Goal: Task Accomplishment & Management: Manage account settings

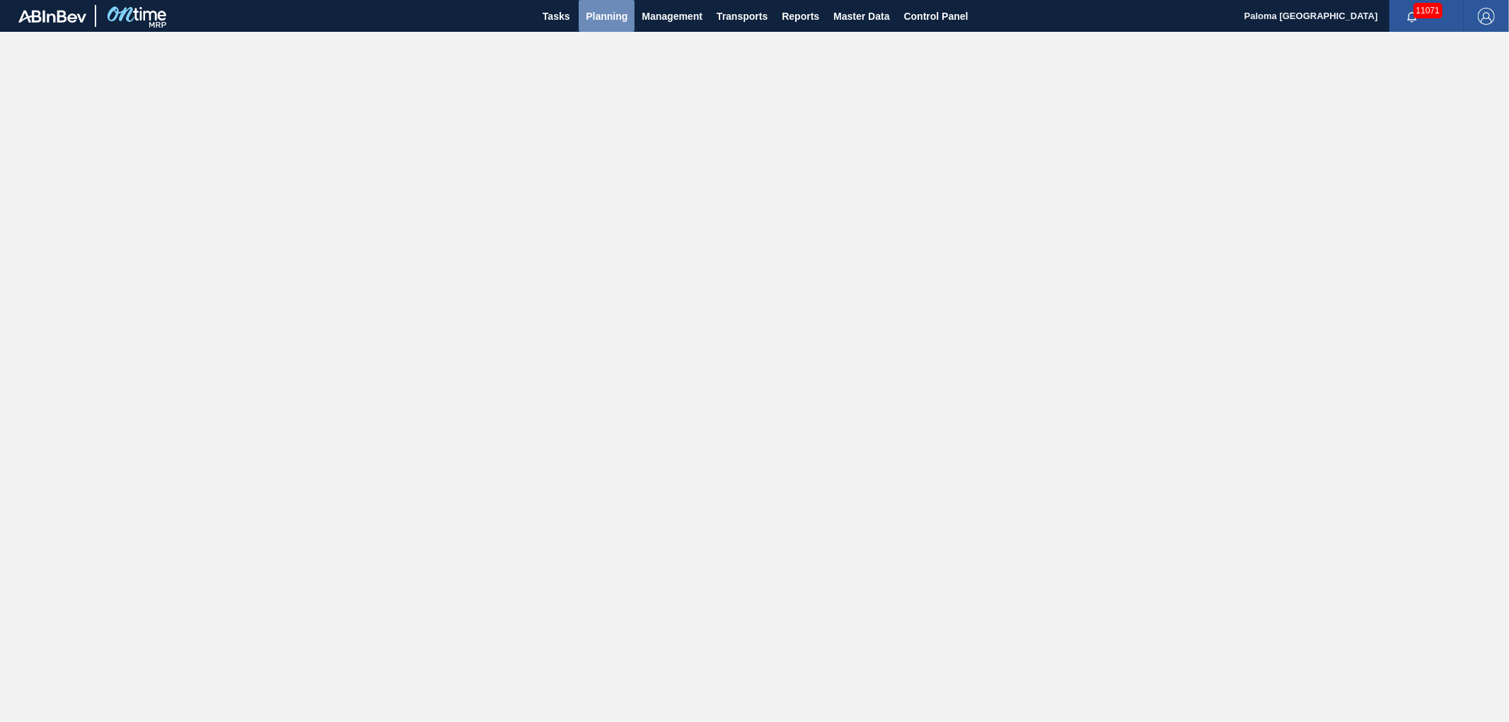
click at [618, 16] on span "Planning" at bounding box center [607, 16] width 42 height 17
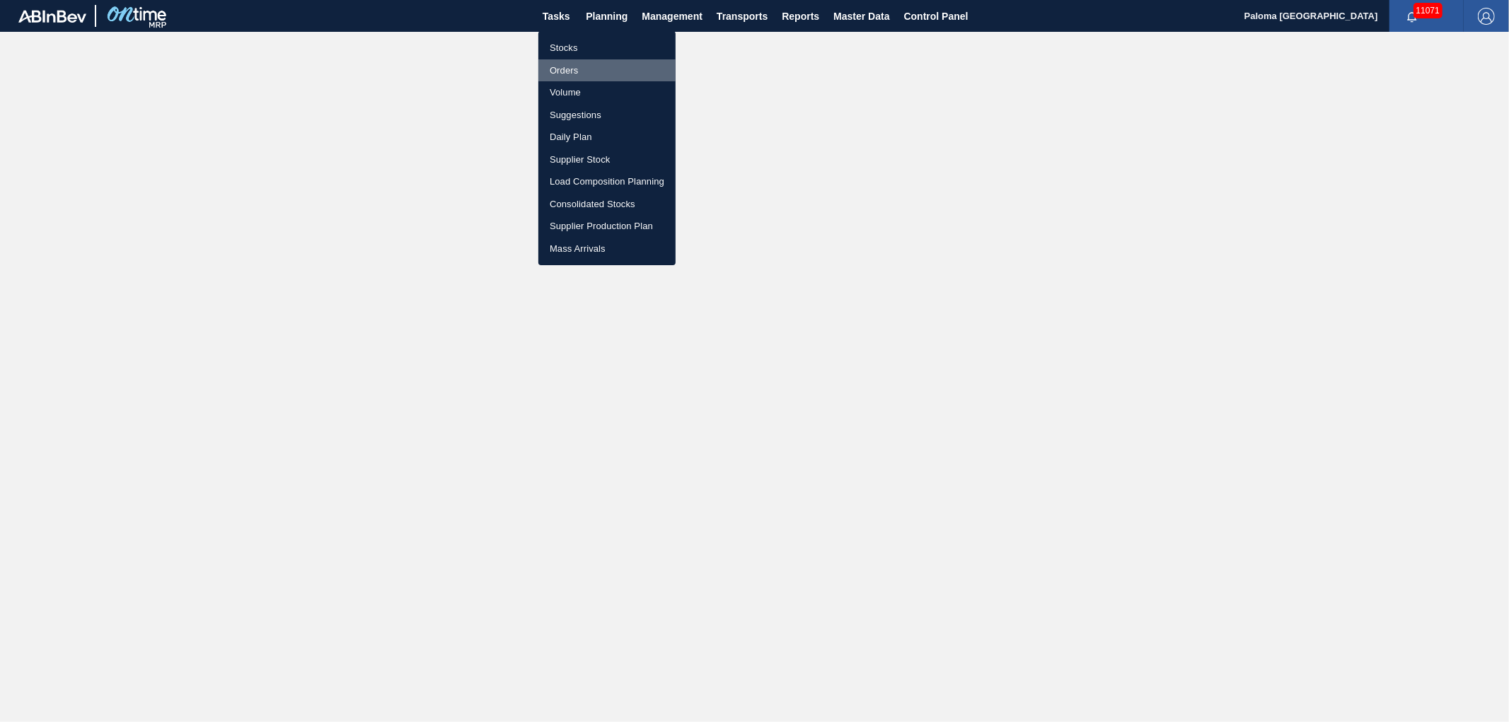
drag, startPoint x: 577, startPoint y: 64, endPoint x: 472, endPoint y: 18, distance: 115.0
click at [577, 64] on li "Orders" at bounding box center [607, 70] width 137 height 23
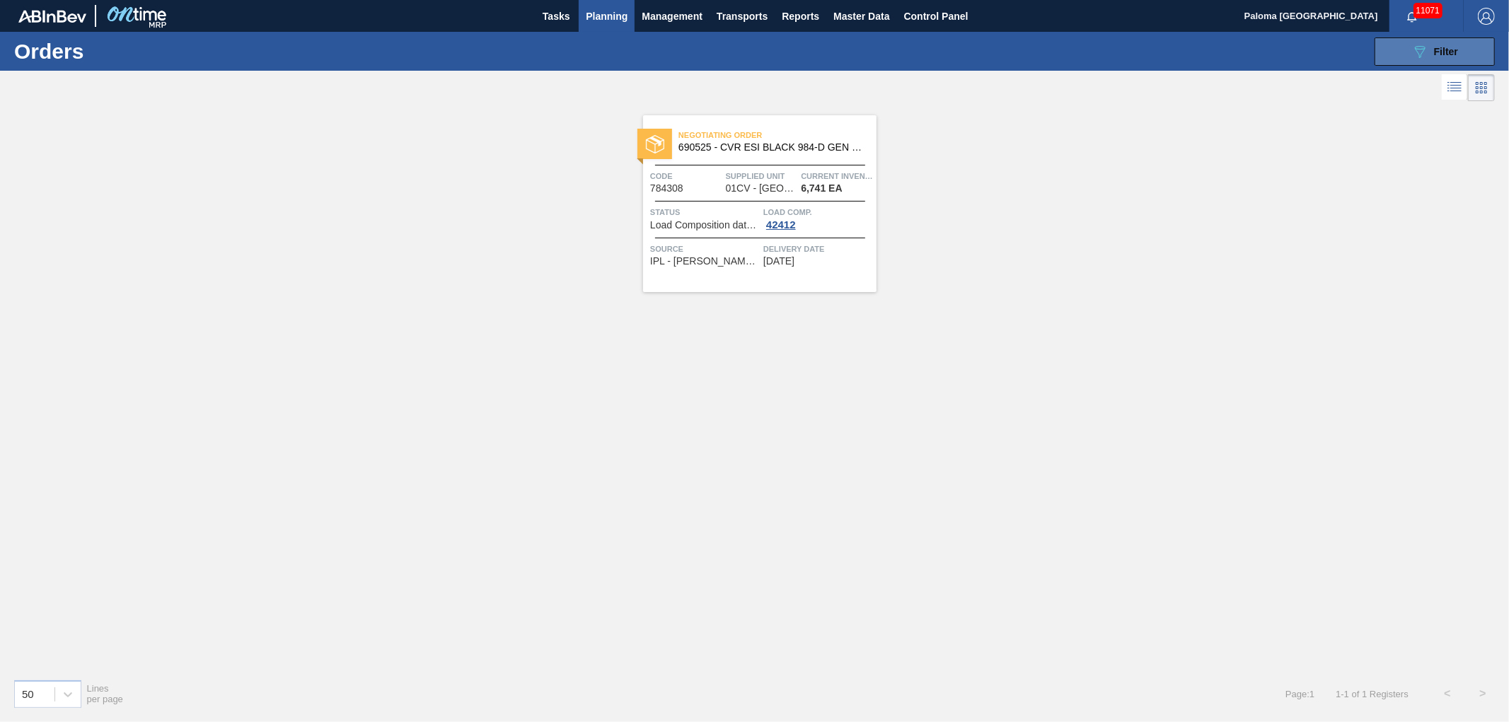
click at [1435, 59] on div "089F7B8B-B2A5-4AFE-B5C0-19BA573D28AC Filter" at bounding box center [1435, 51] width 47 height 17
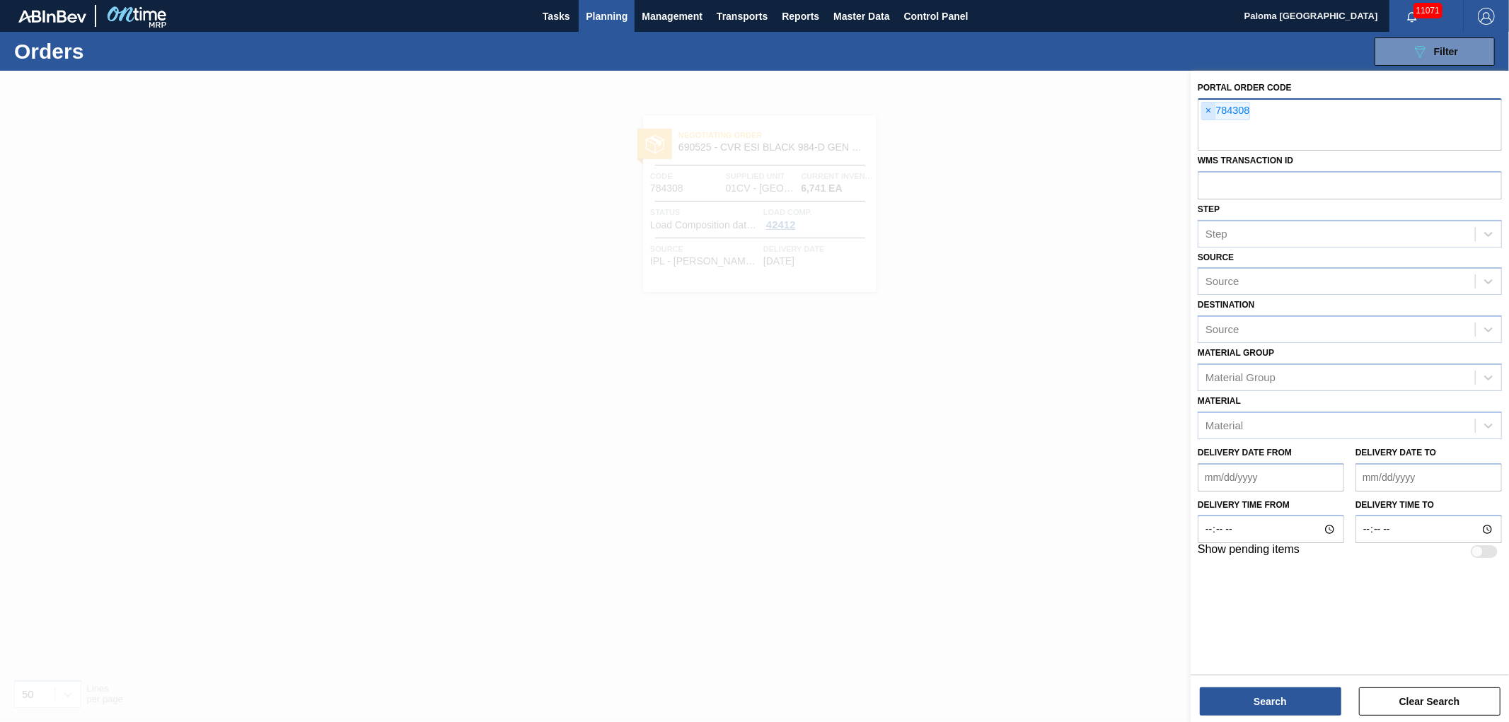
click at [1209, 112] on span "×" at bounding box center [1208, 111] width 13 height 17
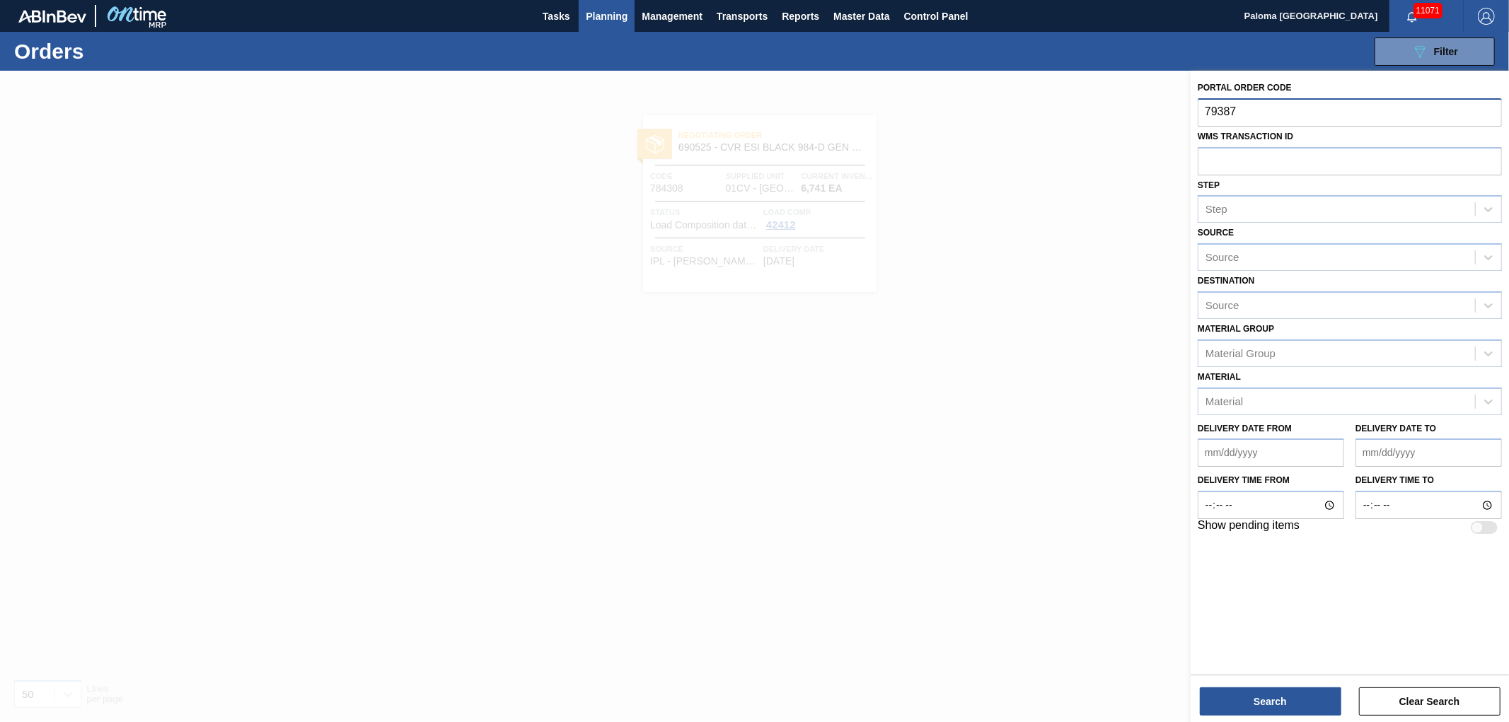
type input "793877"
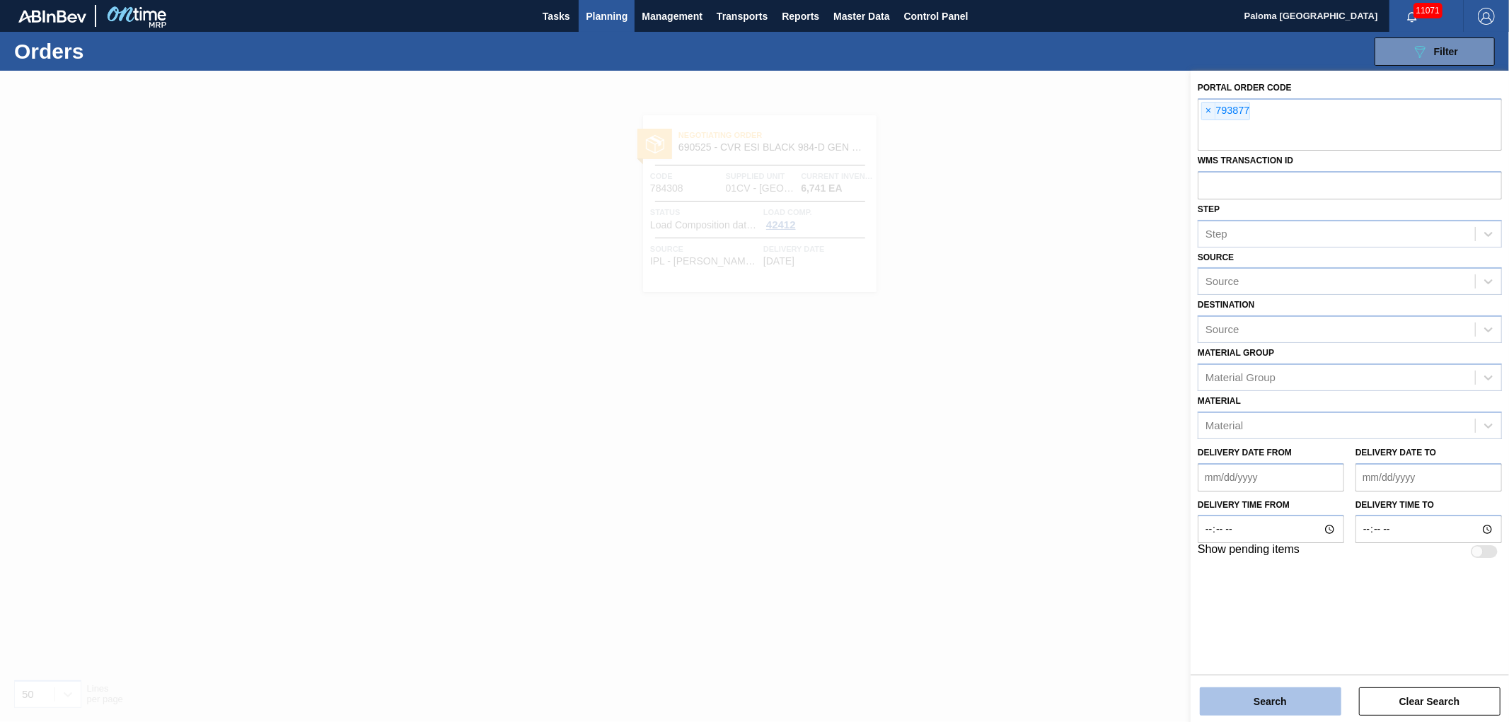
click at [1233, 698] on button "Search" at bounding box center [1271, 702] width 142 height 28
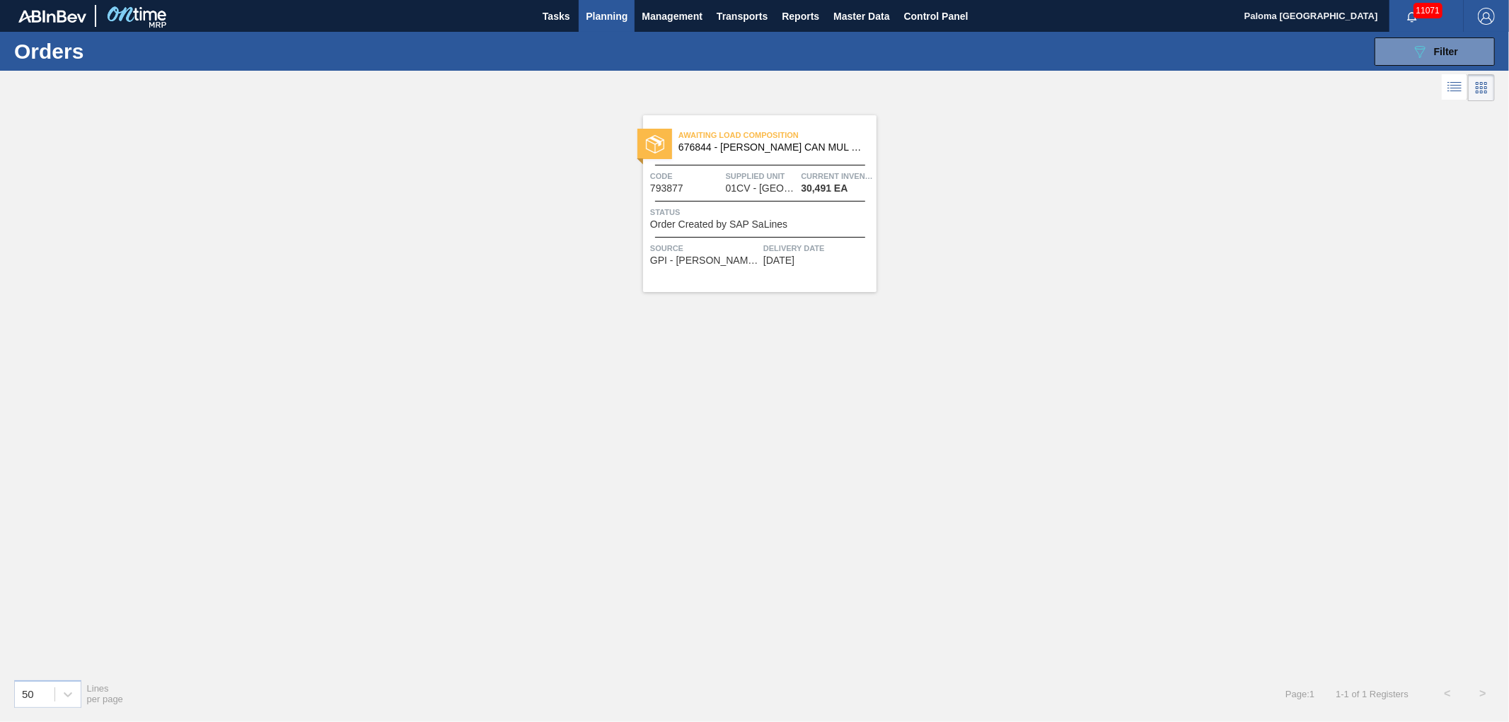
click at [711, 234] on div "Awaiting Load Composition 676844 - CARR CAN MUL 12OZ BARCODE CAN PK 12/12 S Cod…" at bounding box center [760, 203] width 234 height 177
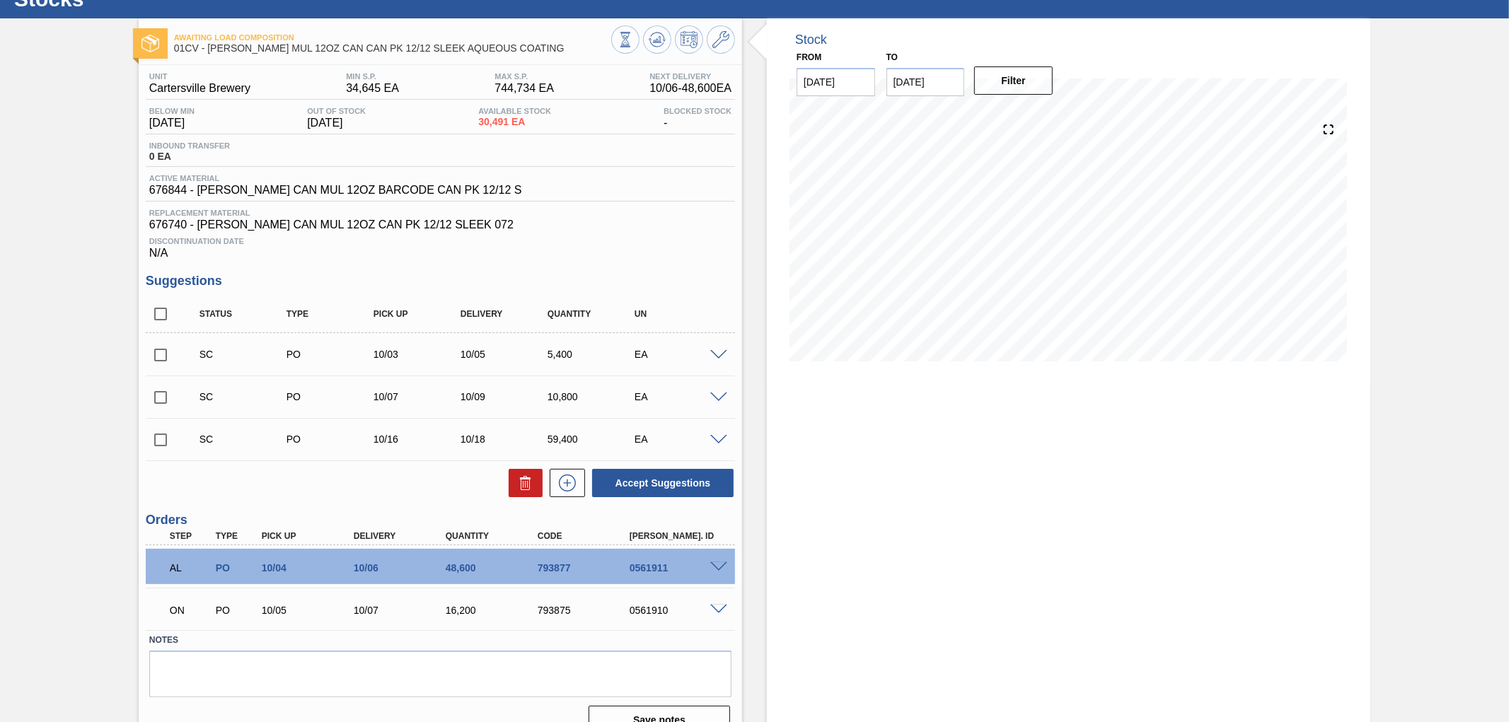
scroll to position [76, 0]
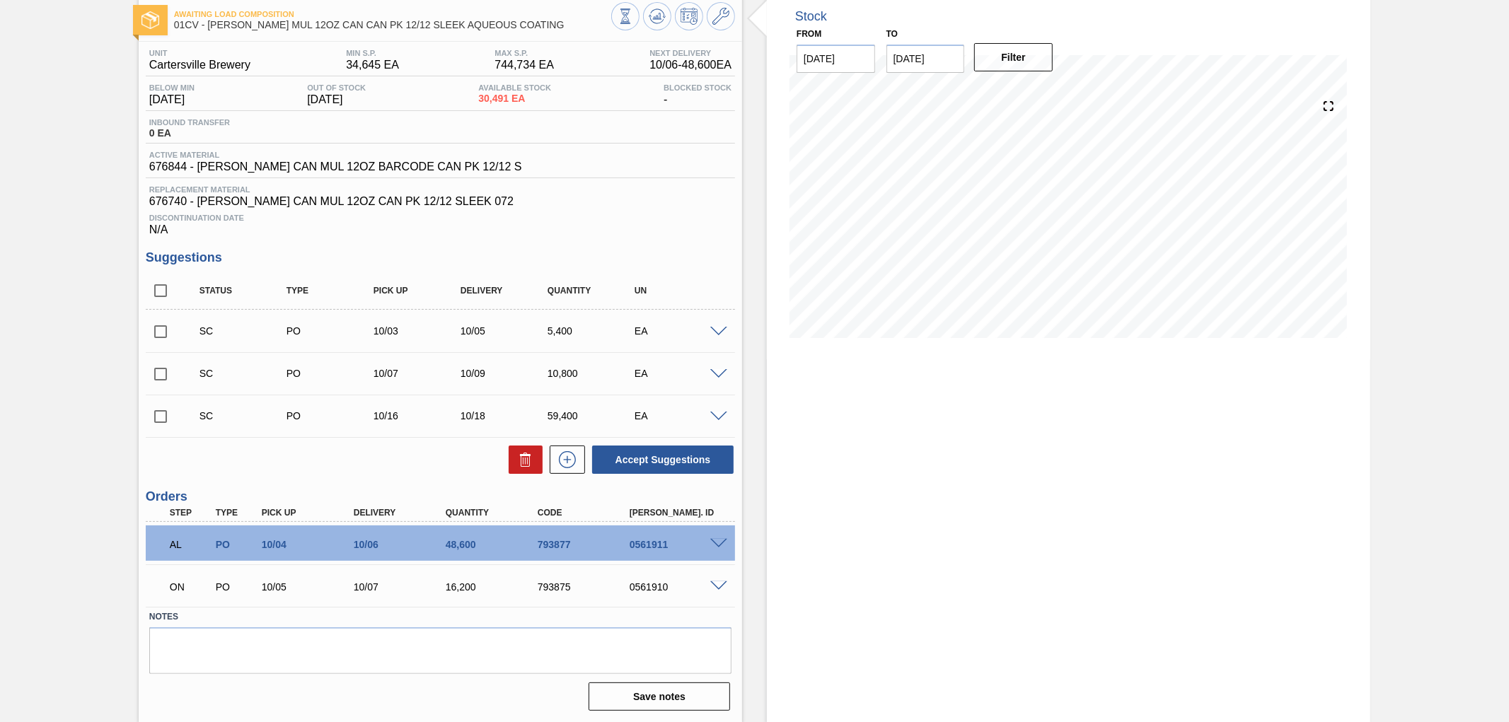
click at [717, 543] on span at bounding box center [718, 544] width 17 height 11
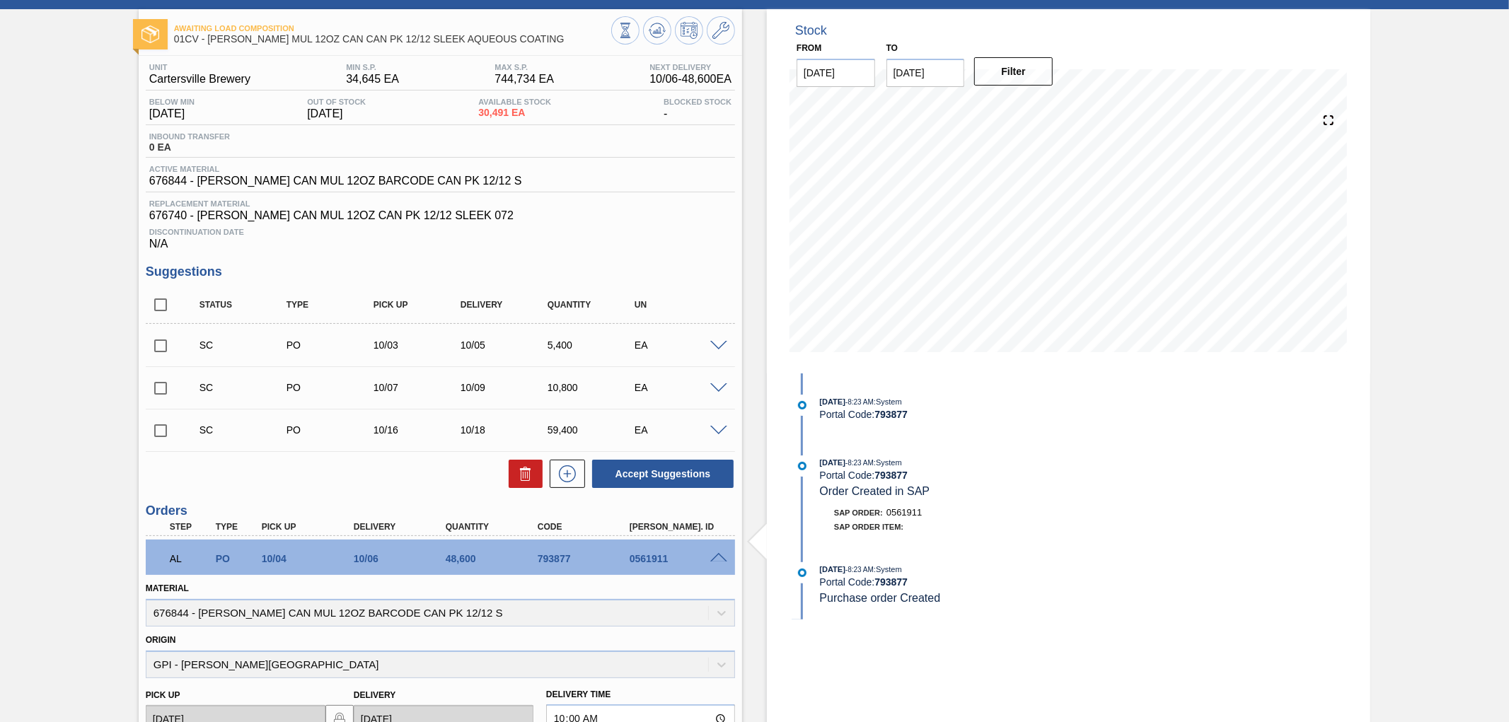
scroll to position [0, 0]
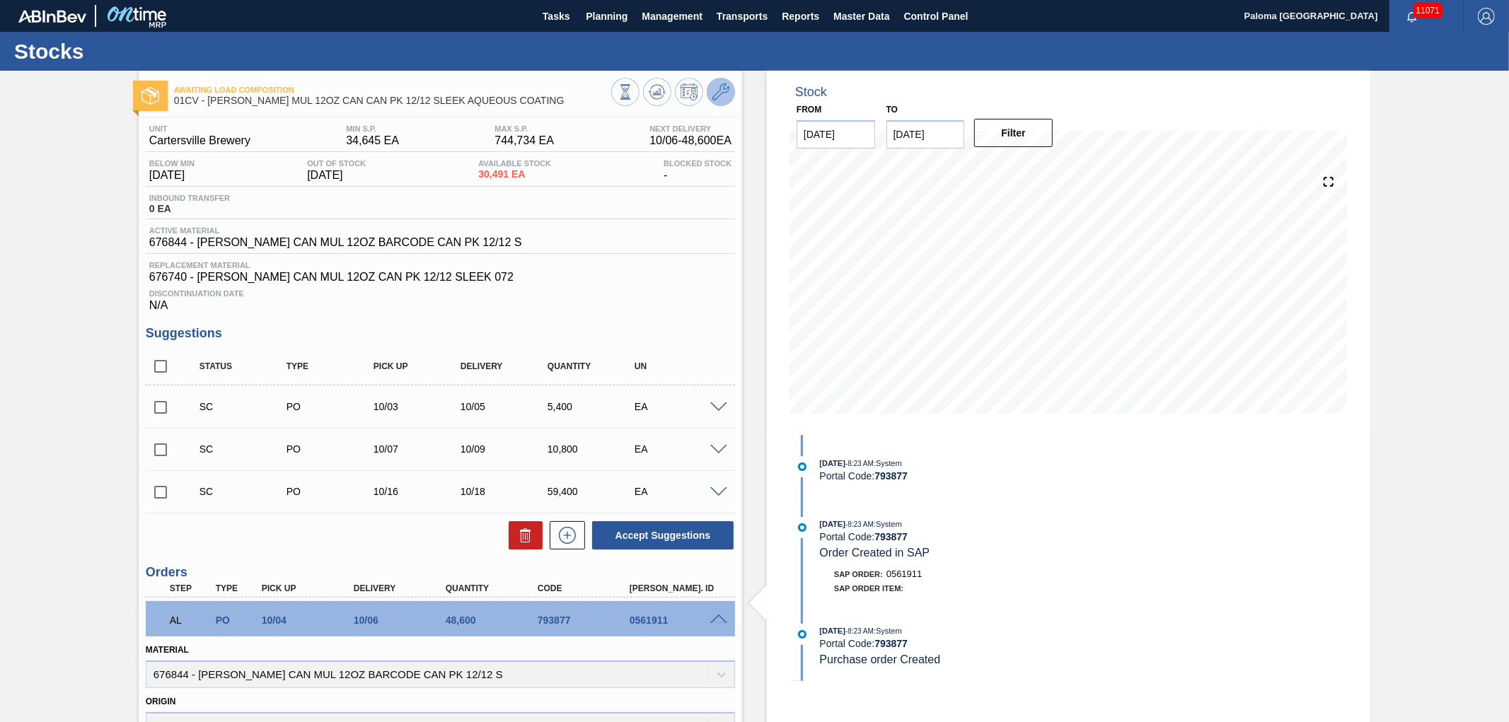
click at [709, 94] on button at bounding box center [721, 92] width 28 height 28
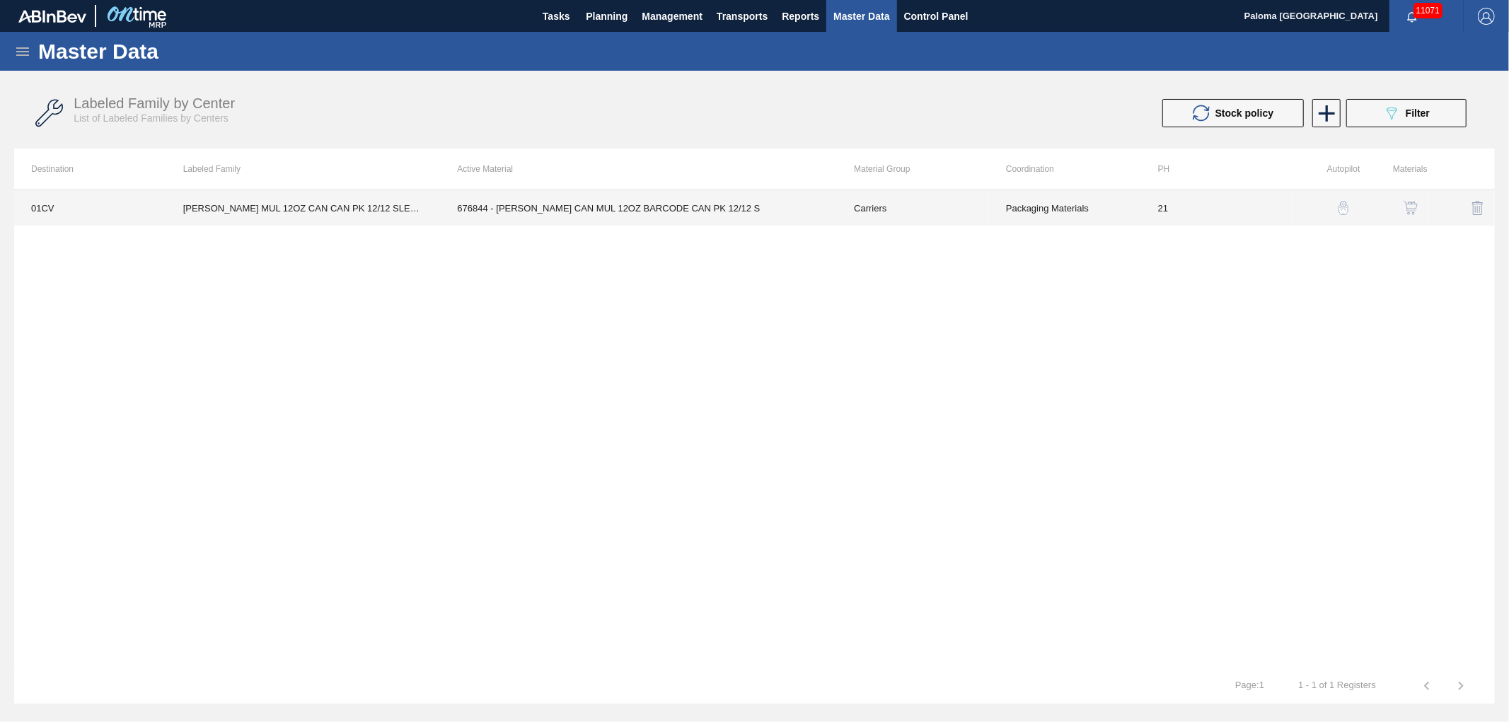
click at [709, 224] on td "676844 - CARR CAN MUL 12OZ BARCODE CAN PK 12/12 S" at bounding box center [638, 207] width 397 height 35
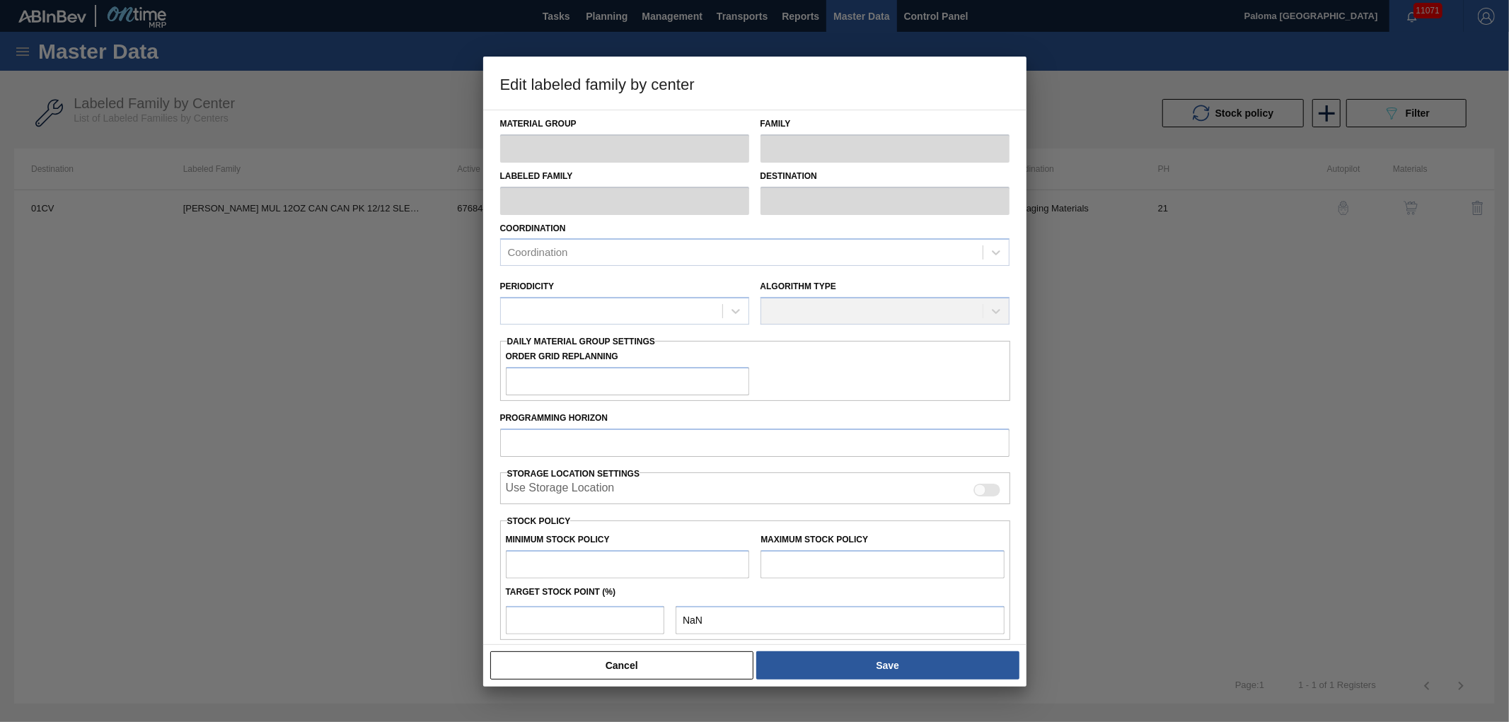
type input "Carriers"
type input "Can Carriers"
type input "CARR MUL 12OZ CAN CAN PK 12/12 SLEEK AQUEOUS COATING"
type input "01CV - [GEOGRAPHIC_DATA] Brewery"
type input "21"
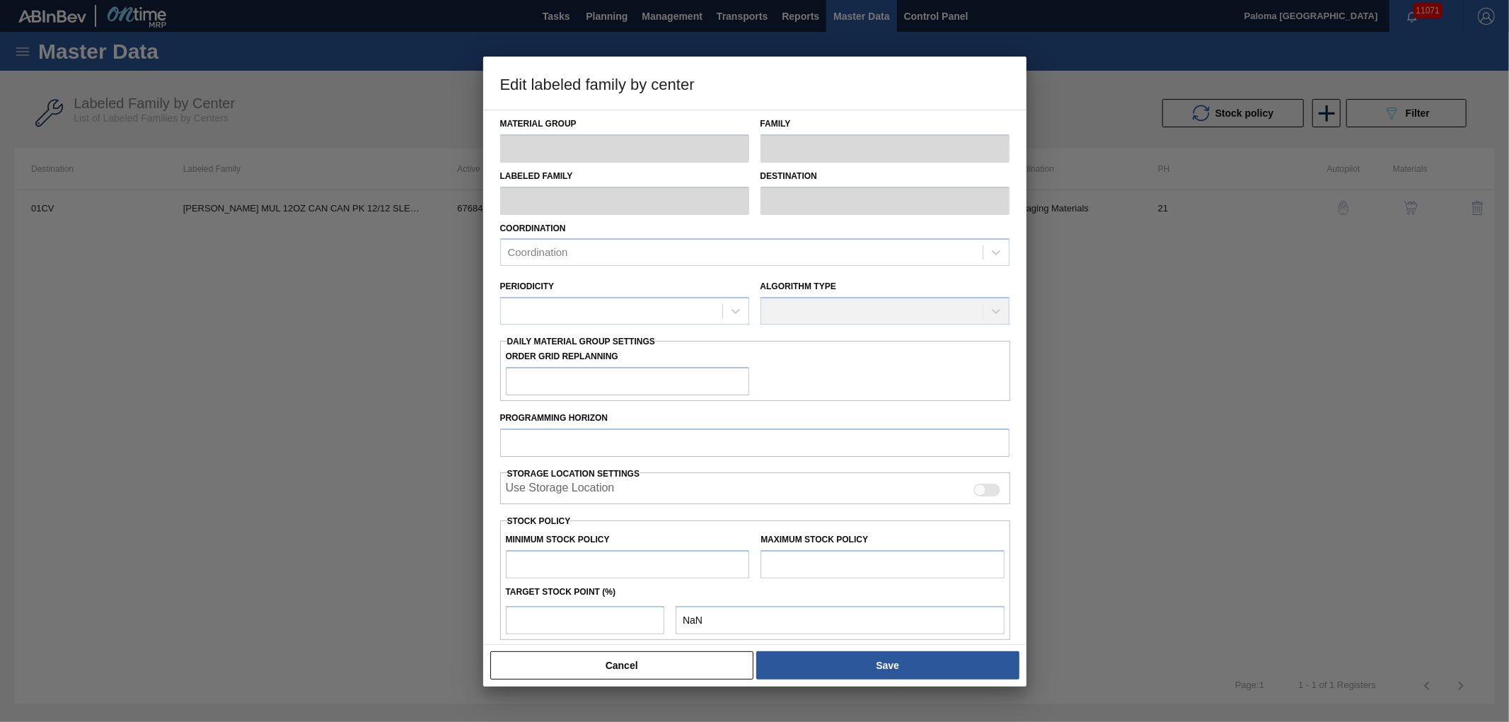
type input "34,645"
type input "744,734"
type input "0"
type input "34,645"
checkbox input "true"
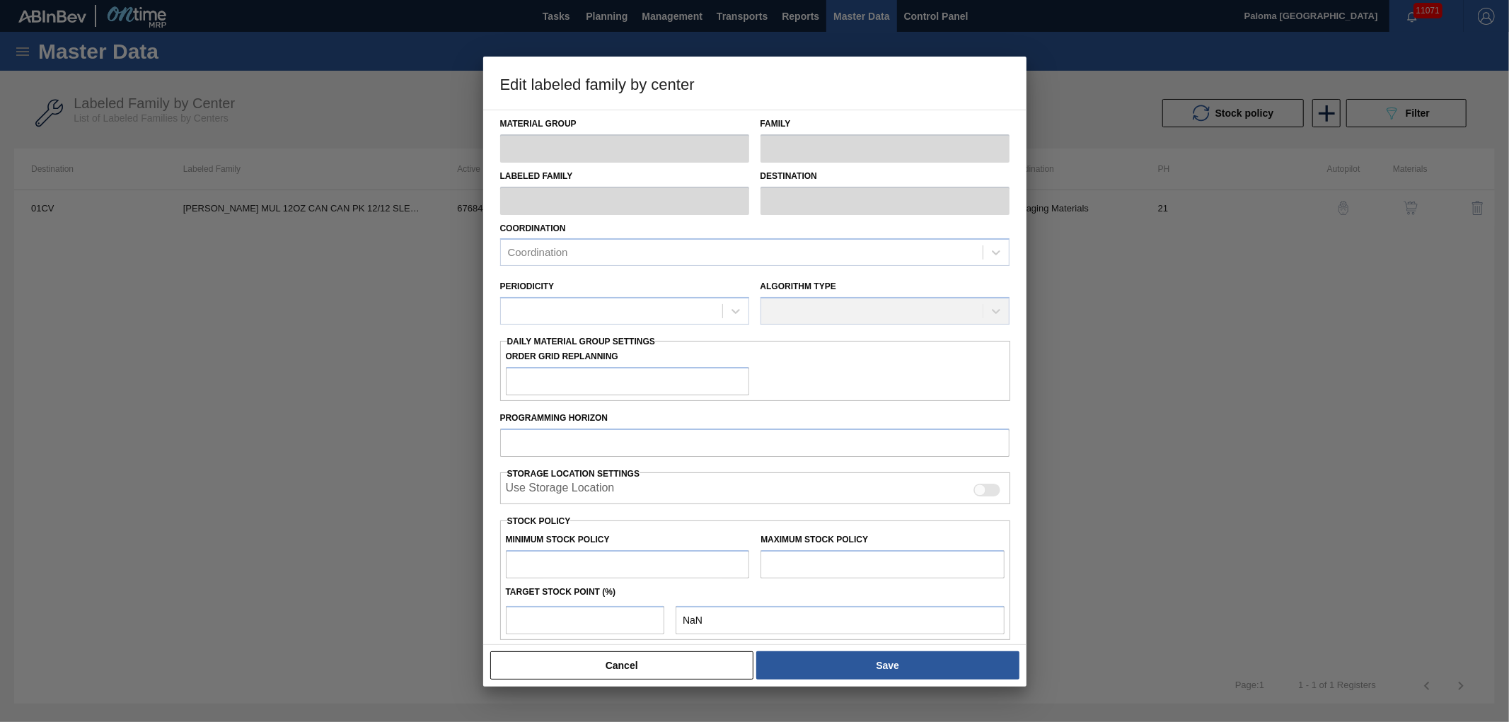
checkbox input "true"
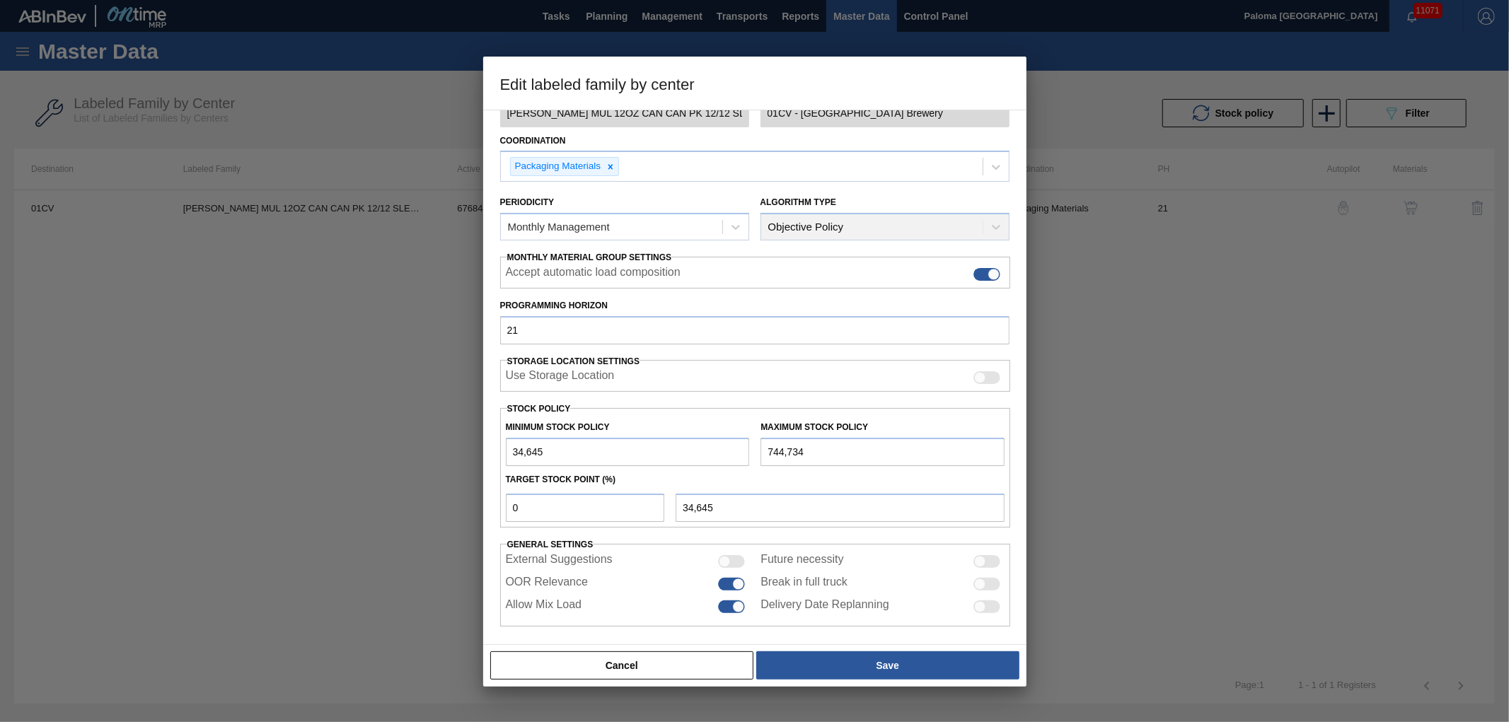
scroll to position [93, 0]
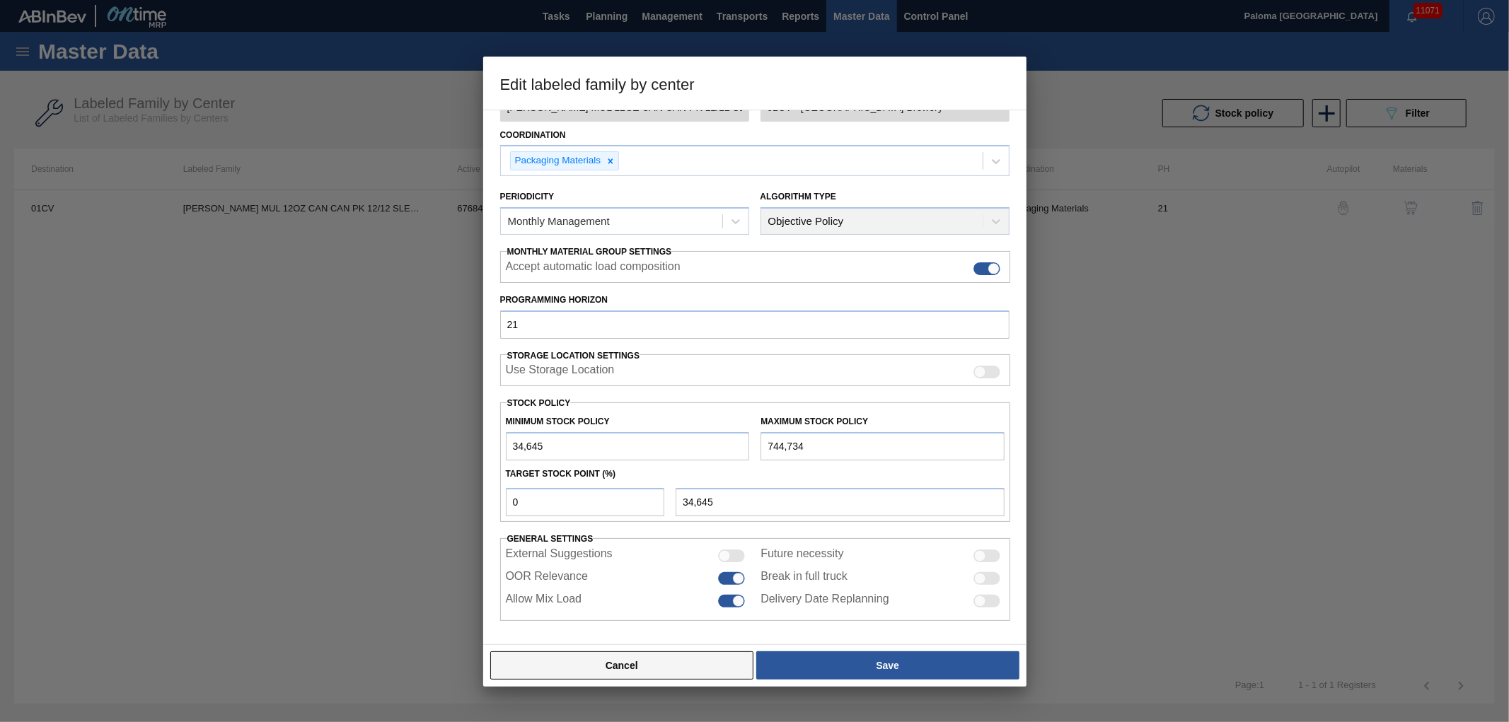
click at [648, 672] on button "Cancel" at bounding box center [622, 666] width 264 height 28
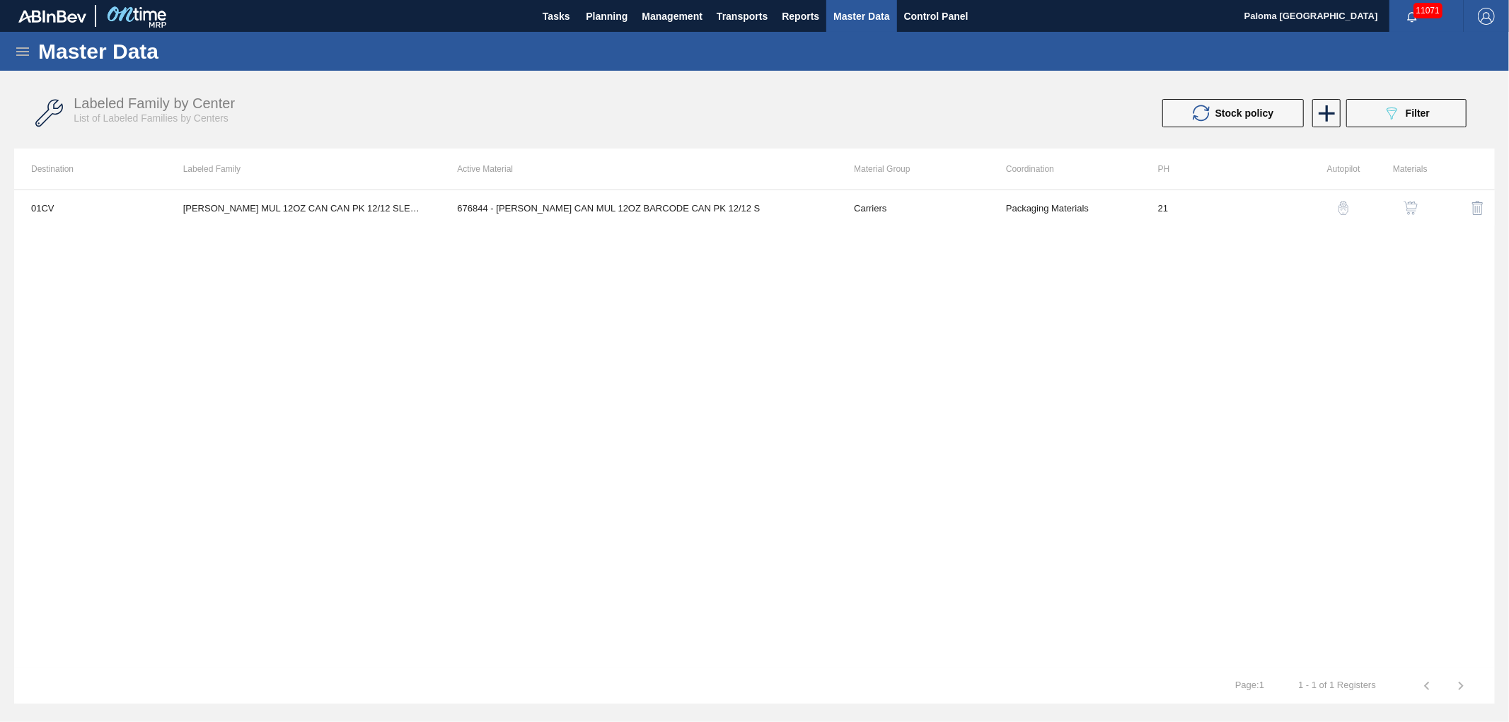
click at [1420, 207] on button "button" at bounding box center [1411, 208] width 34 height 34
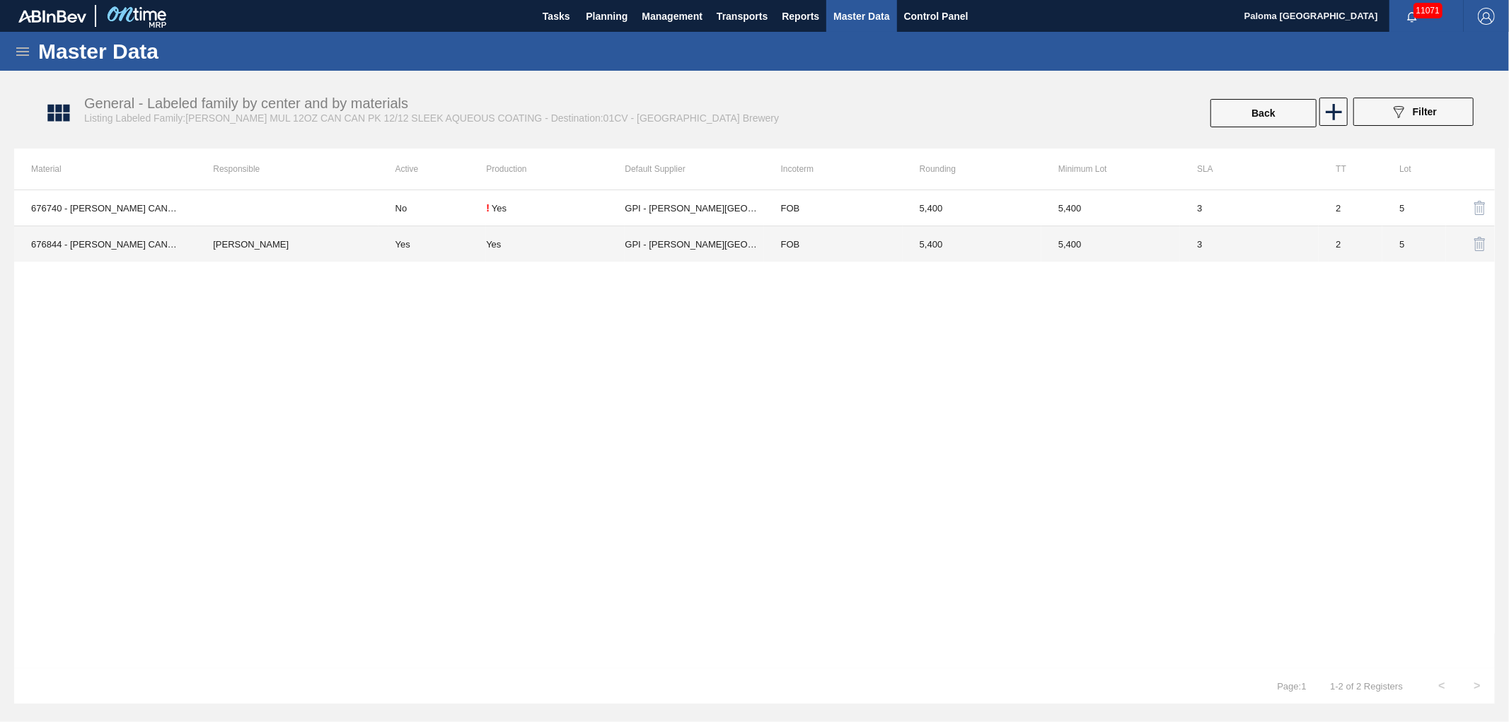
click at [749, 258] on td "GPI - W. Monroe" at bounding box center [694, 244] width 139 height 36
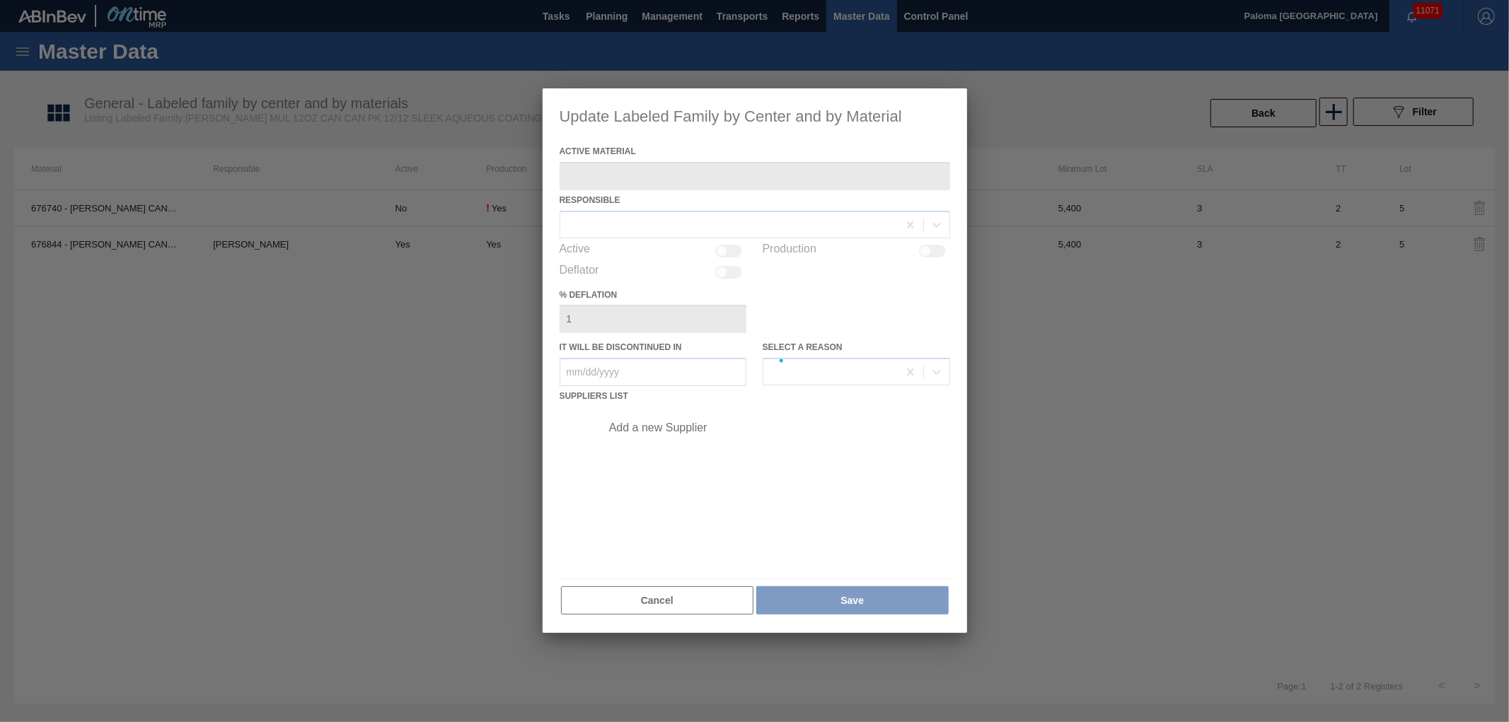
type Material "676844 - CARR CAN MUL 12OZ BARCODE CAN PK 12/12 S"
checkbox input "true"
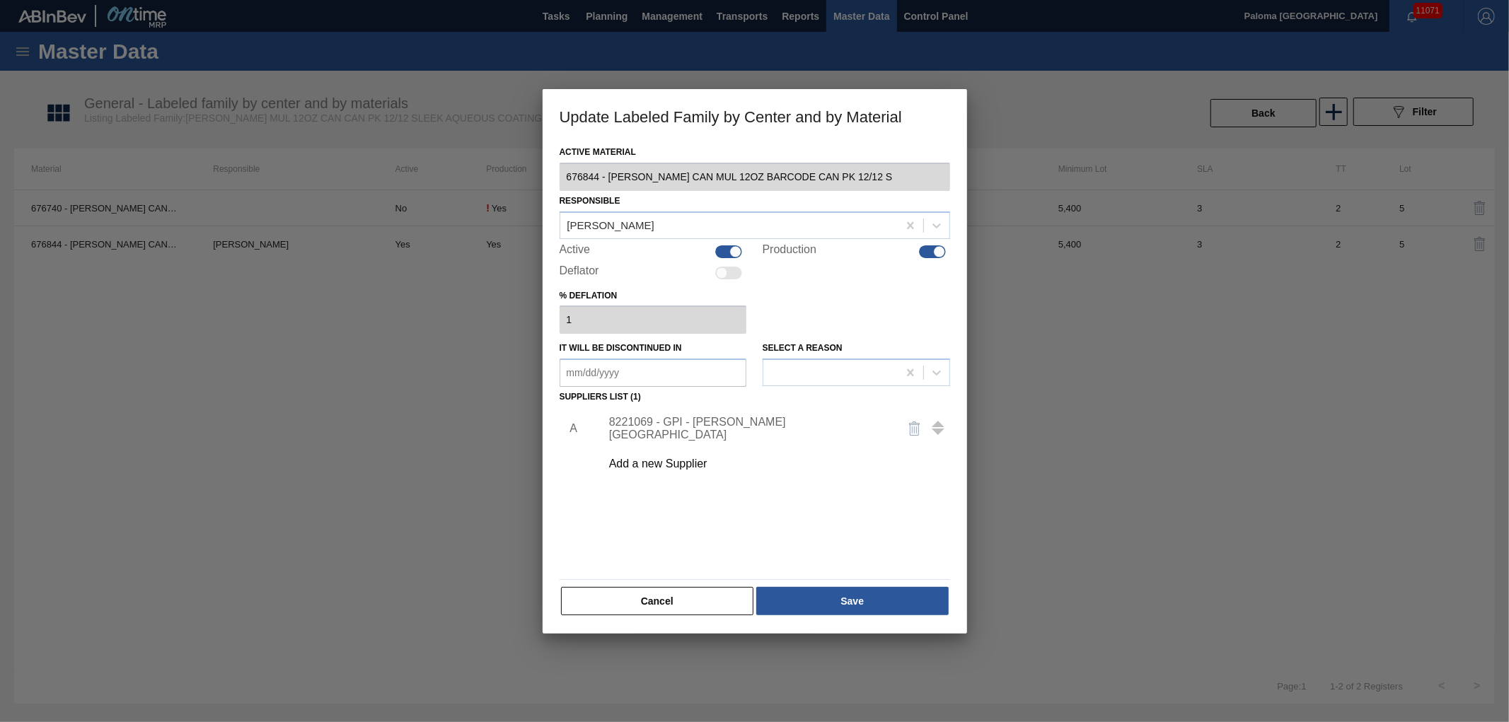
click at [725, 420] on div "8221069 - GPI - W. Monroe" at bounding box center [771, 428] width 357 height 35
click at [747, 421] on div "8221069 - GPI - W. Monroe" at bounding box center [771, 428] width 357 height 35
click at [725, 422] on div "8221069 - GPI - W. Monroe" at bounding box center [747, 428] width 277 height 25
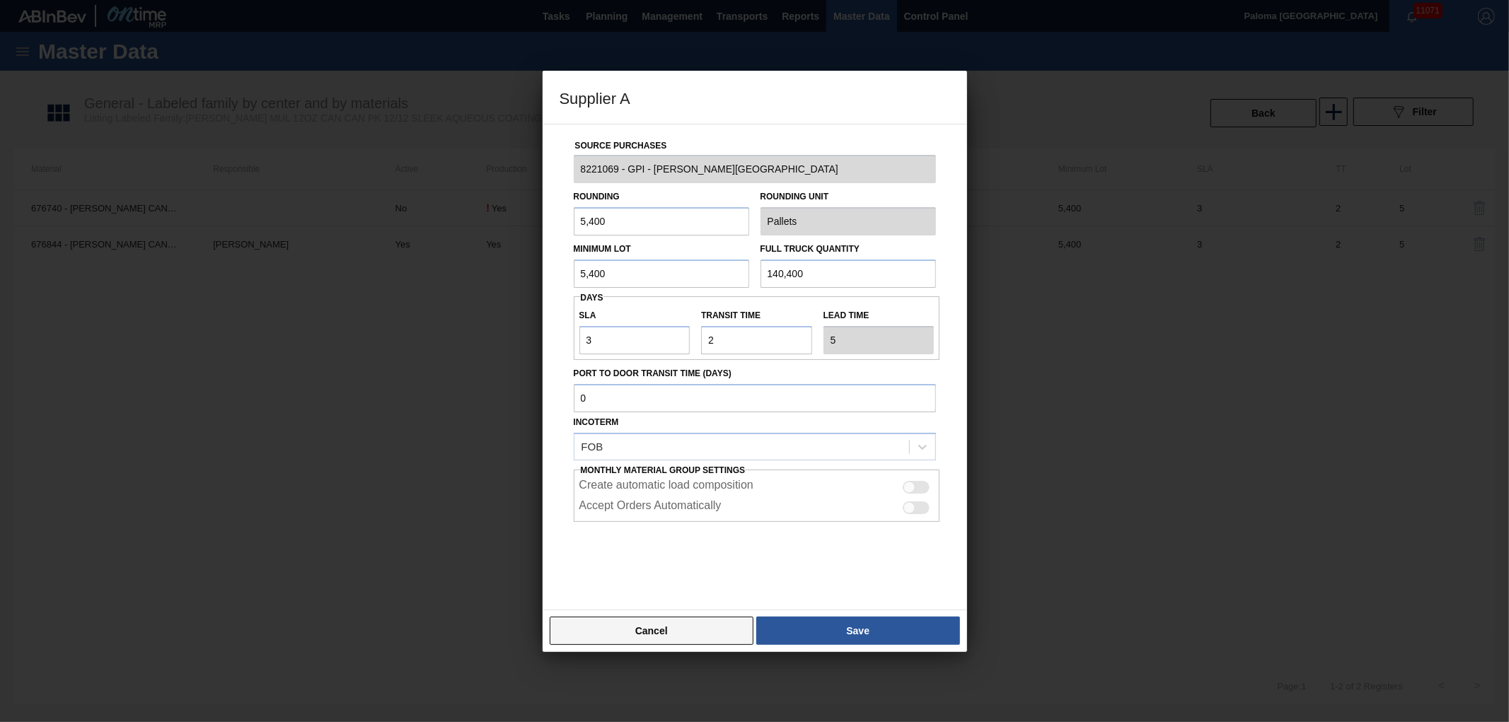
click at [715, 633] on button "Cancel" at bounding box center [652, 631] width 205 height 28
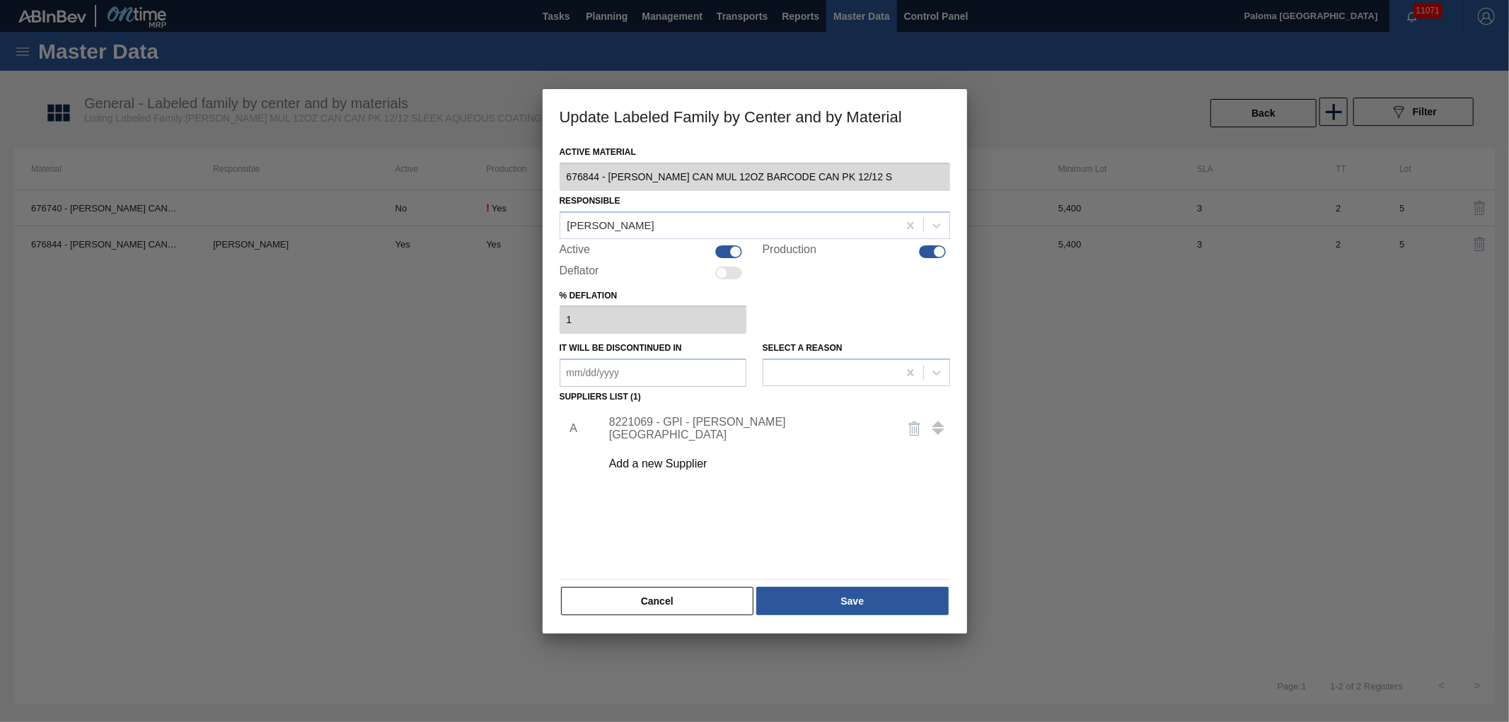
click at [730, 611] on button "Cancel" at bounding box center [657, 601] width 193 height 28
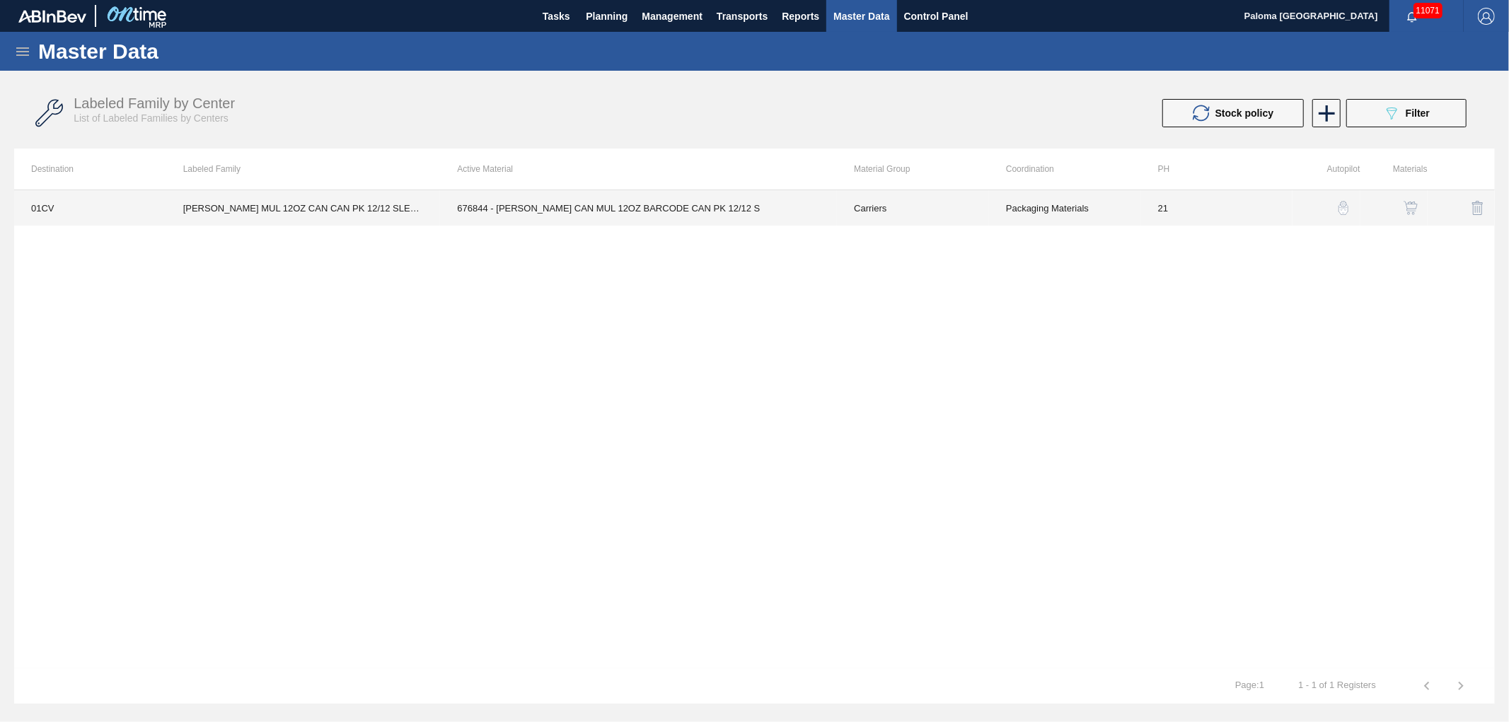
click at [652, 223] on td "676844 - CARR CAN MUL 12OZ BARCODE CAN PK 12/12 S" at bounding box center [638, 207] width 397 height 35
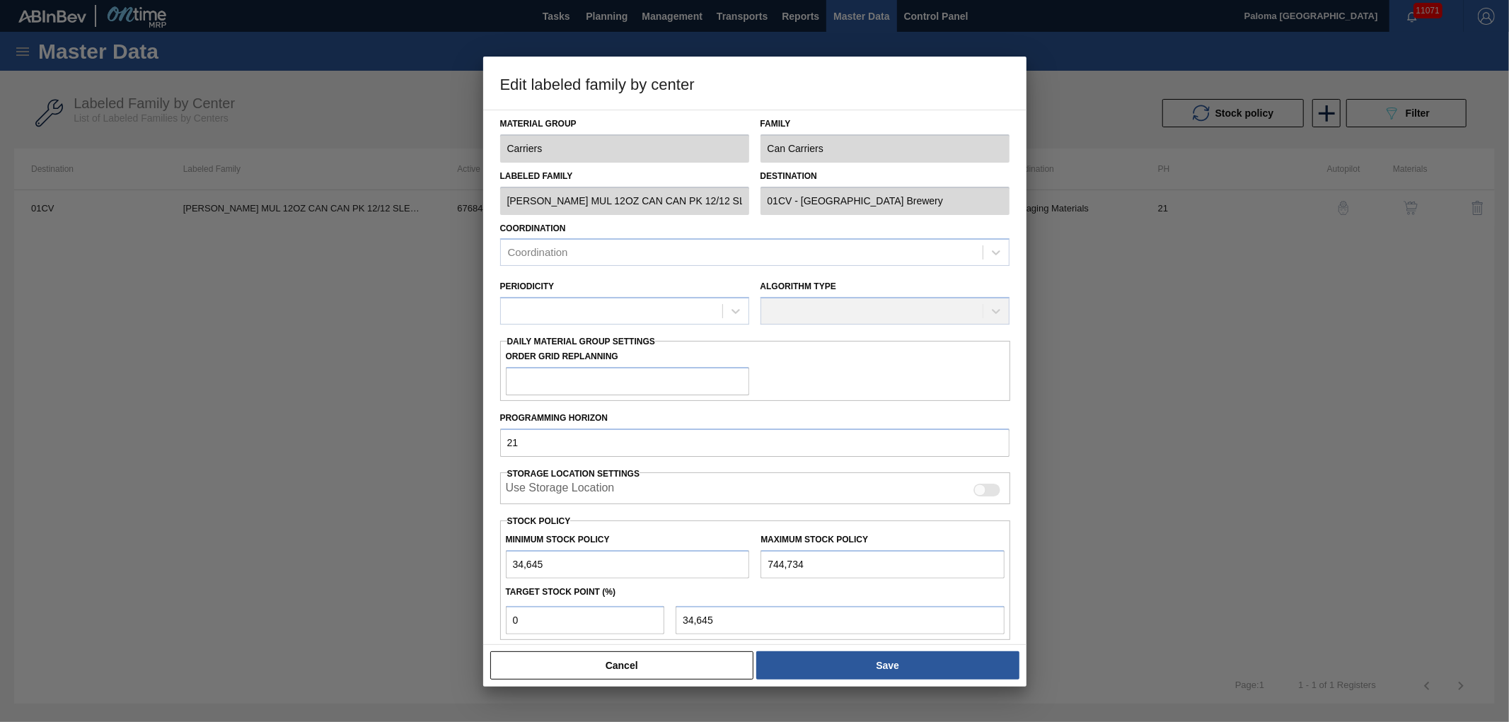
drag, startPoint x: 634, startPoint y: 676, endPoint x: 270, endPoint y: 222, distance: 581.4
click at [635, 675] on button "Cancel" at bounding box center [622, 666] width 264 height 28
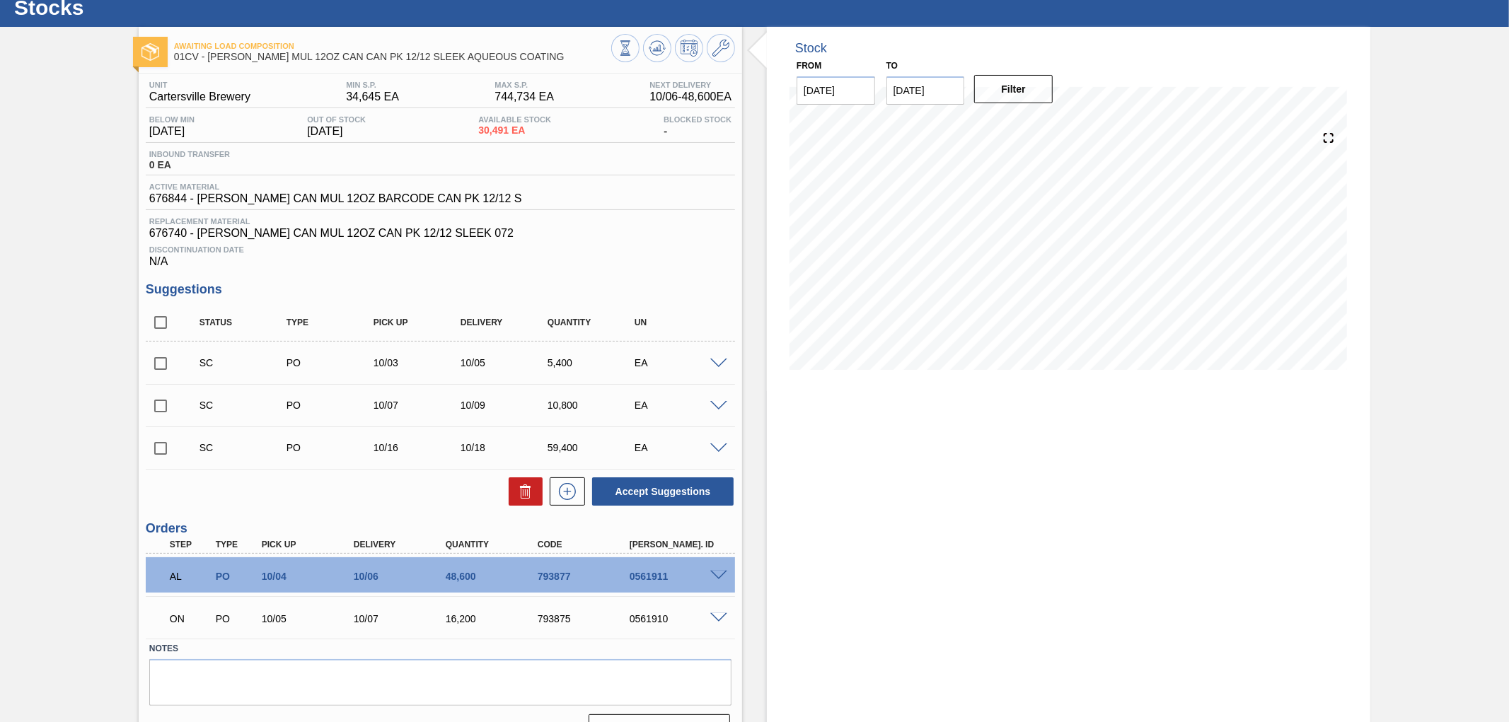
scroll to position [76, 0]
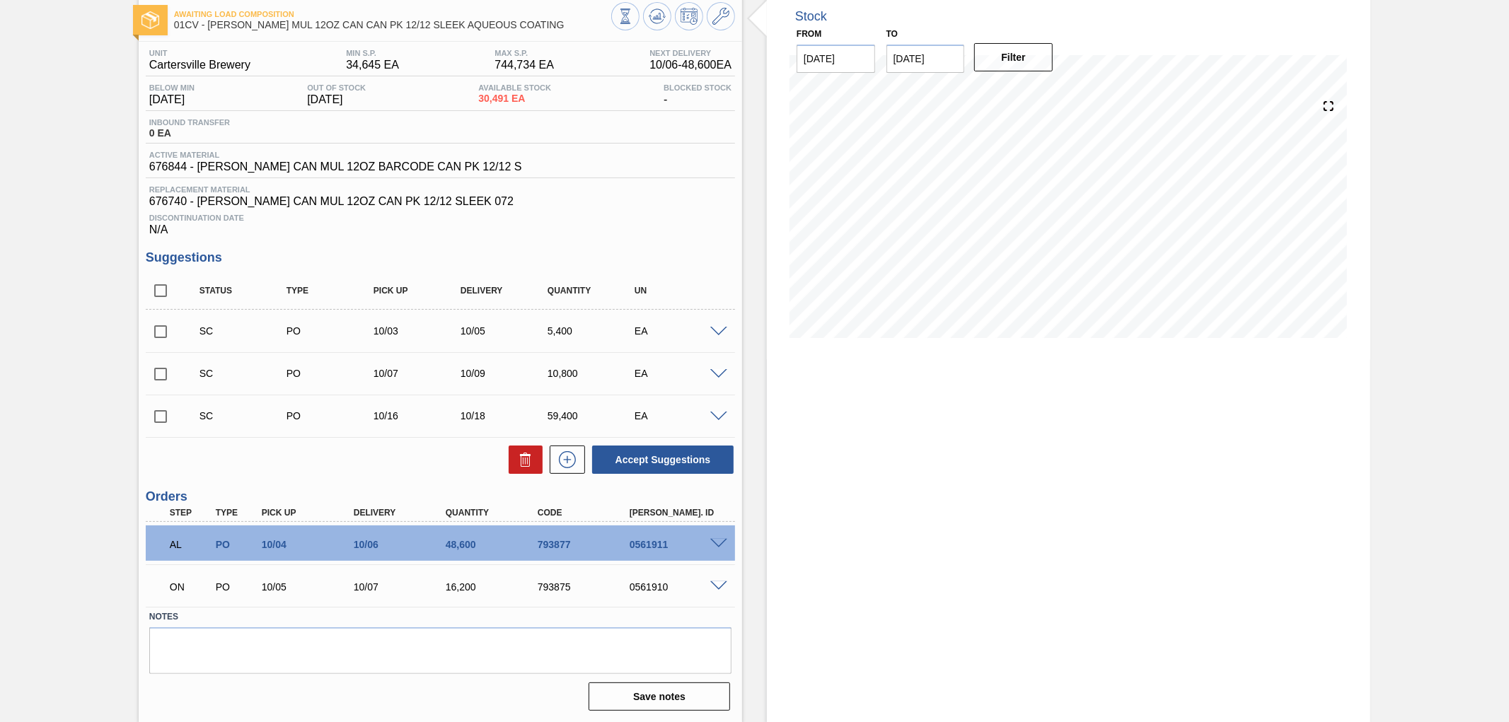
click at [558, 548] on div "793877" at bounding box center [586, 544] width 104 height 11
copy div "793877"
click at [722, 546] on span at bounding box center [718, 544] width 17 height 11
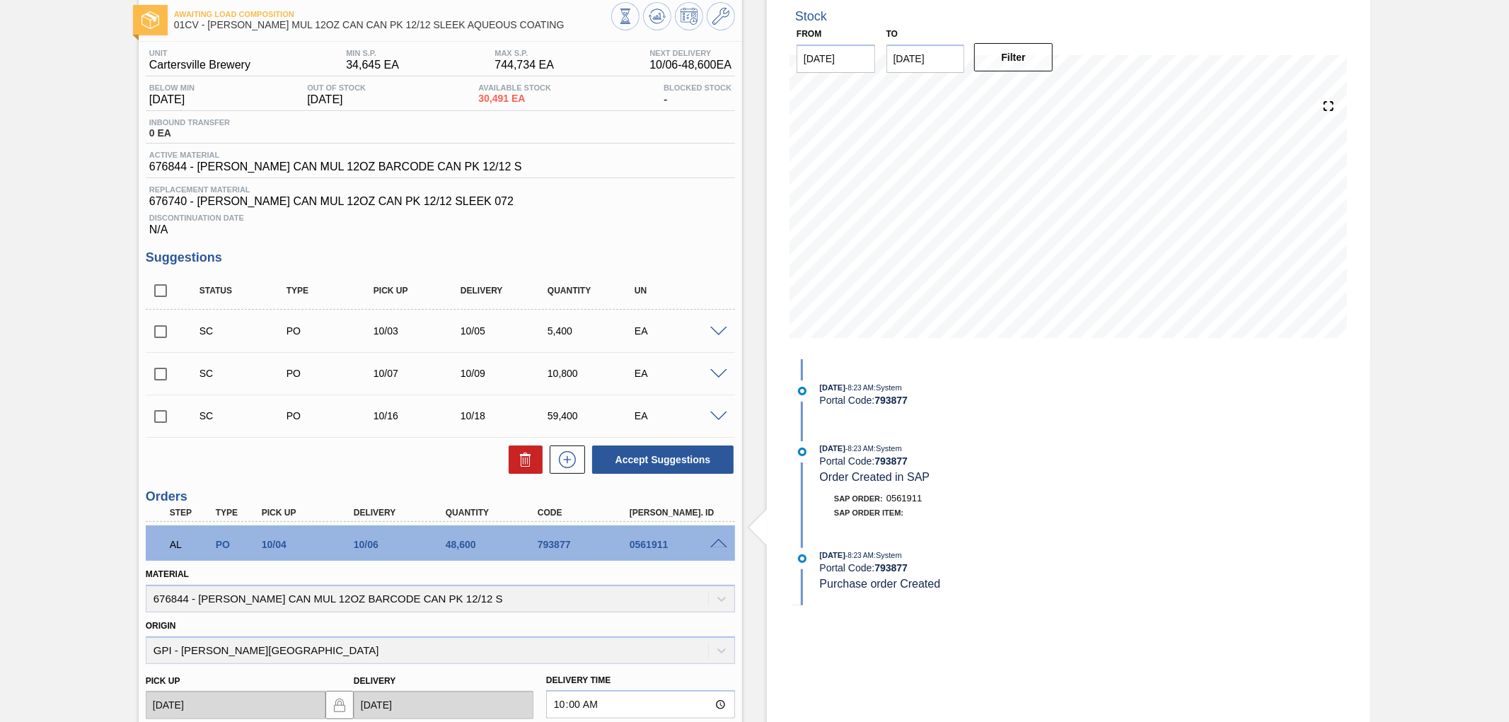
click at [167, 597] on div "Material 676844 - CARR CAN MUL 12OZ BARCODE CAN PK 12/12 S" at bounding box center [440, 589] width 589 height 48
click at [166, 597] on div "Material 676844 - CARR CAN MUL 12OZ BARCODE CAN PK 12/12 S" at bounding box center [440, 589] width 589 height 48
copy div "676844"
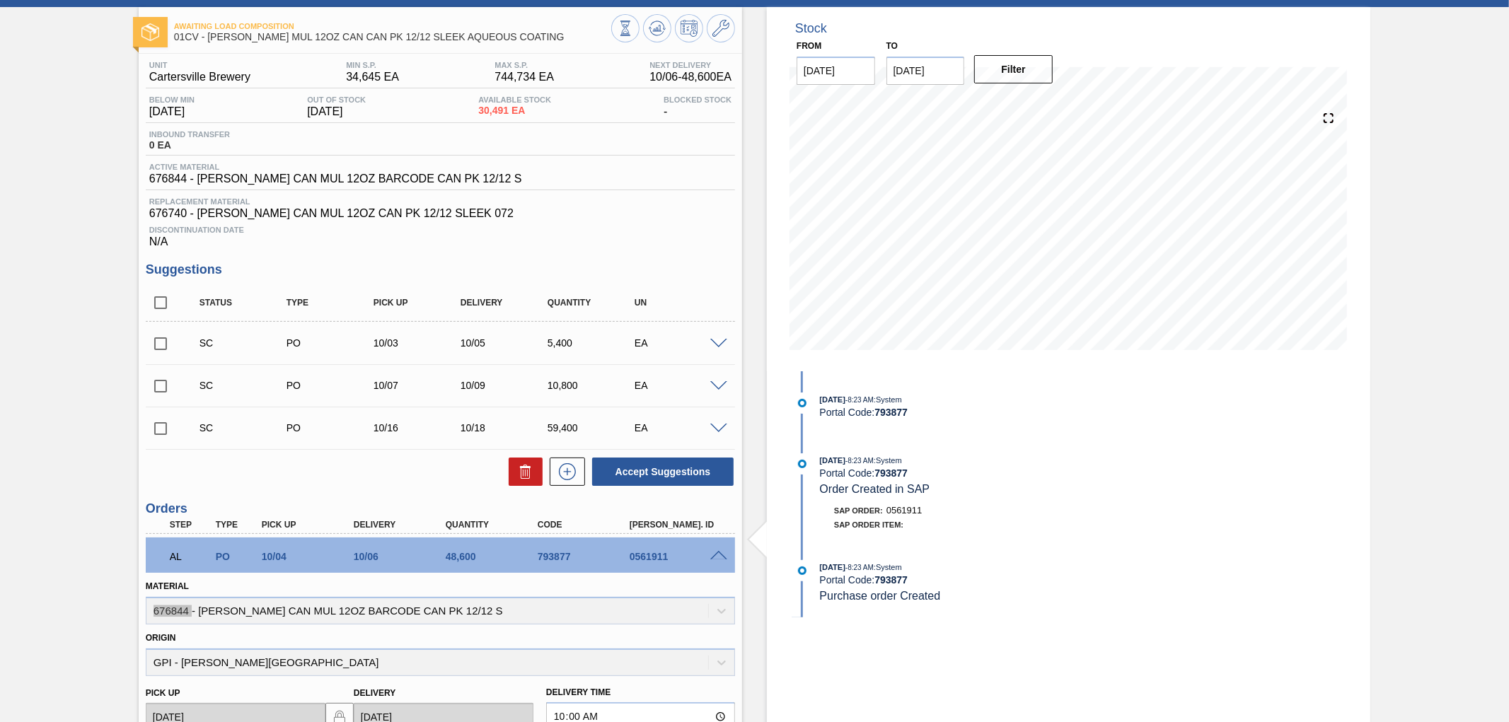
scroll to position [0, 0]
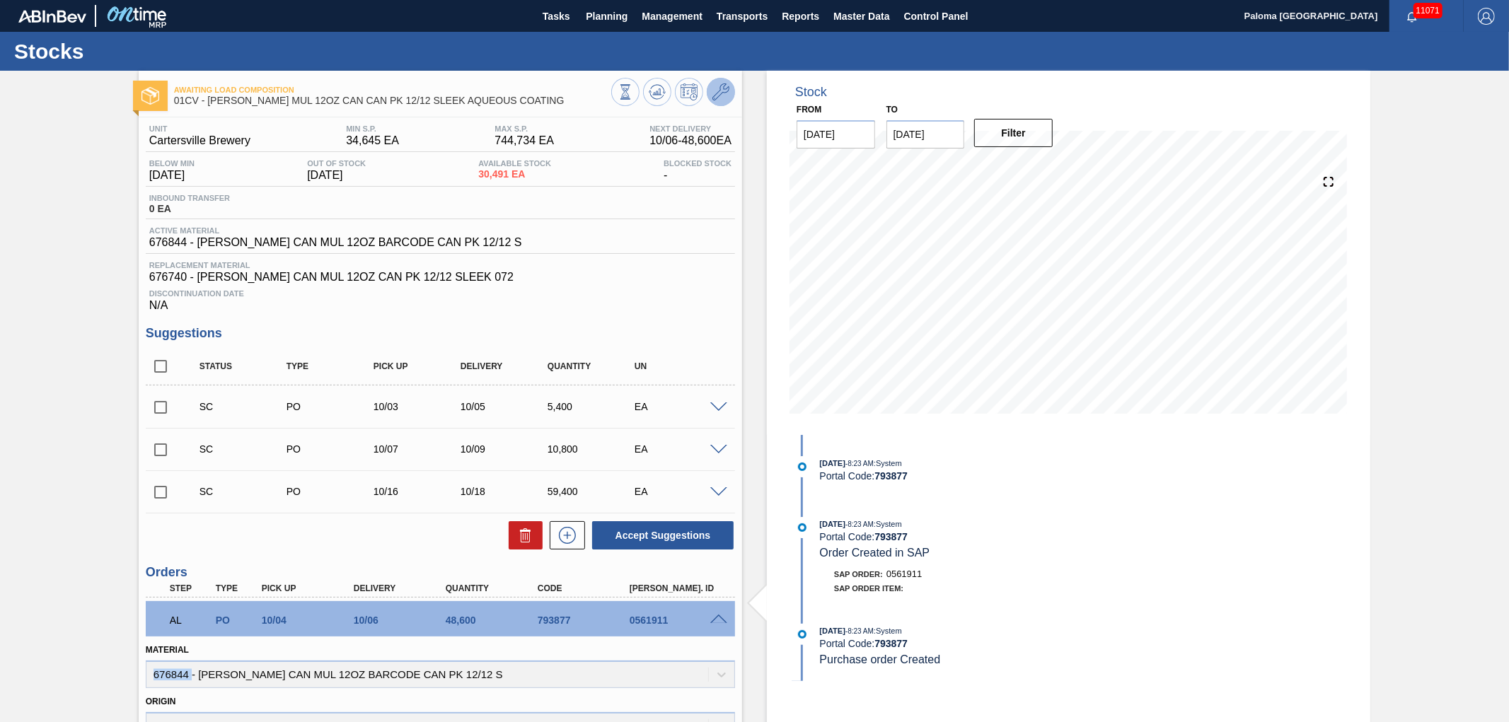
click at [722, 101] on button at bounding box center [721, 92] width 28 height 28
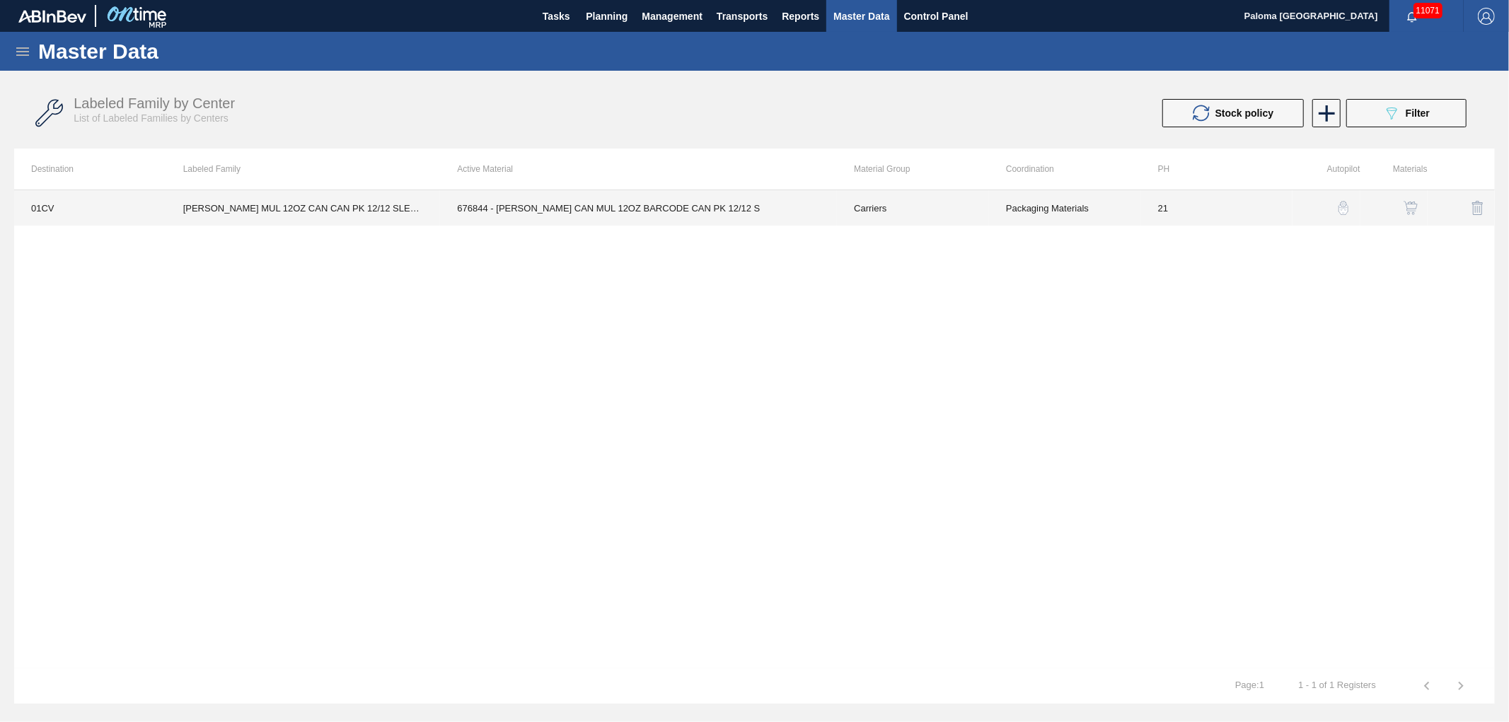
click at [756, 200] on td "676844 - CARR CAN MUL 12OZ BARCODE CAN PK 12/12 S" at bounding box center [638, 207] width 397 height 35
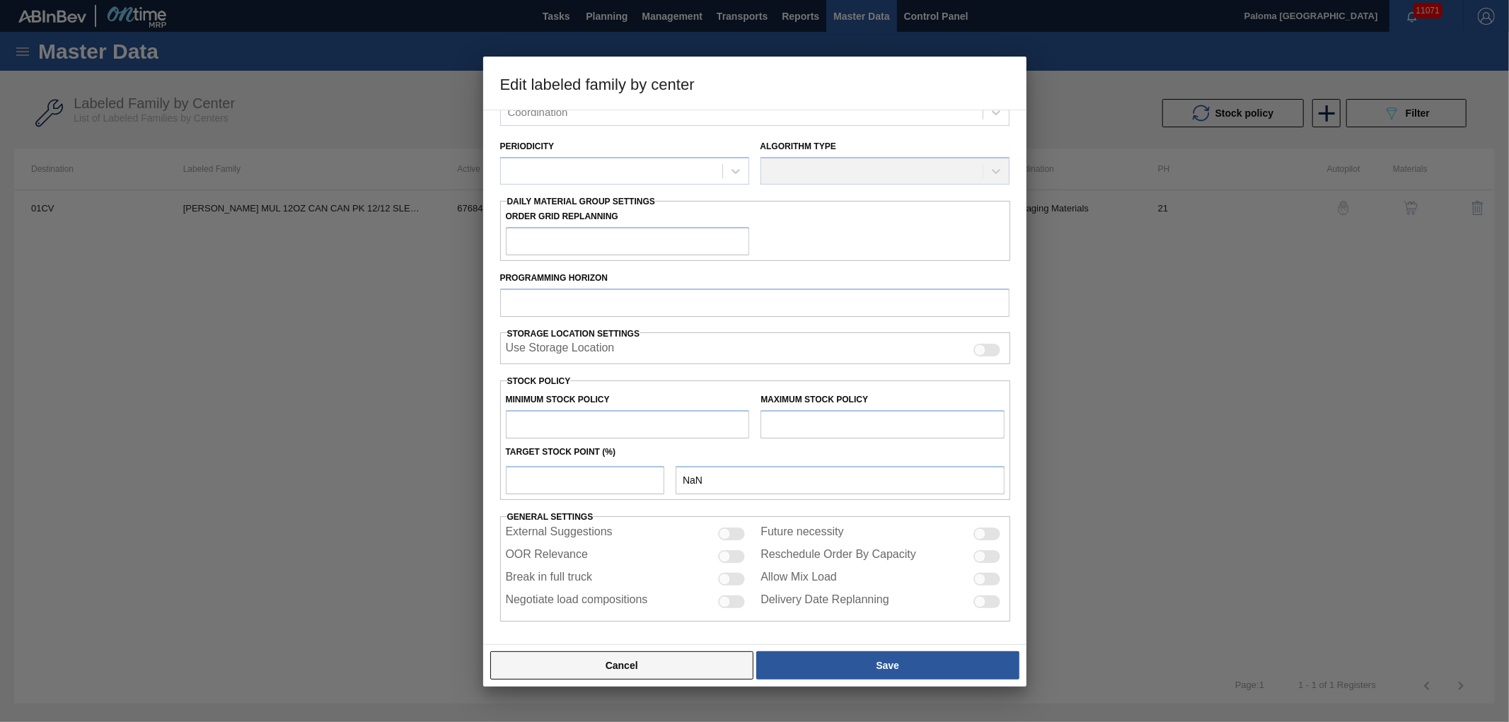
type input "Carriers"
type input "Can Carriers"
type input "CARR MUL 12OZ CAN CAN PK 12/12 SLEEK AQUEOUS COATING"
type input "01CV - Cartersville Brewery"
type input "21"
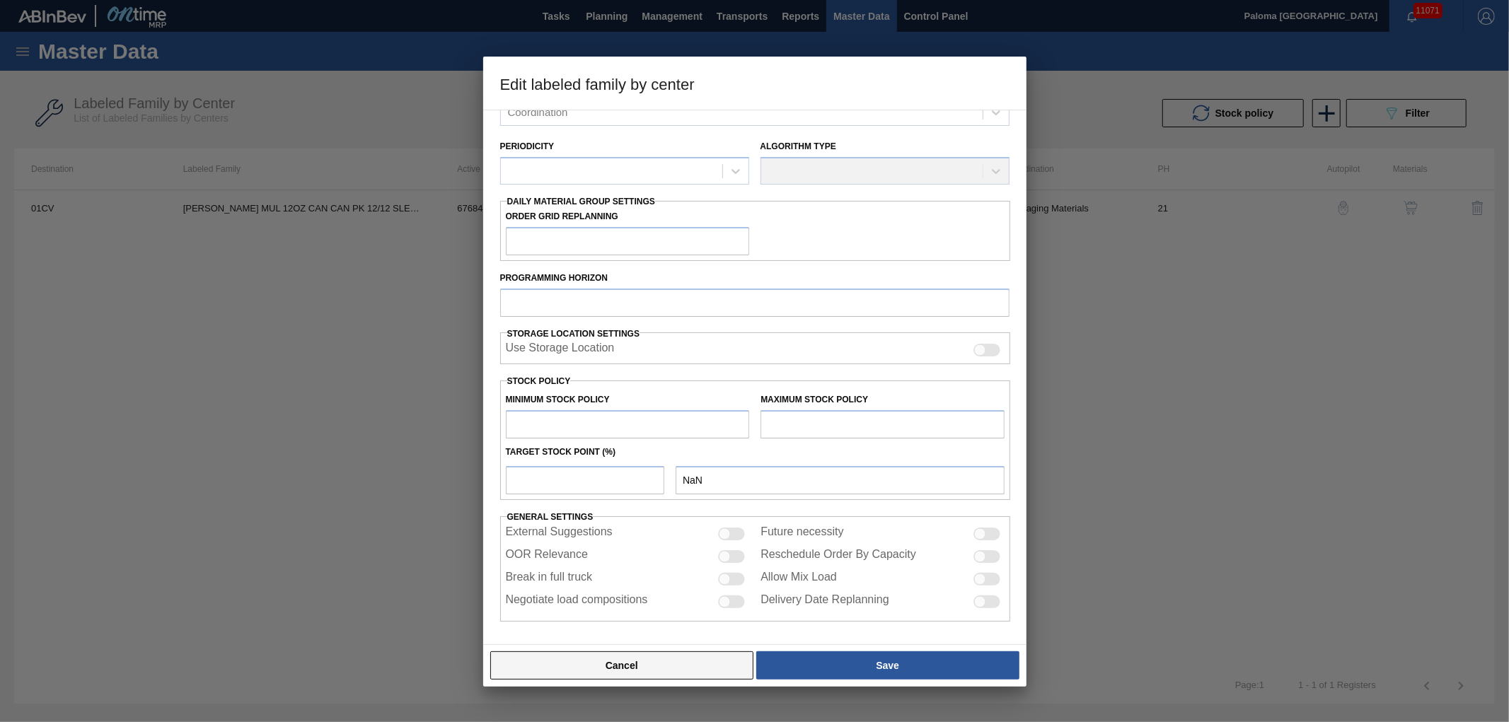
type input "34,645"
type input "744,734"
type input "0"
type input "34,645"
checkbox input "true"
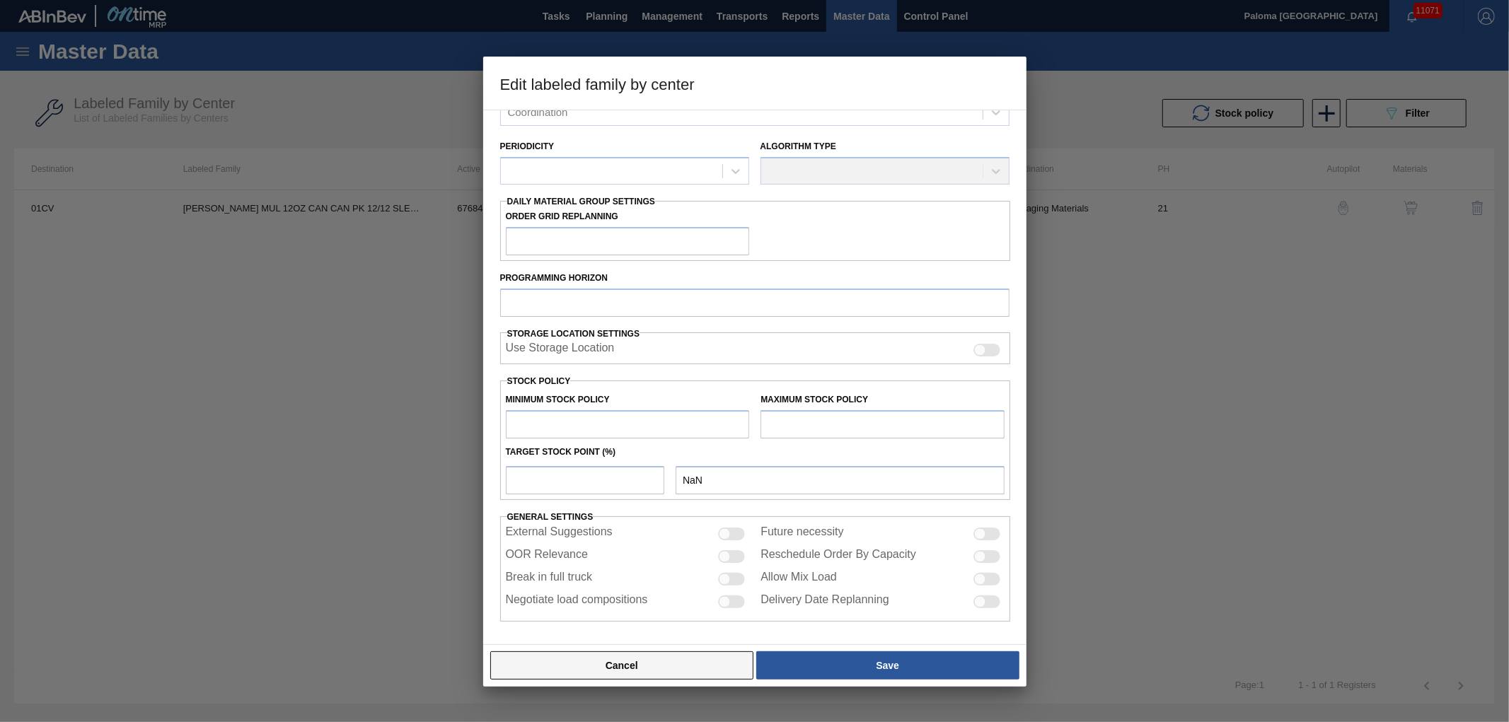
checkbox input "true"
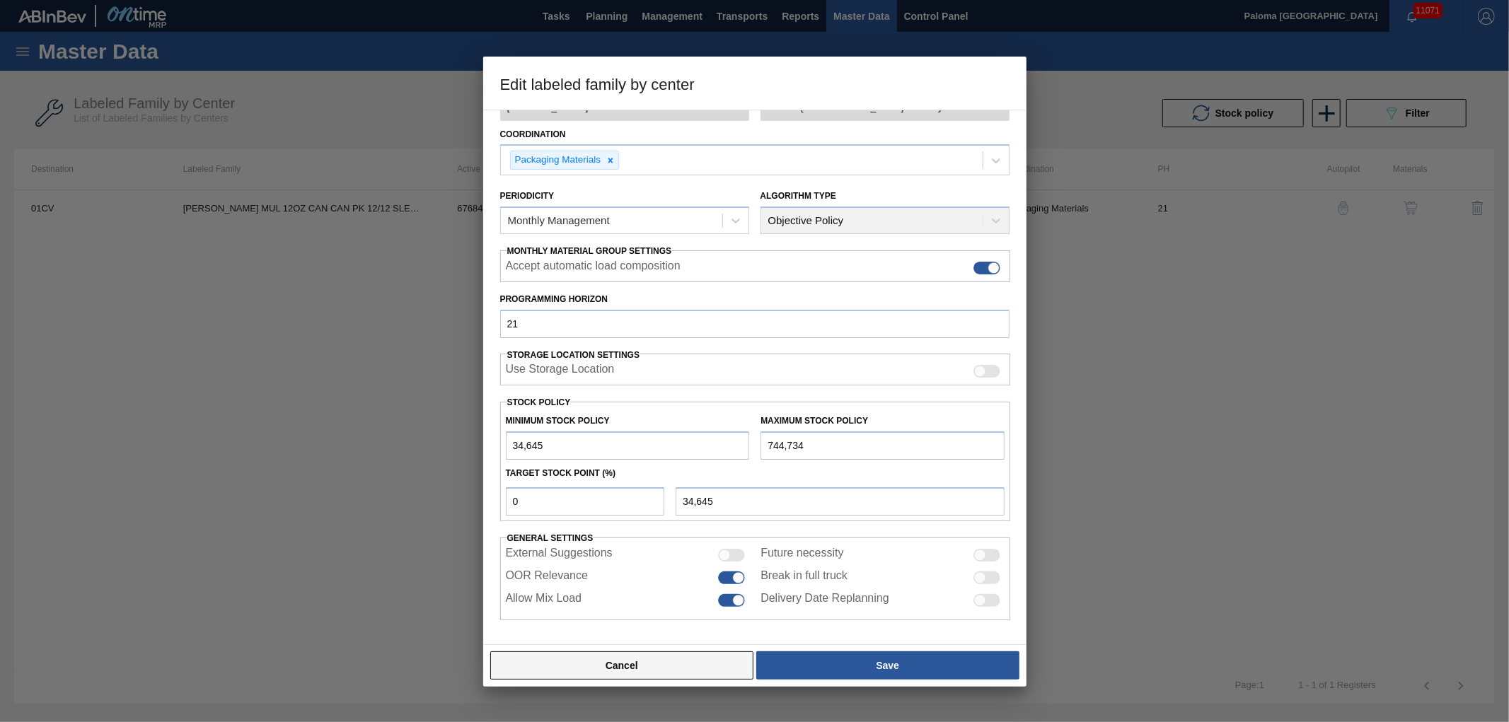
scroll to position [93, 0]
click at [703, 667] on button "Cancel" at bounding box center [622, 666] width 264 height 28
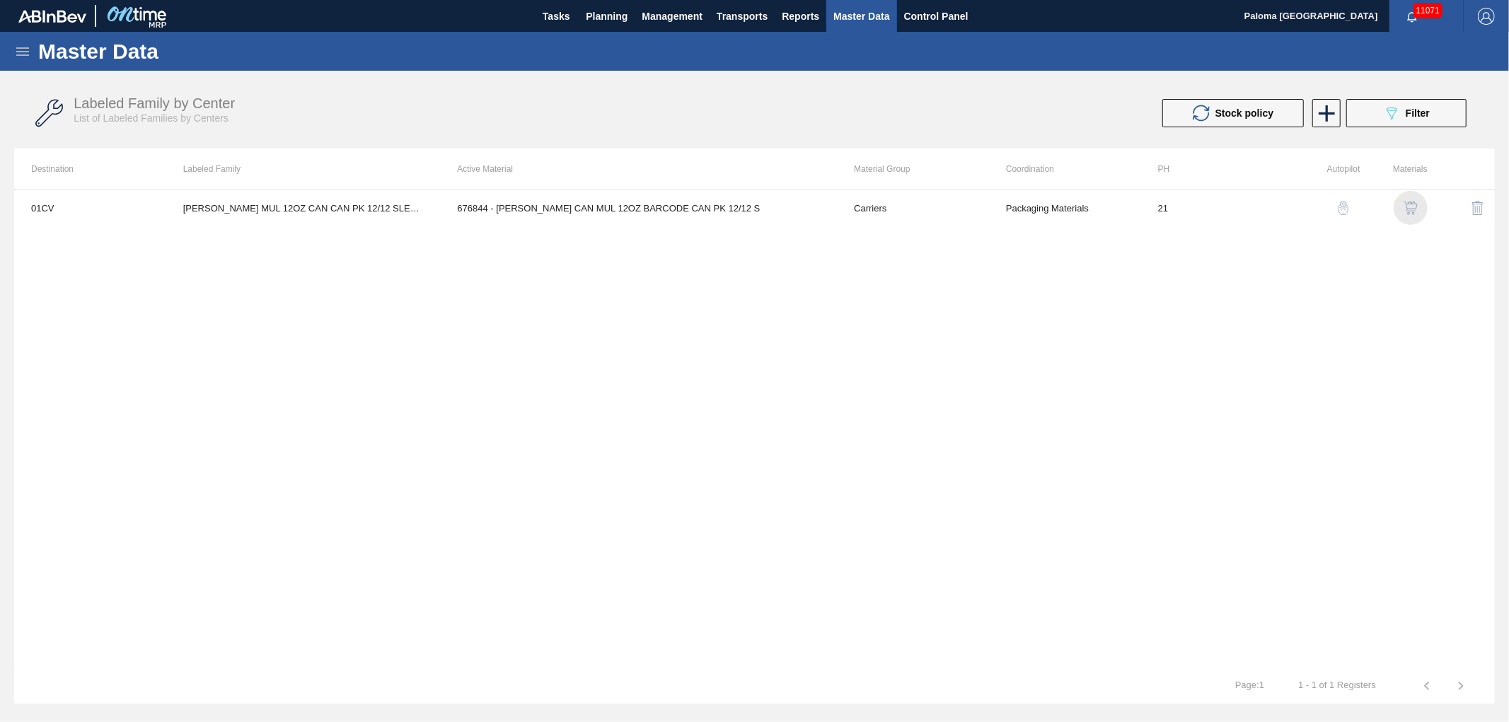
click at [1405, 207] on img "button" at bounding box center [1411, 208] width 14 height 14
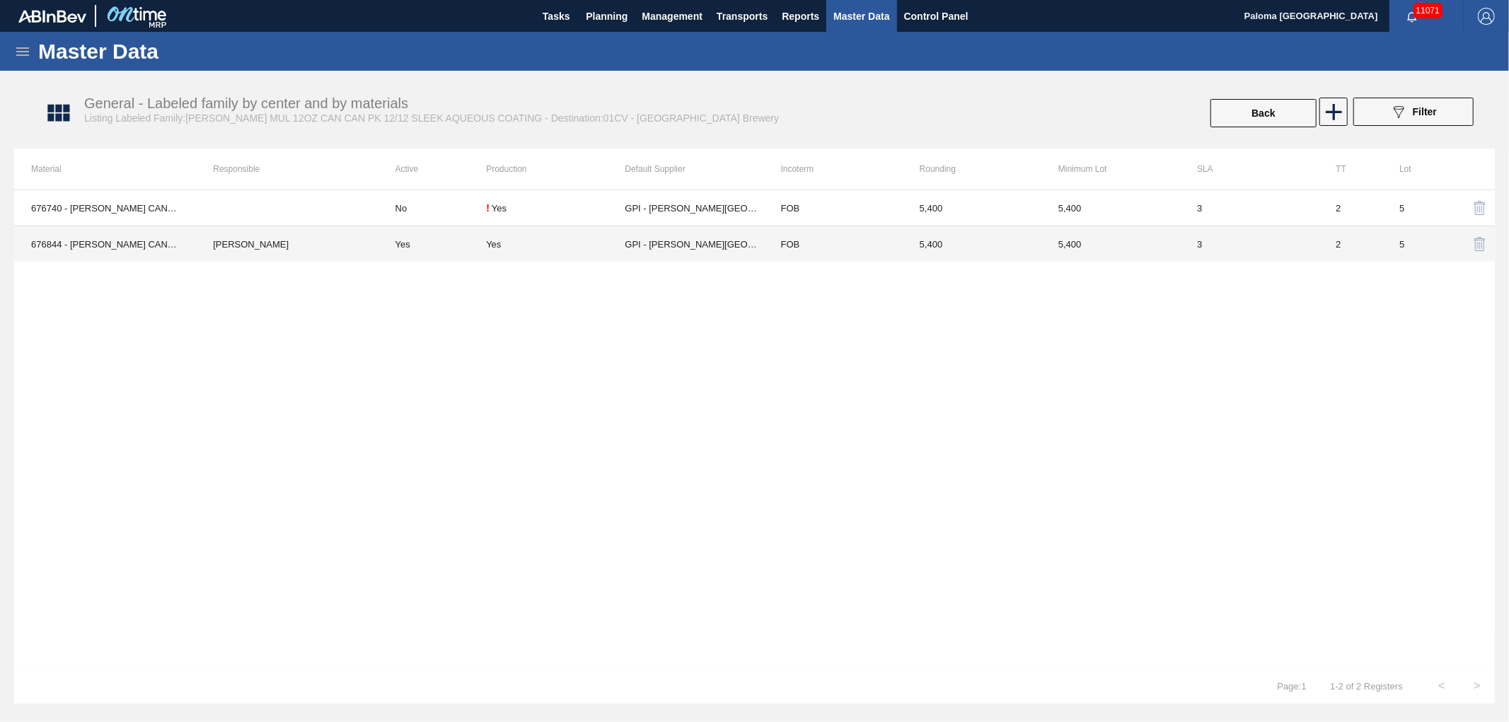
click at [640, 253] on td "GPI - [PERSON_NAME][GEOGRAPHIC_DATA]" at bounding box center [694, 244] width 139 height 36
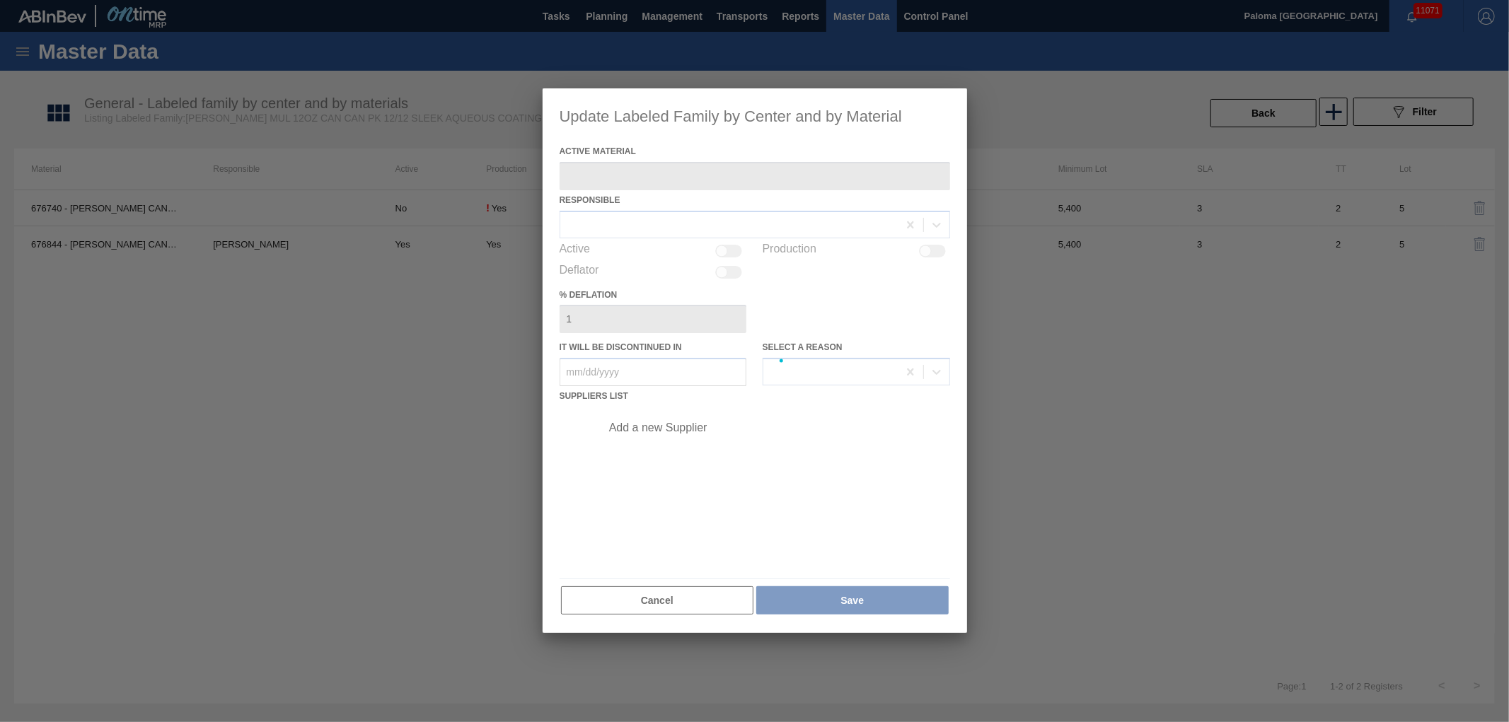
type Material "676844 - CARR CAN MUL 12OZ BARCODE CAN PK 12/12 S"
checkbox input "true"
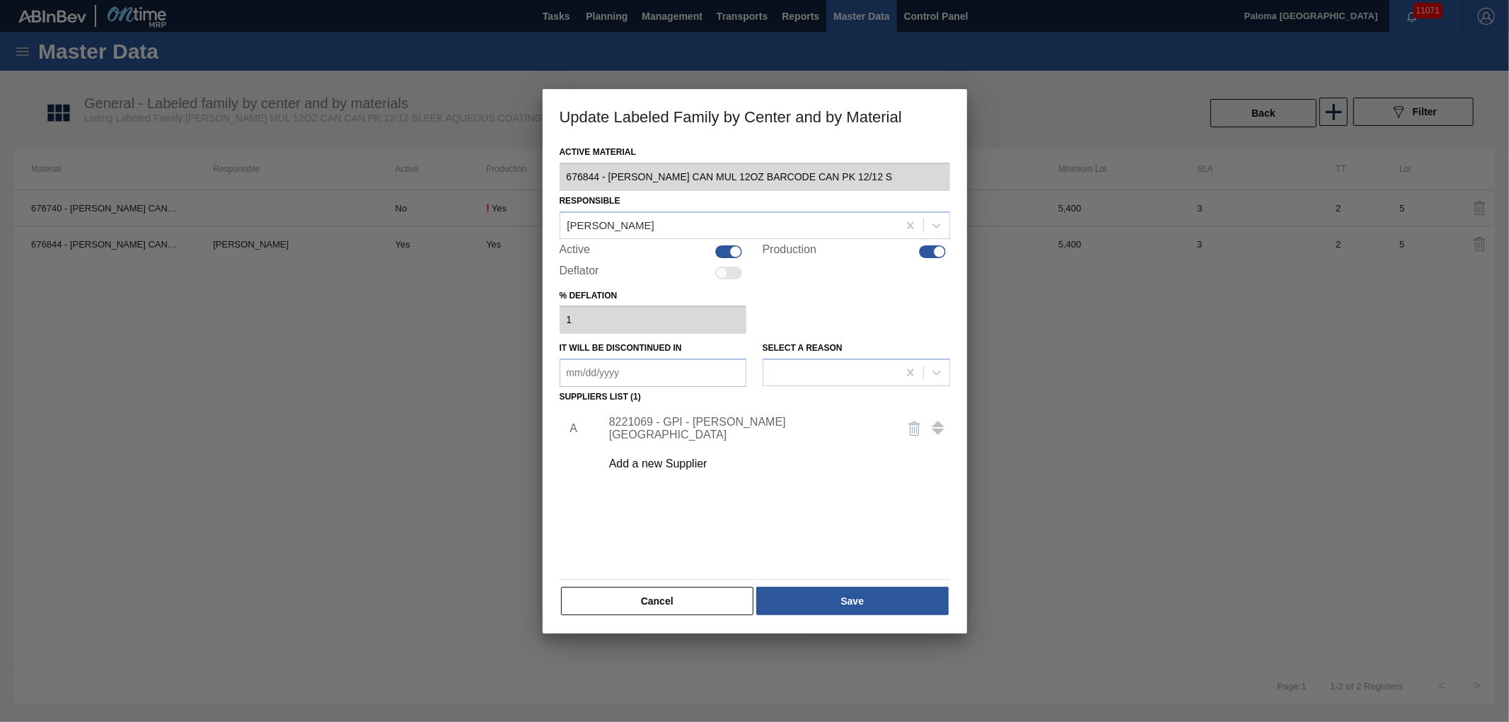
click at [646, 427] on div "8221069 - GPI - W. Monroe" at bounding box center [747, 428] width 277 height 25
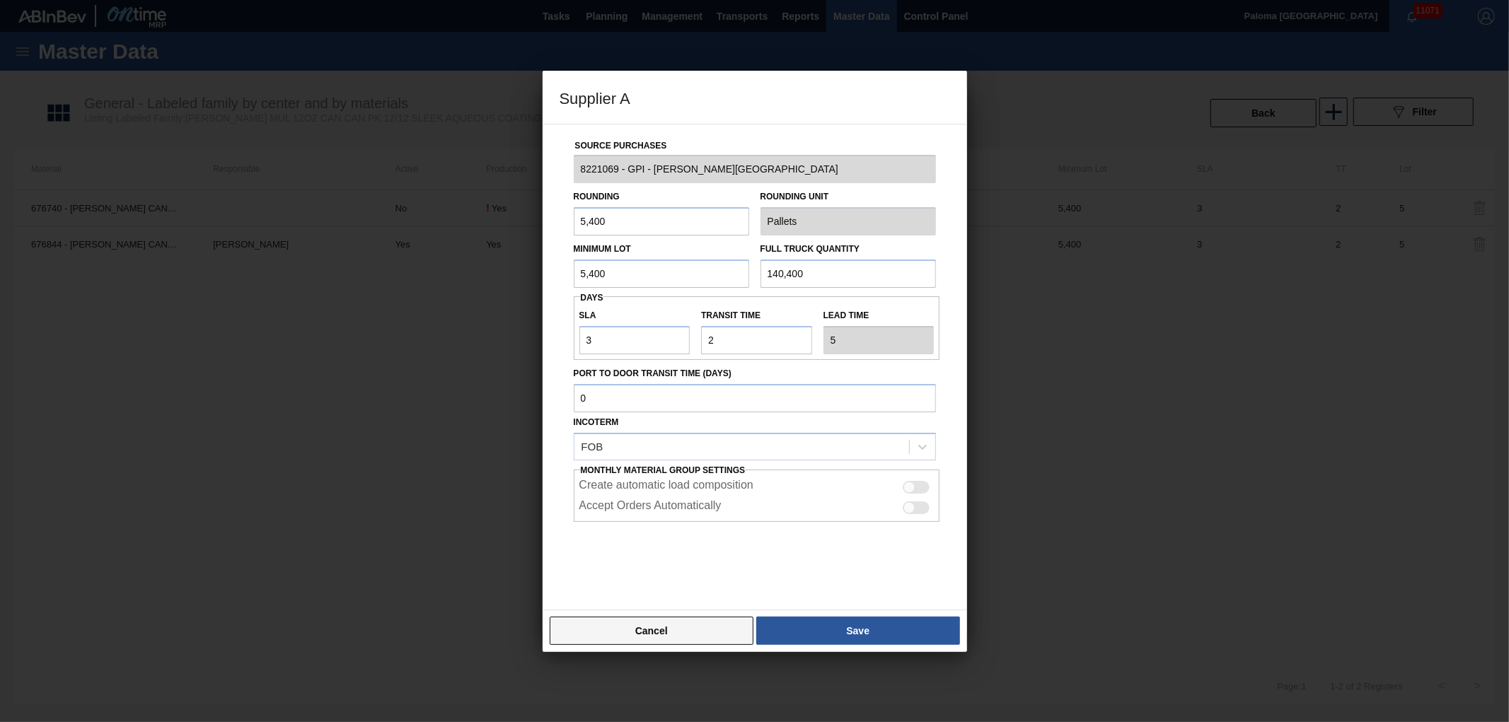
click at [652, 638] on button "Cancel" at bounding box center [652, 631] width 205 height 28
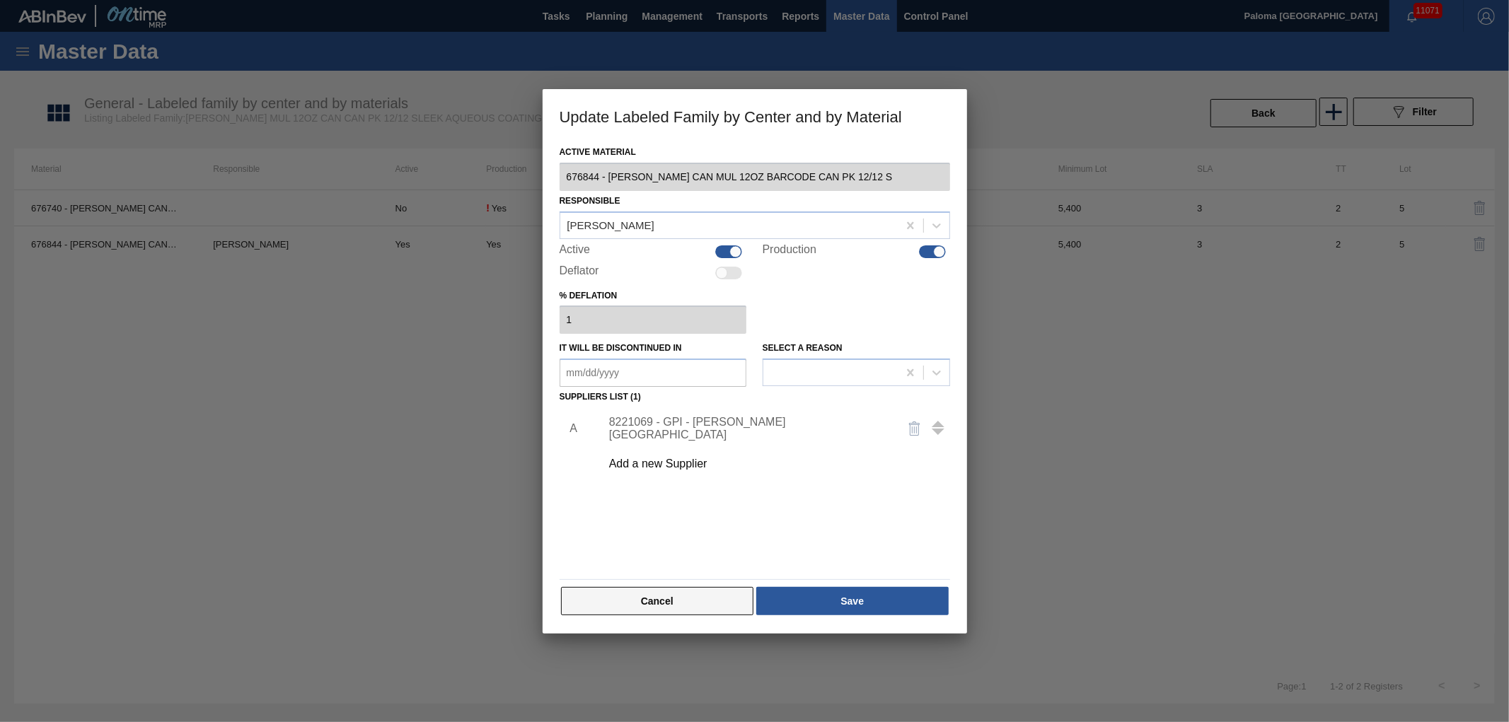
click at [713, 597] on button "Cancel" at bounding box center [657, 601] width 193 height 28
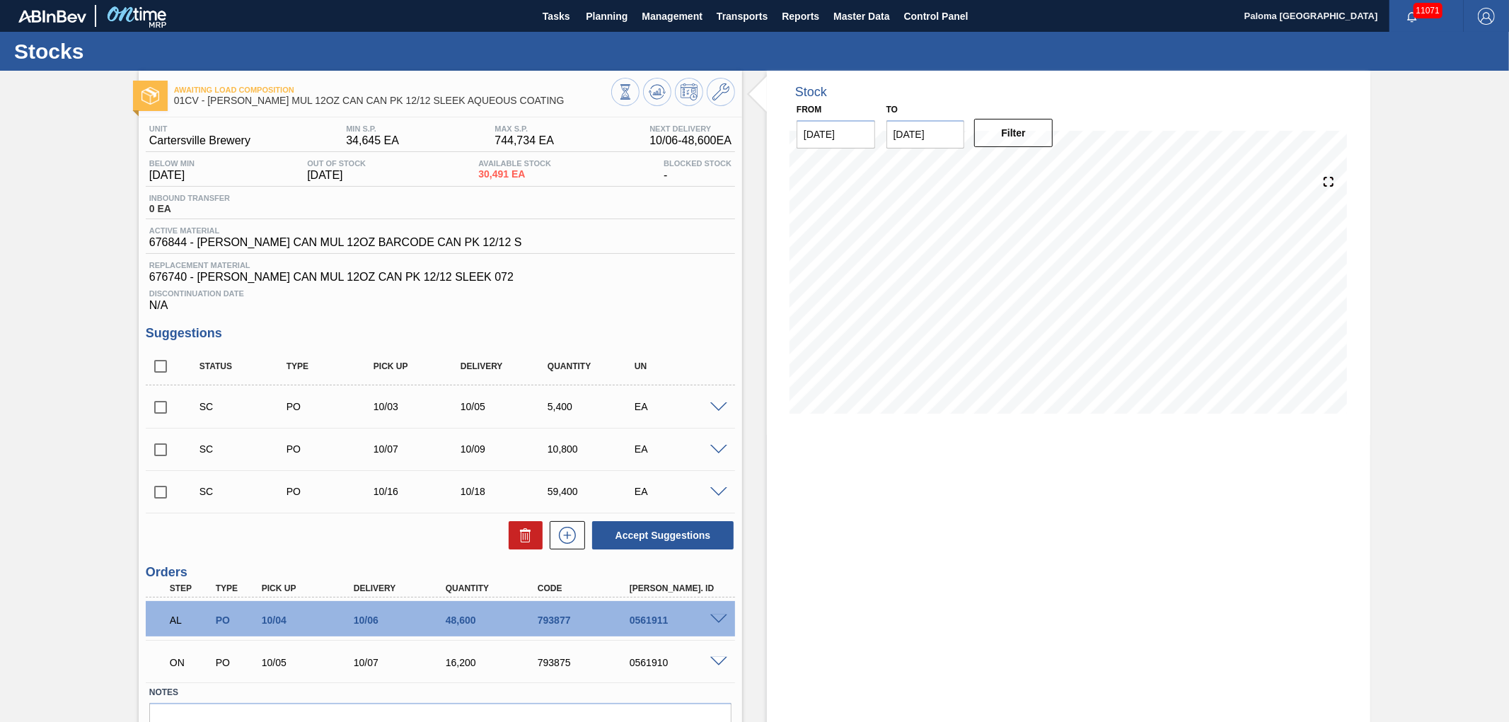
click at [553, 621] on div "793877" at bounding box center [586, 620] width 104 height 11
copy div "793877"
click at [715, 616] on span at bounding box center [718, 620] width 17 height 11
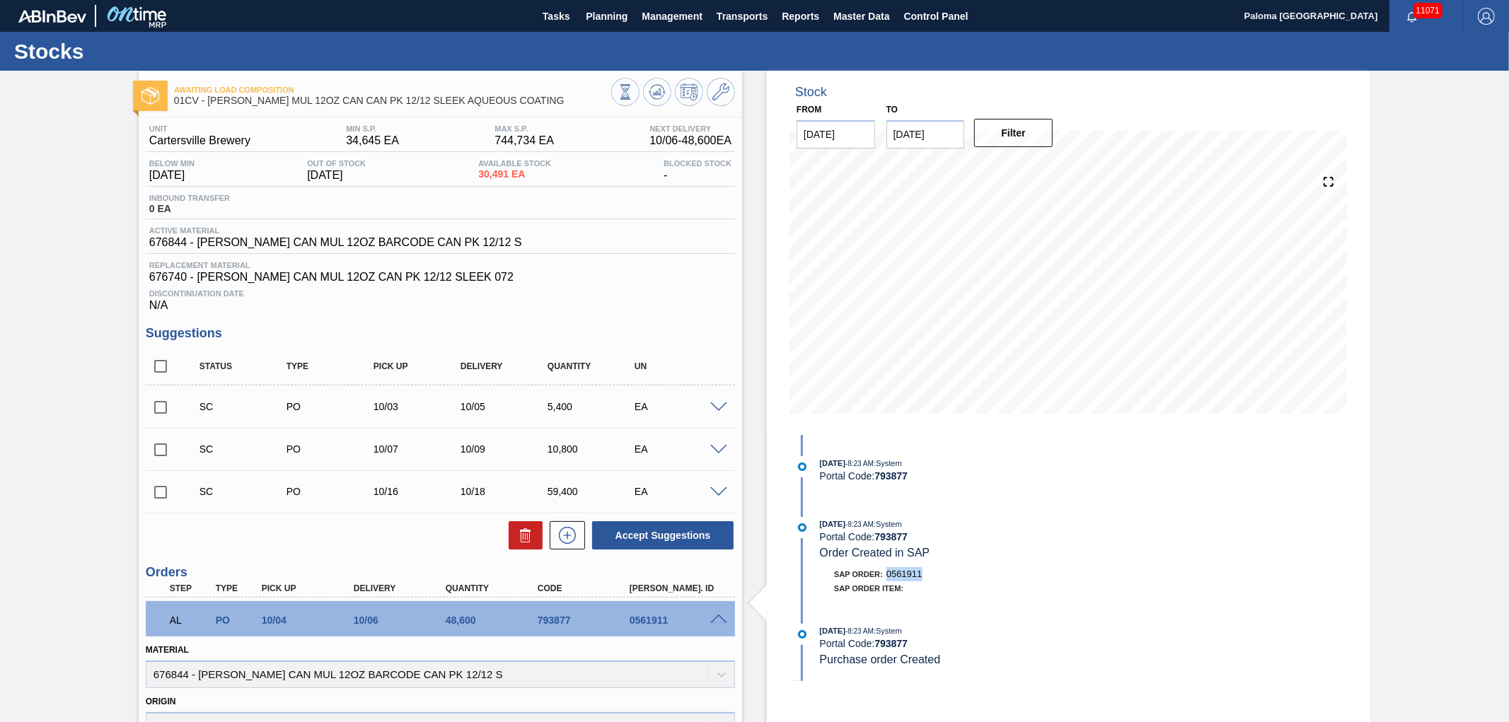
drag, startPoint x: 888, startPoint y: 575, endPoint x: 926, endPoint y: 574, distance: 37.5
click at [926, 574] on div "SAP Order: 0561911" at bounding box center [988, 575] width 336 height 14
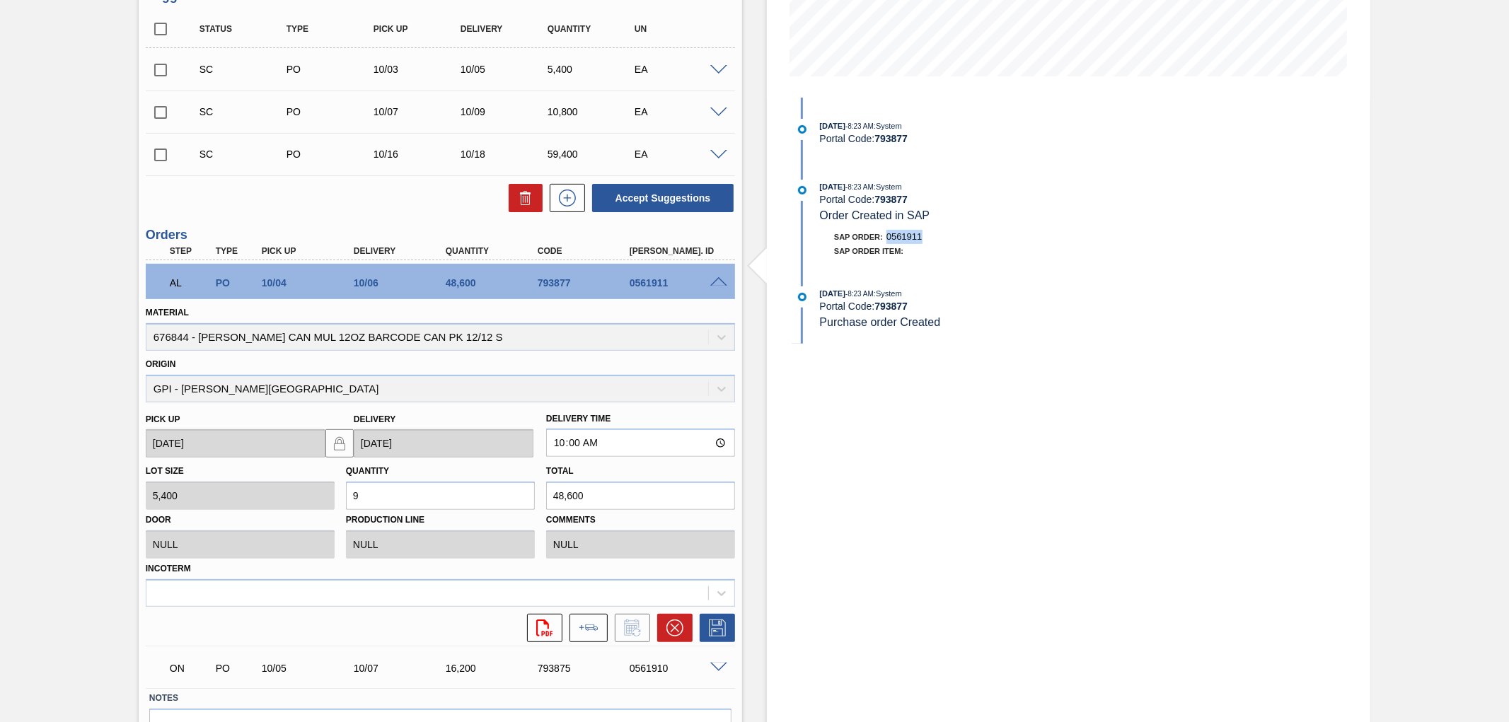
scroll to position [338, 0]
click at [720, 662] on span at bounding box center [718, 667] width 17 height 11
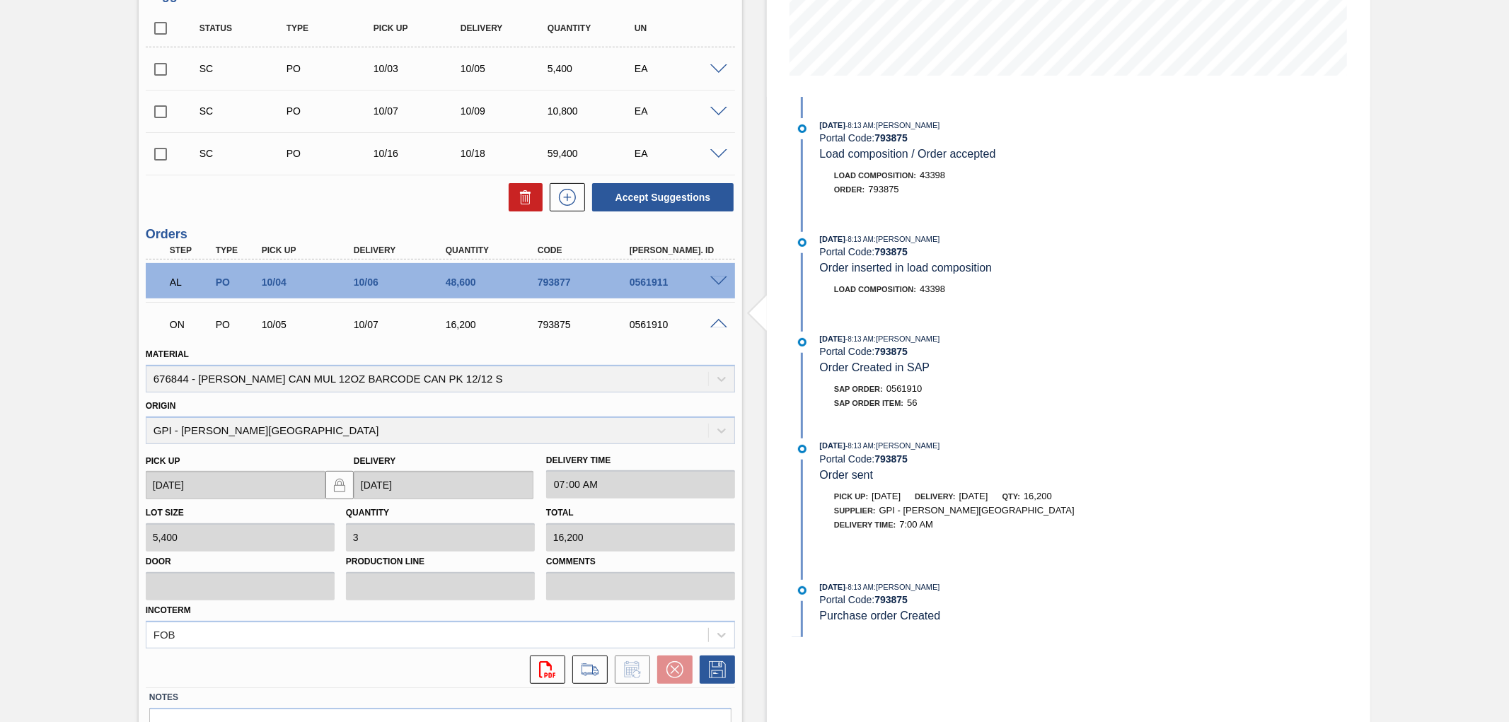
click at [716, 321] on span at bounding box center [718, 324] width 17 height 11
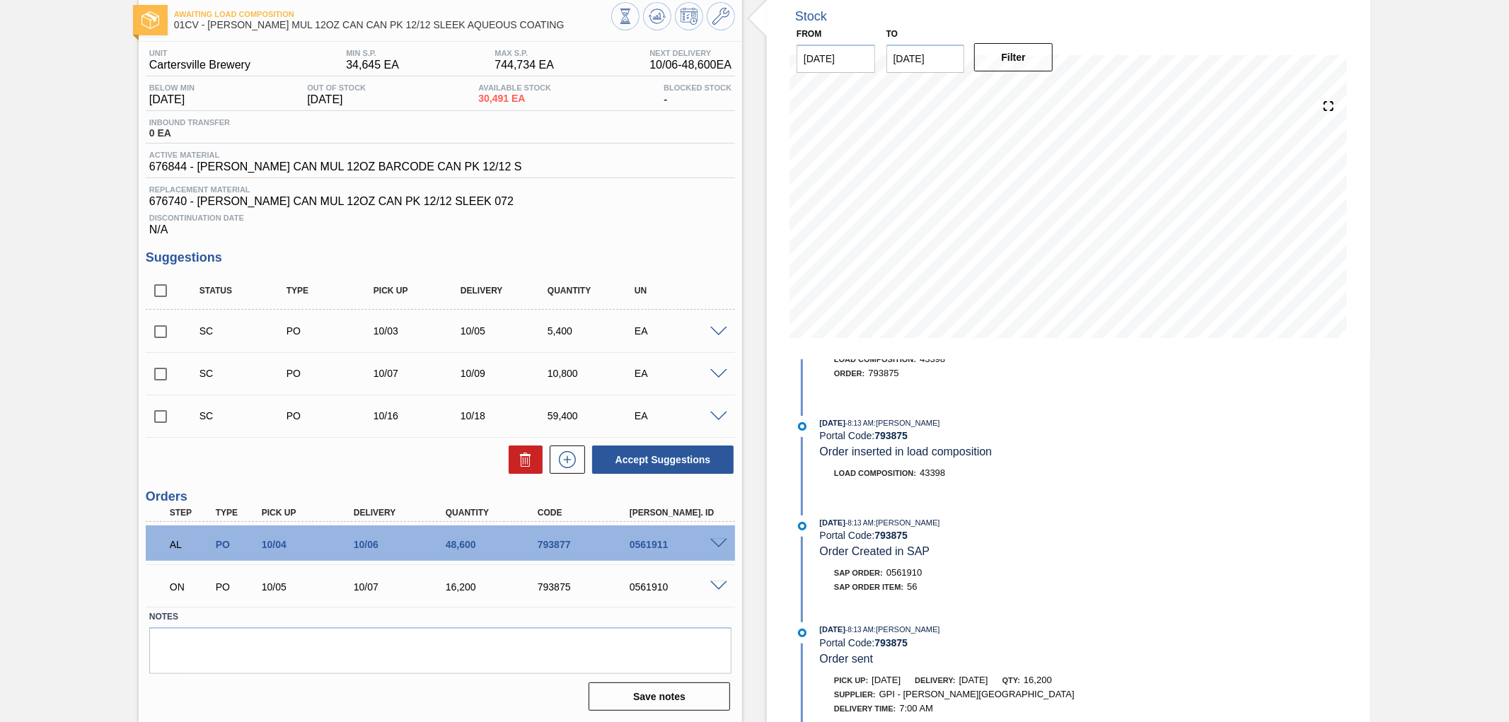
scroll to position [0, 0]
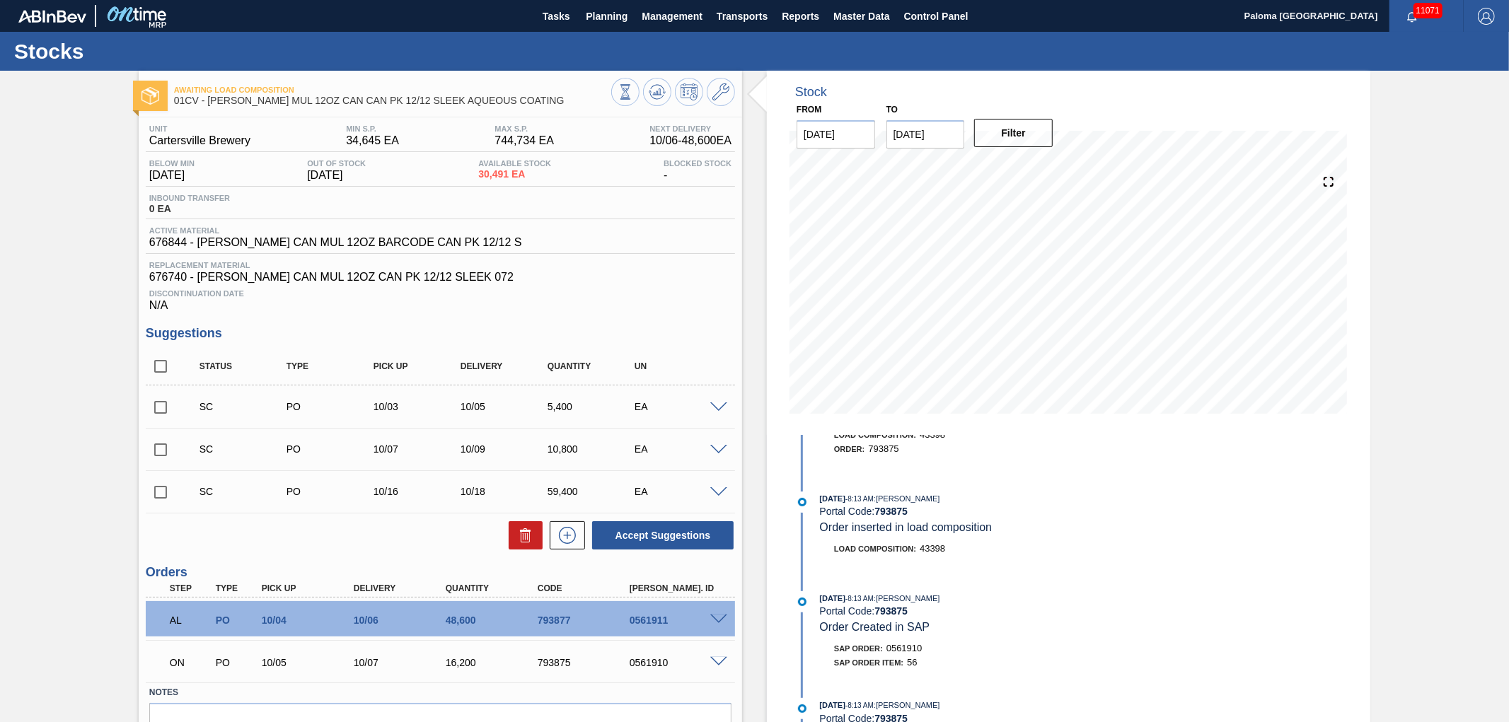
click at [1251, 540] on div "Stock From 09/30/2025 to 10/14/2025 Filter 10/09 Stock Projection 111,491 SAP P…" at bounding box center [1069, 435] width 604 height 728
click at [720, 93] on icon at bounding box center [721, 92] width 17 height 17
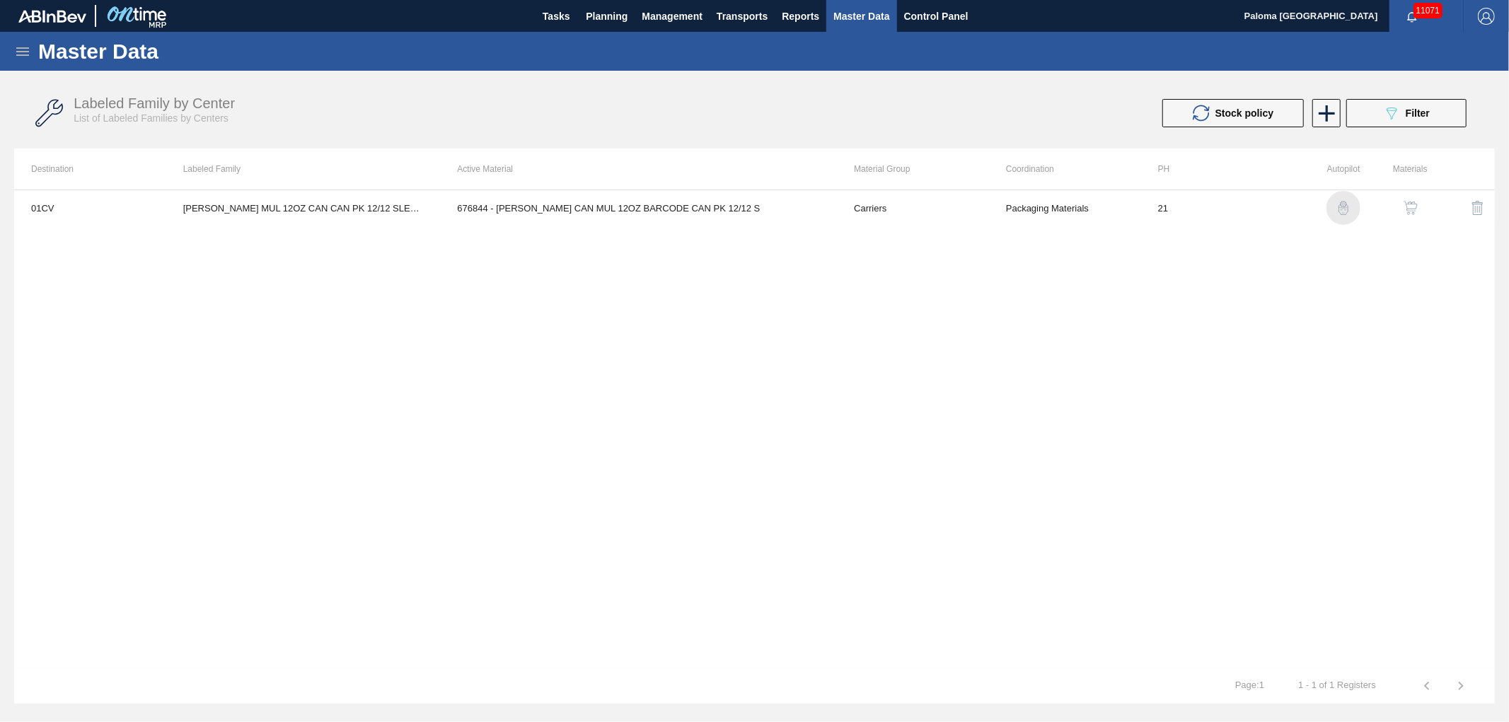
click at [1340, 209] on img "button" at bounding box center [1344, 208] width 14 height 14
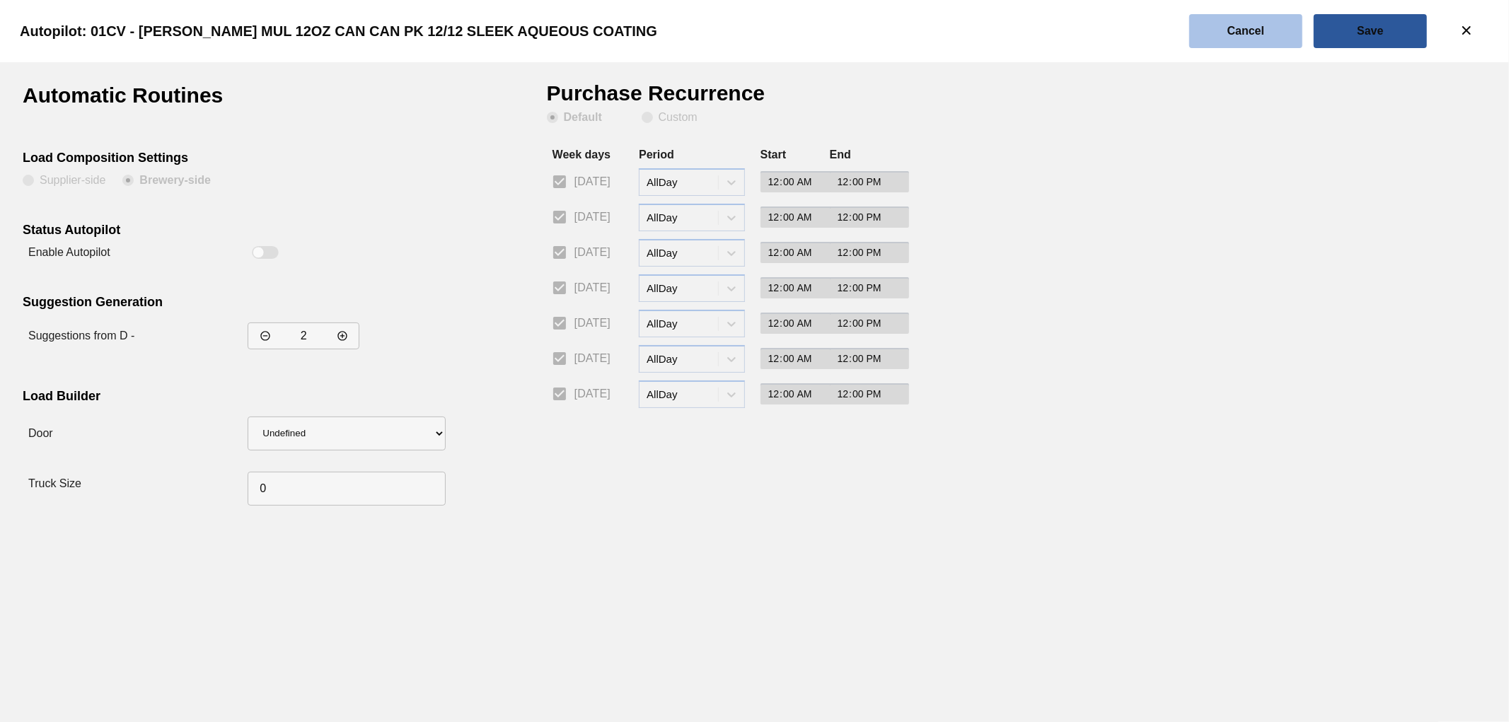
click at [0, 0] on slot "Cancel" at bounding box center [0, 0] width 0 height 0
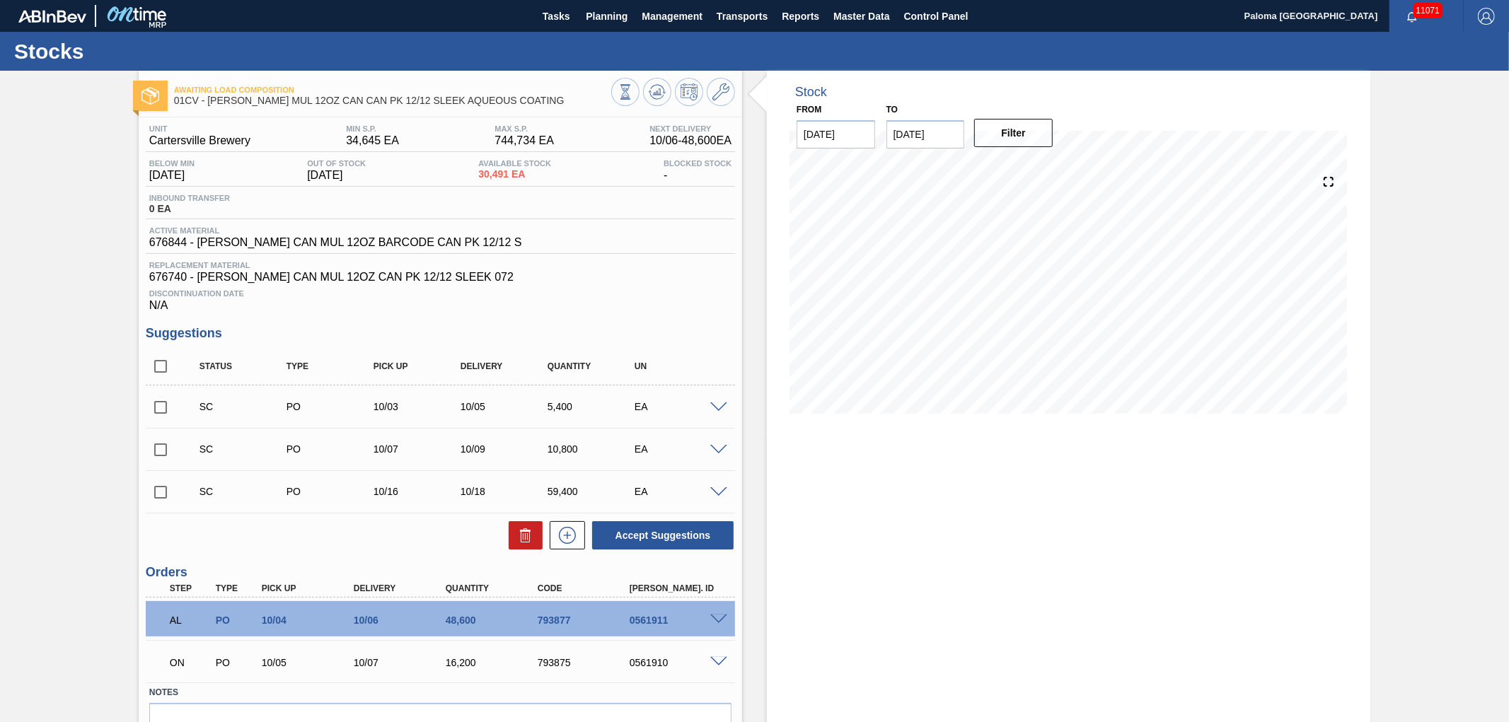
click at [718, 623] on span at bounding box center [718, 620] width 17 height 11
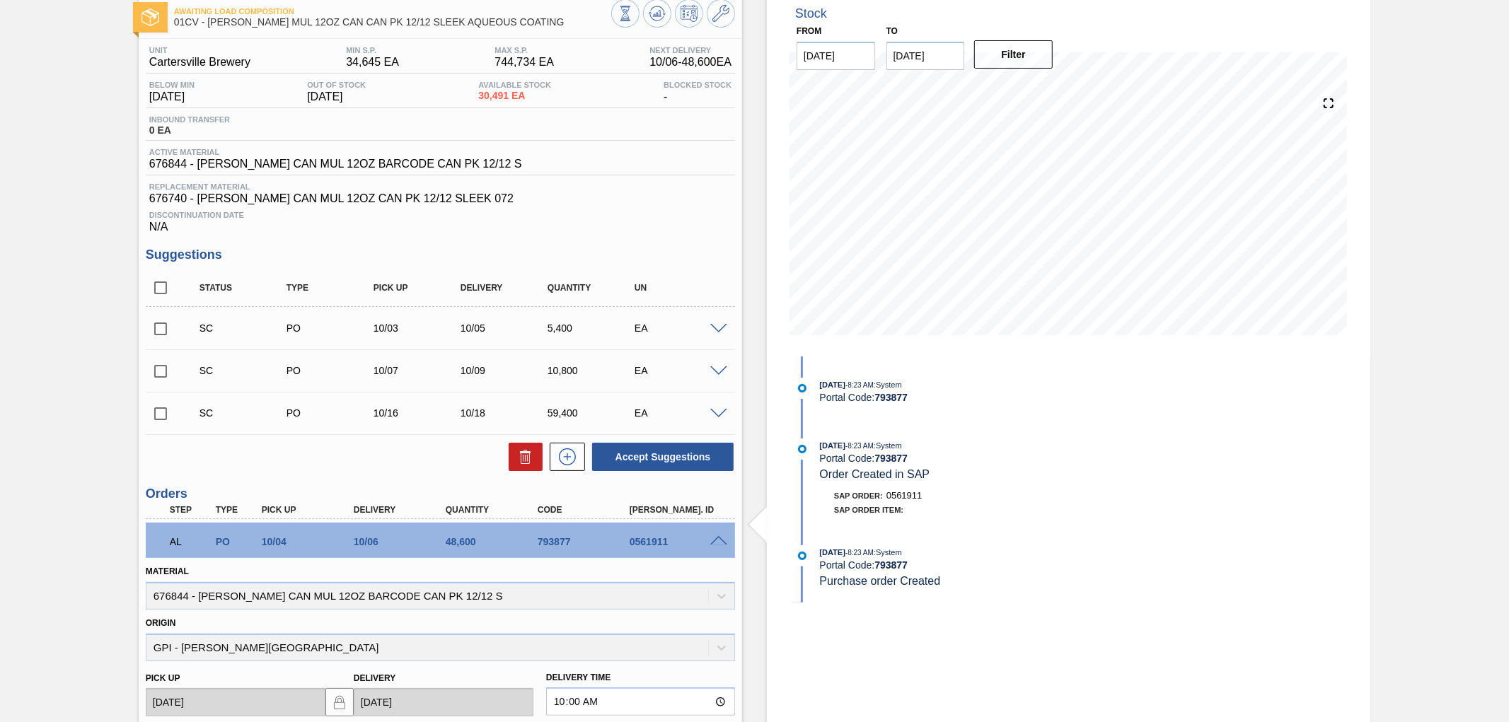
scroll to position [157, 0]
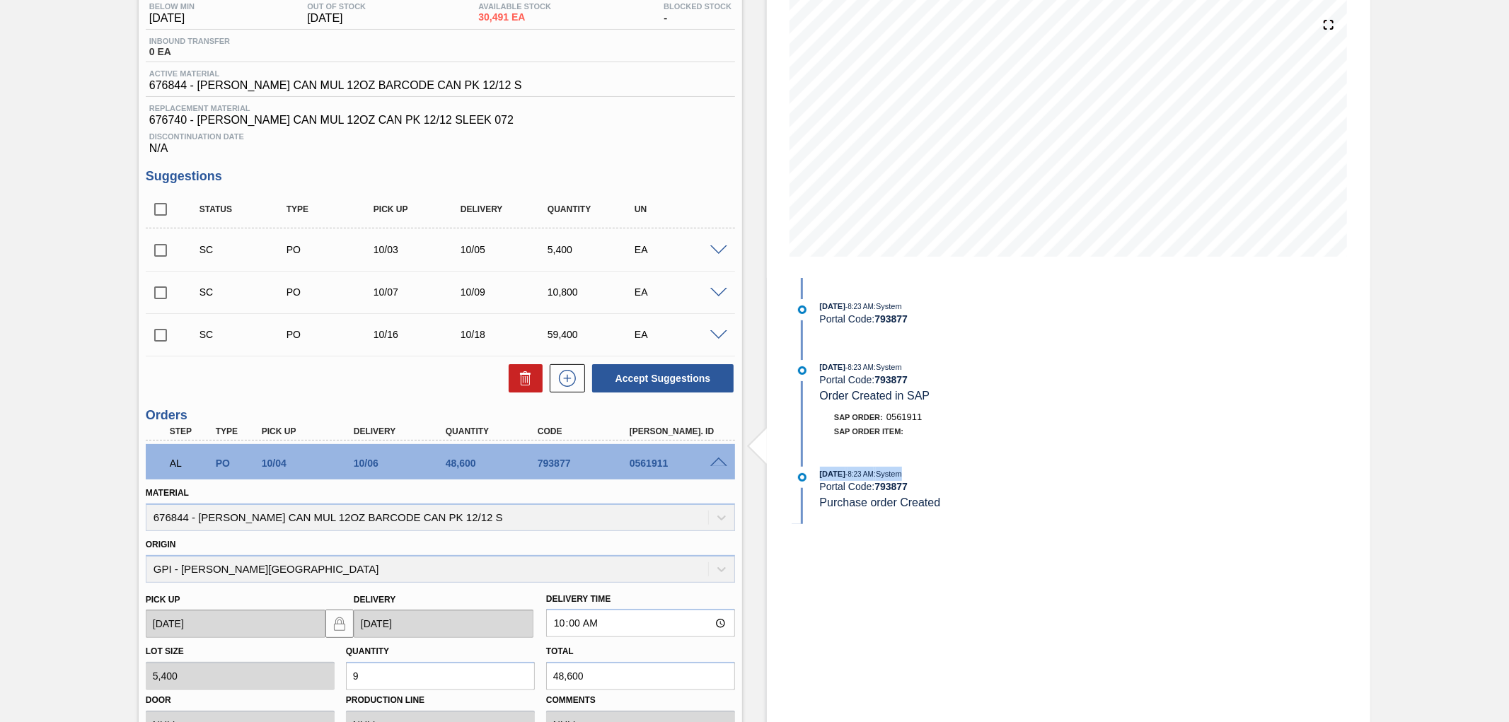
drag, startPoint x: 921, startPoint y: 476, endPoint x: 817, endPoint y: 476, distance: 104.0
click at [817, 476] on div "09/30/2025 - 8:23 AM : System Portal Code: 793877 Purchase order Created" at bounding box center [974, 488] width 364 height 43
drag, startPoint x: 919, startPoint y: 365, endPoint x: 808, endPoint y: 369, distance: 110.4
click at [808, 369] on div "09/30/2025 - 8:23 AM : System Portal Code: 793877 Order Created in SAP" at bounding box center [974, 381] width 364 height 43
drag, startPoint x: 929, startPoint y: 304, endPoint x: 818, endPoint y: 307, distance: 111.1
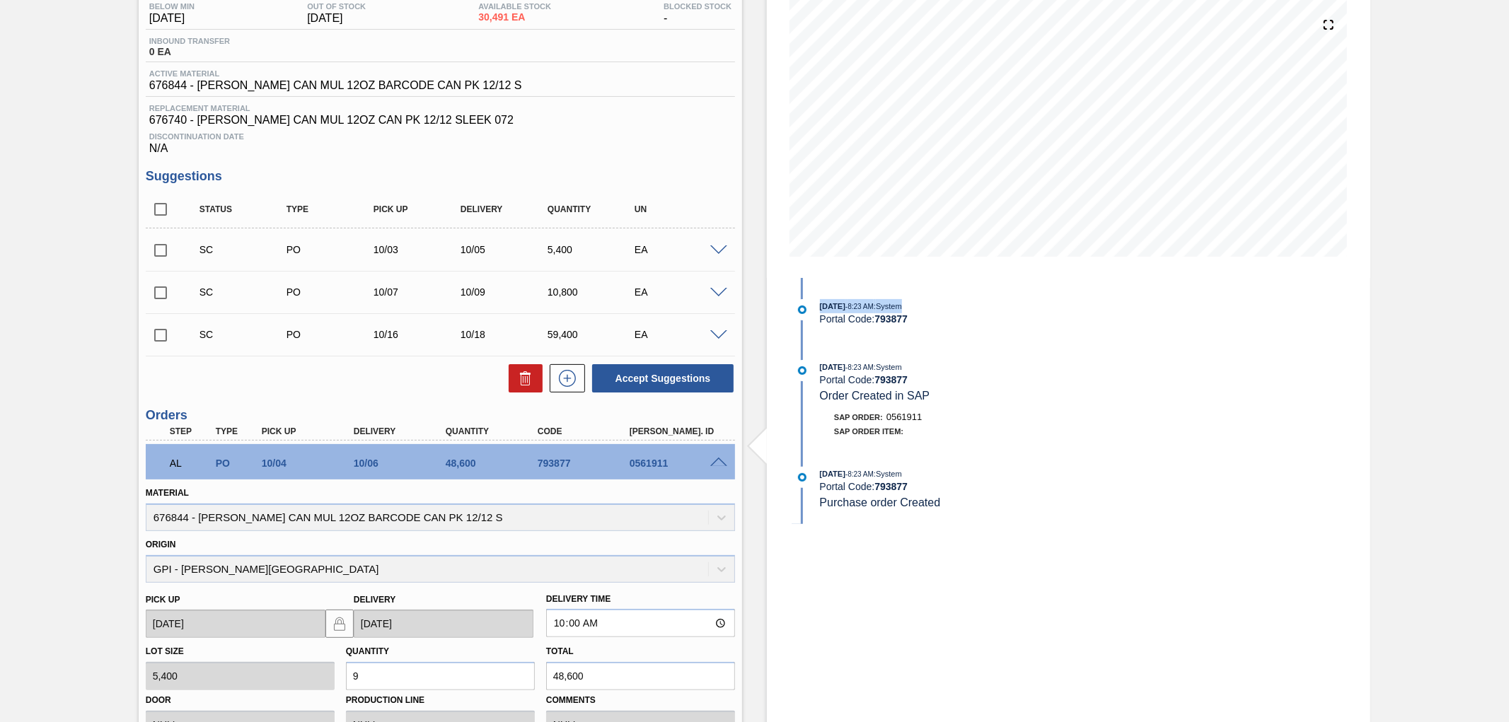
click at [820, 307] on div "09/30/2025 - 8:23 AM : System" at bounding box center [988, 306] width 336 height 14
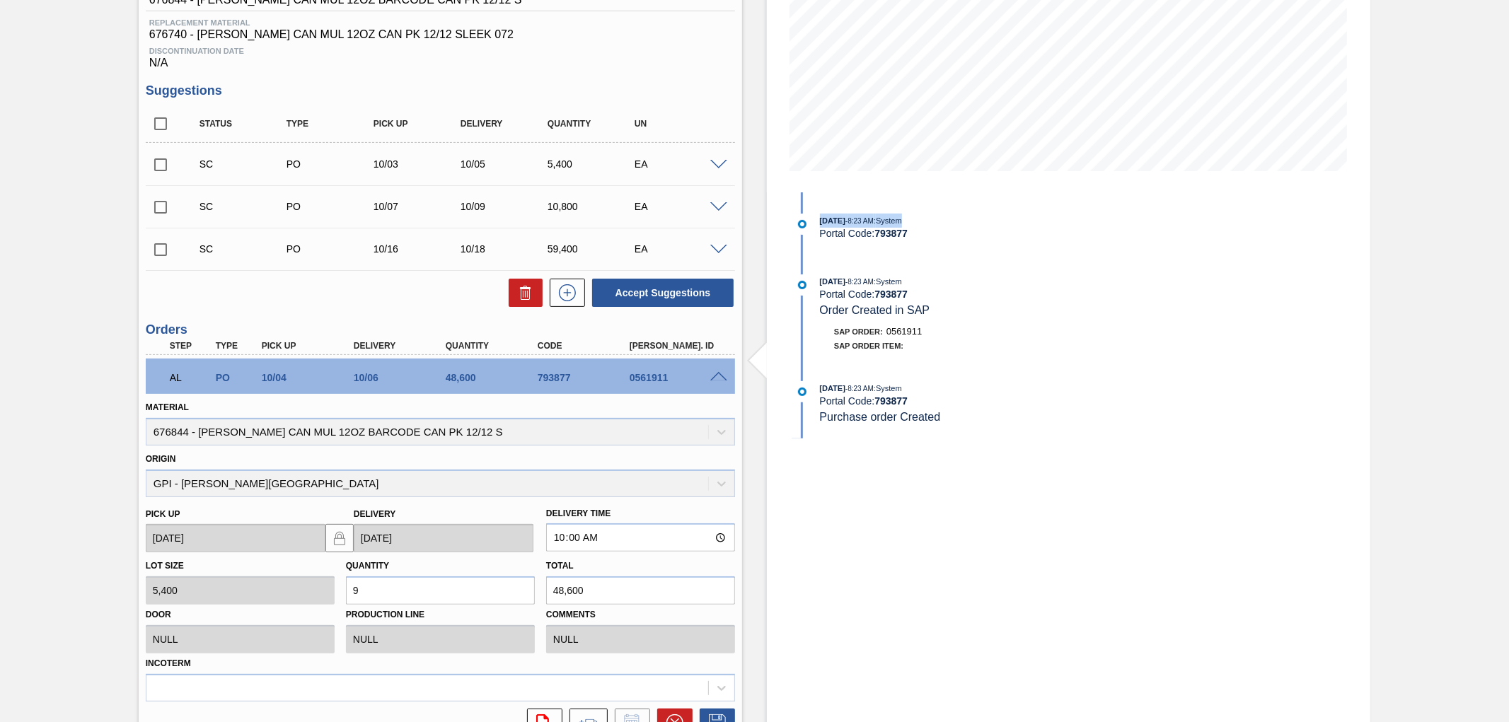
scroll to position [393, 0]
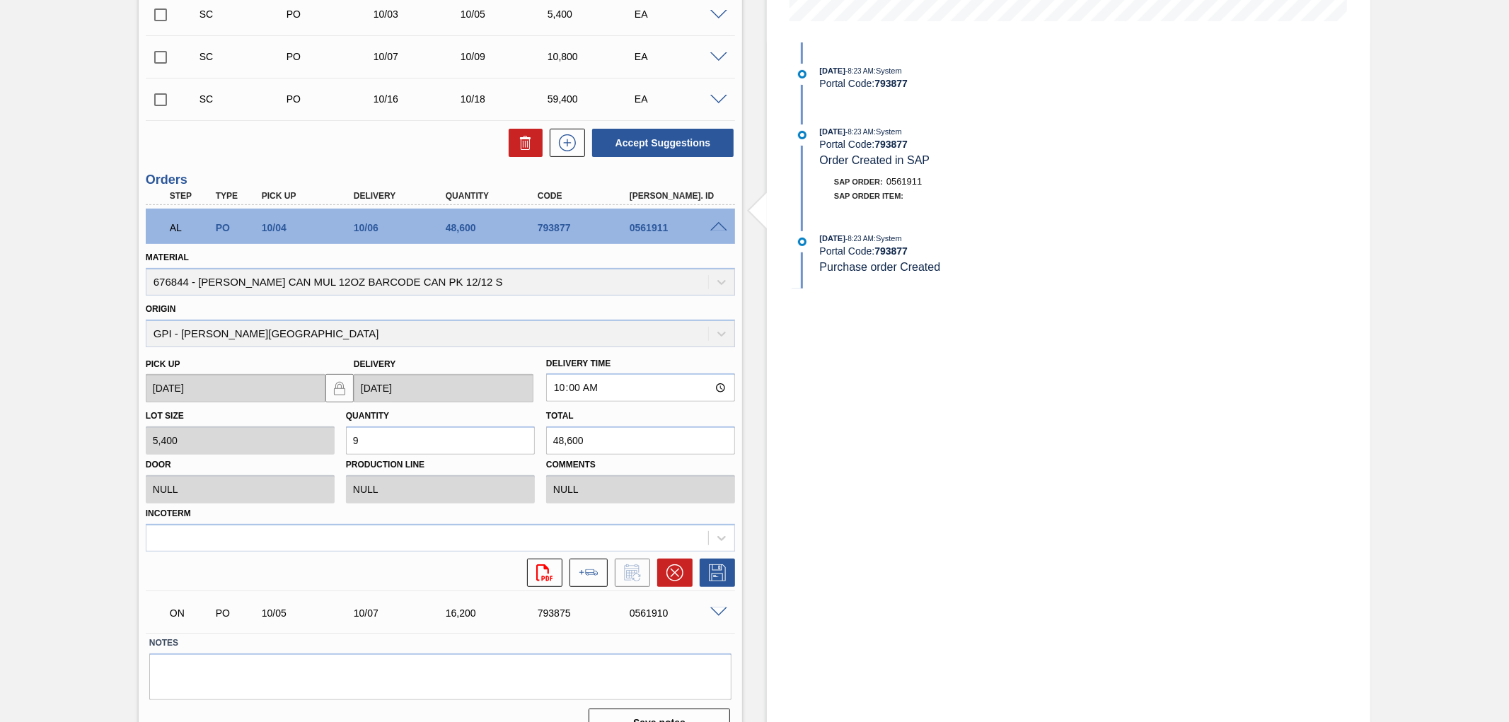
click at [720, 224] on span at bounding box center [718, 227] width 17 height 11
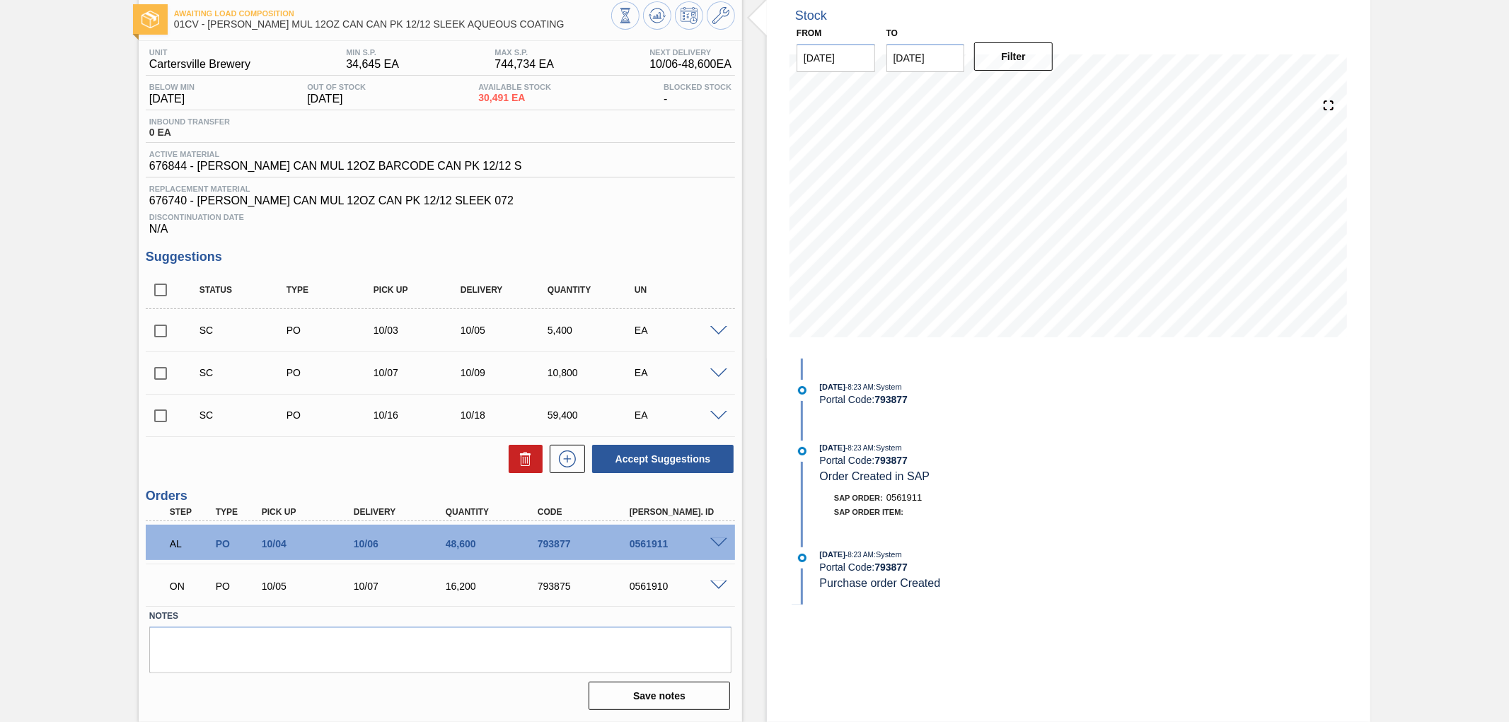
scroll to position [76, 0]
click at [717, 592] on div "0561910" at bounding box center [678, 587] width 104 height 11
click at [713, 583] on span at bounding box center [718, 587] width 17 height 11
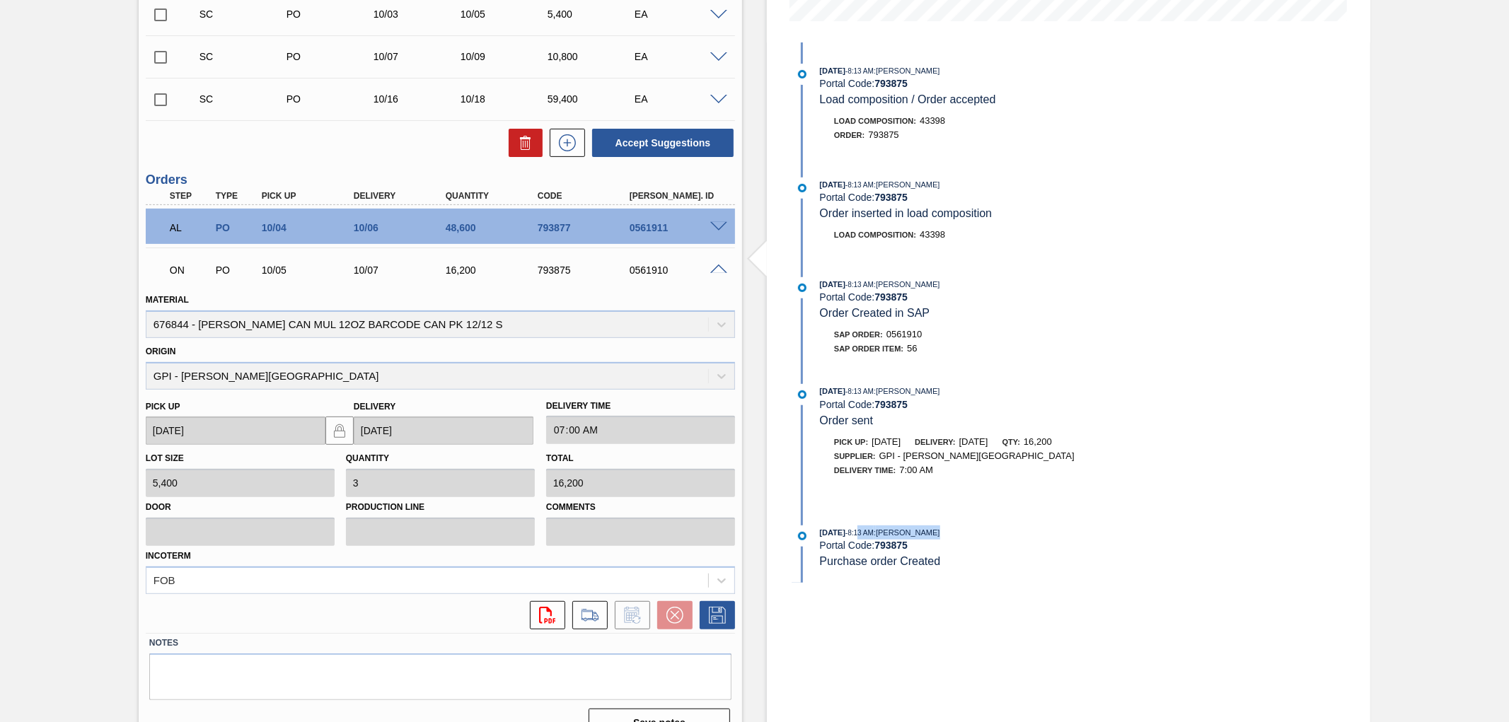
drag, startPoint x: 948, startPoint y: 541, endPoint x: 855, endPoint y: 528, distance: 94.3
click at [873, 540] on div "09/30/2025 - 8:13 AM : Juliette Hill" at bounding box center [988, 533] width 336 height 14
click at [718, 230] on span at bounding box center [718, 227] width 17 height 11
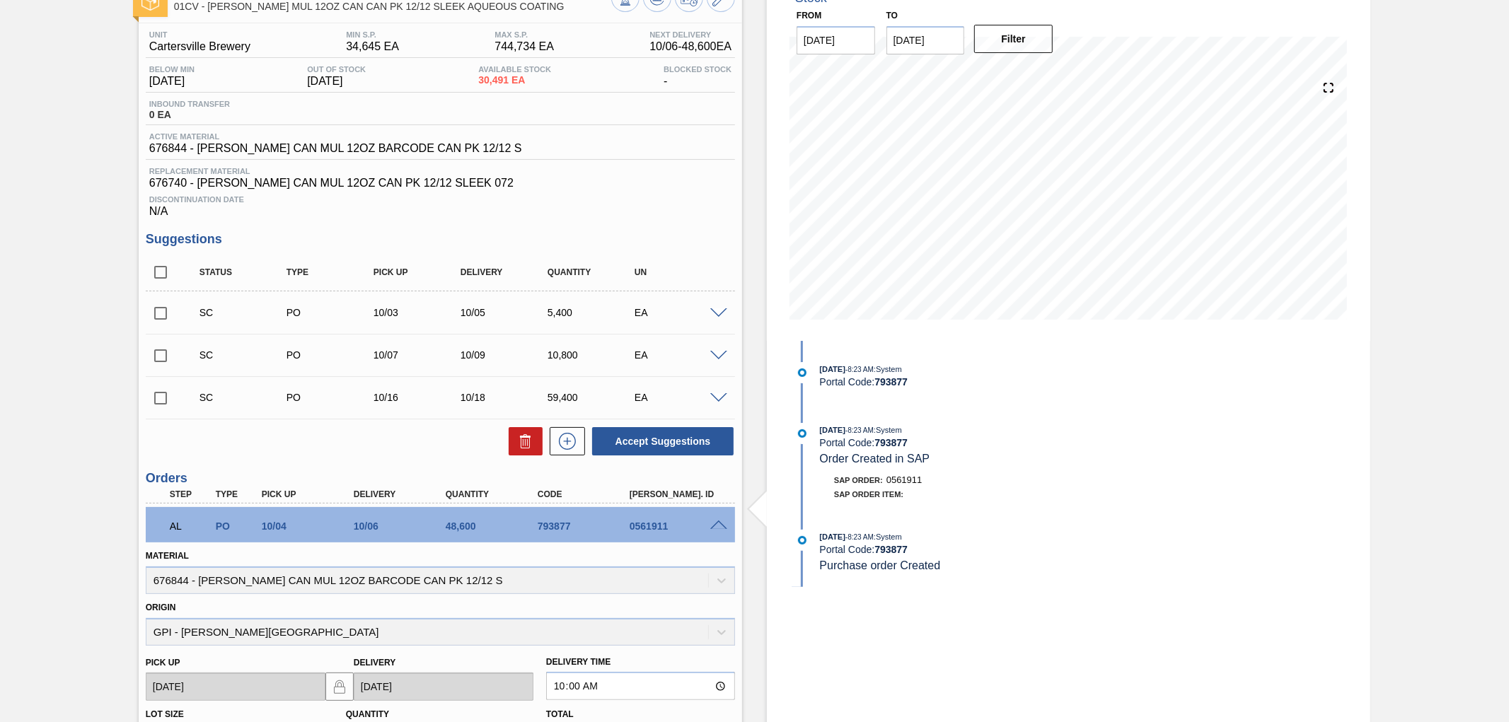
scroll to position [0, 0]
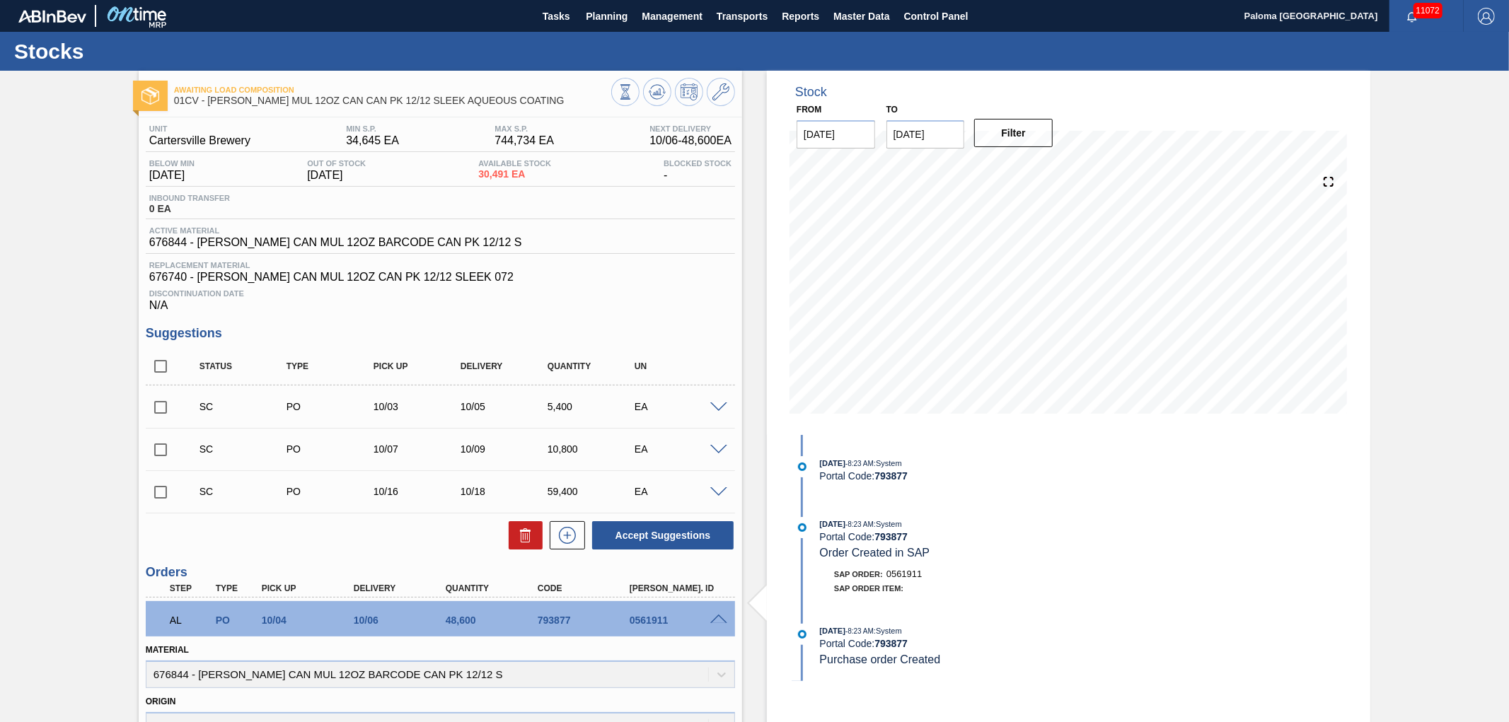
click at [551, 618] on div "793877" at bounding box center [586, 620] width 104 height 11
copy div "793877"
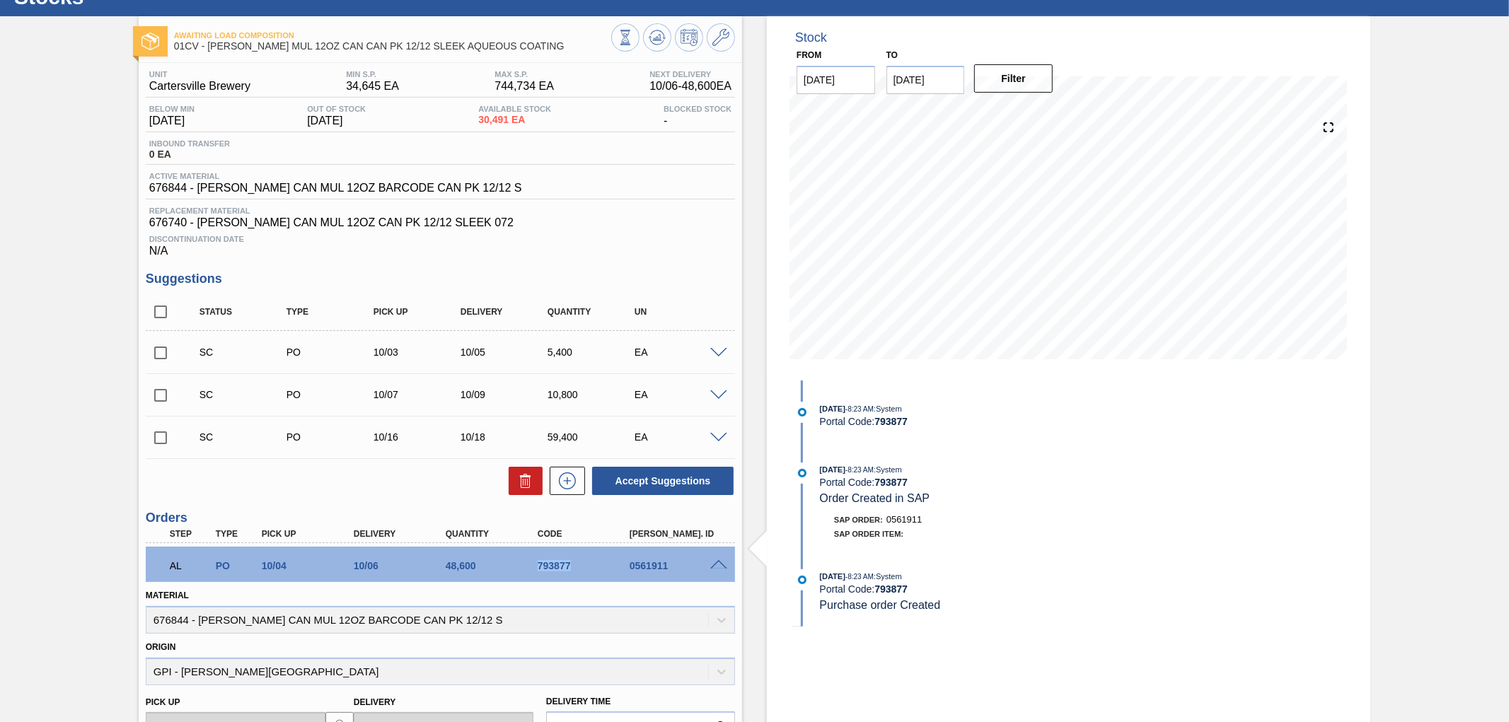
scroll to position [79, 0]
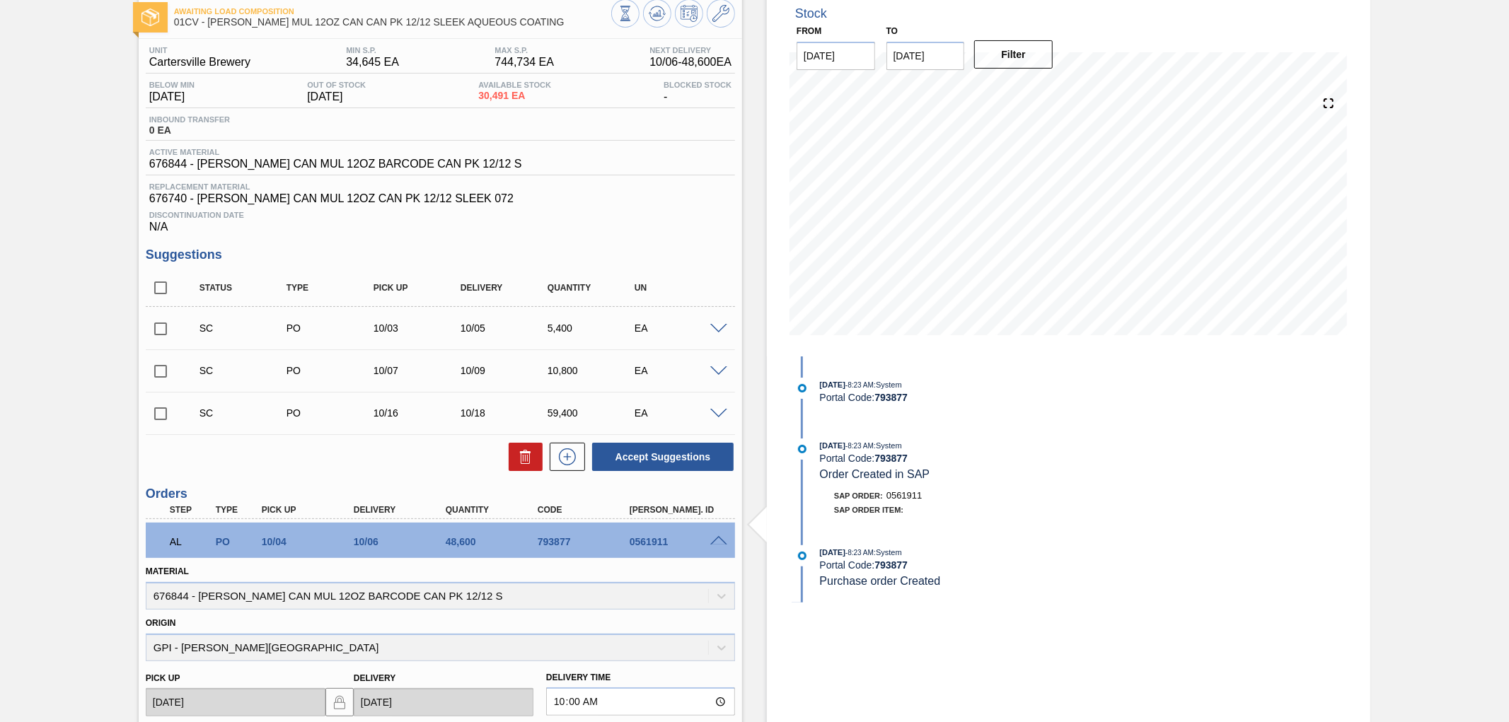
drag, startPoint x: 957, startPoint y: 612, endPoint x: 971, endPoint y: 612, distance: 14.2
click at [957, 612] on div "Stock From 09/30/2025 to 10/14/2025 Filter 10/08 Stock Projection 100,691 SAP P…" at bounding box center [1069, 527] width 604 height 1071
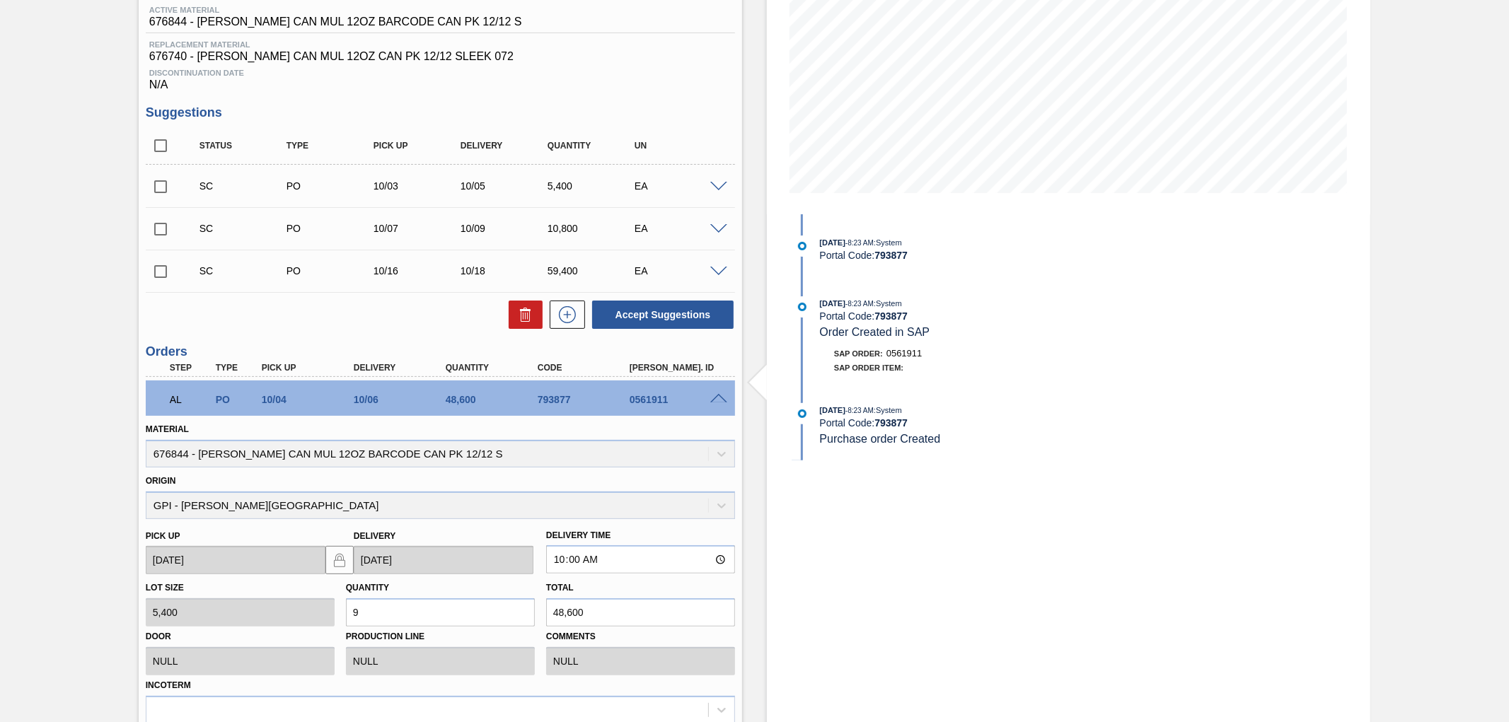
scroll to position [236, 0]
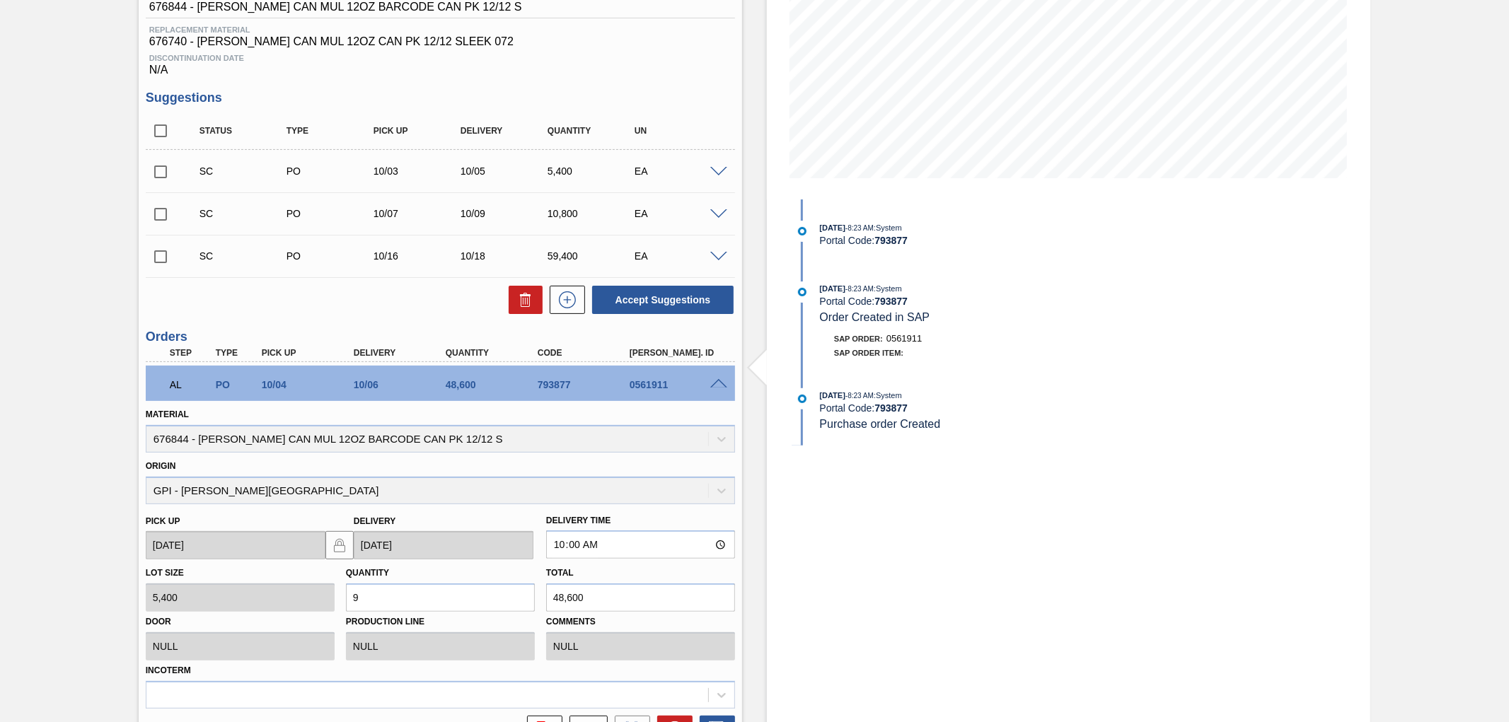
click at [719, 385] on span at bounding box center [718, 384] width 17 height 11
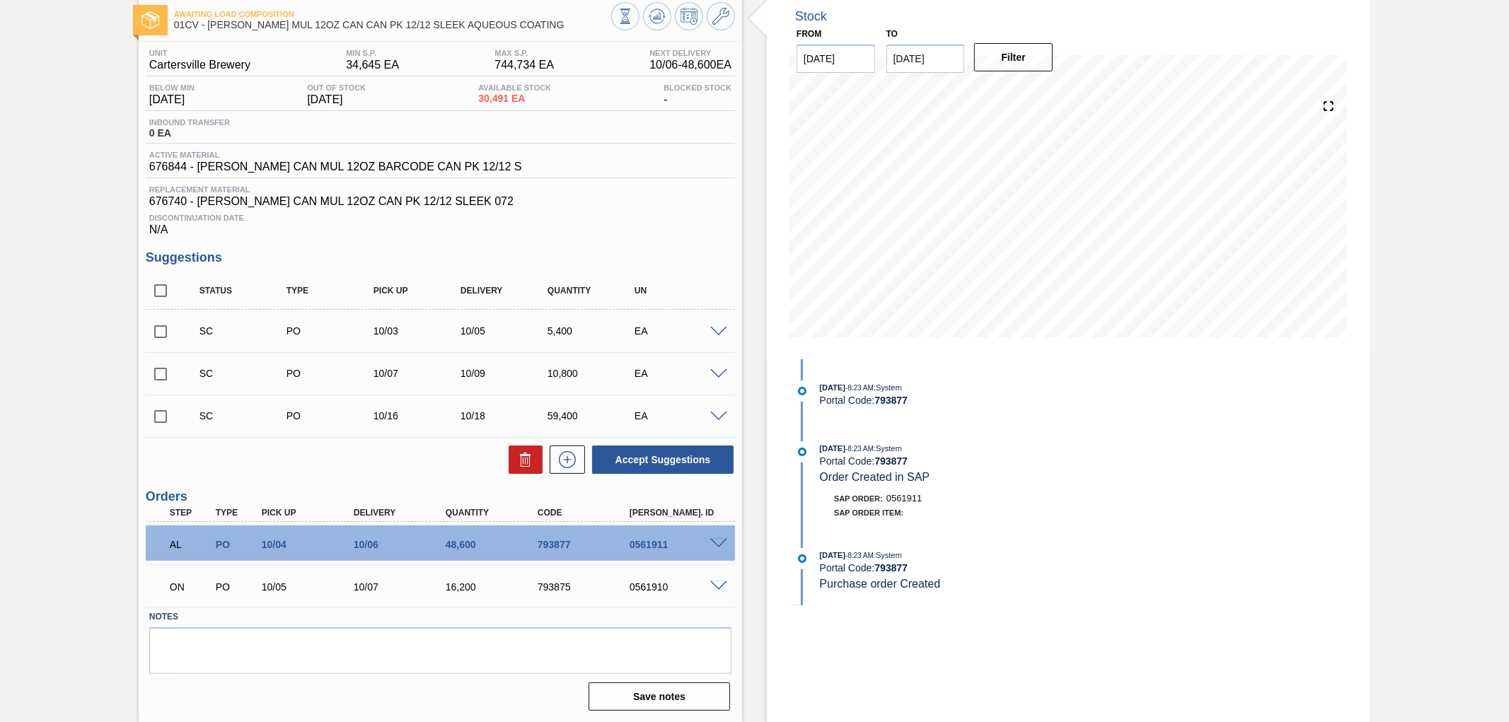
scroll to position [0, 0]
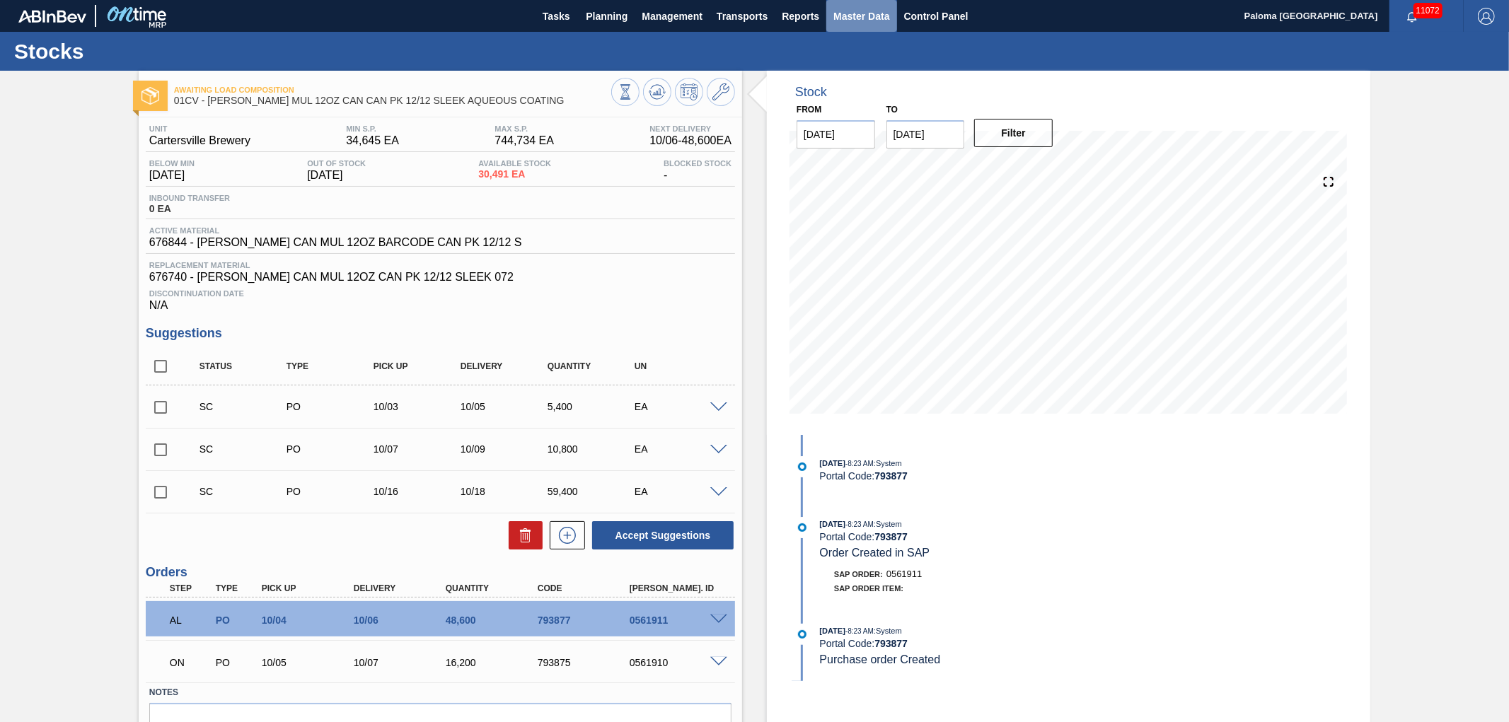
click at [831, 9] on button "Master Data" at bounding box center [862, 16] width 70 height 32
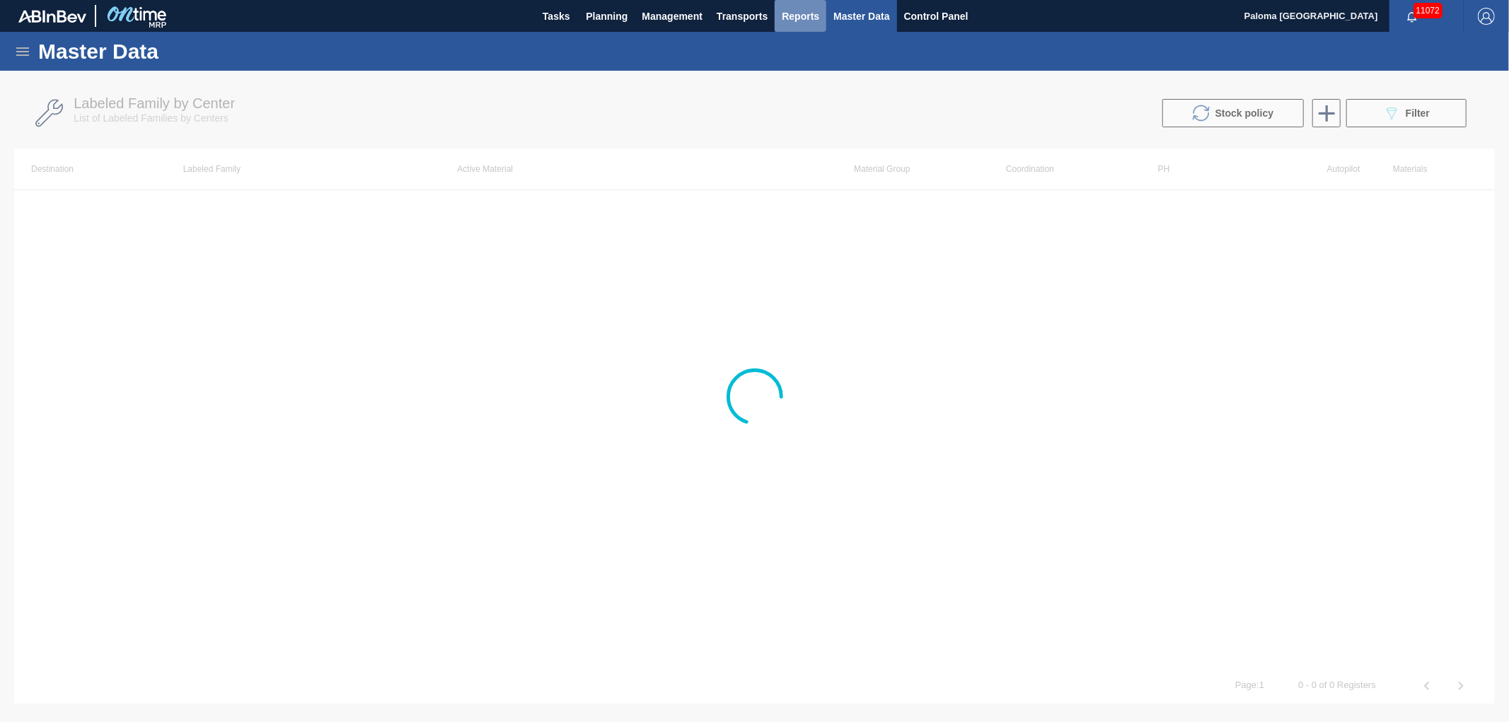
click at [794, 9] on span "Reports" at bounding box center [801, 16] width 38 height 17
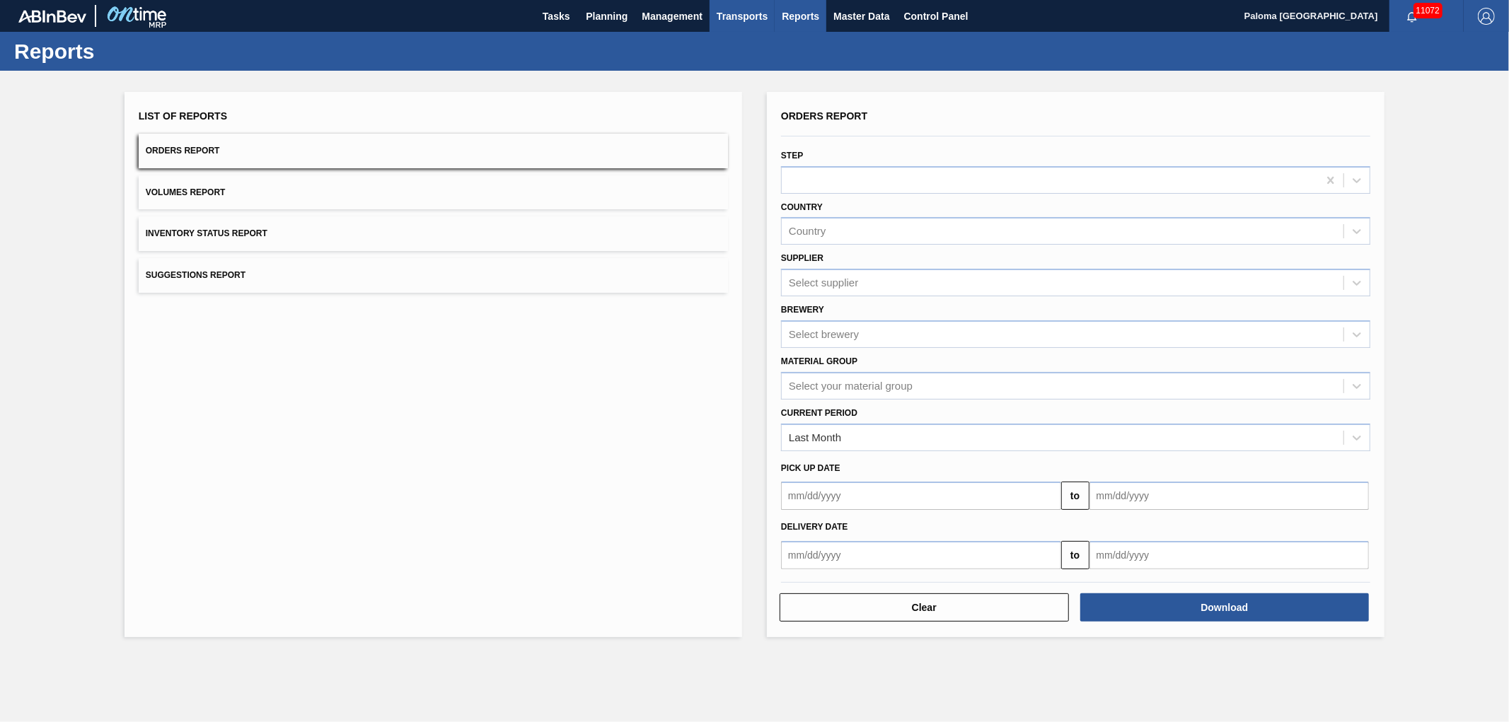
click at [747, 10] on span "Transports" at bounding box center [742, 16] width 51 height 17
click at [717, 54] on li "Load Composition" at bounding box center [753, 48] width 120 height 23
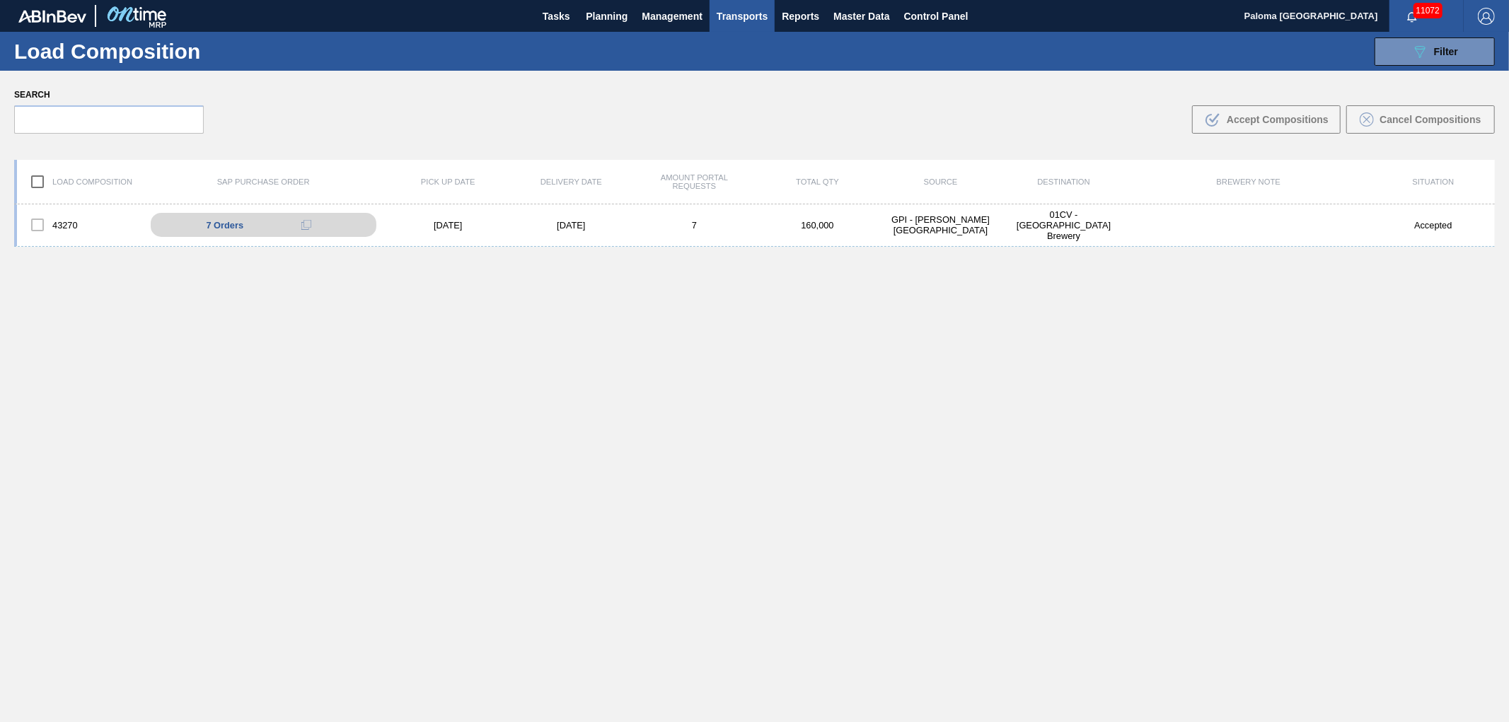
click at [1370, 55] on div "089F7B8B-B2A5-4AFE-B5C0-19BA573D28AC Filter" at bounding box center [1435, 52] width 134 height 28
click at [1381, 54] on button "089F7B8B-B2A5-4AFE-B5C0-19BA573D28AC Filter" at bounding box center [1435, 52] width 120 height 28
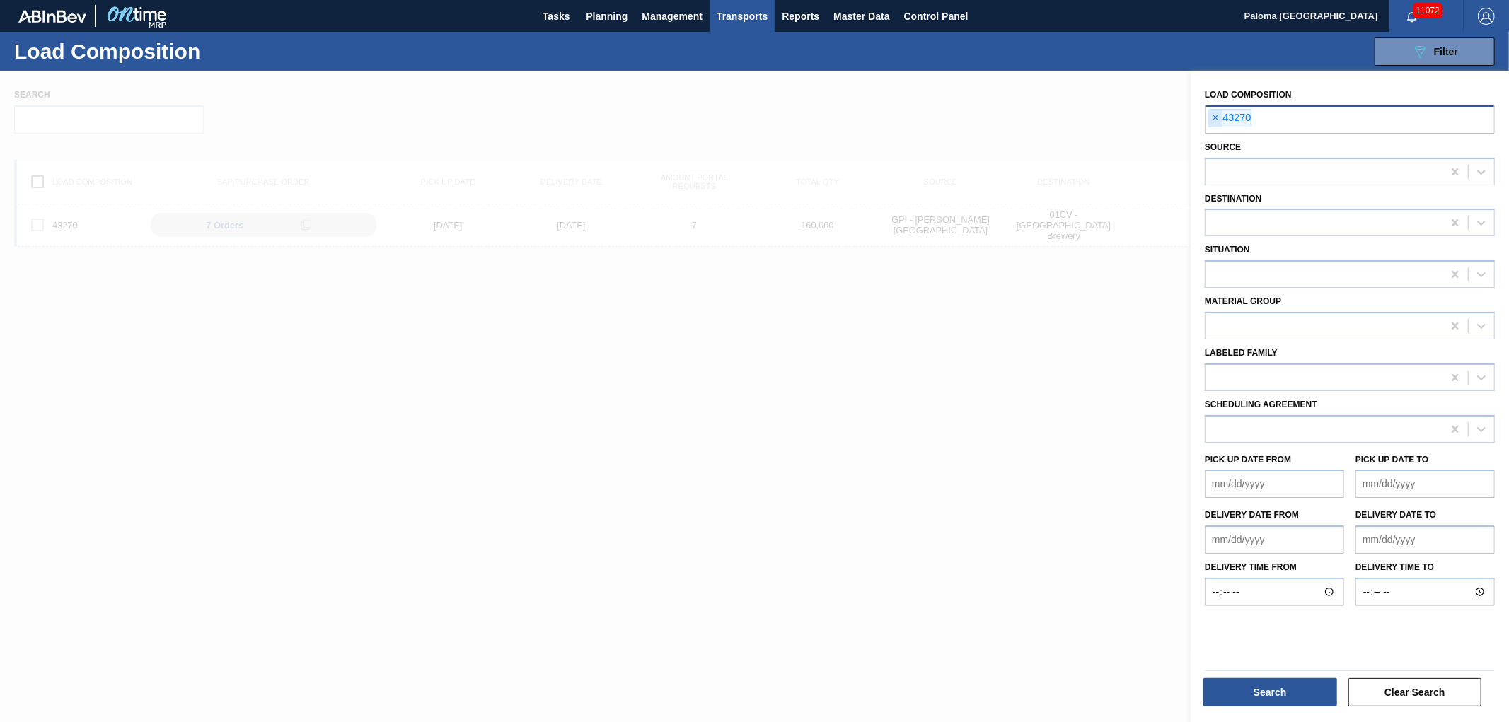
click at [1211, 117] on span "×" at bounding box center [1215, 118] width 13 height 17
click at [1267, 118] on input "text" at bounding box center [1350, 118] width 290 height 27
click at [1265, 698] on button "Search" at bounding box center [1271, 693] width 134 height 28
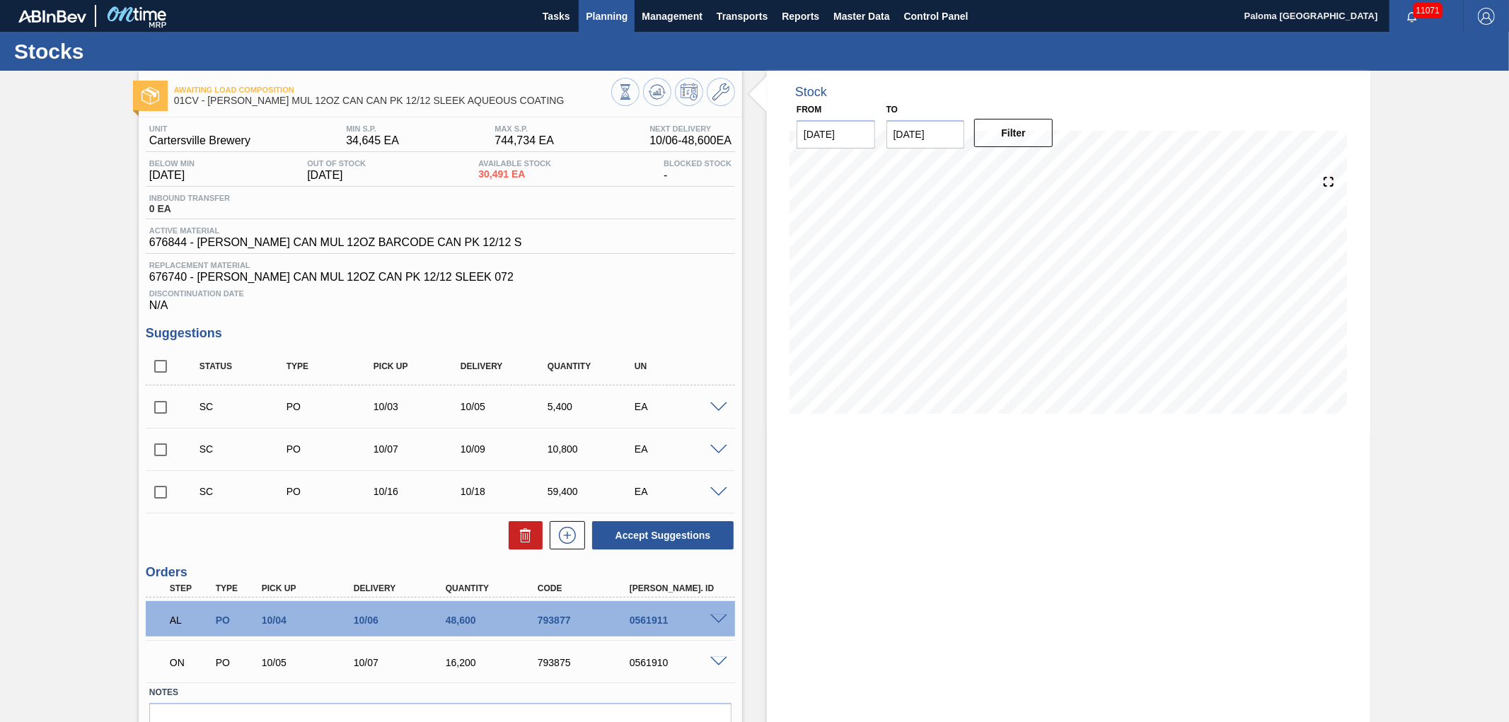
click at [600, 13] on span "Planning" at bounding box center [607, 16] width 42 height 17
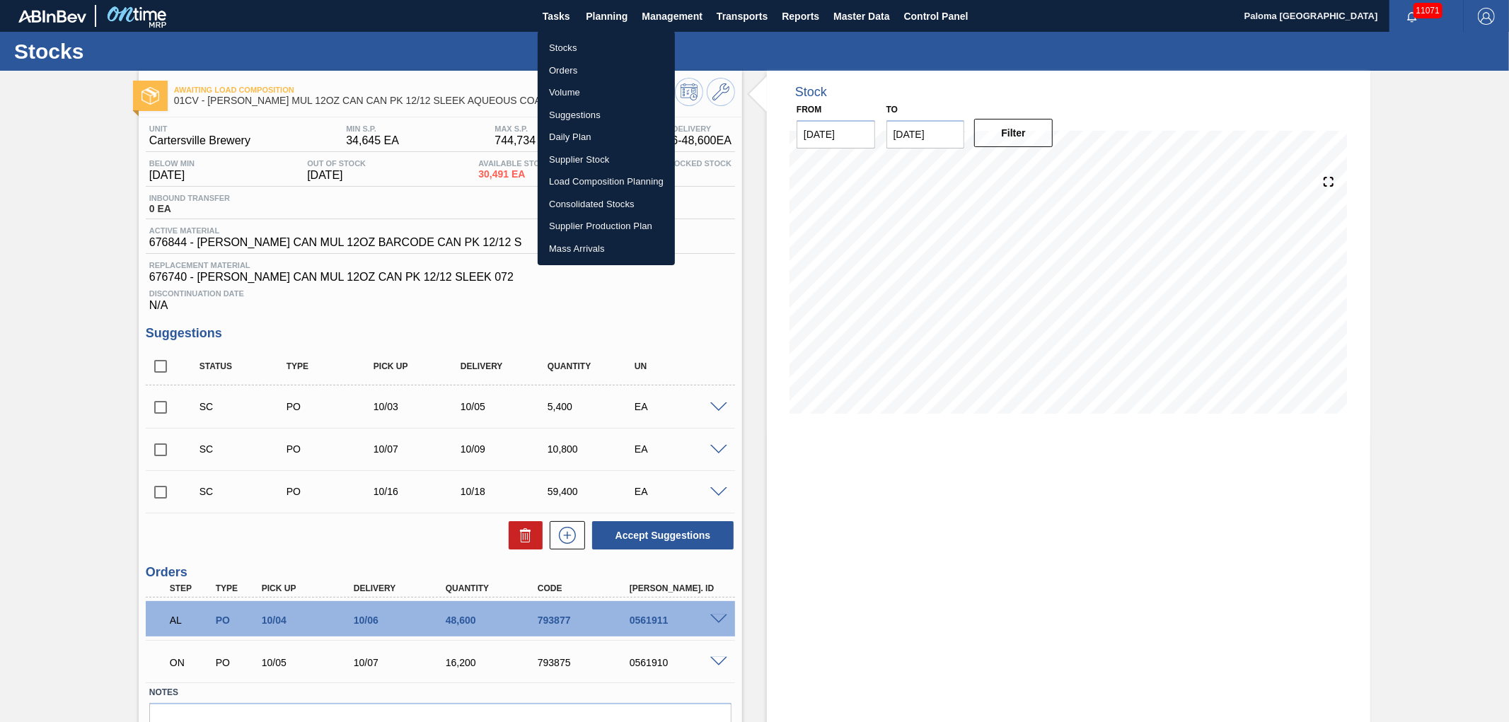
click at [668, 13] on div at bounding box center [754, 361] width 1509 height 722
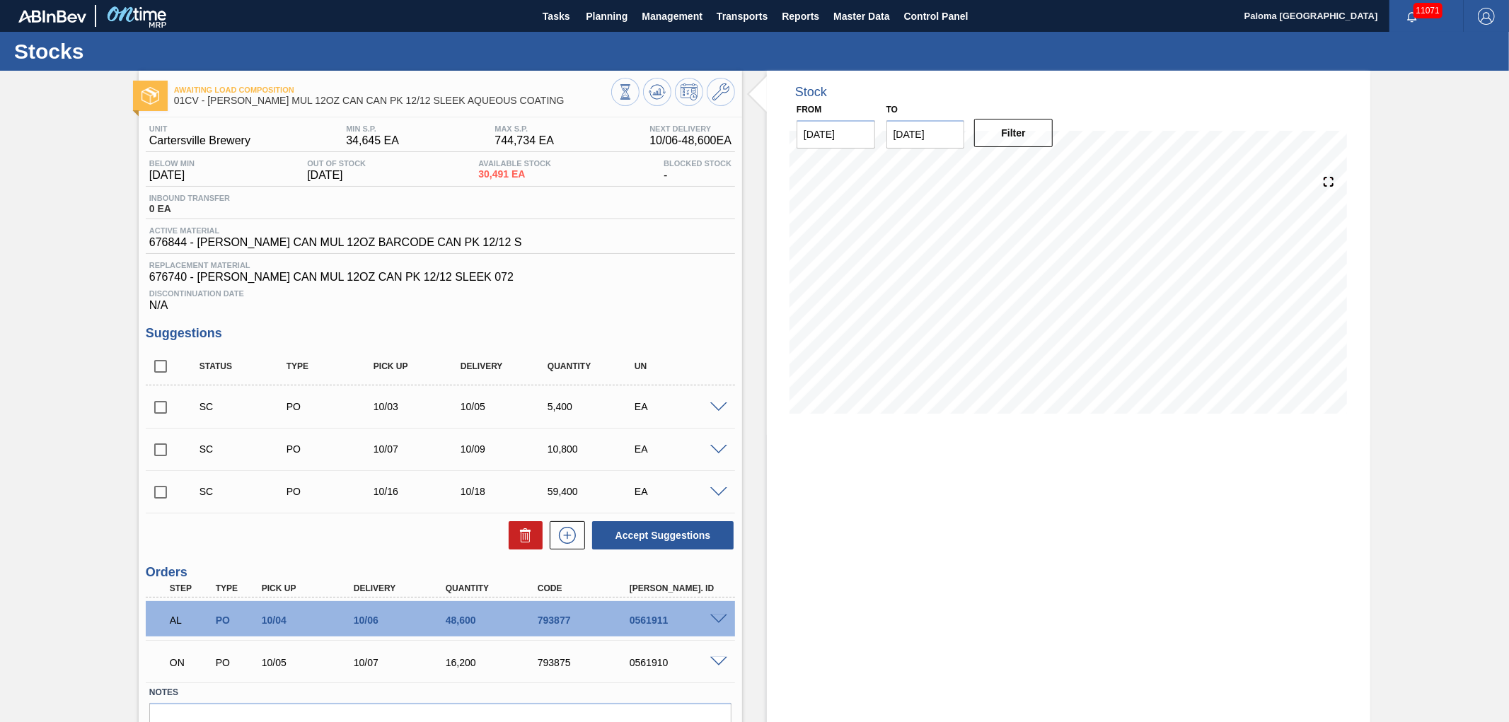
click at [668, 13] on span "Management" at bounding box center [672, 16] width 61 height 17
click at [720, 14] on div at bounding box center [754, 361] width 1509 height 722
click at [732, 11] on span "Transports" at bounding box center [742, 16] width 51 height 17
click at [730, 45] on li "Load Composition" at bounding box center [753, 48] width 120 height 23
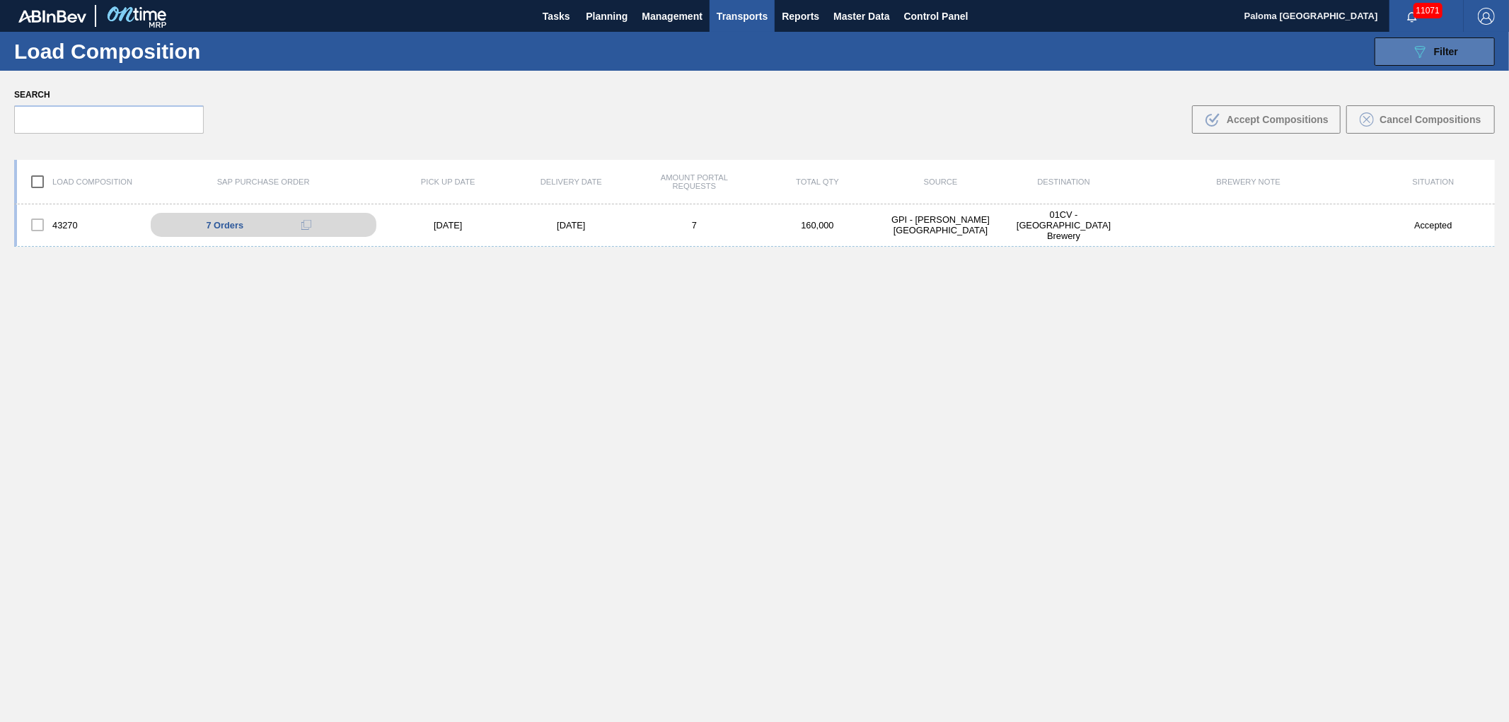
click at [1427, 57] on icon "089F7B8B-B2A5-4AFE-B5C0-19BA573D28AC" at bounding box center [1420, 51] width 17 height 17
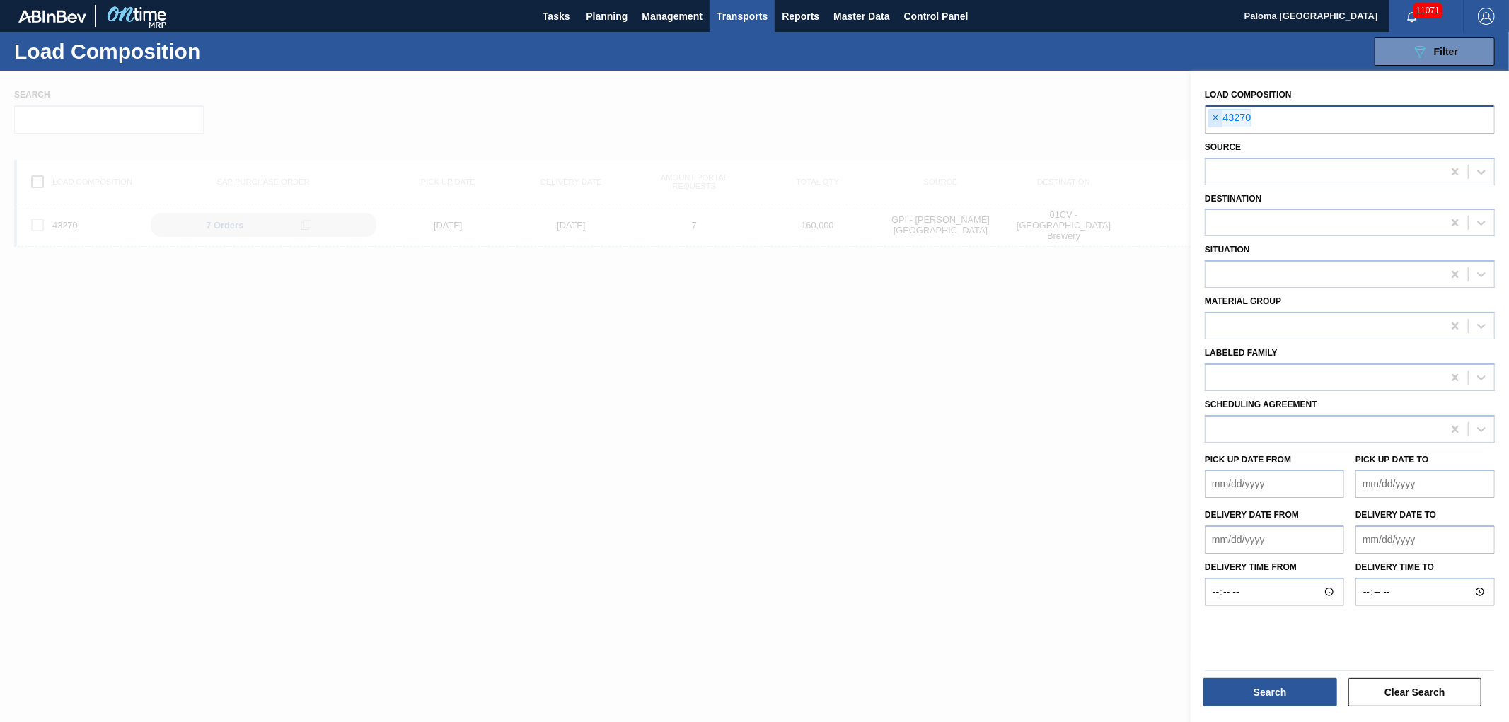
click at [1220, 122] on span "×" at bounding box center [1215, 118] width 13 height 17
click at [946, 111] on div at bounding box center [754, 432] width 1509 height 722
click at [1098, 85] on div at bounding box center [754, 432] width 1509 height 722
click at [676, 22] on span "Management" at bounding box center [672, 16] width 61 height 17
click at [623, 14] on div at bounding box center [754, 361] width 1509 height 722
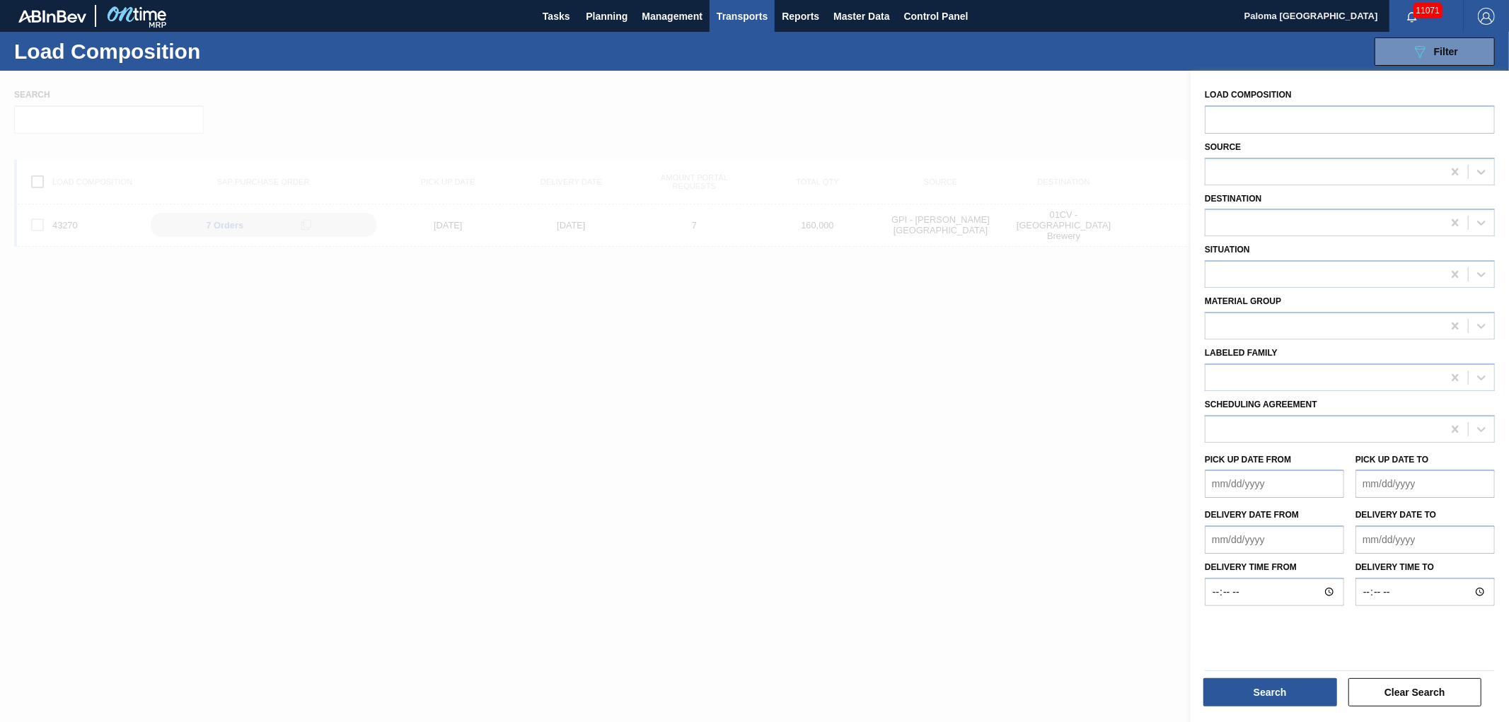
click at [607, 10] on span "Planning" at bounding box center [607, 16] width 42 height 17
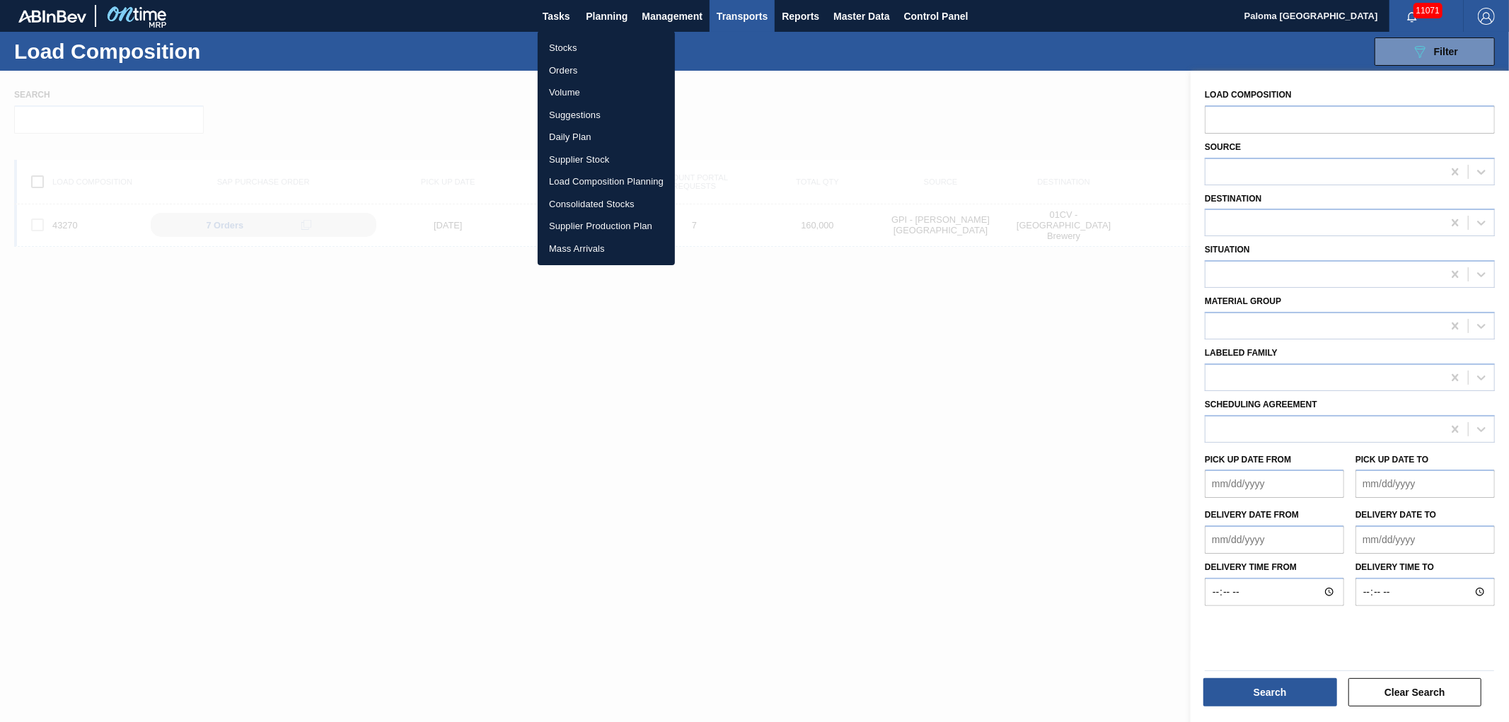
click at [852, 8] on div at bounding box center [754, 361] width 1509 height 722
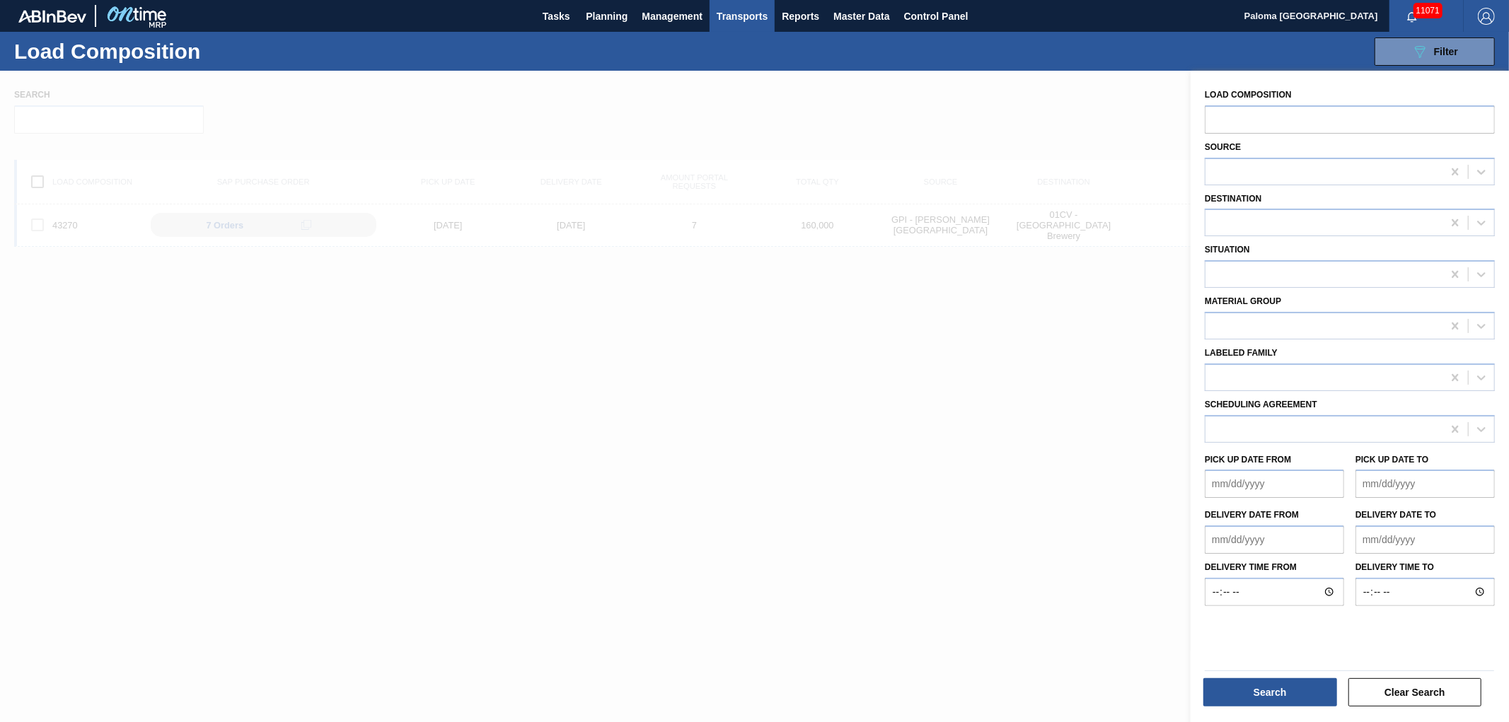
click at [852, 0] on body "Tasks Planning Management Transports Reports Master Data Control Panel Paloma R…" at bounding box center [754, 0] width 1509 height 0
click at [855, 14] on span "Master Data" at bounding box center [862, 16] width 56 height 17
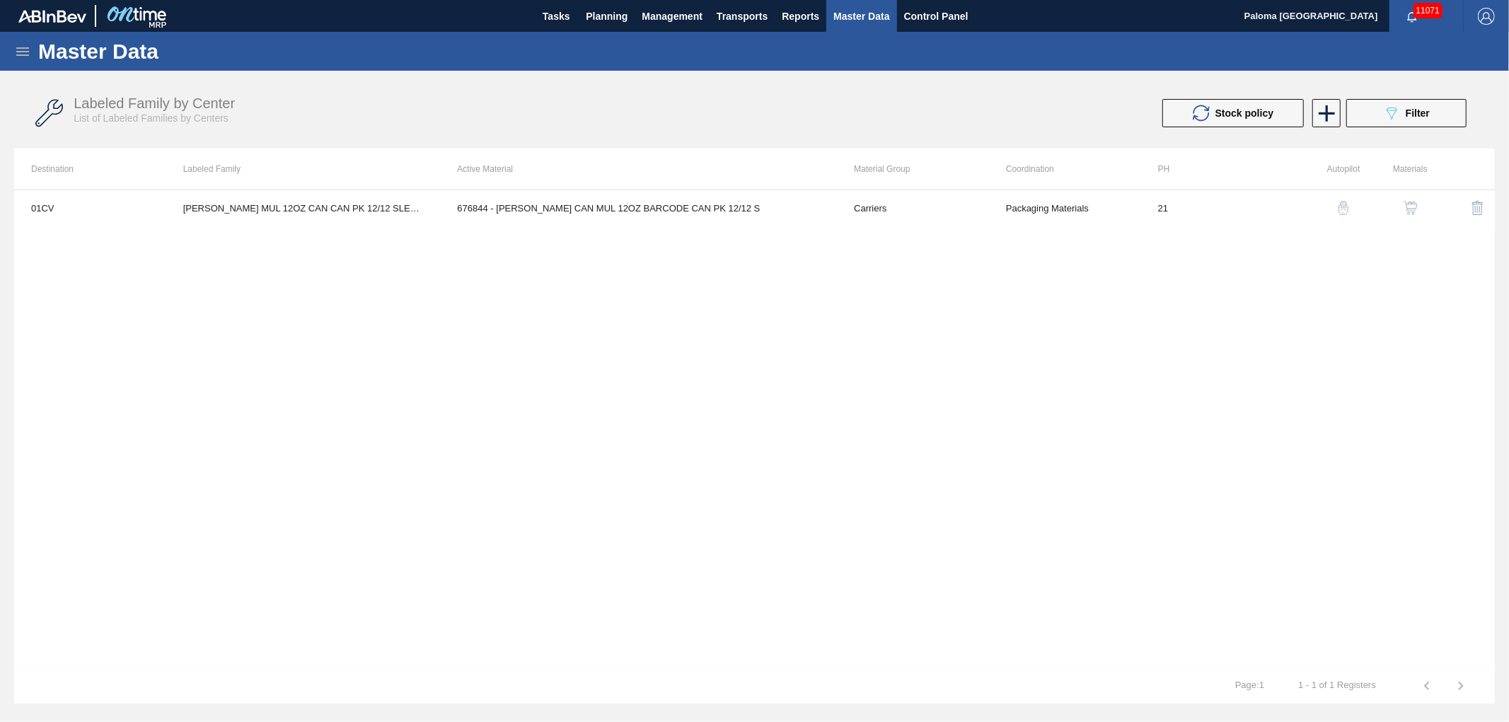
click at [19, 47] on icon at bounding box center [22, 51] width 13 height 8
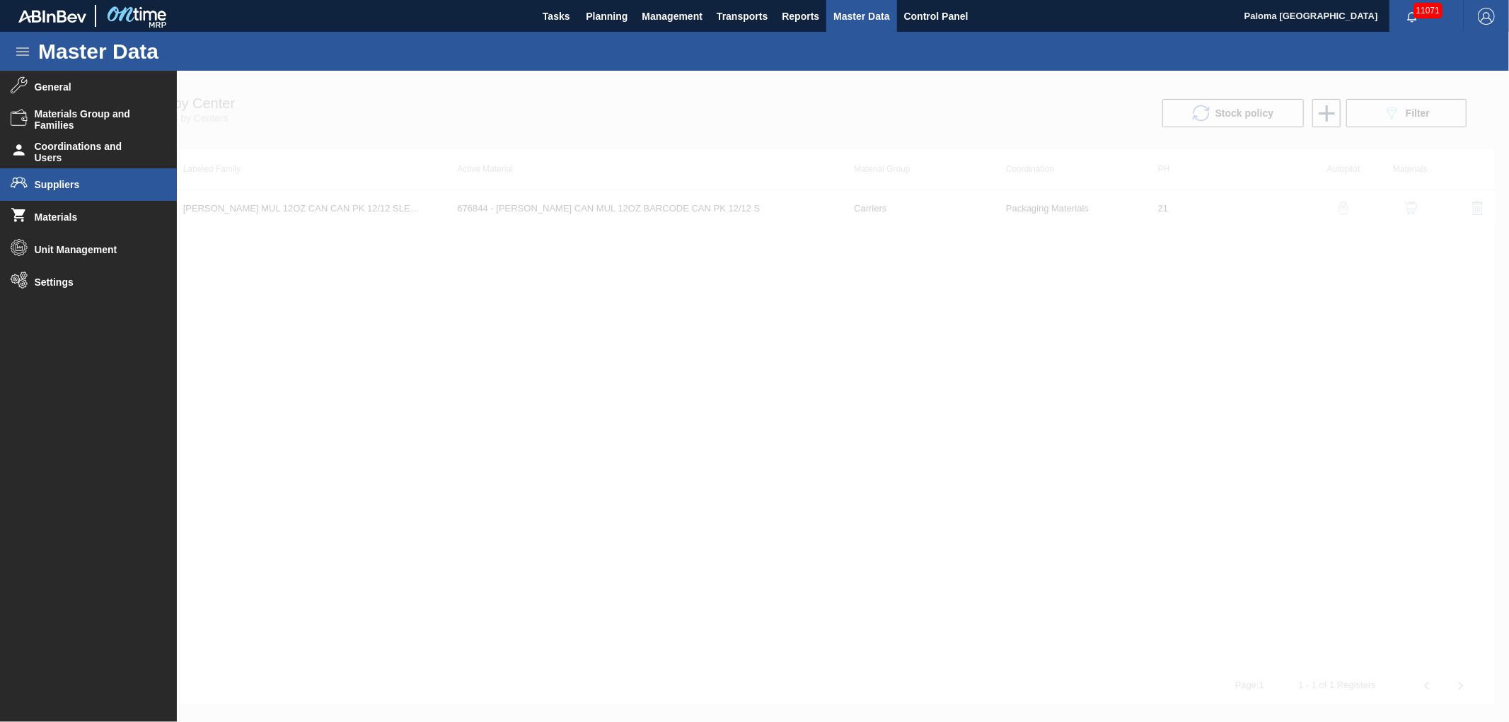
click at [100, 180] on span "Suppliers" at bounding box center [93, 184] width 117 height 11
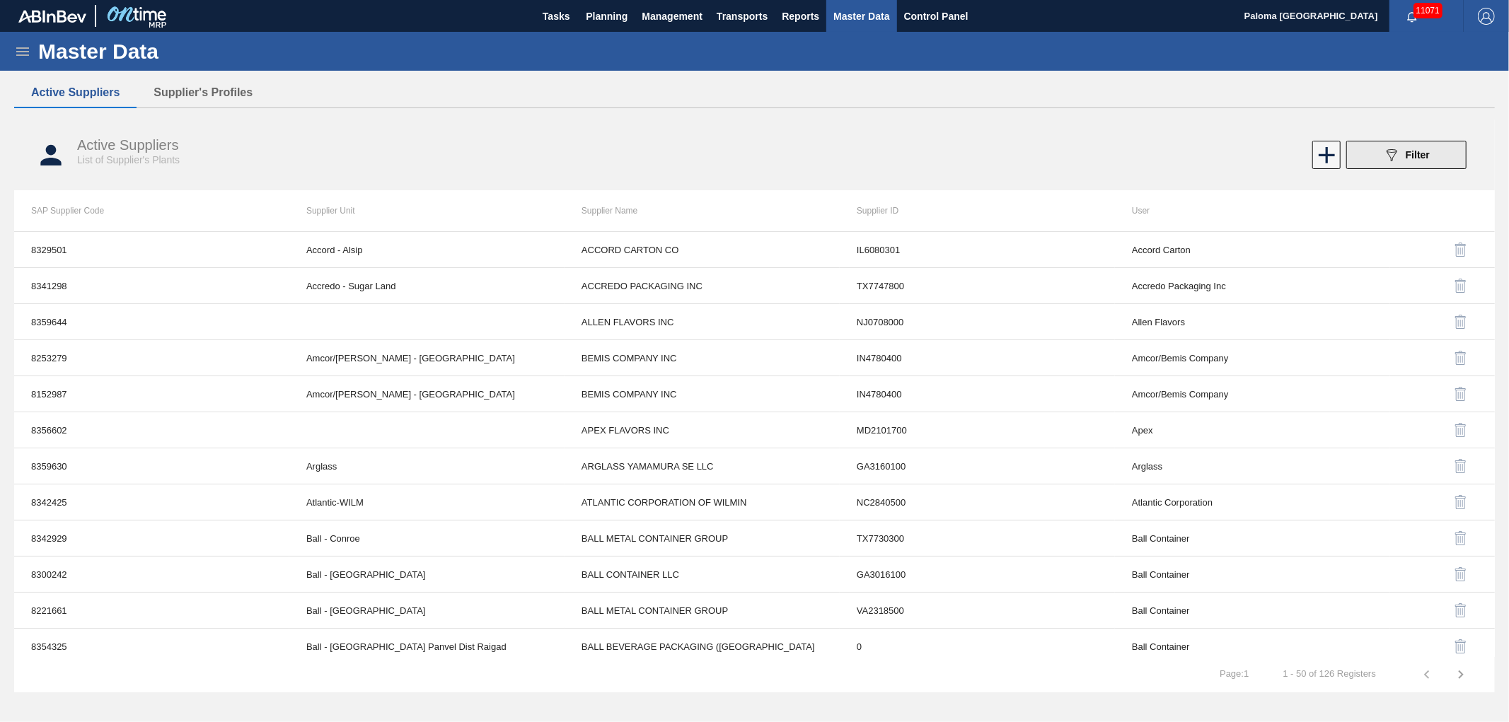
click at [1385, 163] on button "089F7B8B-B2A5-4AFE-B5C0-19BA573D28AC Filter" at bounding box center [1407, 155] width 120 height 28
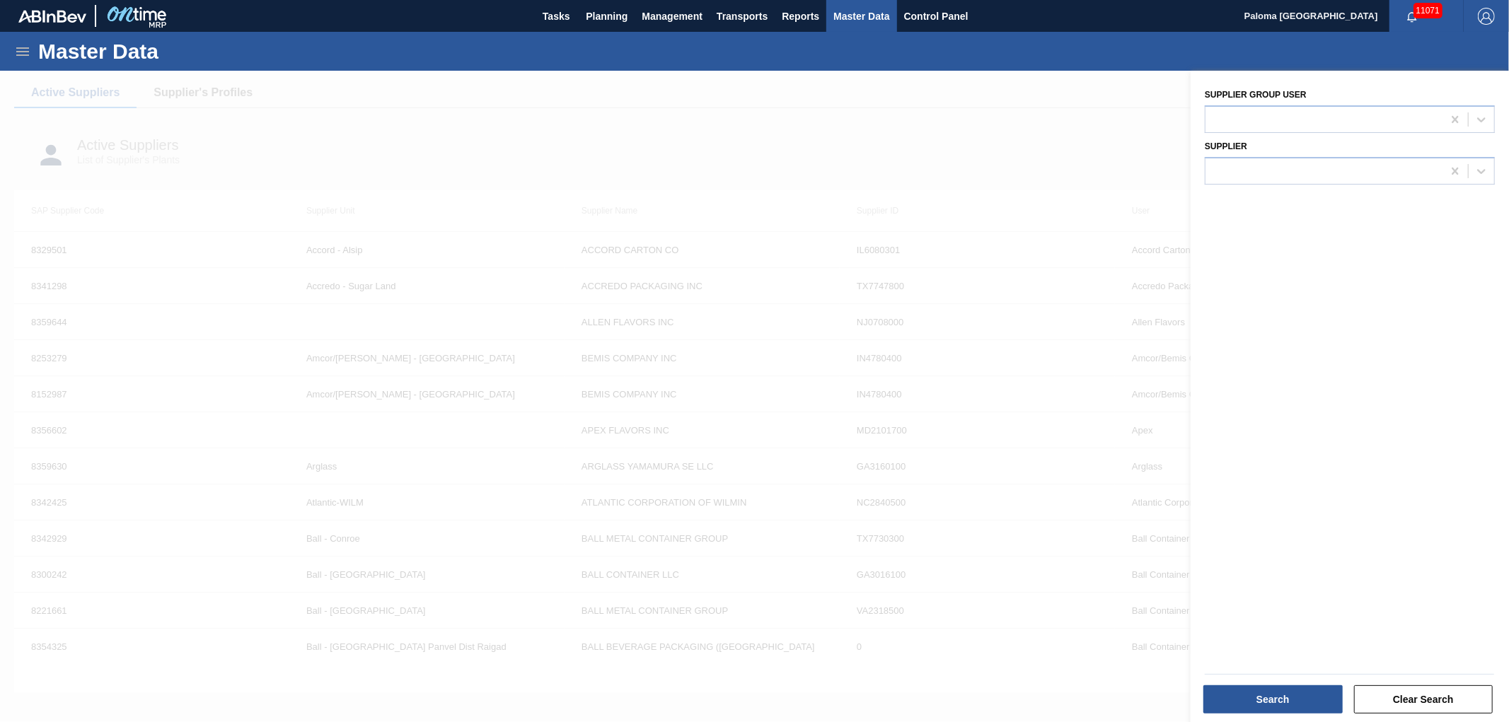
click at [222, 102] on div at bounding box center [754, 432] width 1509 height 722
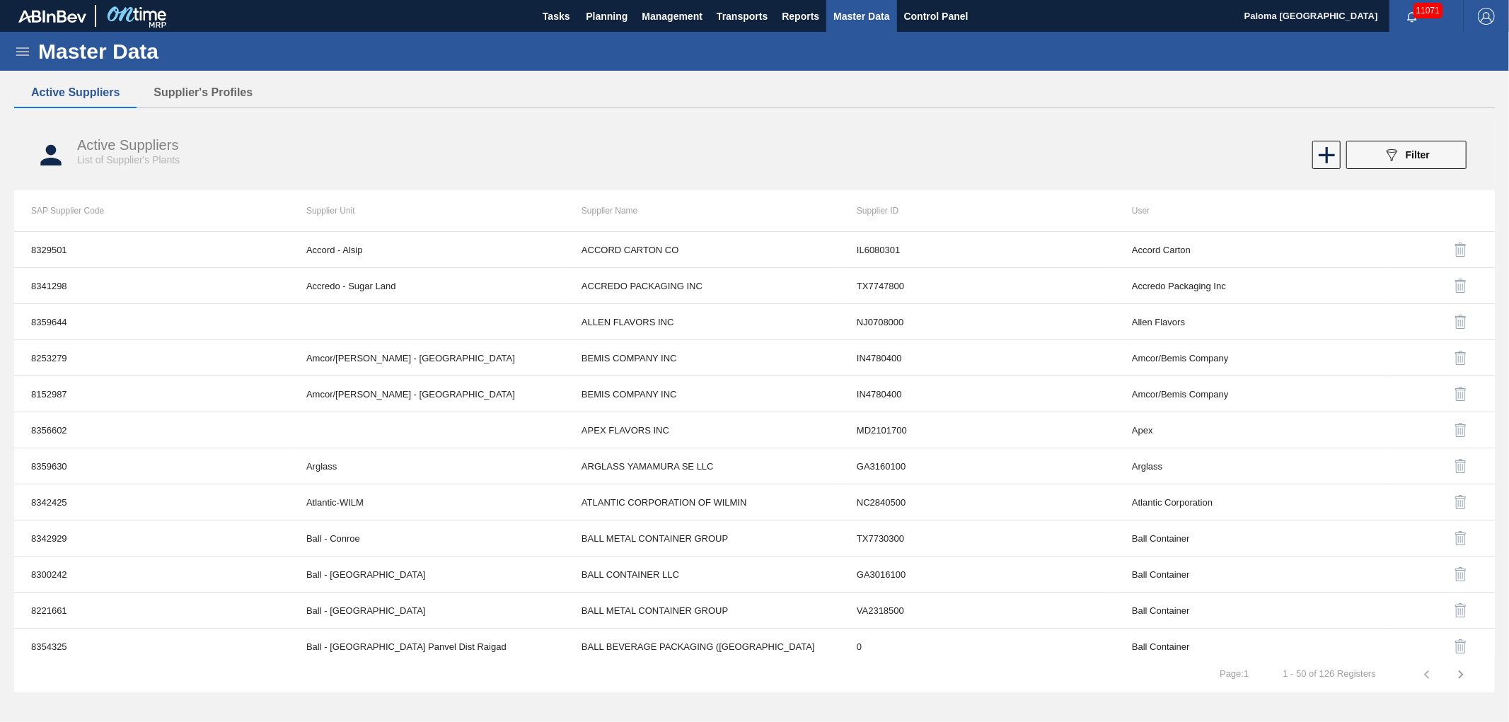
click at [216, 93] on div "Active Suppliers Supplier's Profiles Active Suppliers List of Supplier's Plants…" at bounding box center [754, 350] width 1481 height 545
click at [217, 93] on button "Supplier's Profiles" at bounding box center [203, 93] width 133 height 30
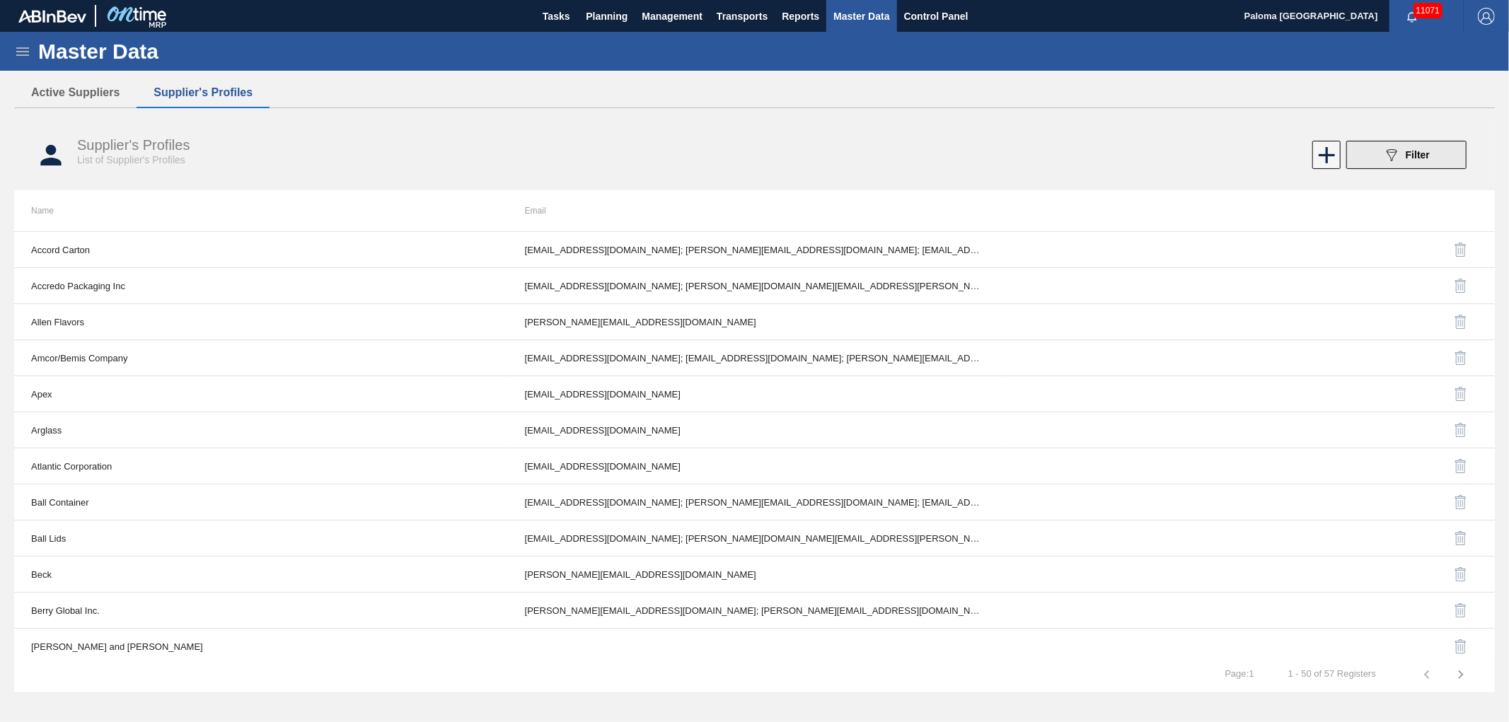
click at [1420, 147] on div "089F7B8B-B2A5-4AFE-B5C0-19BA573D28AC Filter" at bounding box center [1406, 154] width 47 height 17
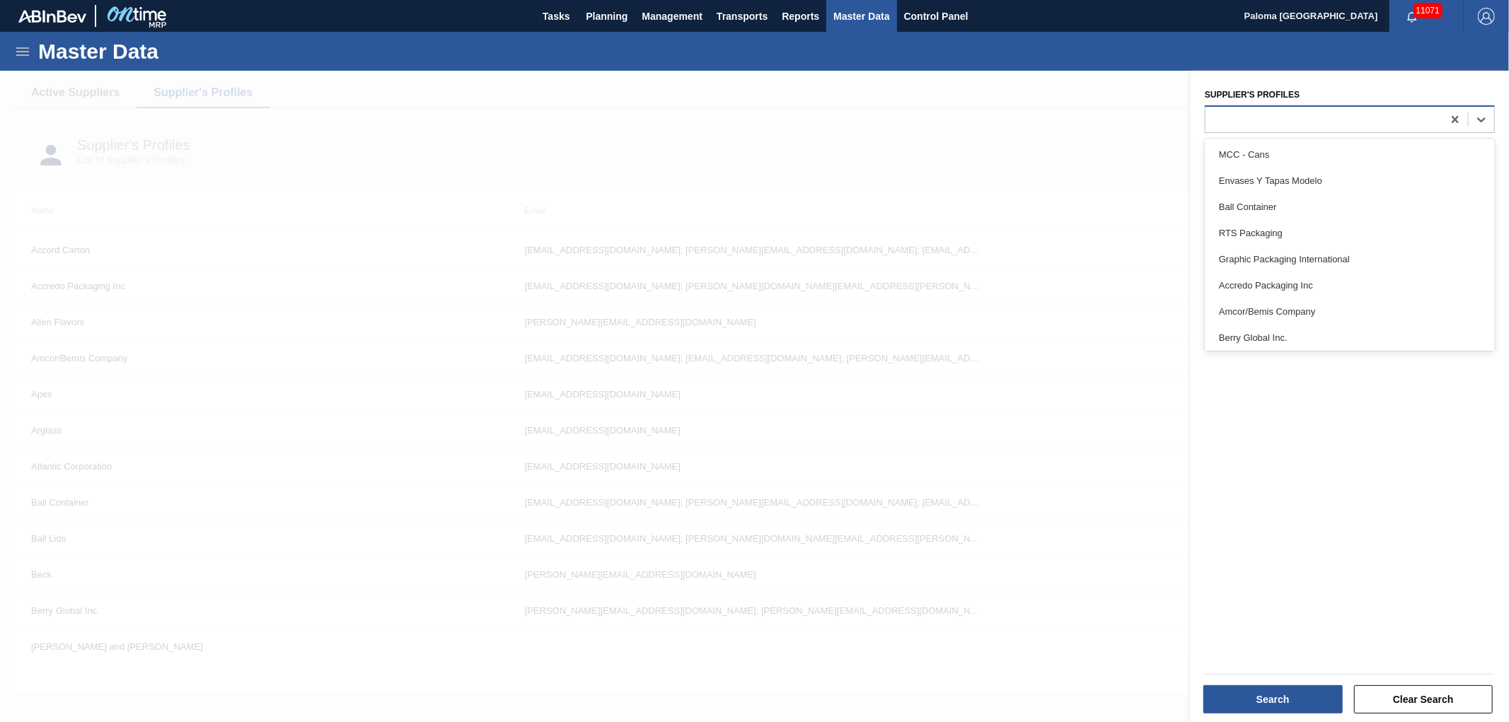
click at [1312, 118] on div at bounding box center [1324, 119] width 237 height 21
type Profiles "g"
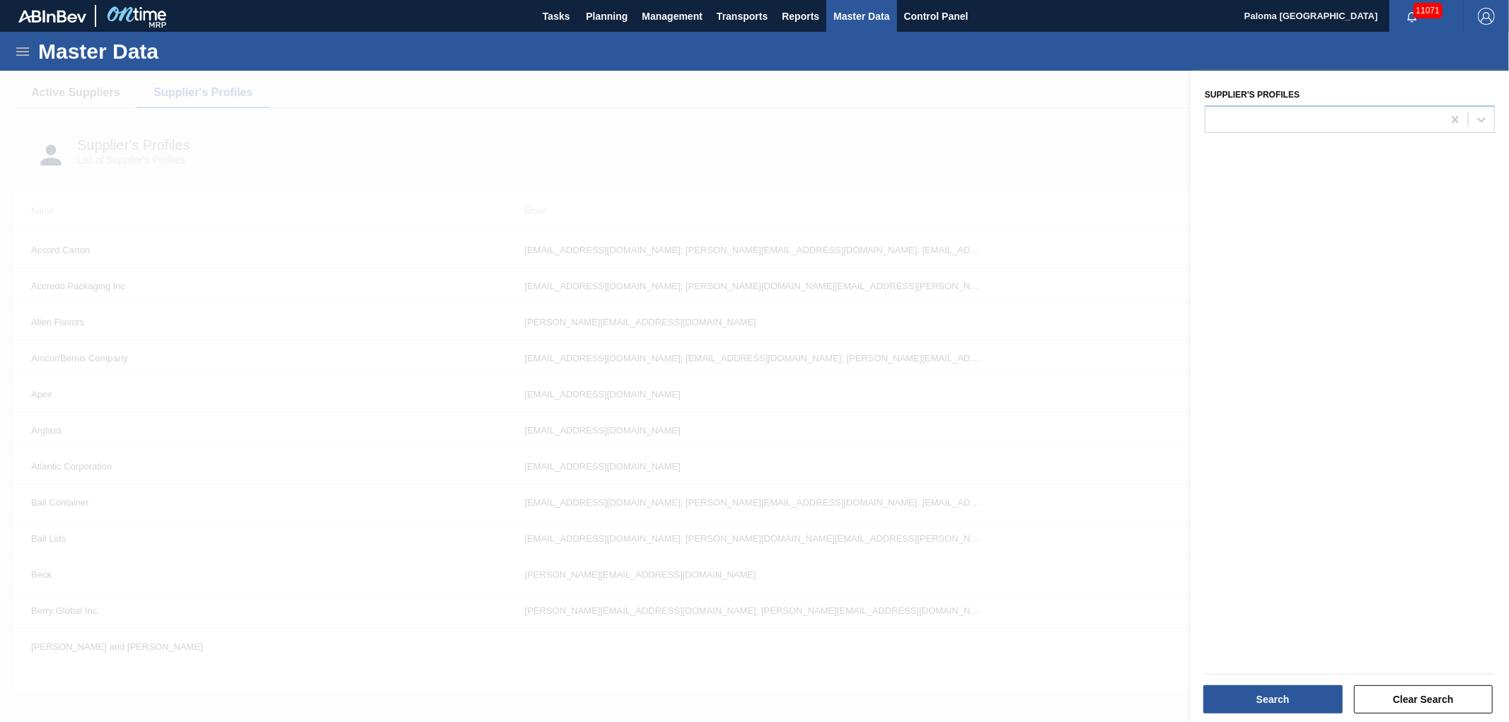
click at [318, 82] on div at bounding box center [754, 432] width 1509 height 722
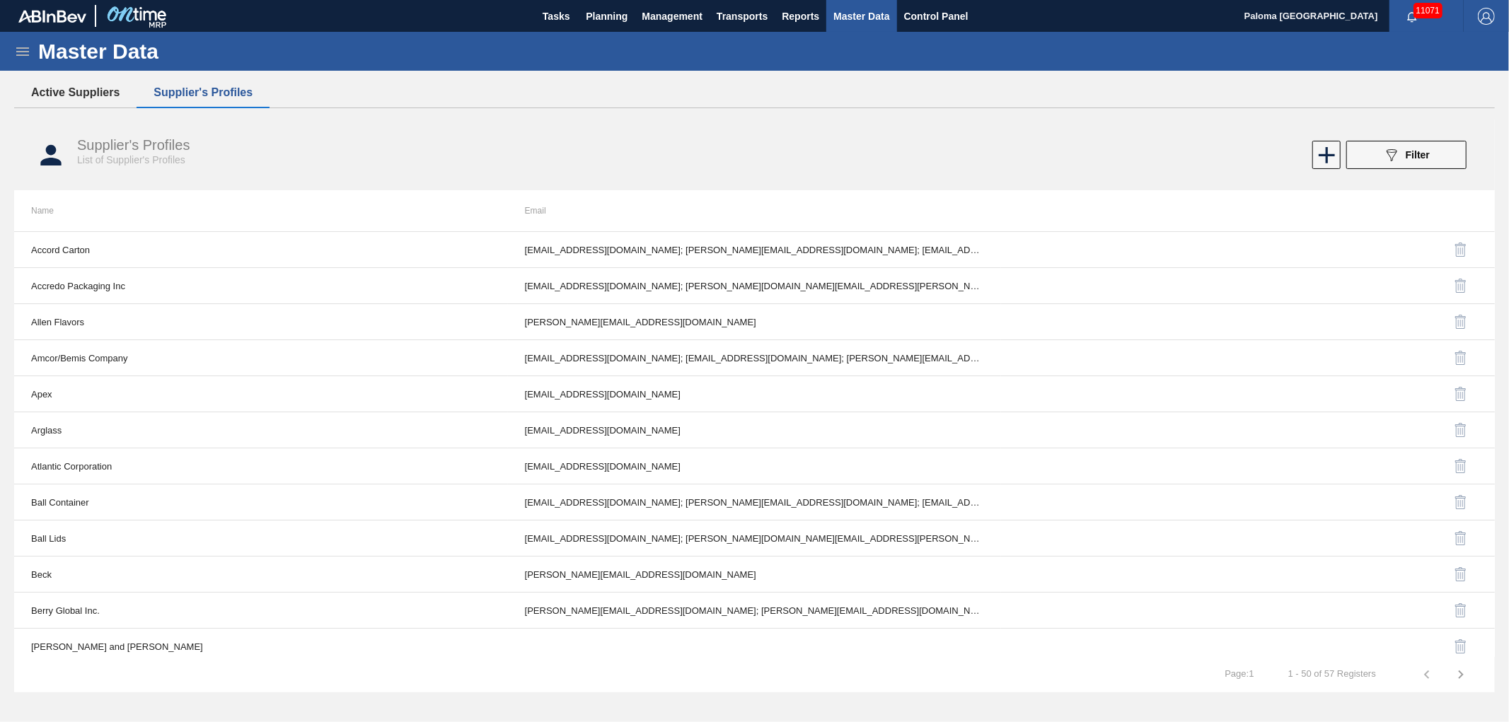
click at [92, 89] on button "Active Suppliers" at bounding box center [75, 93] width 122 height 30
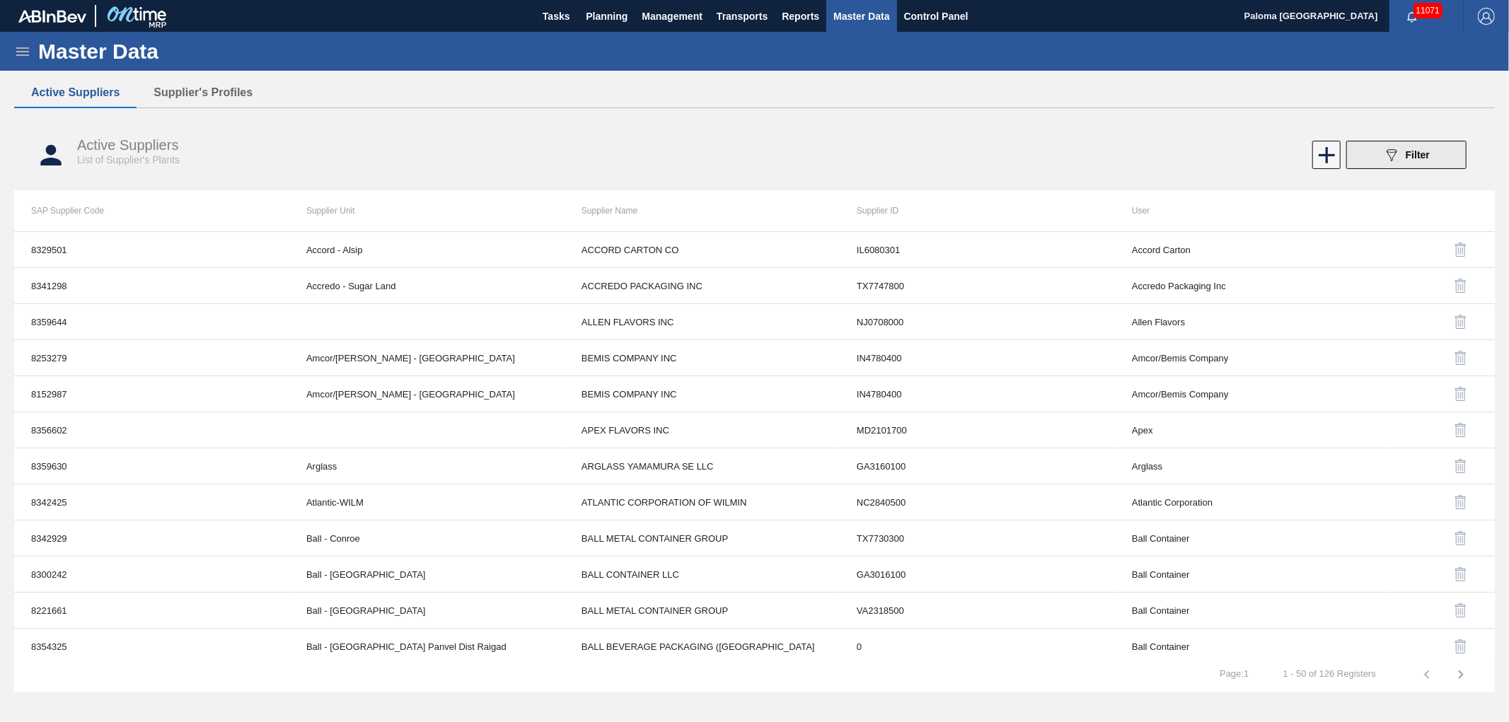
click at [1395, 165] on button "089F7B8B-B2A5-4AFE-B5C0-19BA573D28AC Filter" at bounding box center [1407, 155] width 120 height 28
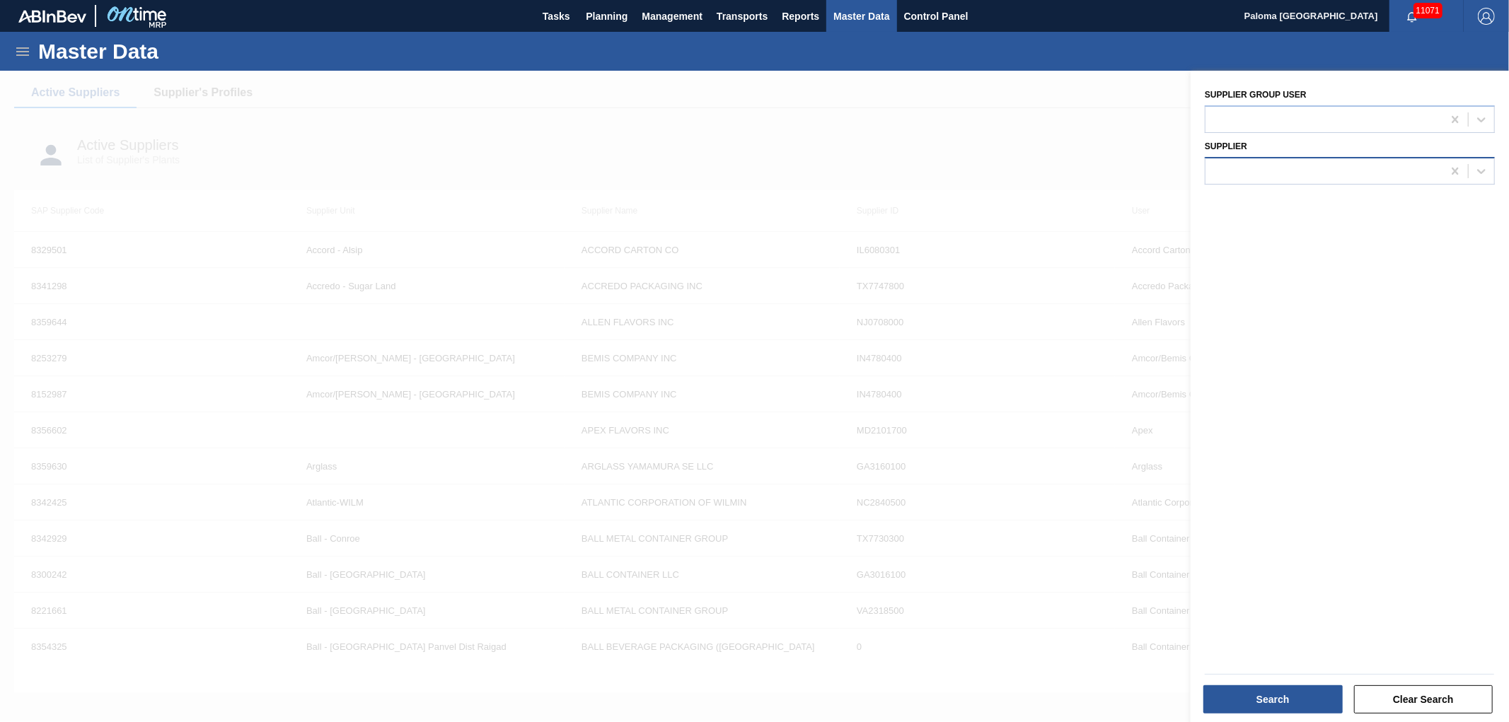
click at [1227, 163] on div at bounding box center [1324, 171] width 237 height 21
type input "gp"
click at [1267, 124] on div at bounding box center [1324, 119] width 237 height 21
type user "g"
click at [1228, 157] on div at bounding box center [1350, 171] width 290 height 28
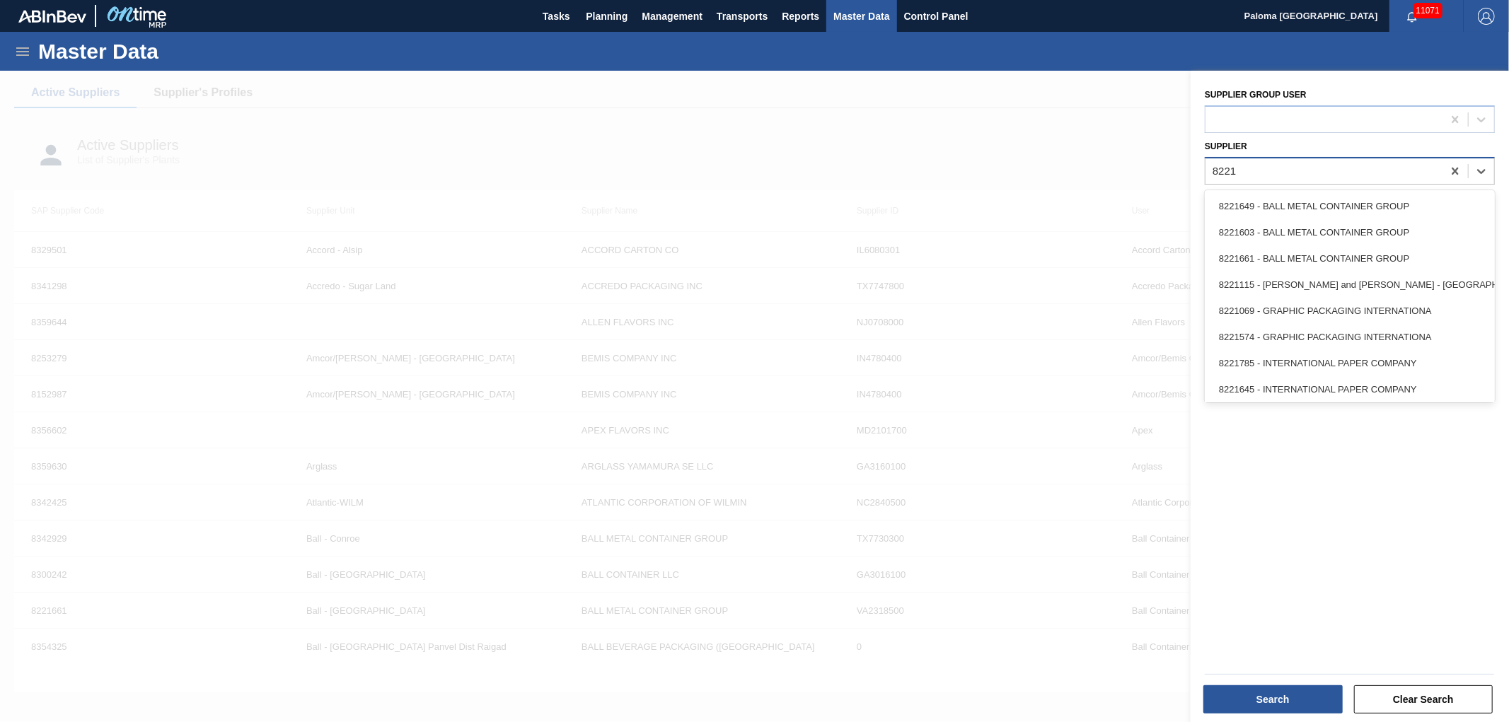
type input "82210"
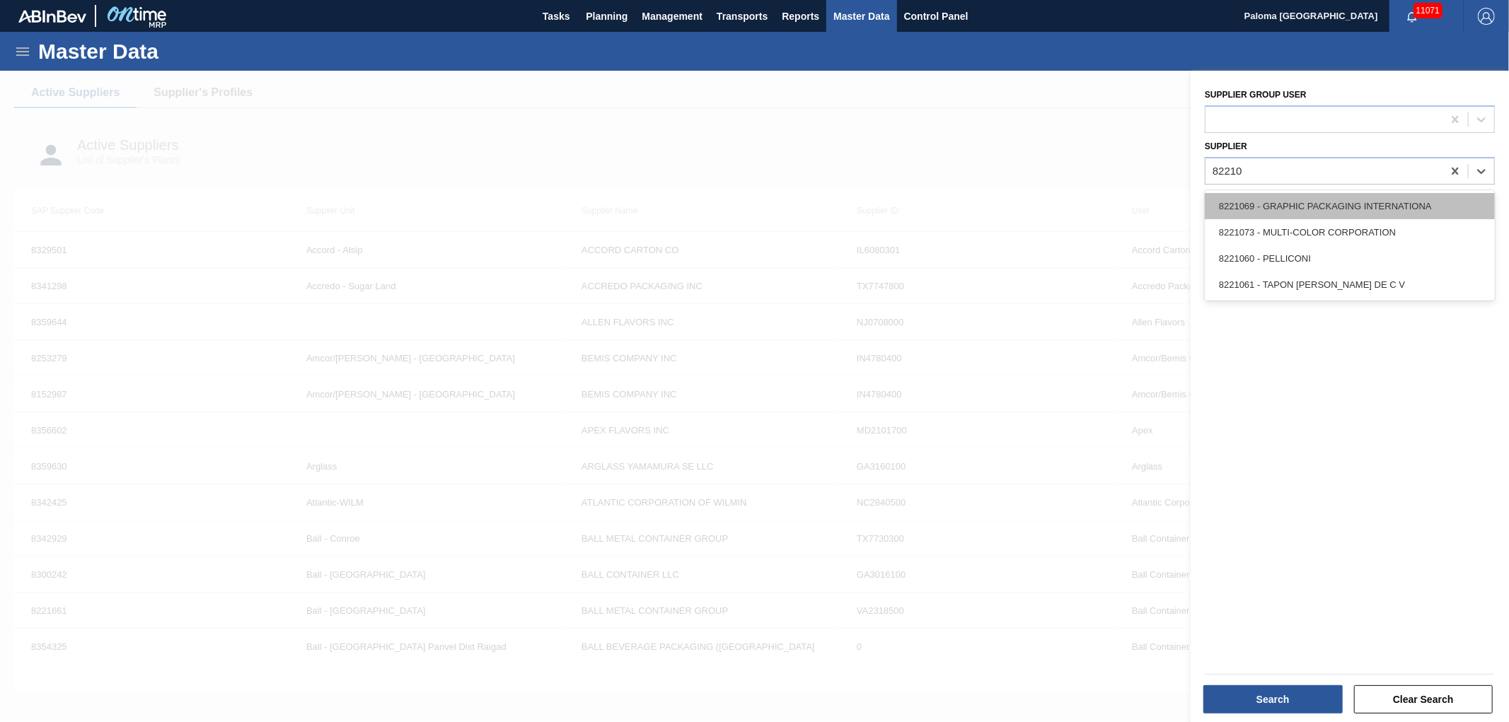
click at [1296, 208] on div "8221069 - GRAPHIC PACKAGING INTERNATIONA" at bounding box center [1350, 206] width 290 height 26
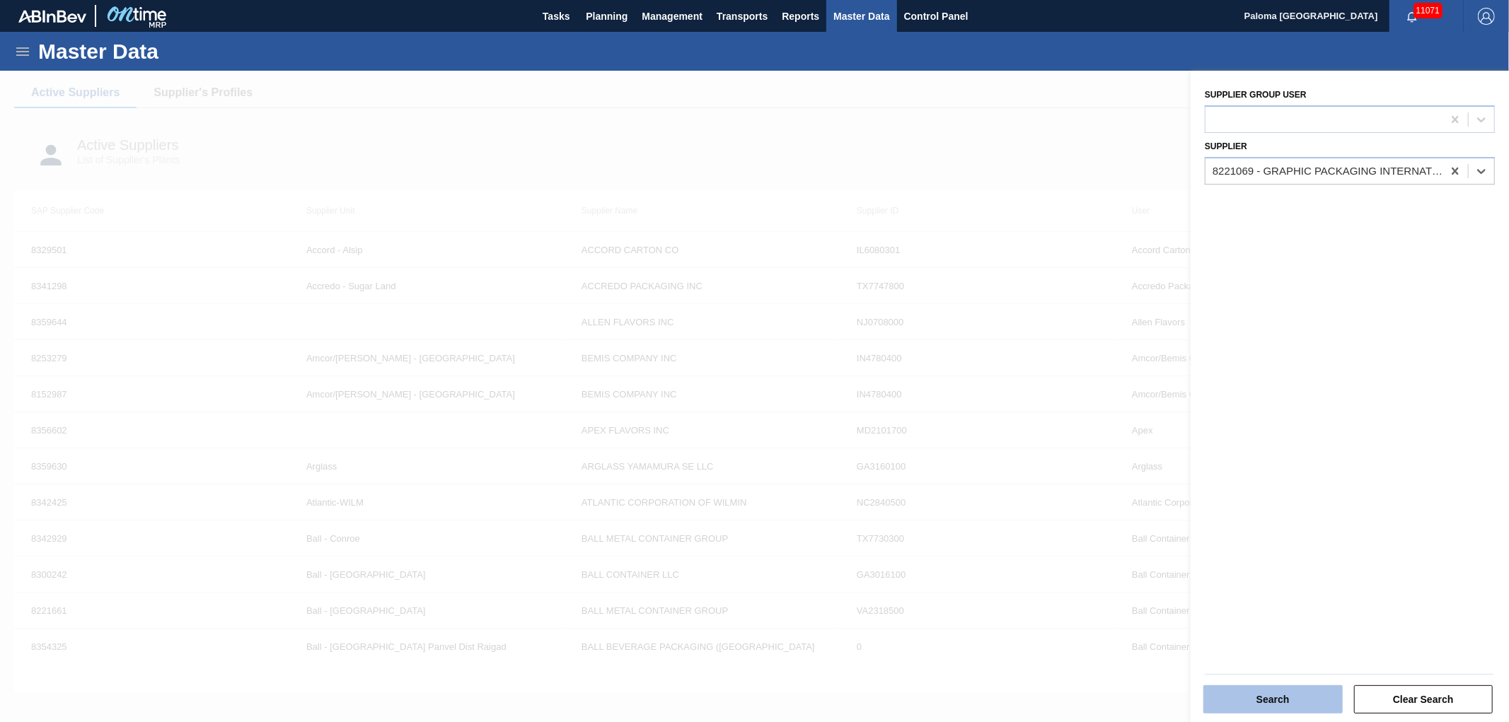
click at [1281, 703] on button "Search" at bounding box center [1273, 700] width 139 height 28
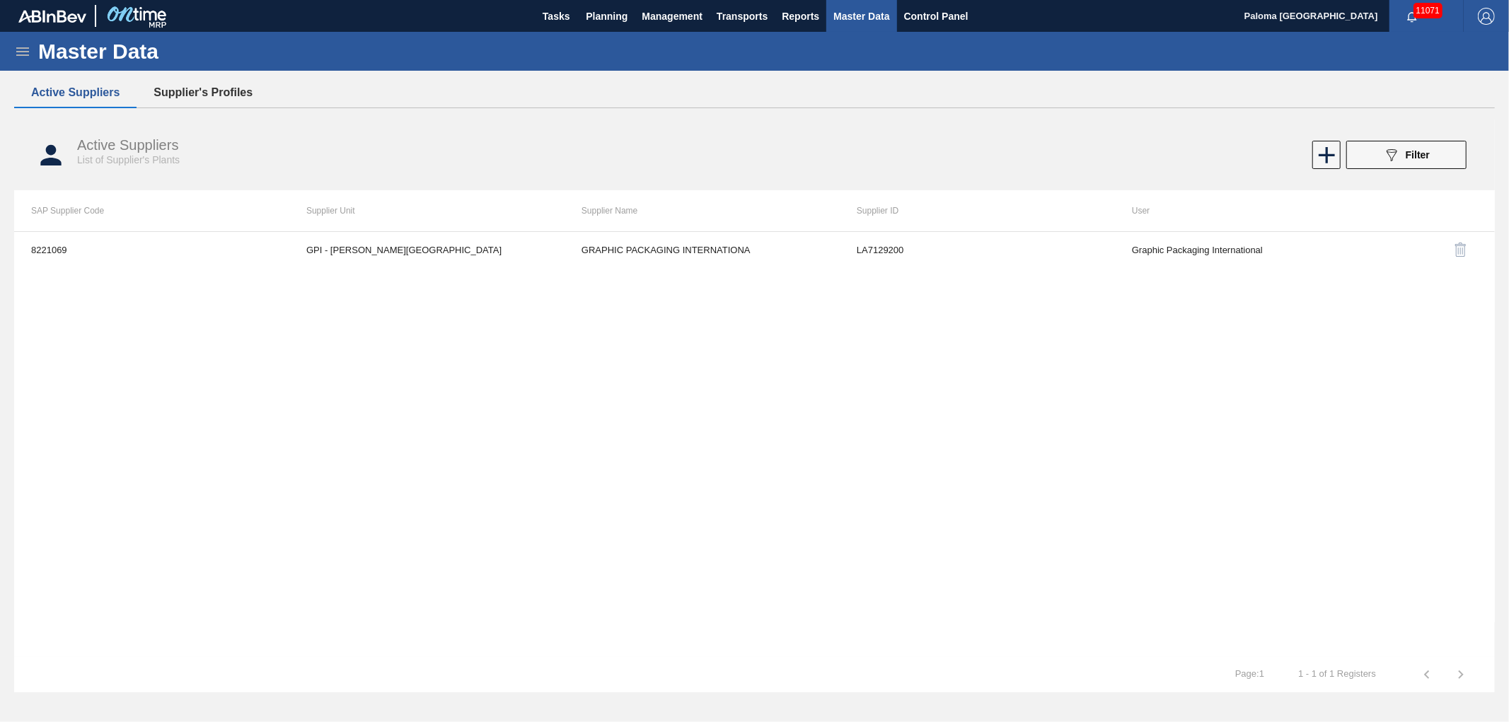
click at [235, 92] on button "Supplier's Profiles" at bounding box center [203, 93] width 133 height 30
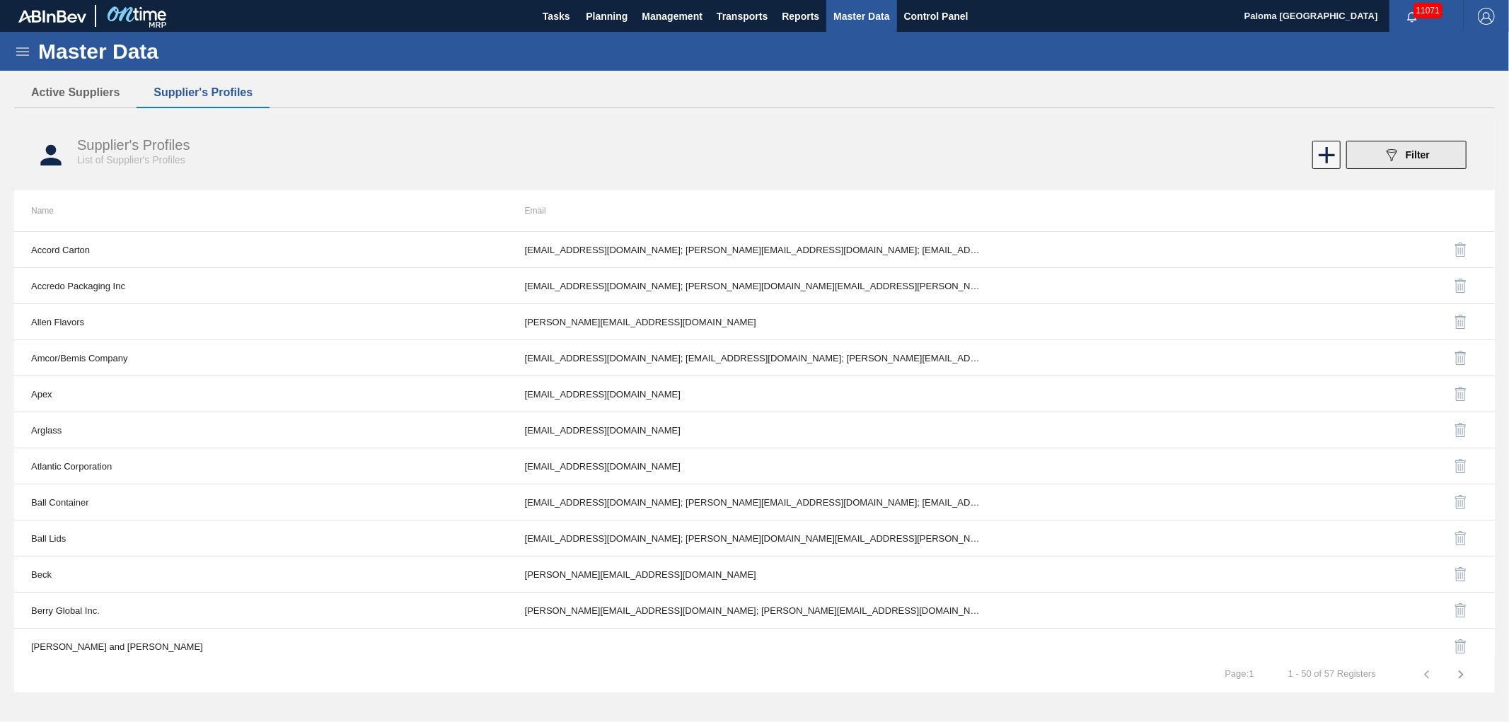
click at [1361, 159] on button "089F7B8B-B2A5-4AFE-B5C0-19BA573D28AC Filter" at bounding box center [1407, 155] width 120 height 28
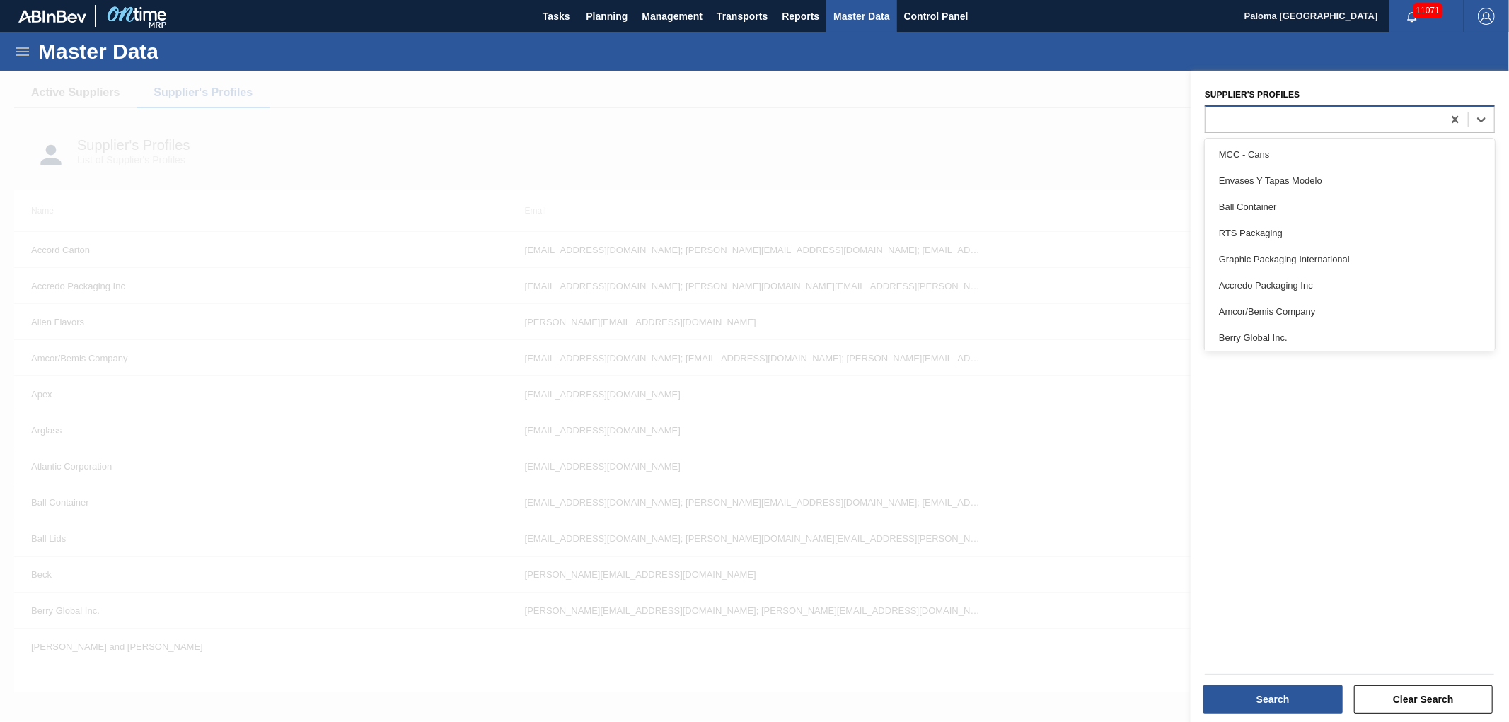
click at [1277, 114] on div at bounding box center [1324, 119] width 237 height 21
type Profiles "gra"
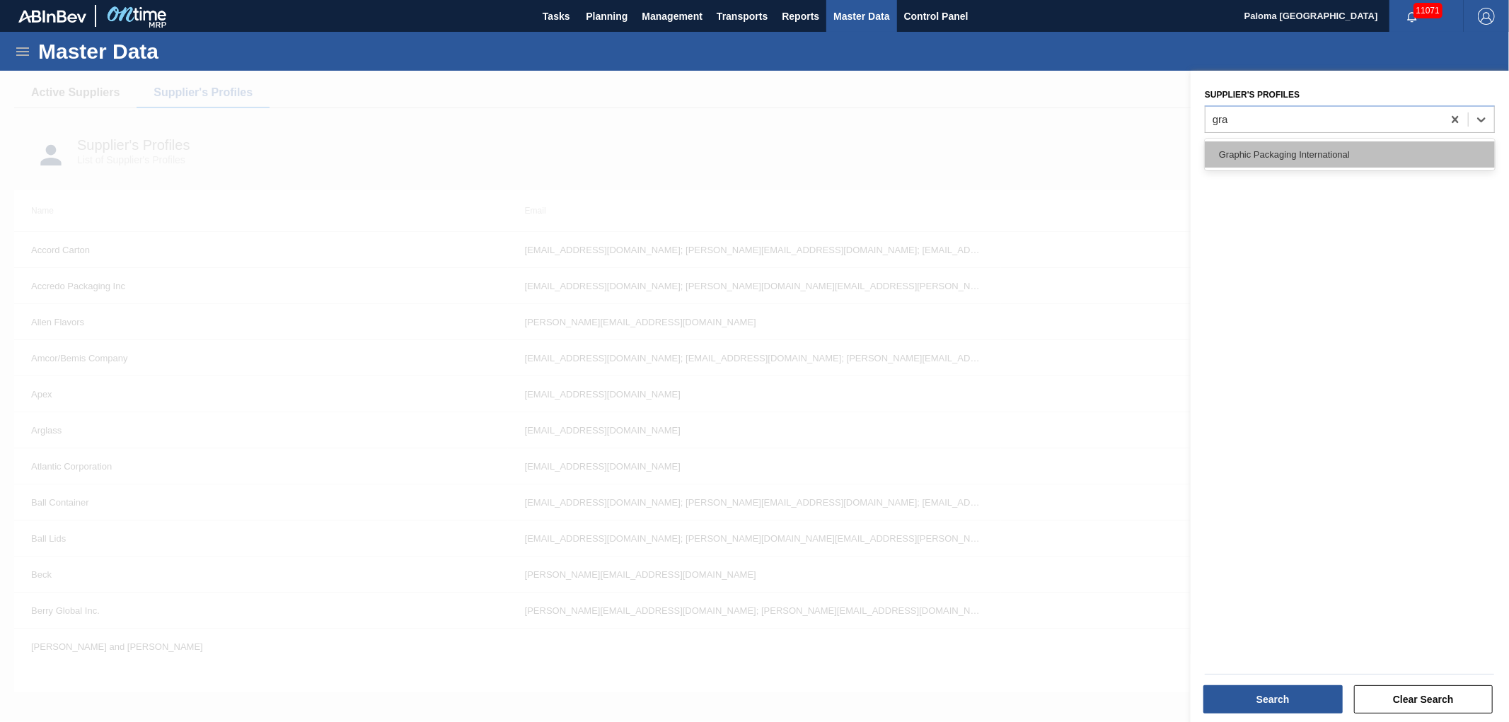
click at [1288, 145] on div "Graphic Packaging International" at bounding box center [1350, 155] width 290 height 26
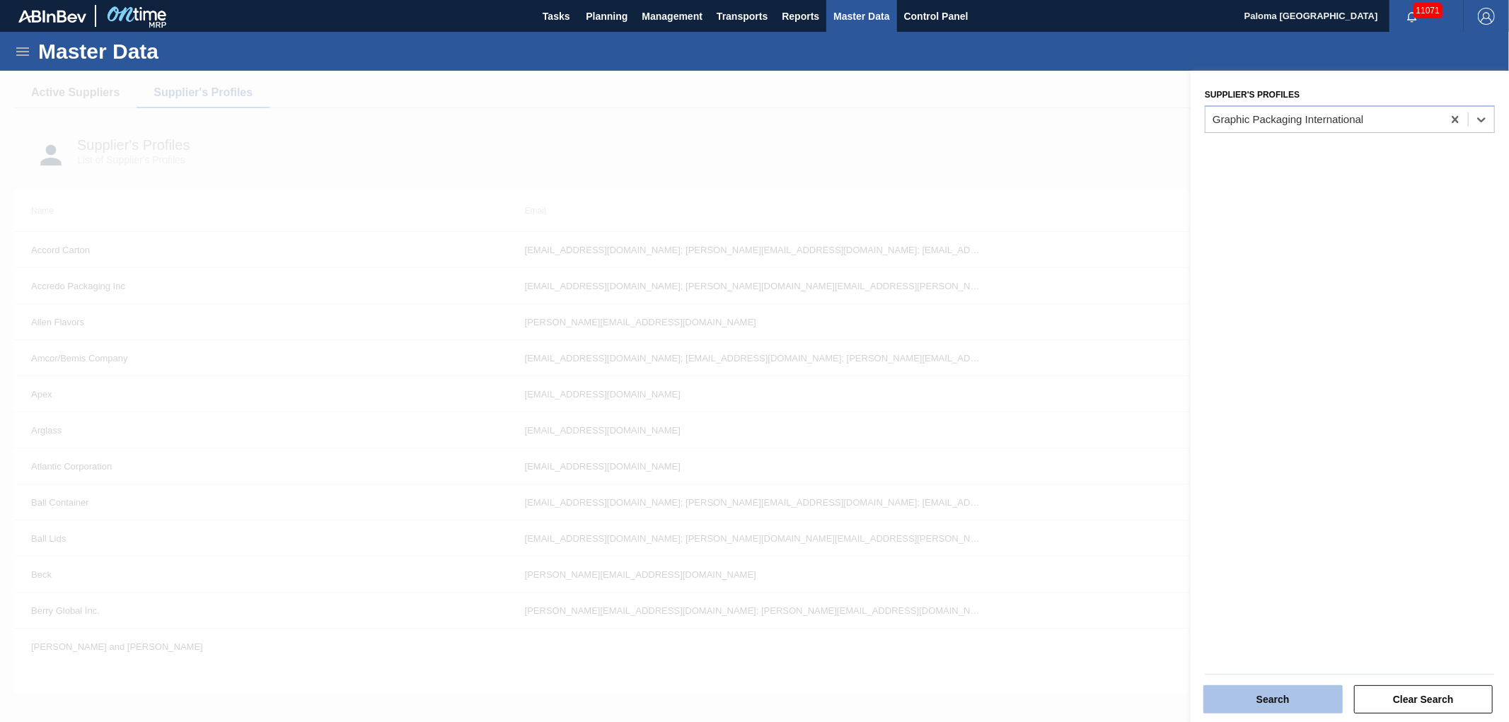
click at [1267, 701] on button "Search" at bounding box center [1273, 700] width 139 height 28
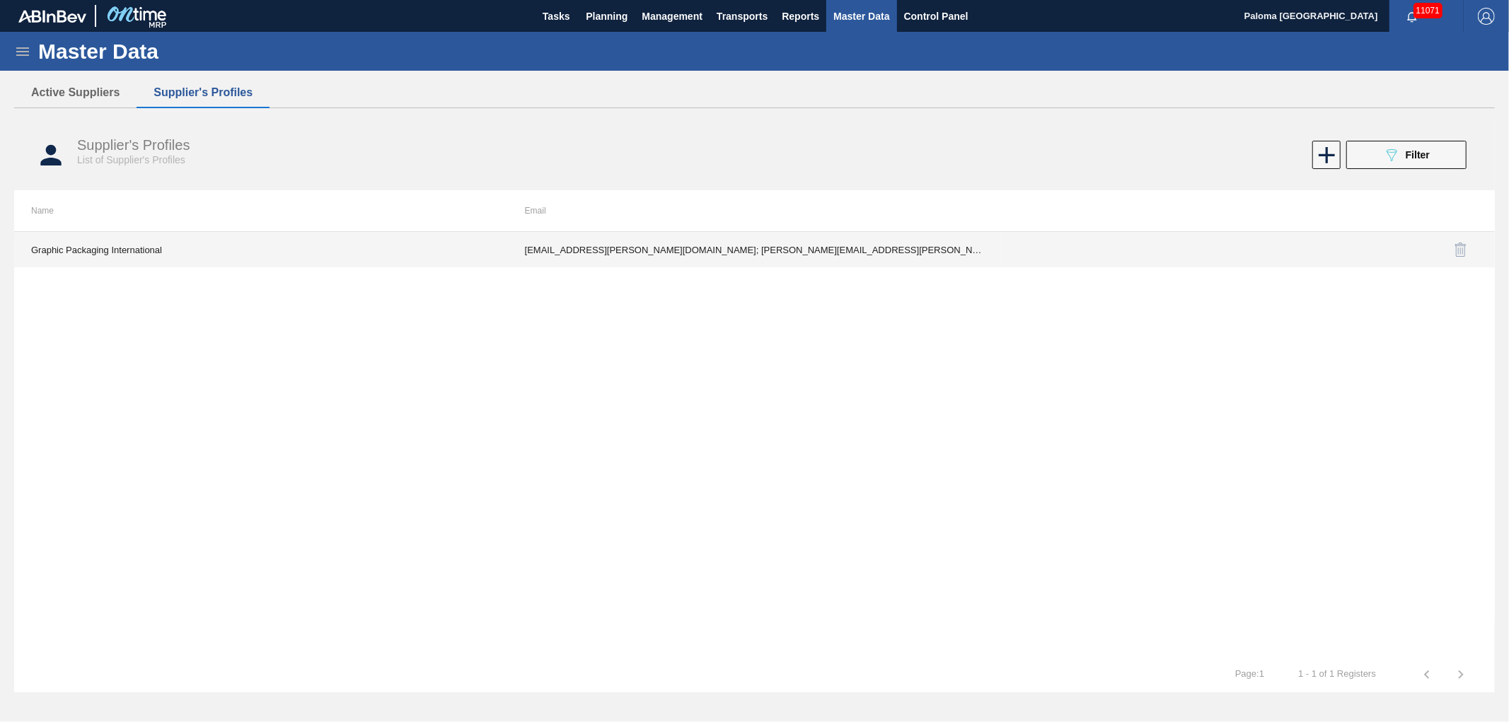
click at [808, 248] on td "Amna.Waseem@graphicpkg.com; Christopher.Arsenault@graphicpkg.com; GPI@ontime.co…" at bounding box center [755, 249] width 494 height 35
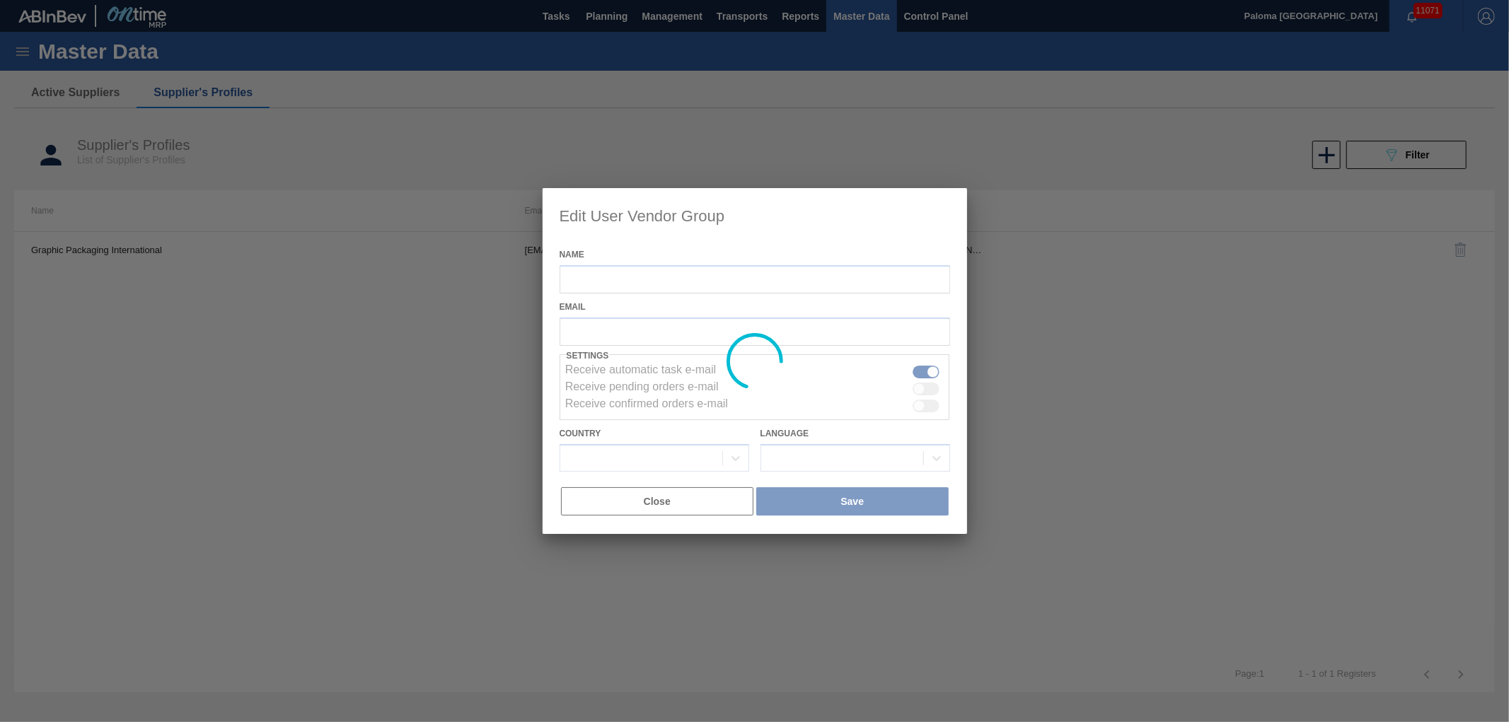
type input "Graphic Packaging International"
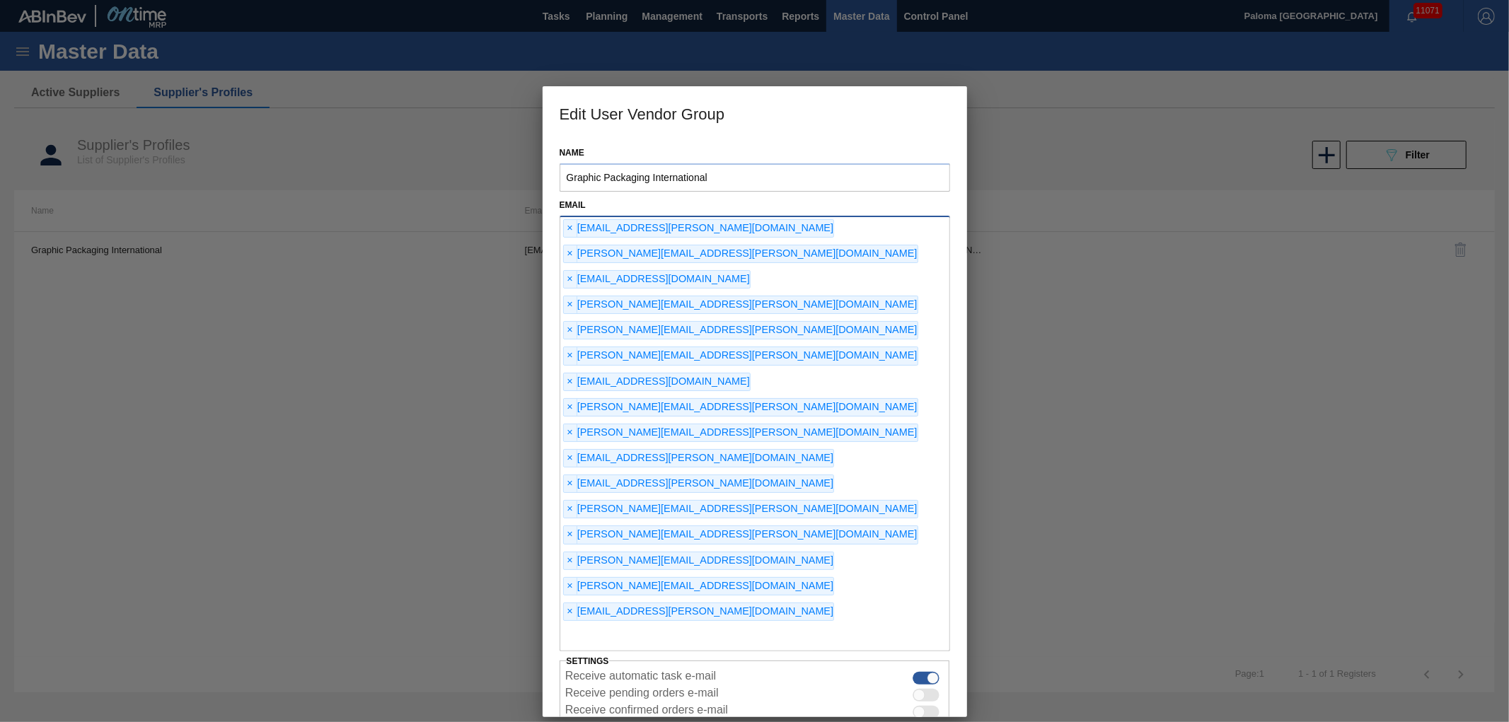
click at [628, 625] on input "text" at bounding box center [755, 638] width 391 height 27
type input "palomaromaa@gmail.com"
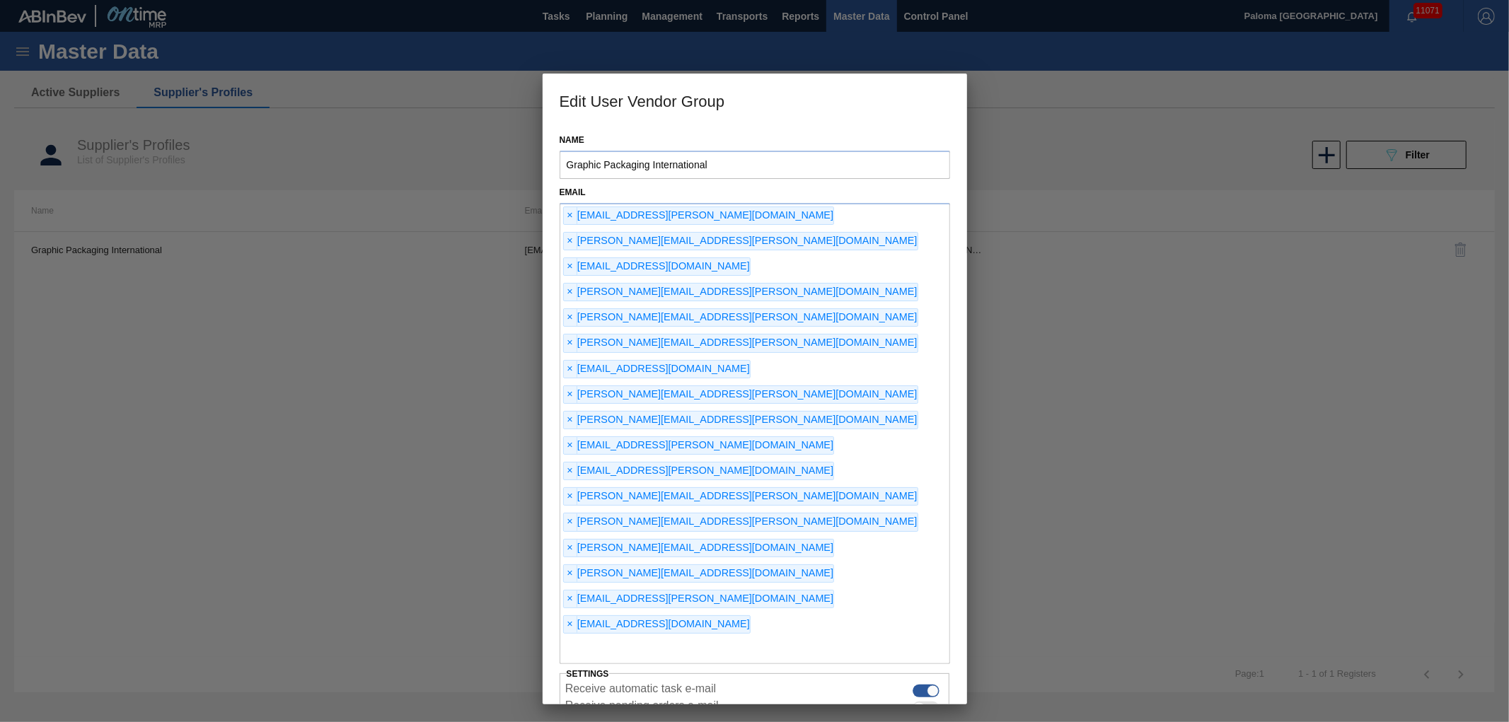
click at [570, 616] on span "×" at bounding box center [570, 624] width 13 height 17
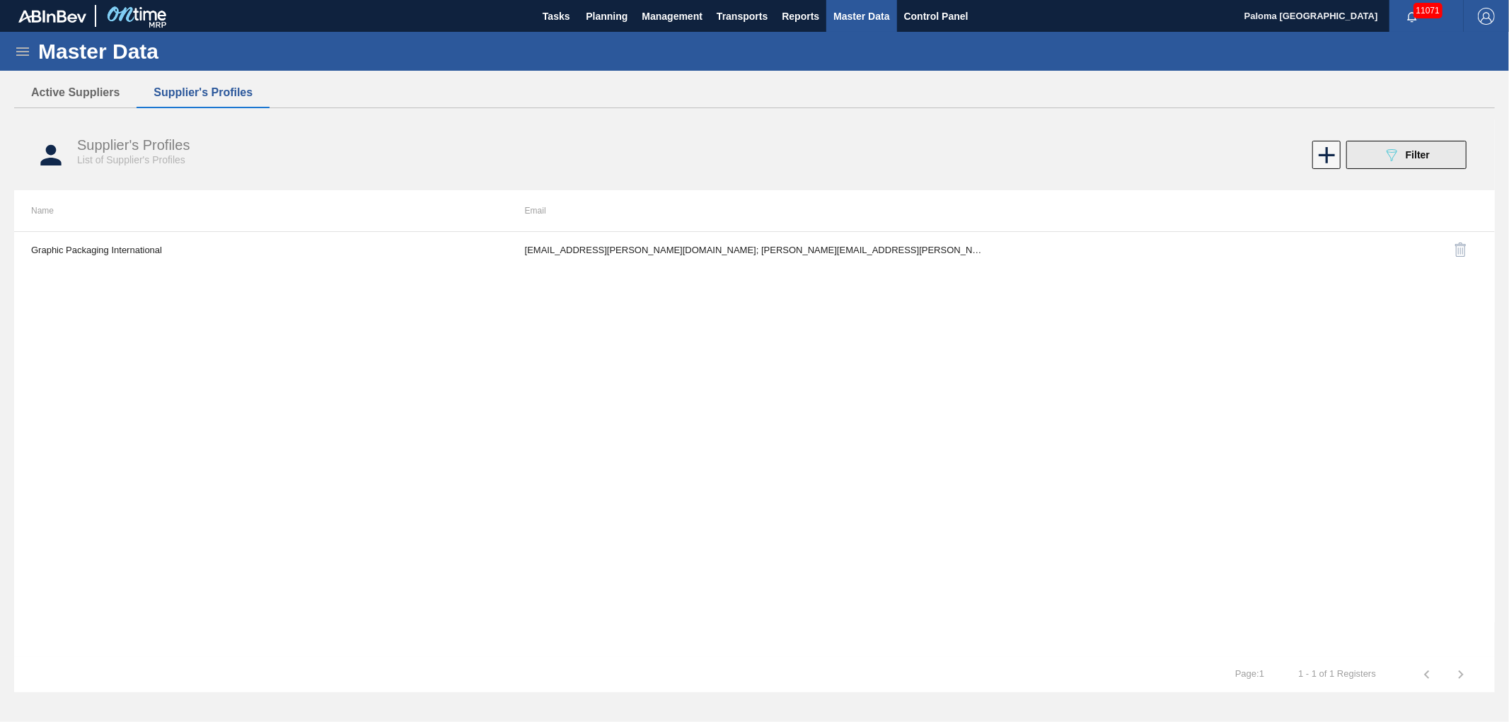
click at [1374, 159] on button "089F7B8B-B2A5-4AFE-B5C0-19BA573D28AC Filter" at bounding box center [1407, 155] width 120 height 28
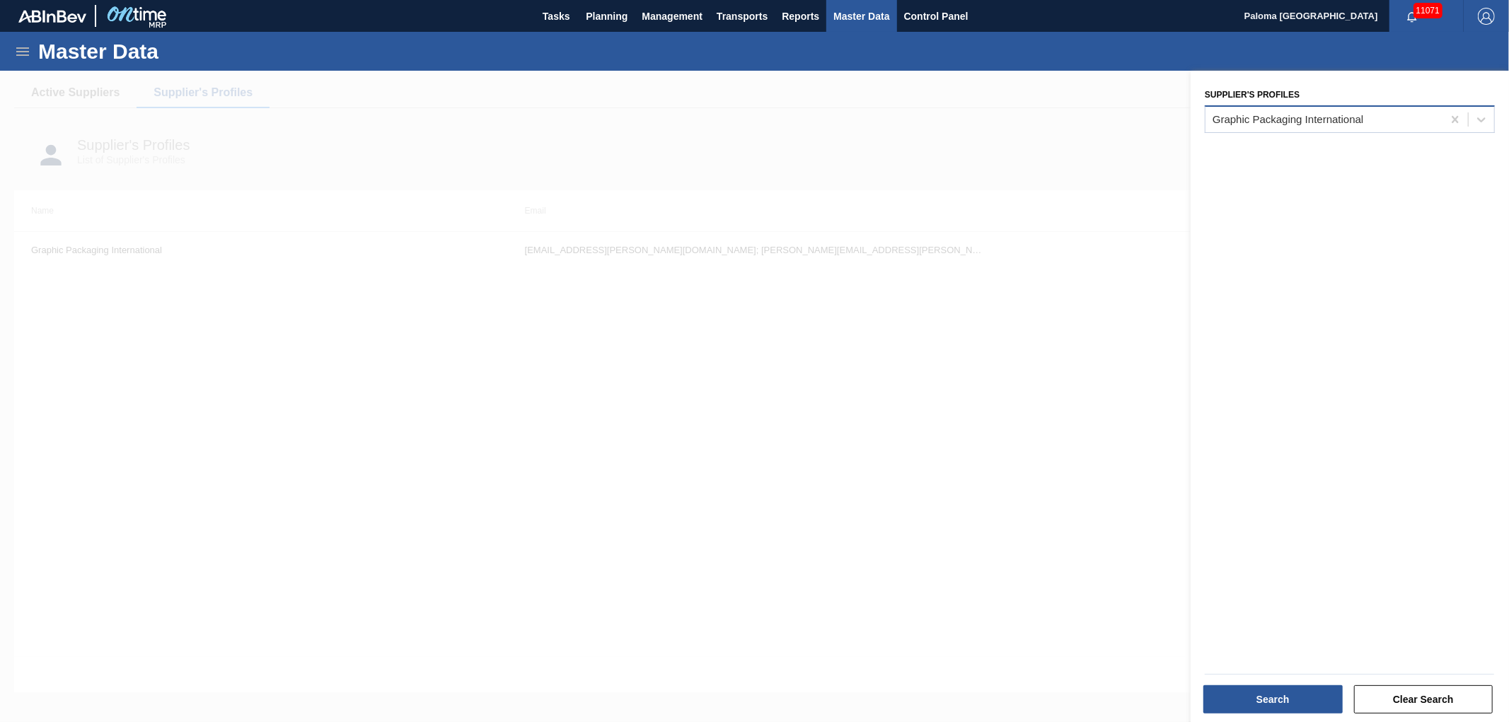
click at [1286, 121] on div "Graphic Packaging International" at bounding box center [1288, 119] width 151 height 12
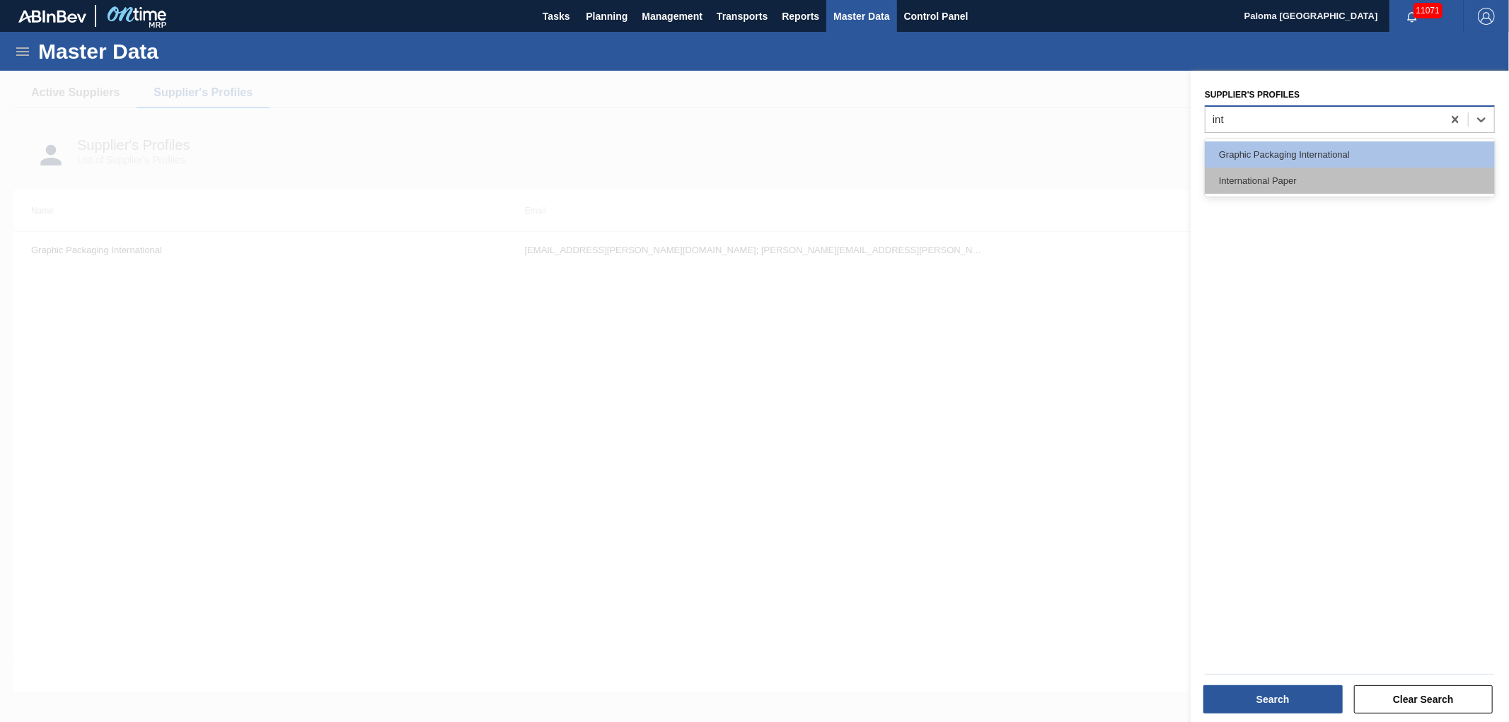
type Profiles "inte"
click at [1265, 180] on div "International Paper" at bounding box center [1350, 181] width 290 height 26
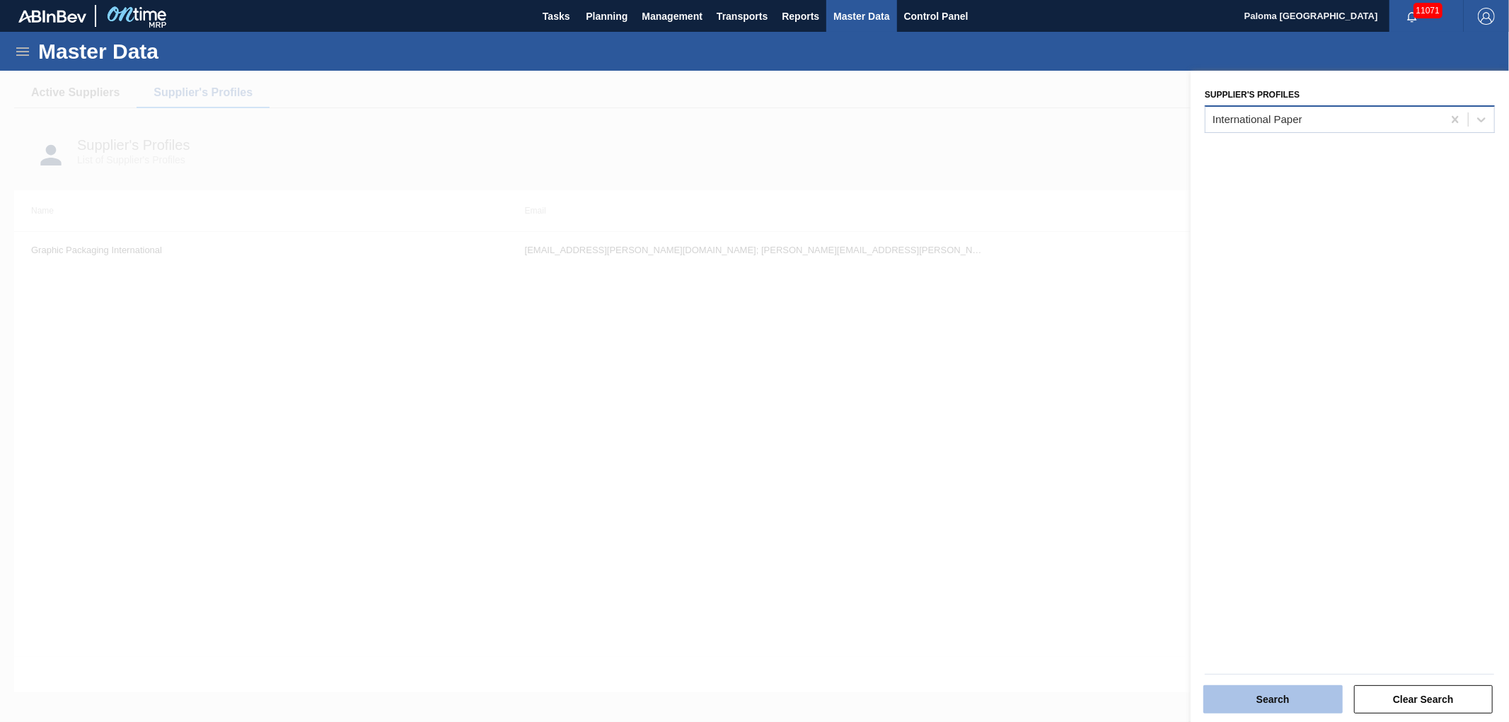
click at [1279, 702] on button "Search" at bounding box center [1273, 700] width 139 height 28
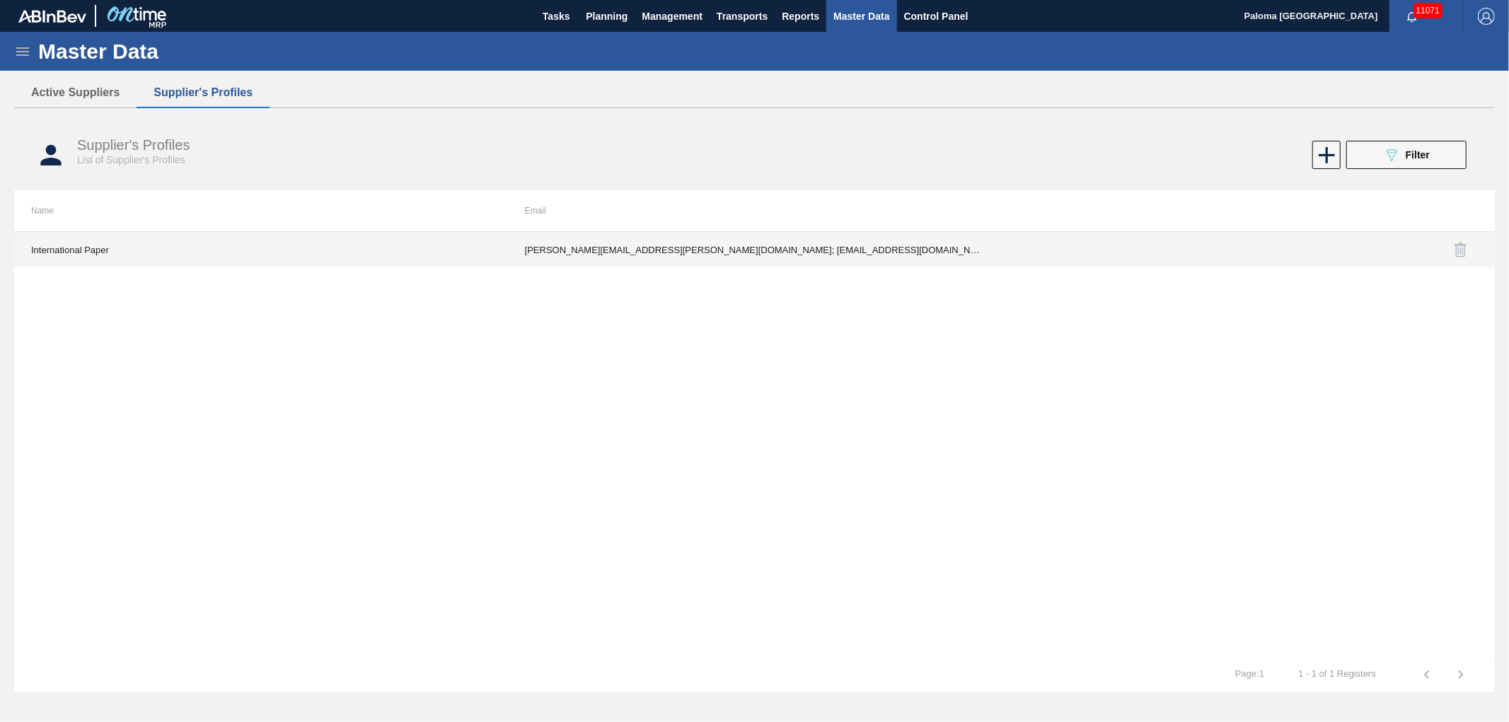
click at [865, 264] on td "Frank.Marinaro@ipaper.com; IP@ontime.com; Michelle.Moore@ipaper.com; izabela.su…" at bounding box center [755, 249] width 494 height 35
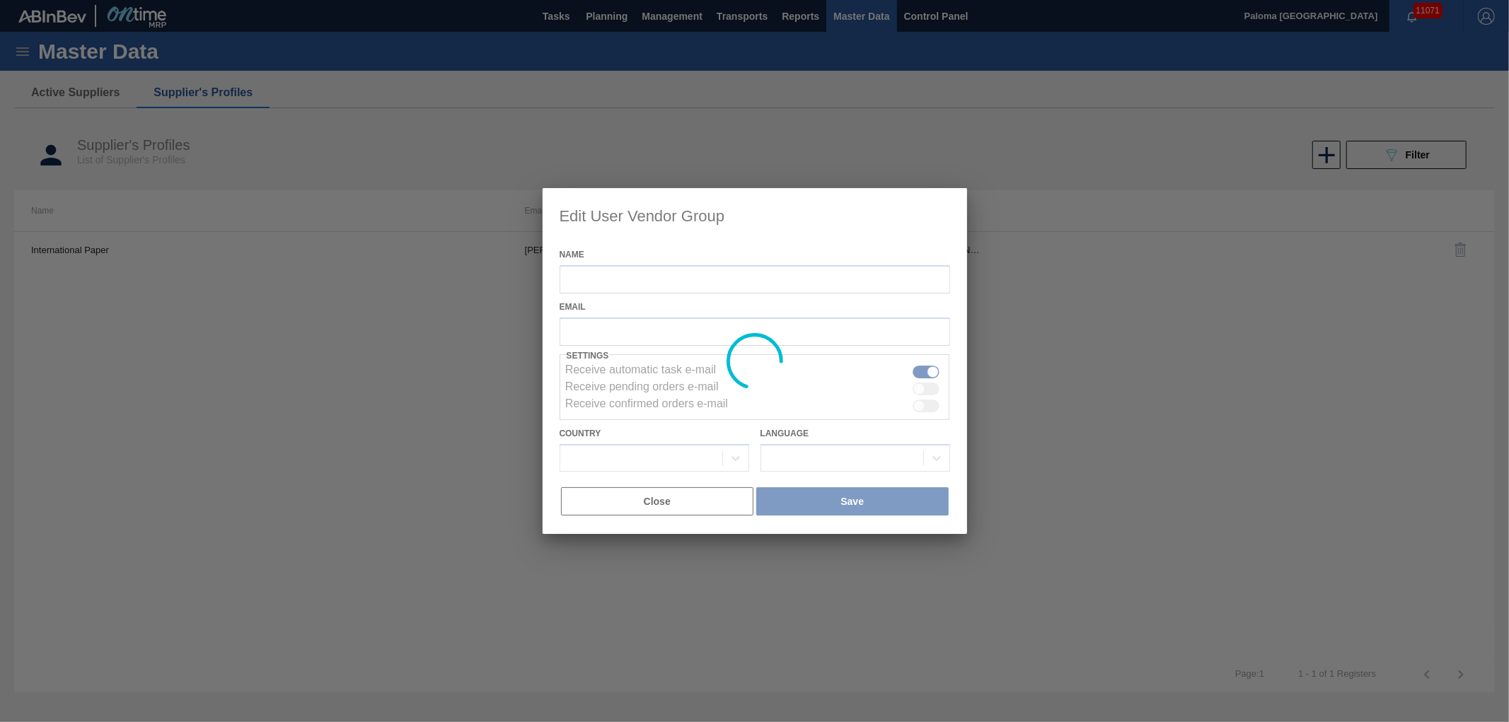
type input "International Paper"
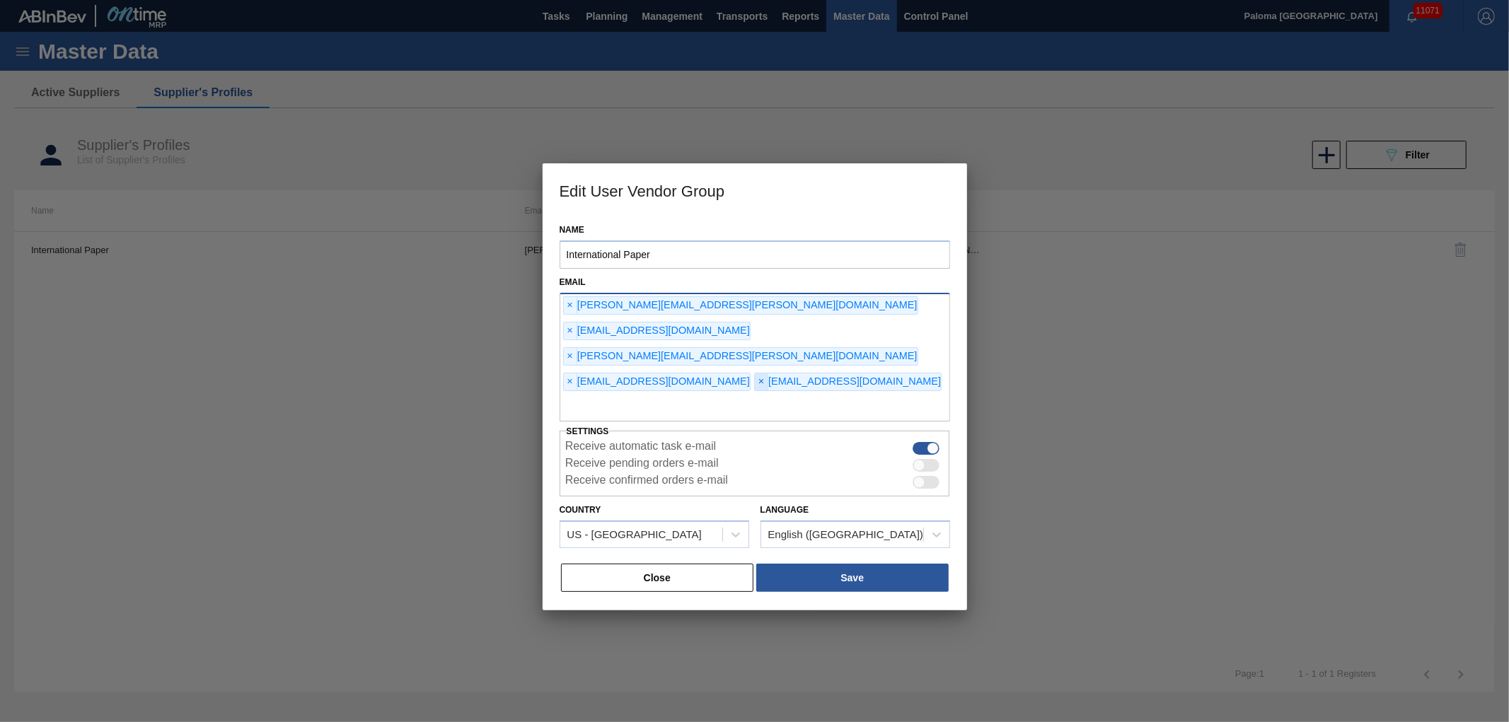
click at [755, 374] on span "×" at bounding box center [761, 382] width 13 height 17
click at [860, 564] on button "Save" at bounding box center [852, 578] width 192 height 28
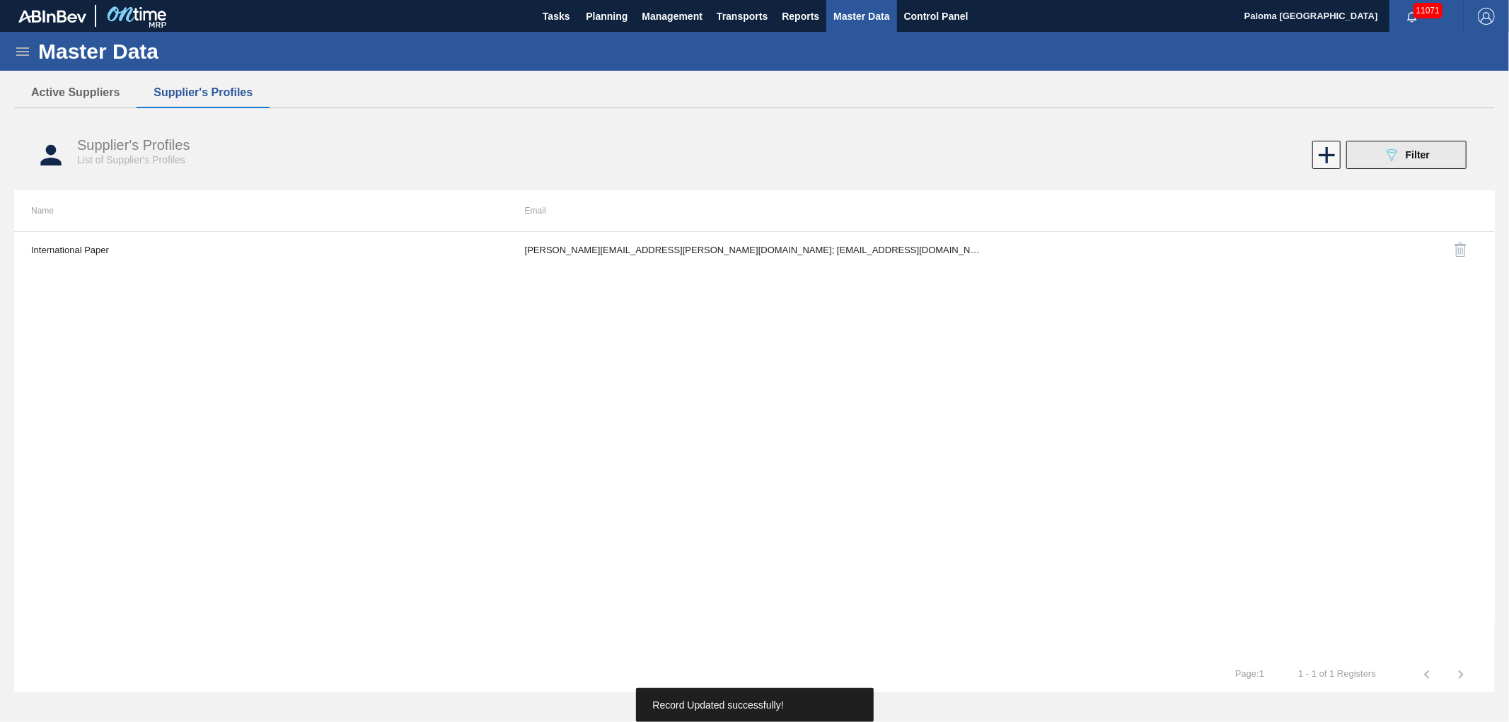
click at [1378, 161] on button "089F7B8B-B2A5-4AFE-B5C0-19BA573D28AC Filter" at bounding box center [1407, 155] width 120 height 28
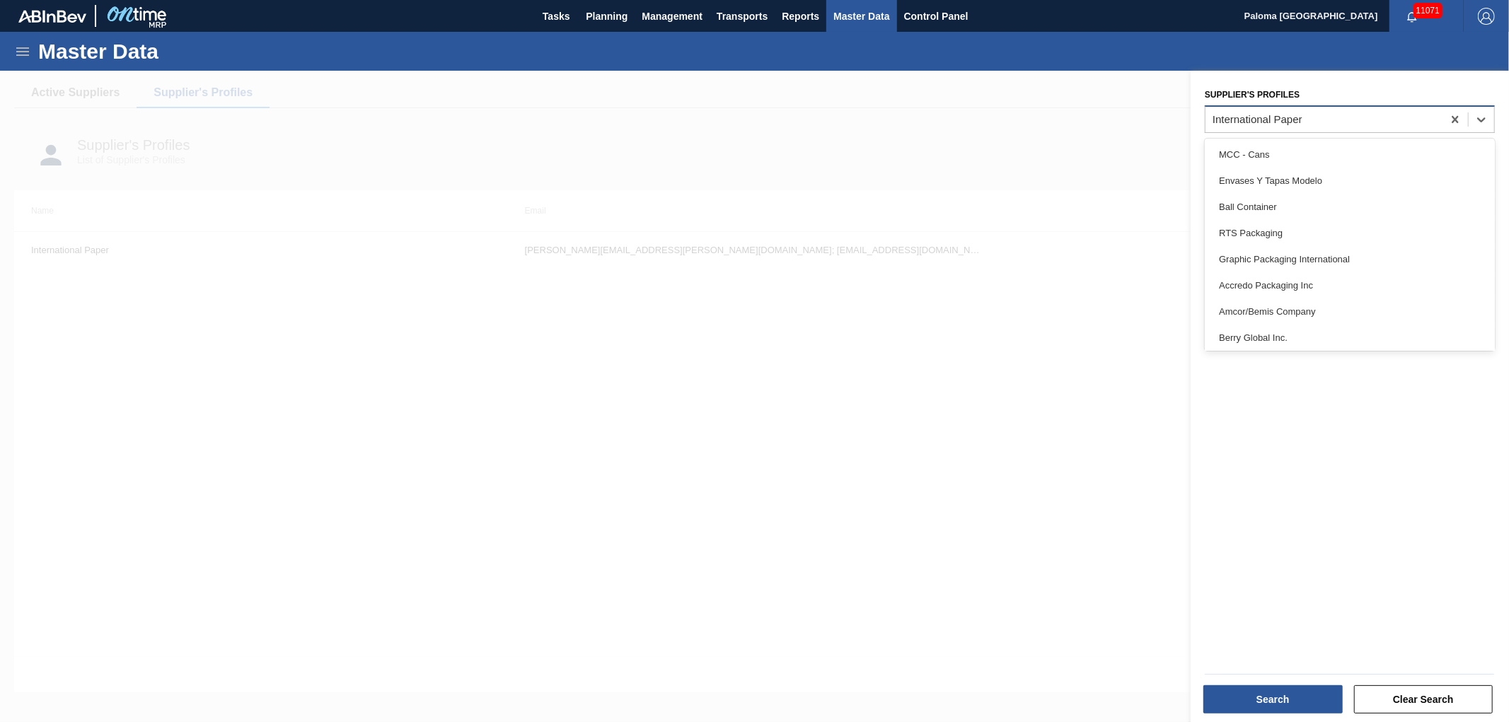
click at [1243, 126] on div "International Paper" at bounding box center [1324, 119] width 237 height 21
type Profiles "gr"
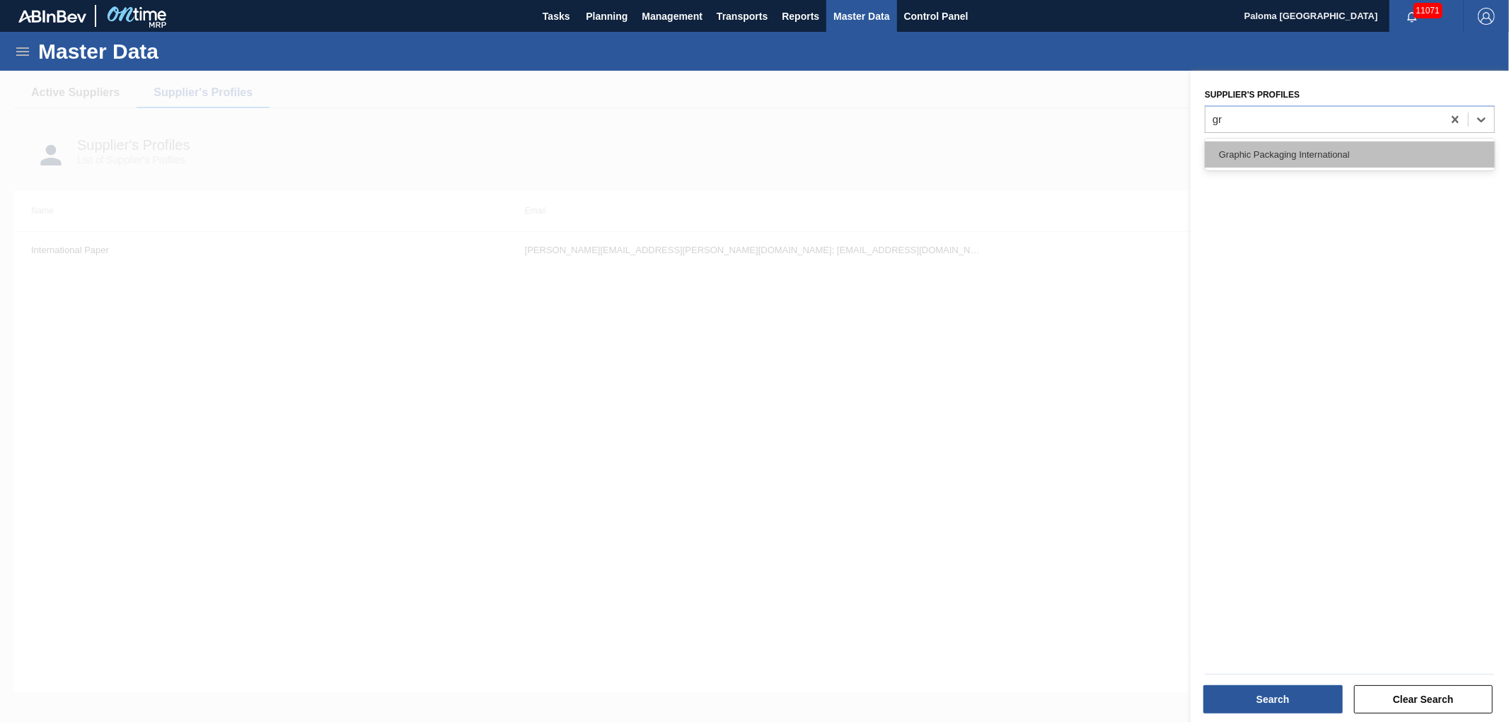
click at [1258, 151] on div "Graphic Packaging International" at bounding box center [1350, 155] width 290 height 26
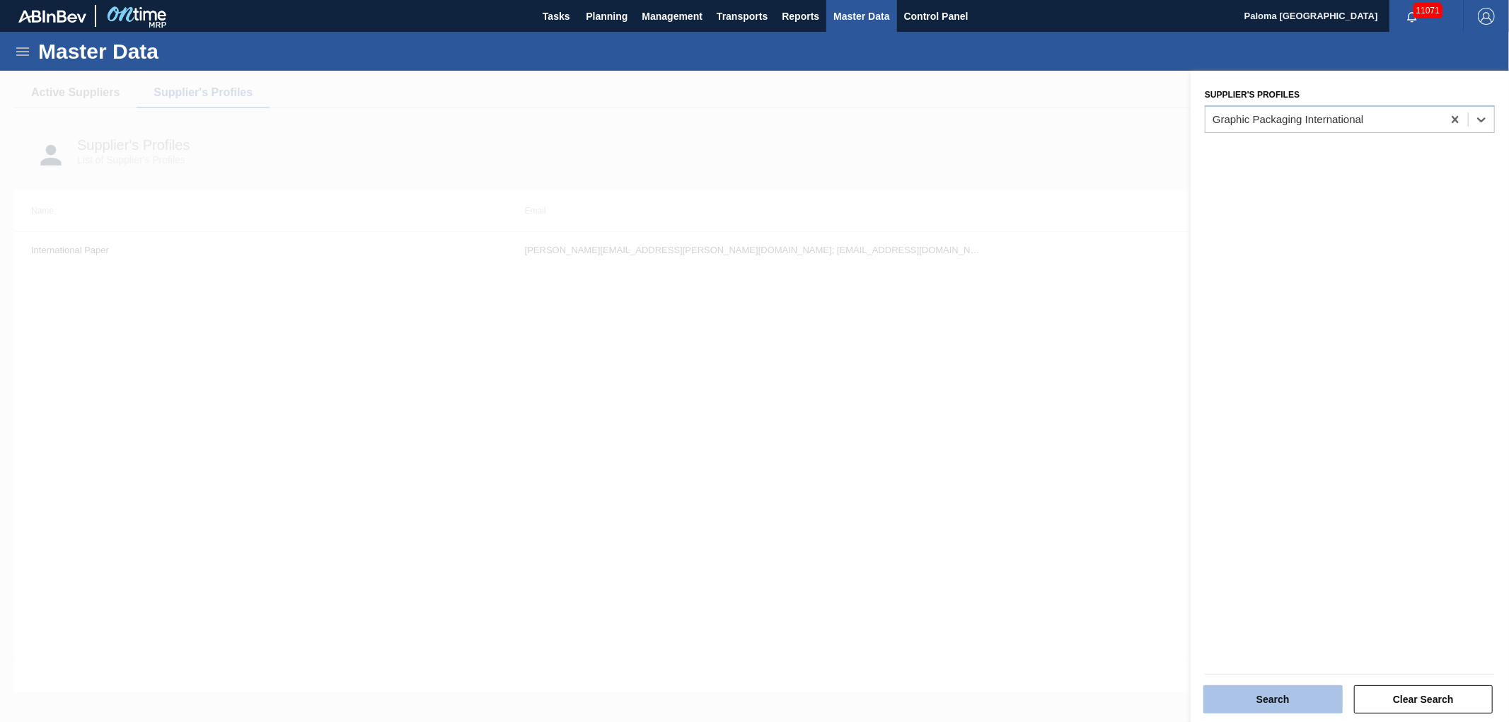
click at [1217, 688] on button "Search" at bounding box center [1273, 700] width 139 height 28
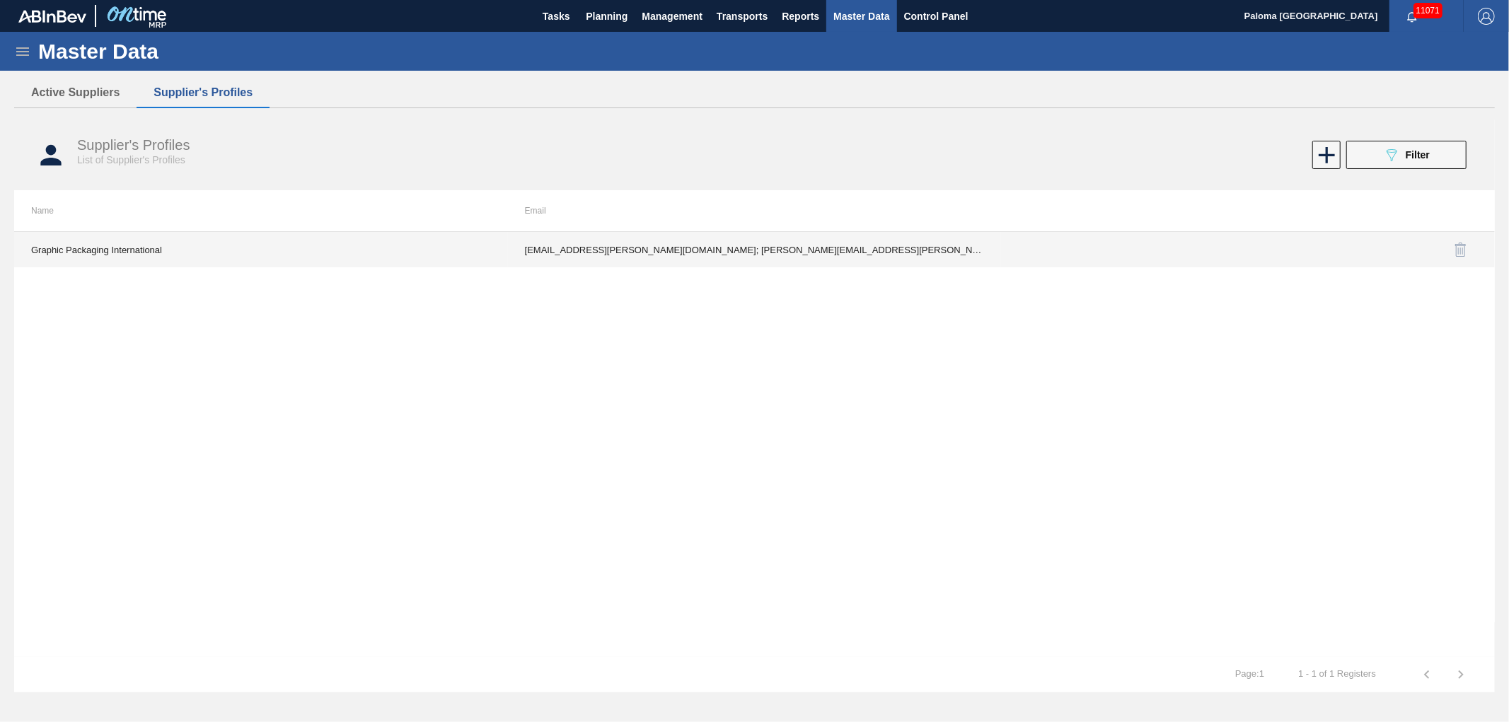
click at [723, 255] on td "Amna.Waseem@graphicpkg.com; Christopher.Arsenault@graphicpkg.com; GPI@ontime.co…" at bounding box center [755, 249] width 494 height 35
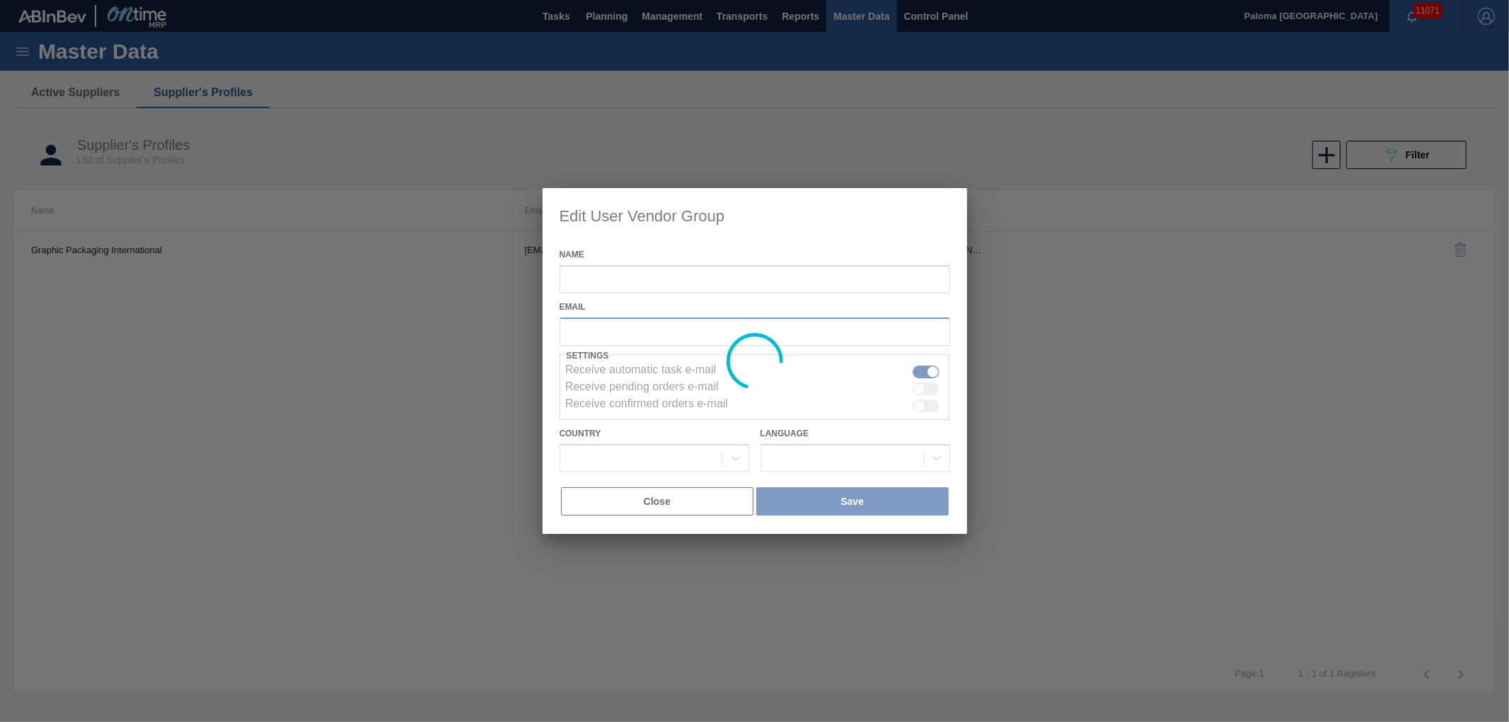
type input "Graphic Packaging International"
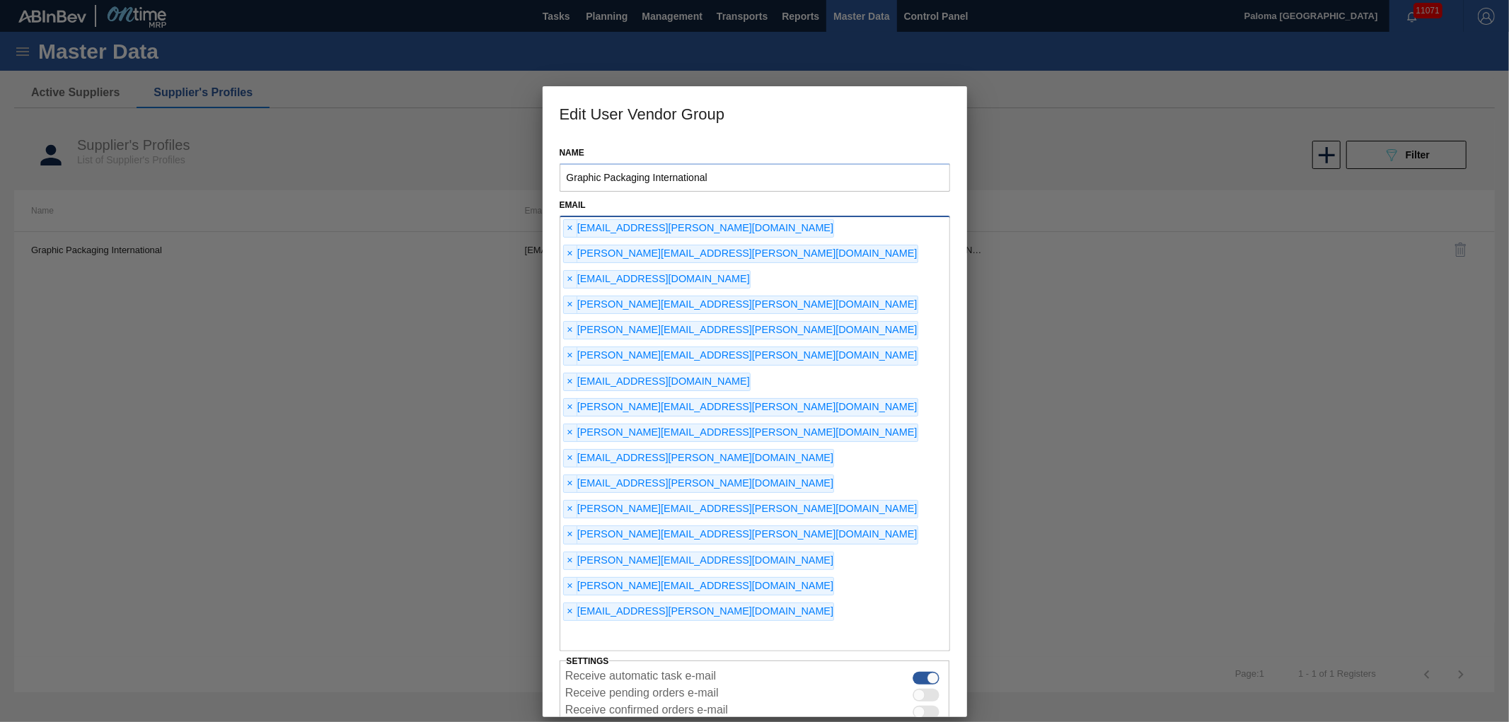
click at [692, 625] on input "text" at bounding box center [755, 638] width 391 height 27
type input "palomaromaa@gmail.com"
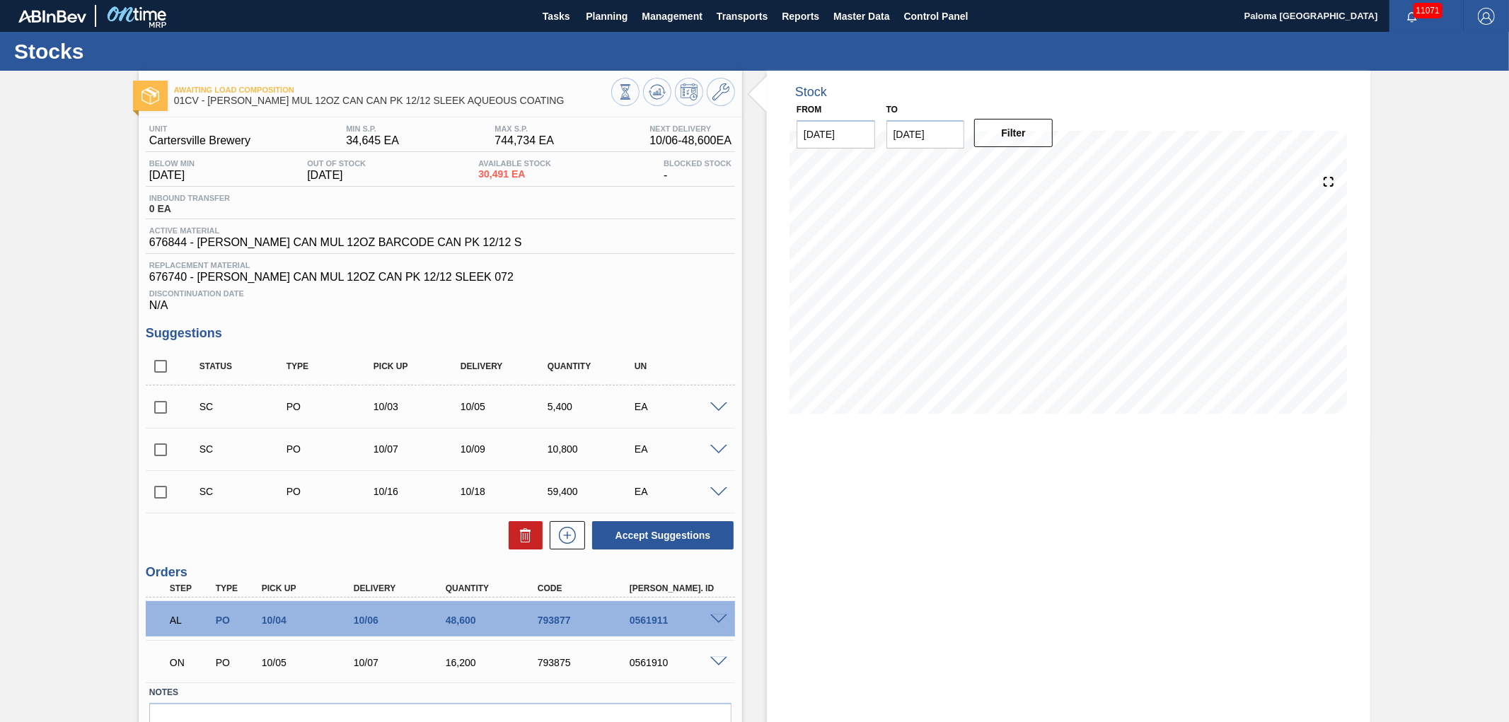
click at [715, 620] on span at bounding box center [718, 620] width 17 height 11
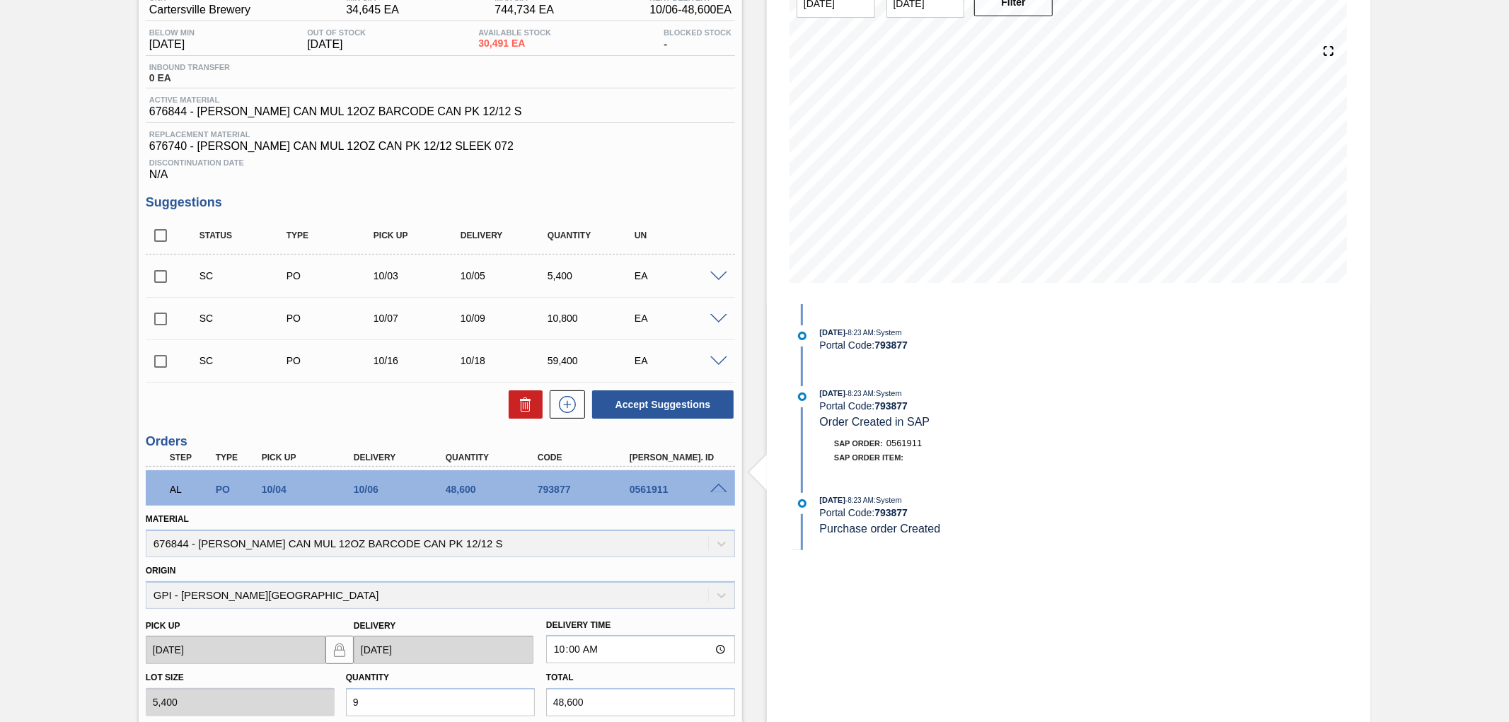
scroll to position [236, 0]
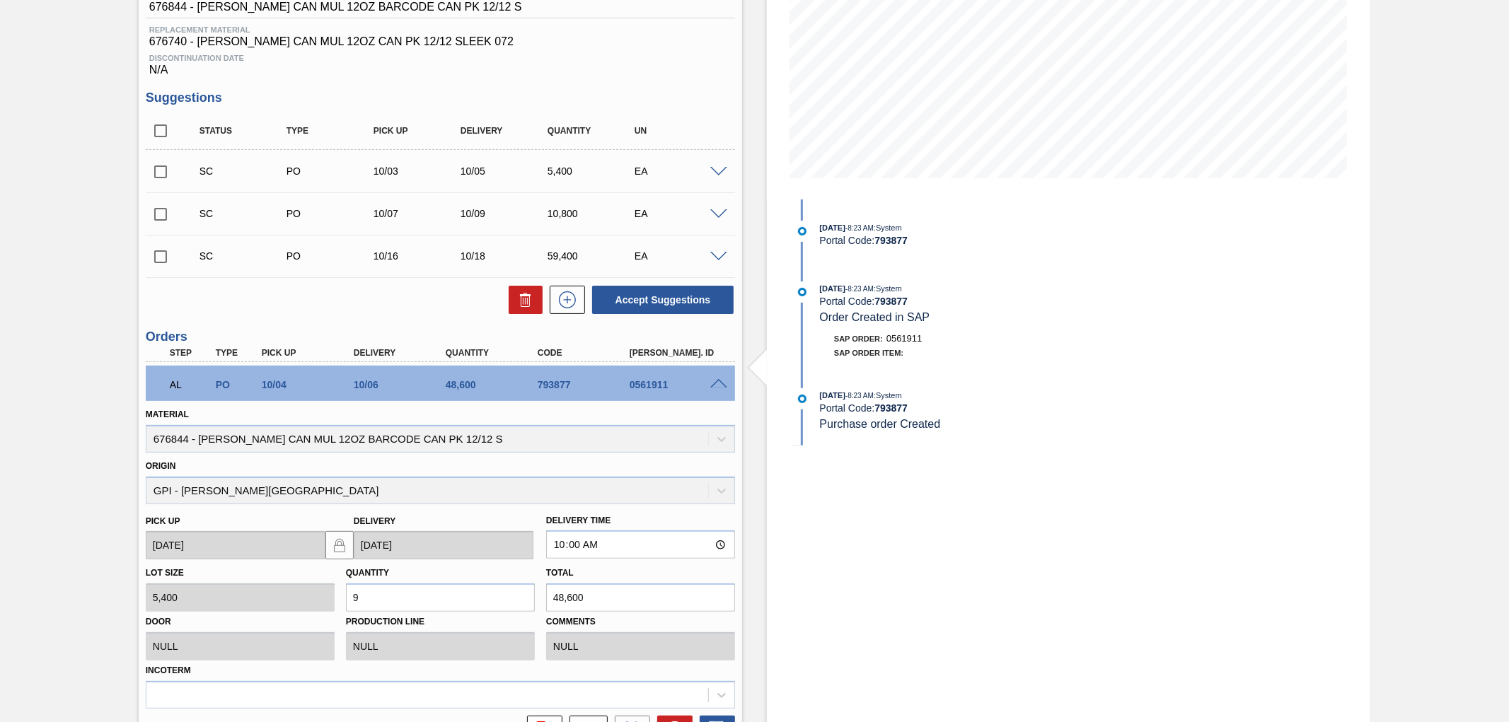
click at [207, 494] on div "Origin GPI - W. Monroe" at bounding box center [440, 480] width 589 height 48
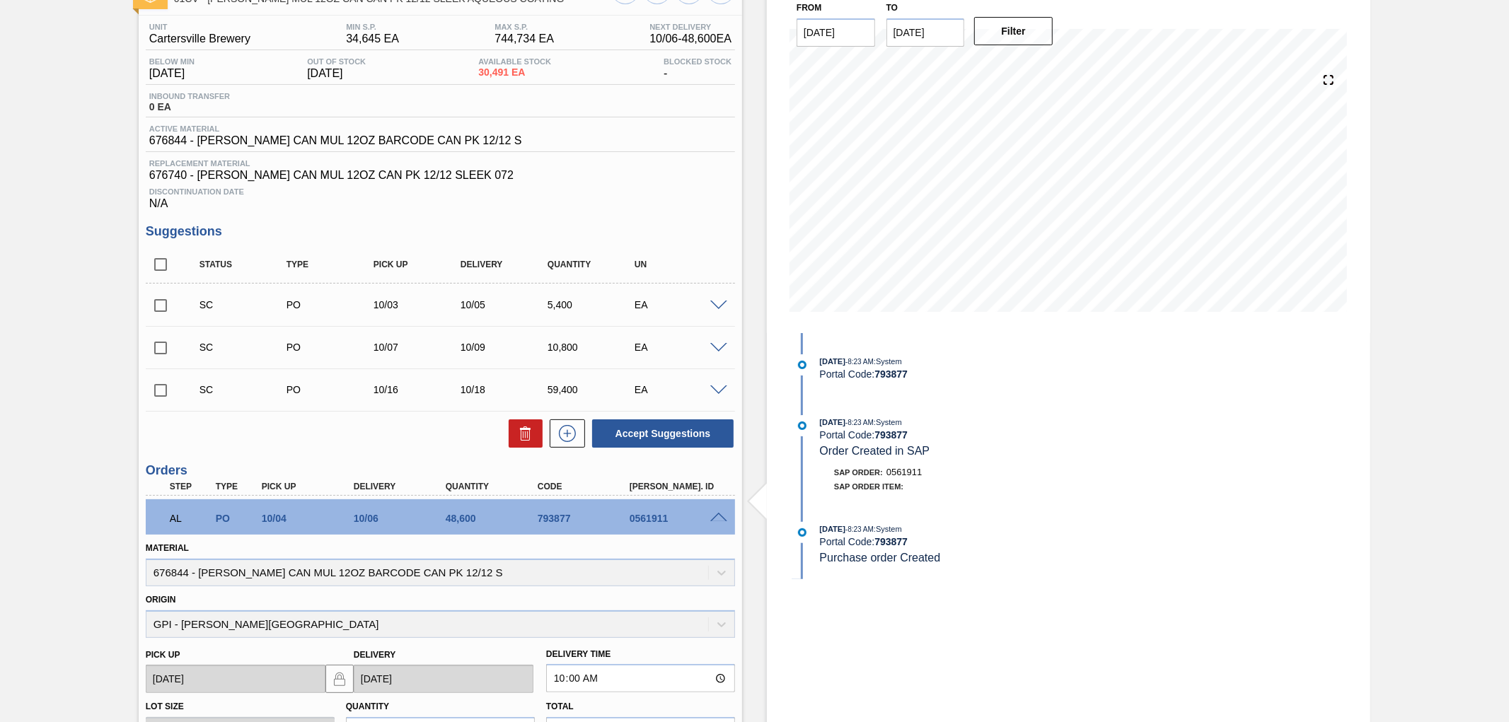
scroll to position [0, 0]
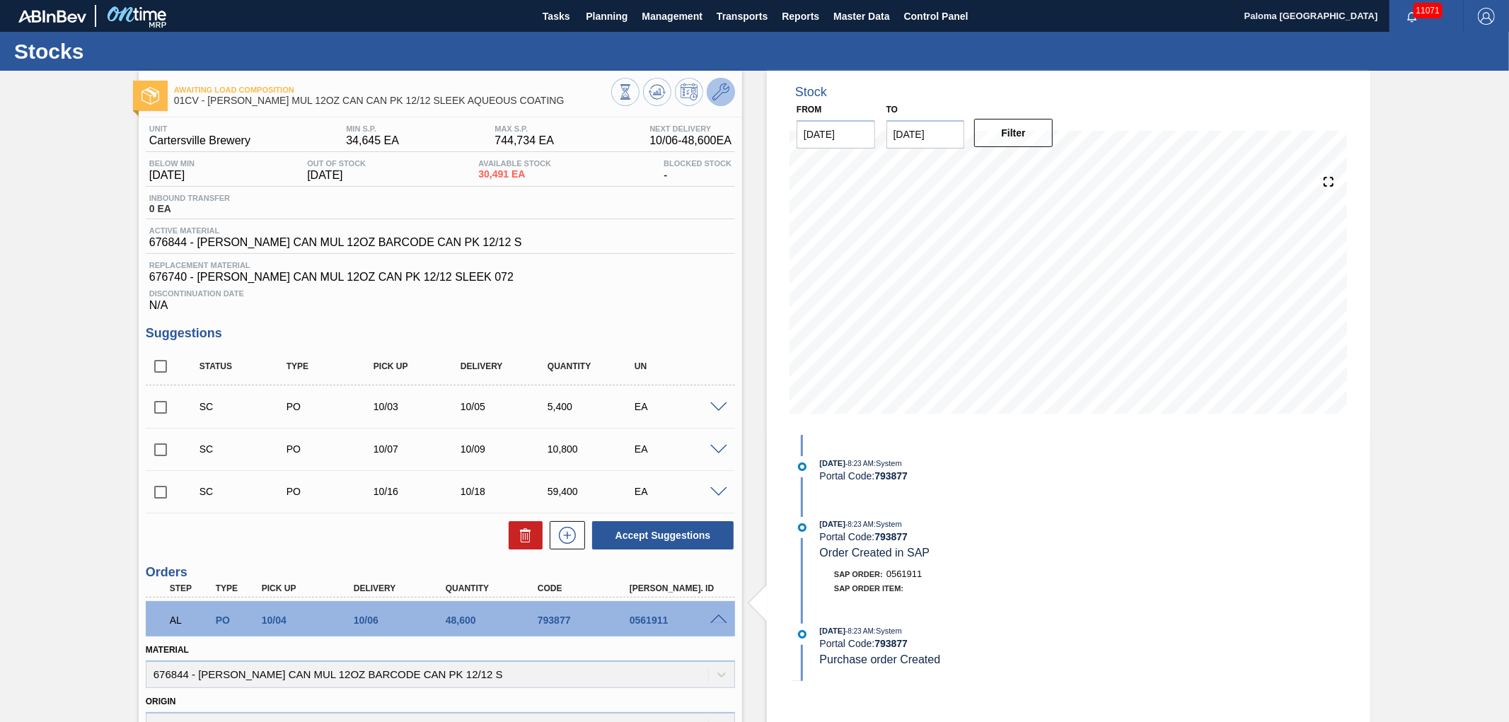
click at [722, 105] on button at bounding box center [721, 92] width 28 height 28
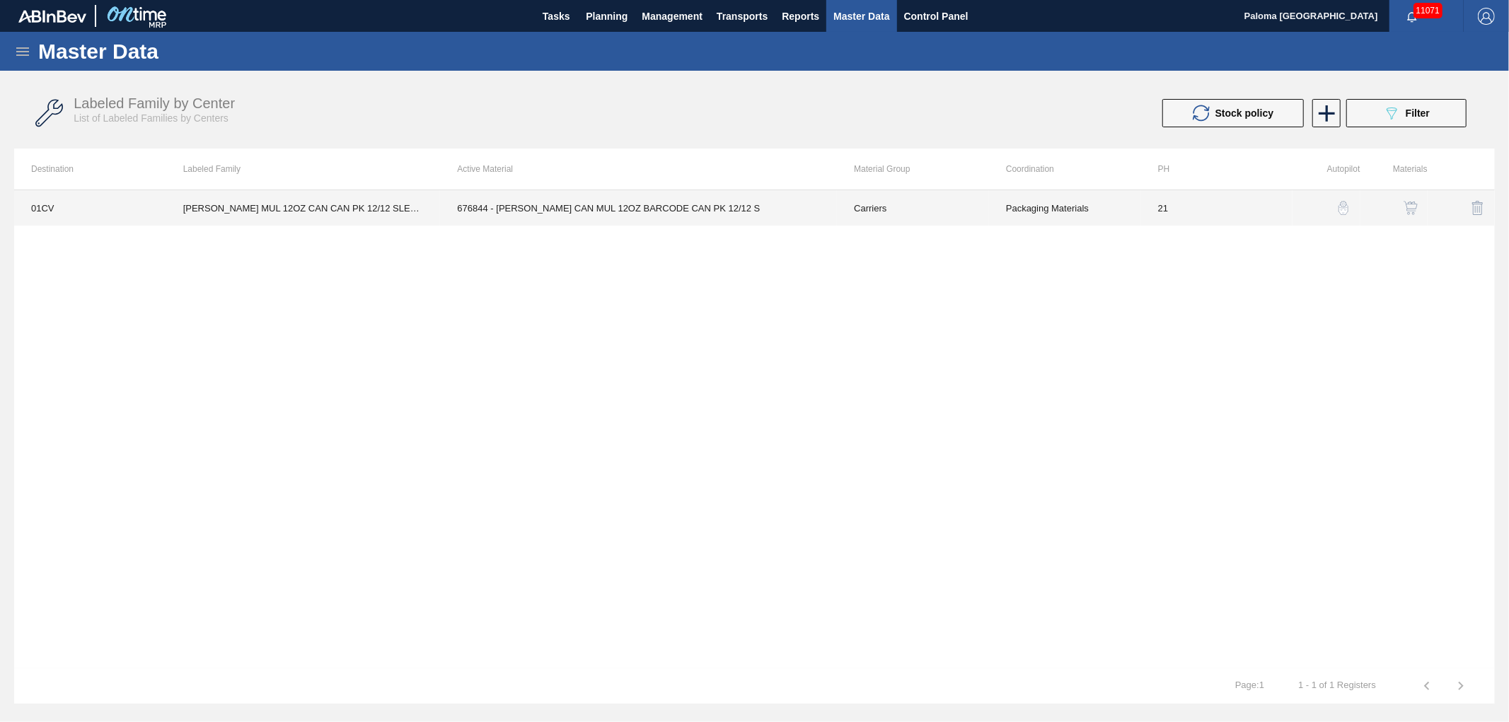
click at [706, 207] on td "676844 - CARR CAN MUL 12OZ BARCODE CAN PK 12/12 S" at bounding box center [638, 207] width 397 height 35
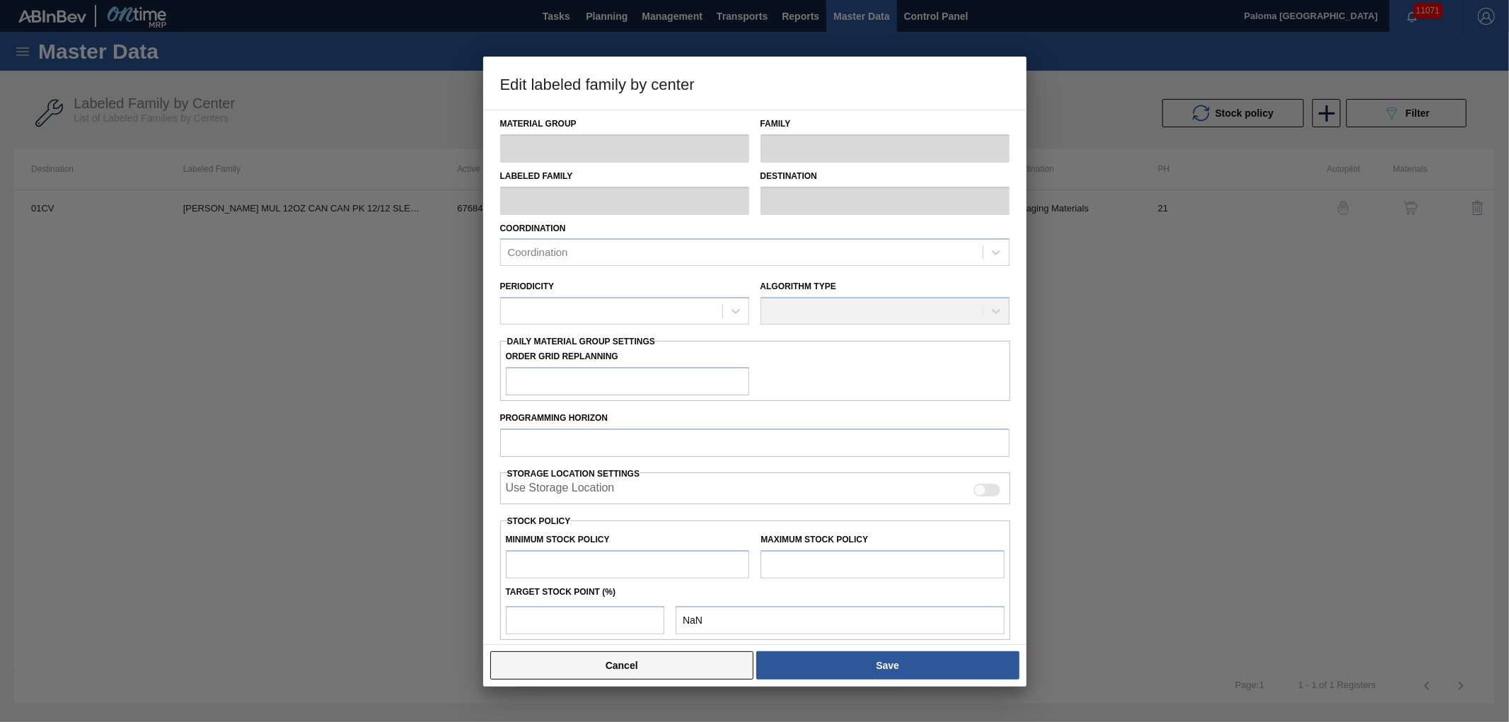
drag, startPoint x: 695, startPoint y: 681, endPoint x: 701, endPoint y: 676, distance: 8.1
click at [697, 680] on div "Cancel Save" at bounding box center [755, 665] width 532 height 31
type input "Carriers"
type input "Can Carriers"
type input "CARR MUL 12OZ CAN CAN PK 12/12 SLEEK AQUEOUS COATING"
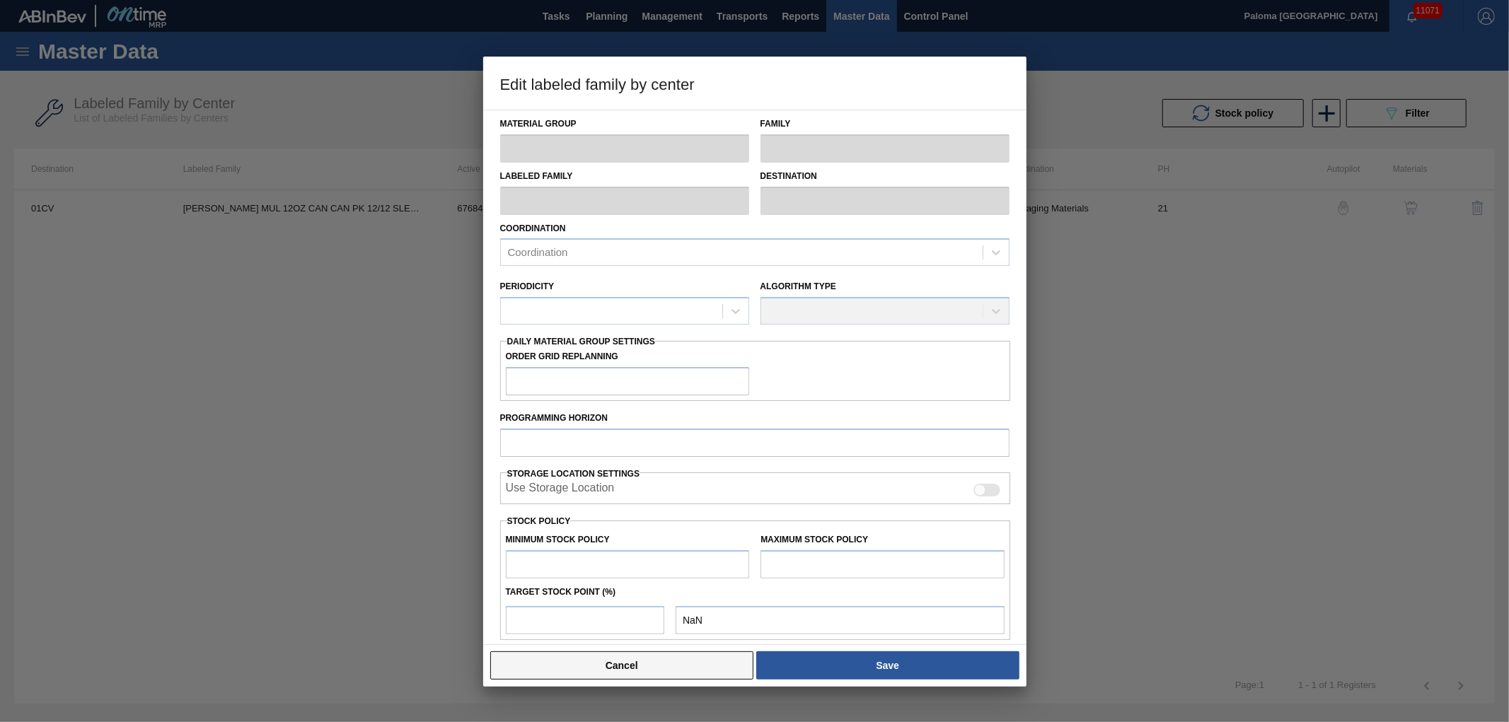
type input "01CV - [GEOGRAPHIC_DATA] Brewery"
type input "21"
type input "34,645"
type input "744,734"
type input "0"
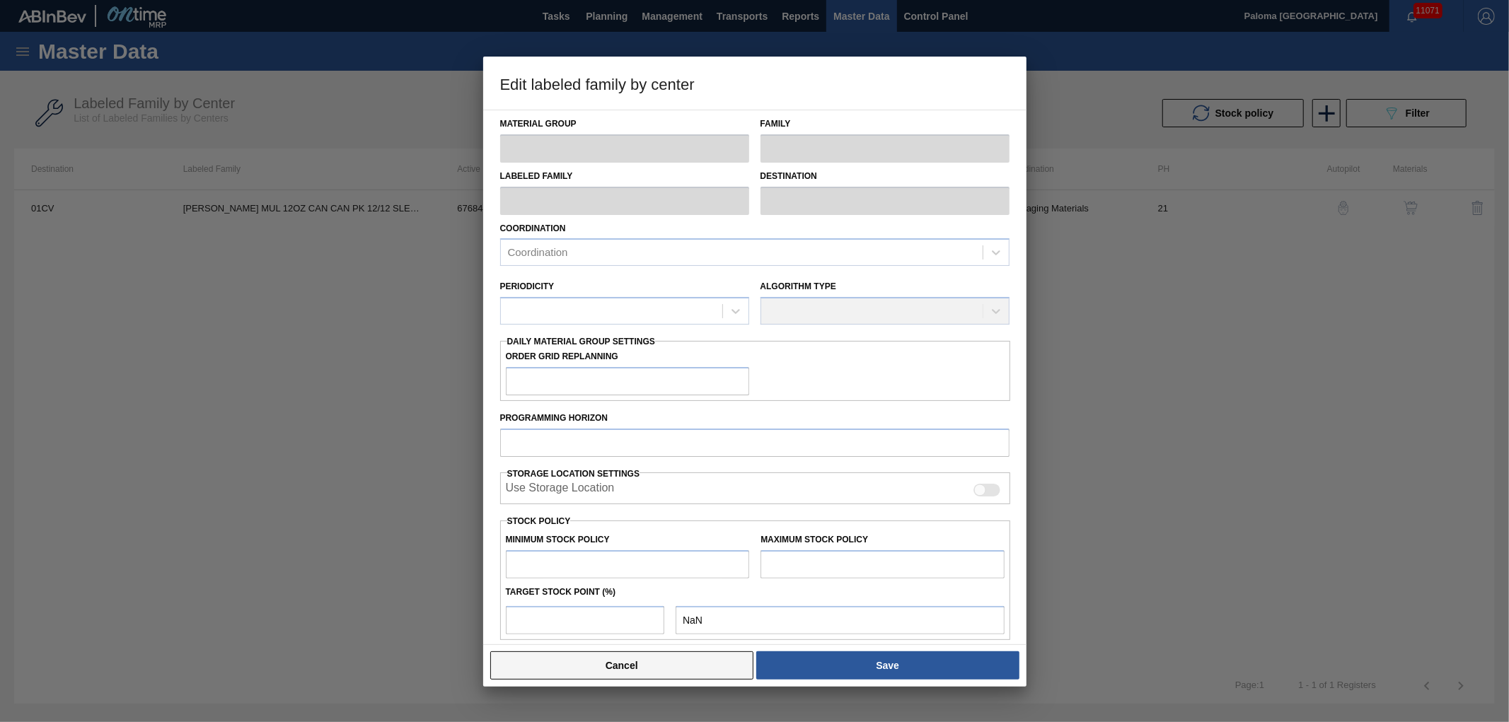
type input "34,645"
checkbox input "true"
click at [716, 671] on button "Cancel" at bounding box center [622, 666] width 264 height 28
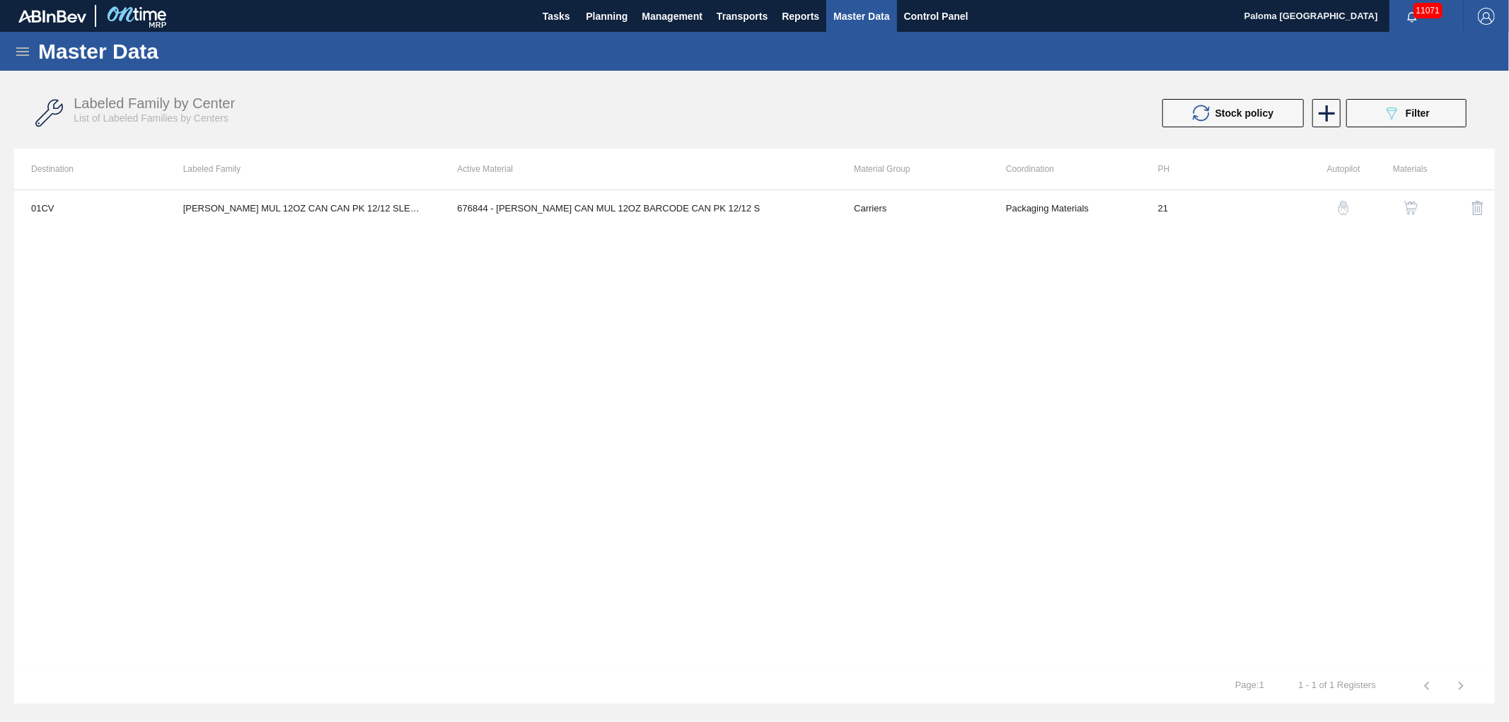
click at [1414, 207] on img "button" at bounding box center [1411, 208] width 14 height 14
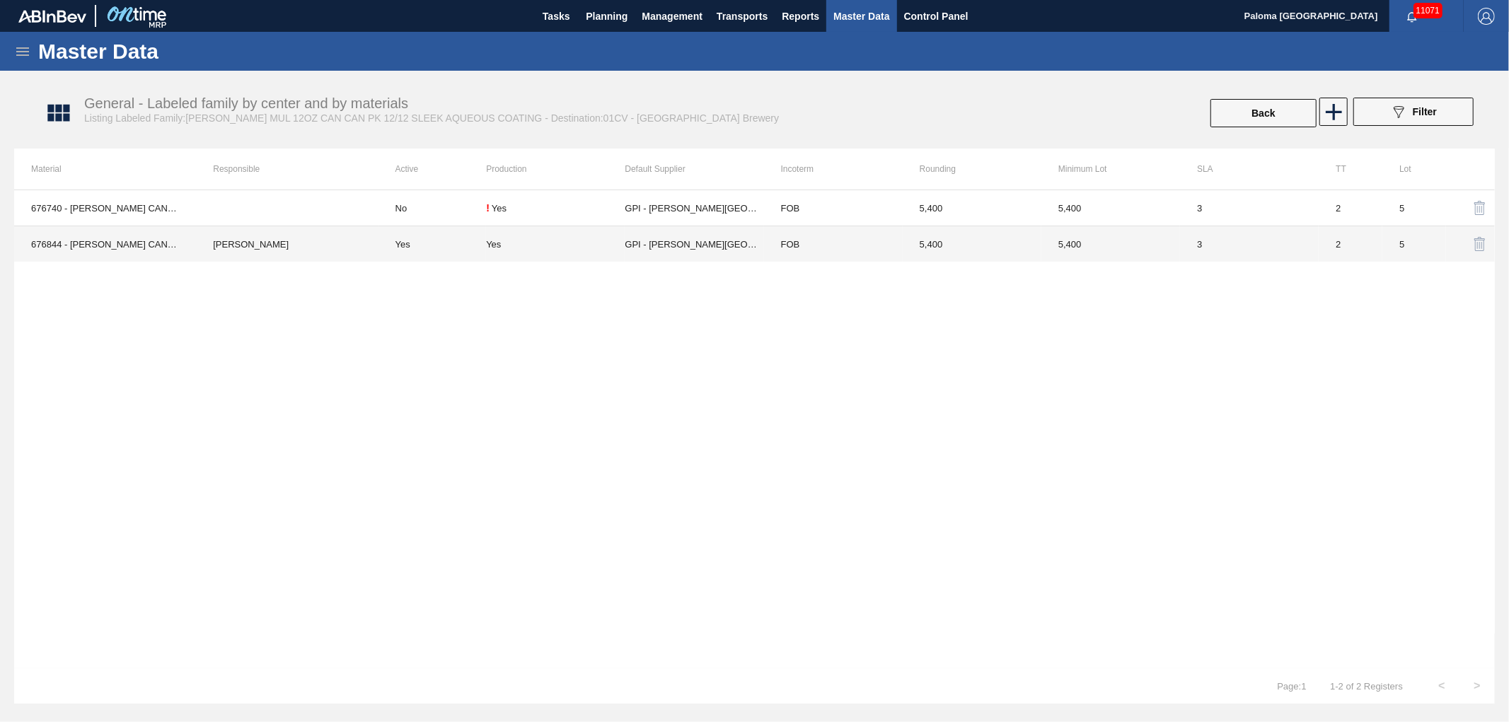
click at [718, 251] on td "GPI - W. Monroe" at bounding box center [694, 244] width 139 height 36
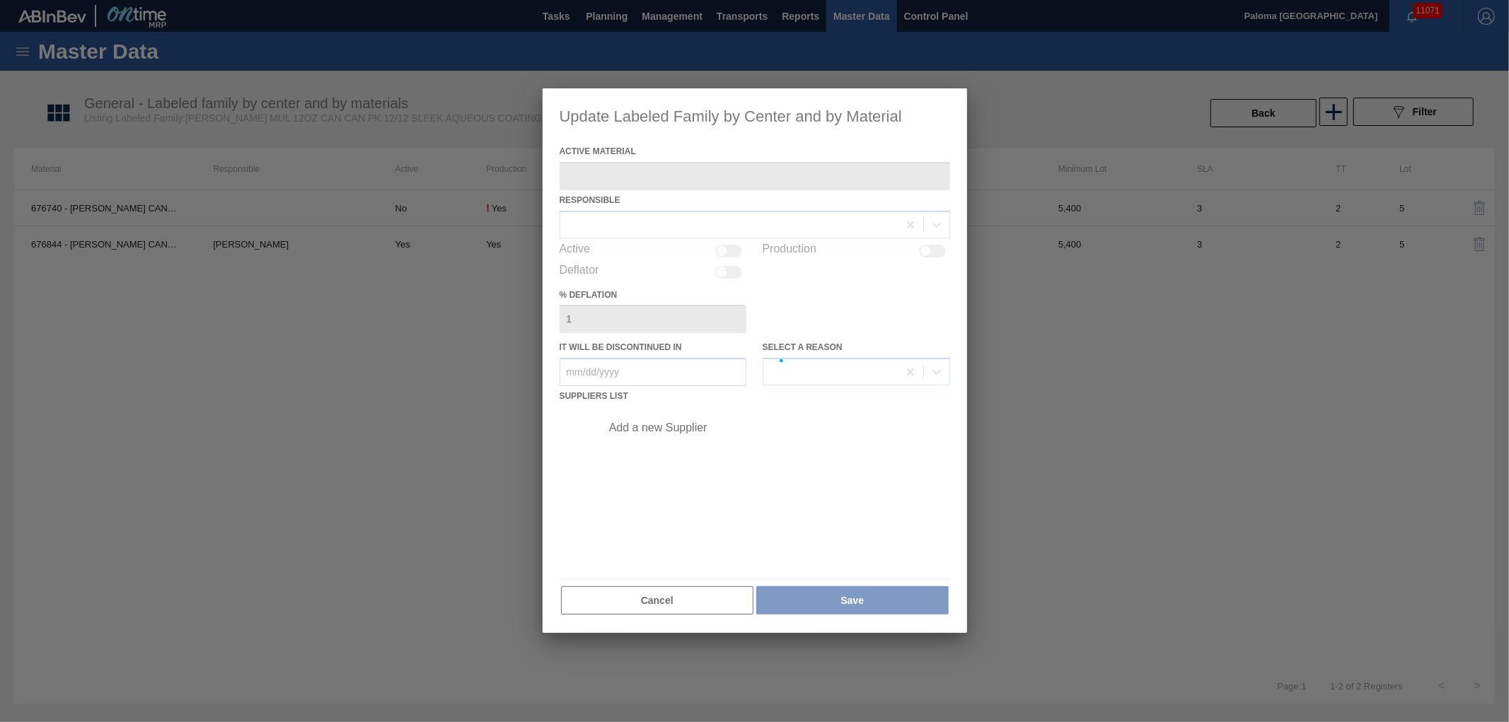
type Material "676844 - CARR CAN MUL 12OZ BARCODE CAN PK 12/12 S"
checkbox input "true"
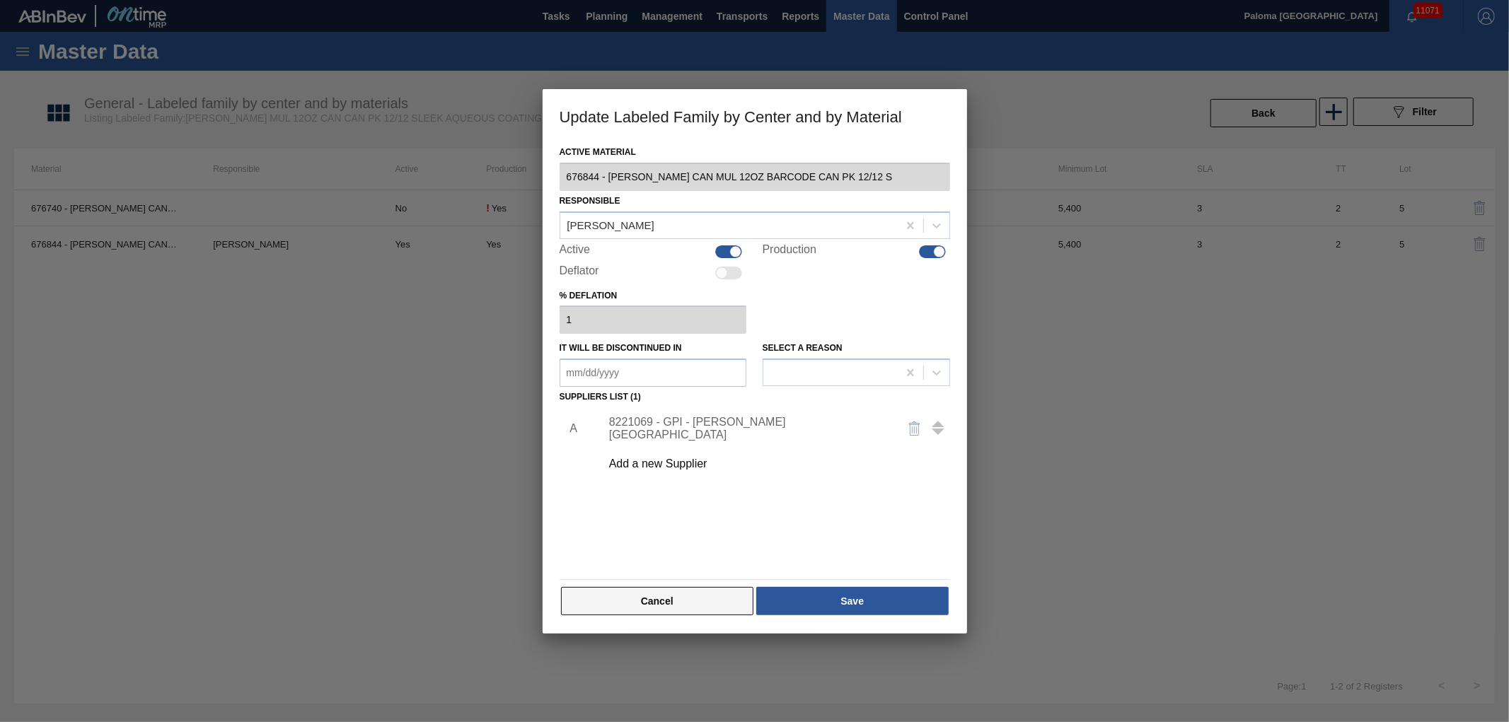
click at [708, 605] on button "Cancel" at bounding box center [657, 601] width 193 height 28
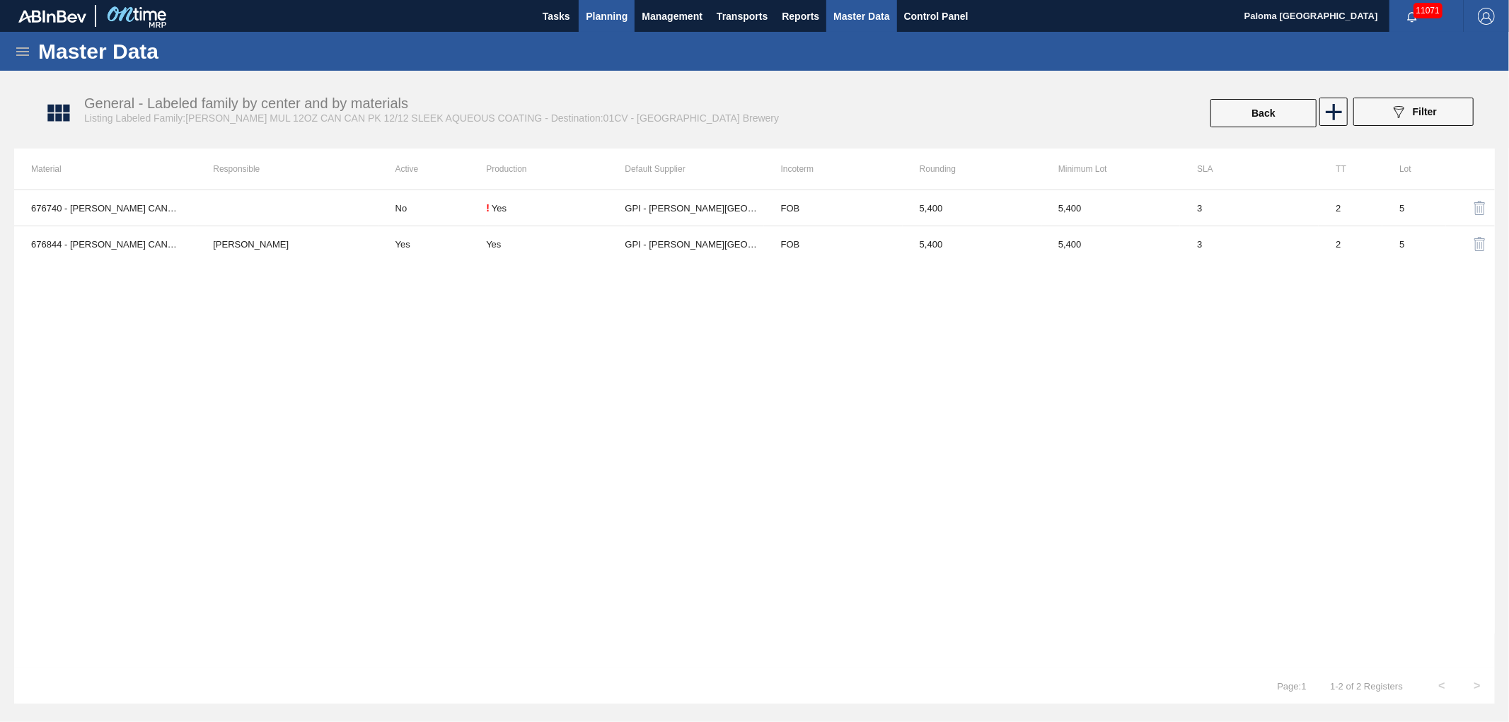
click at [611, 13] on span "Planning" at bounding box center [607, 16] width 42 height 17
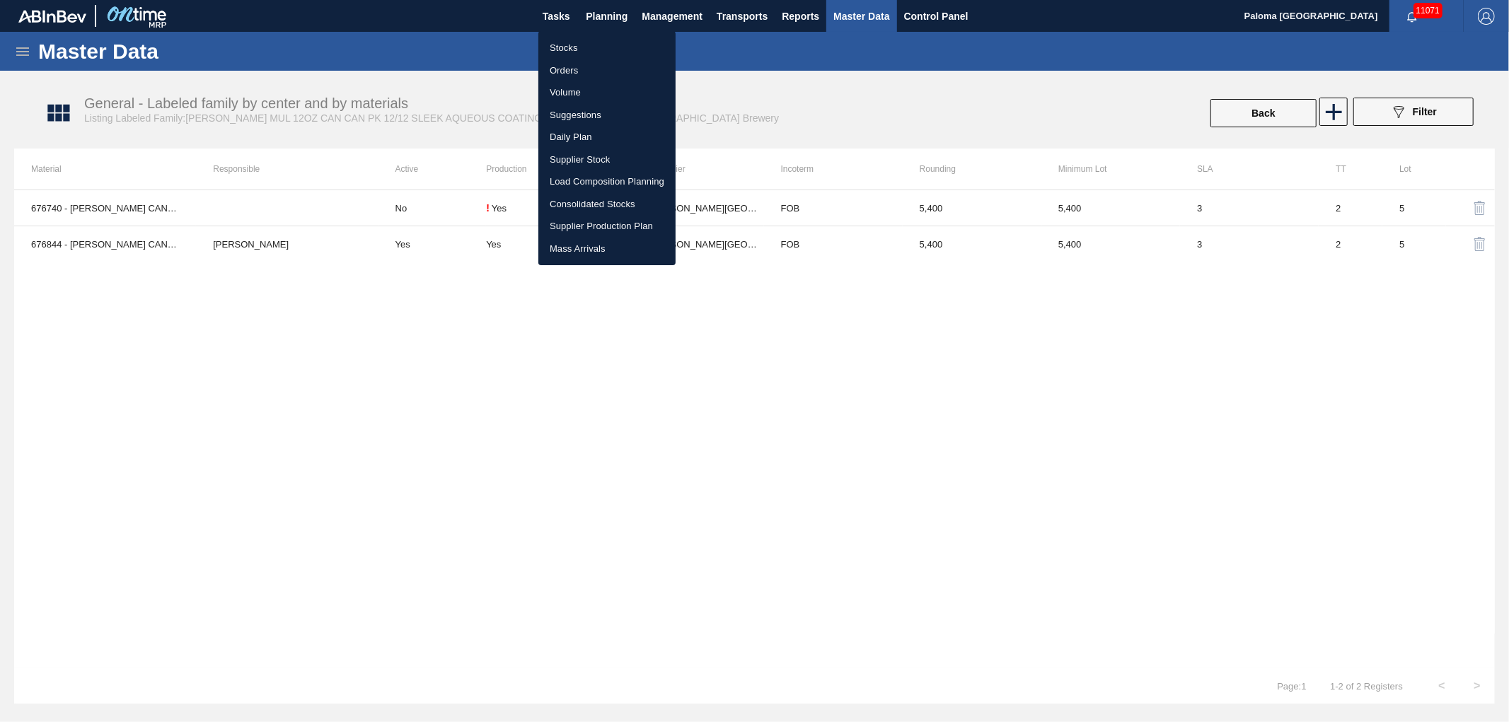
click at [583, 182] on li "Load Composition Planning" at bounding box center [607, 182] width 137 height 23
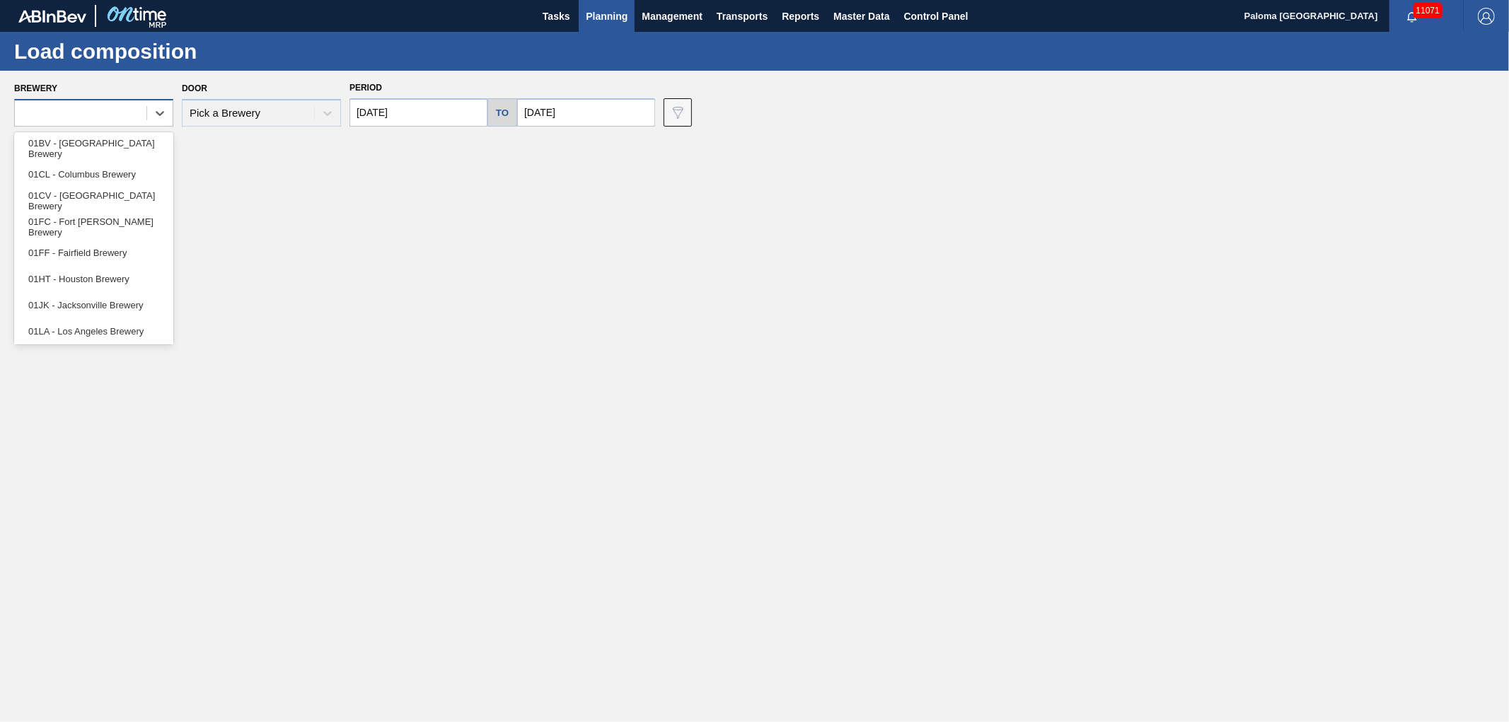
click at [112, 115] on div at bounding box center [81, 113] width 132 height 21
click at [104, 197] on div "01CV - Cartersville Brewery" at bounding box center [93, 201] width 159 height 26
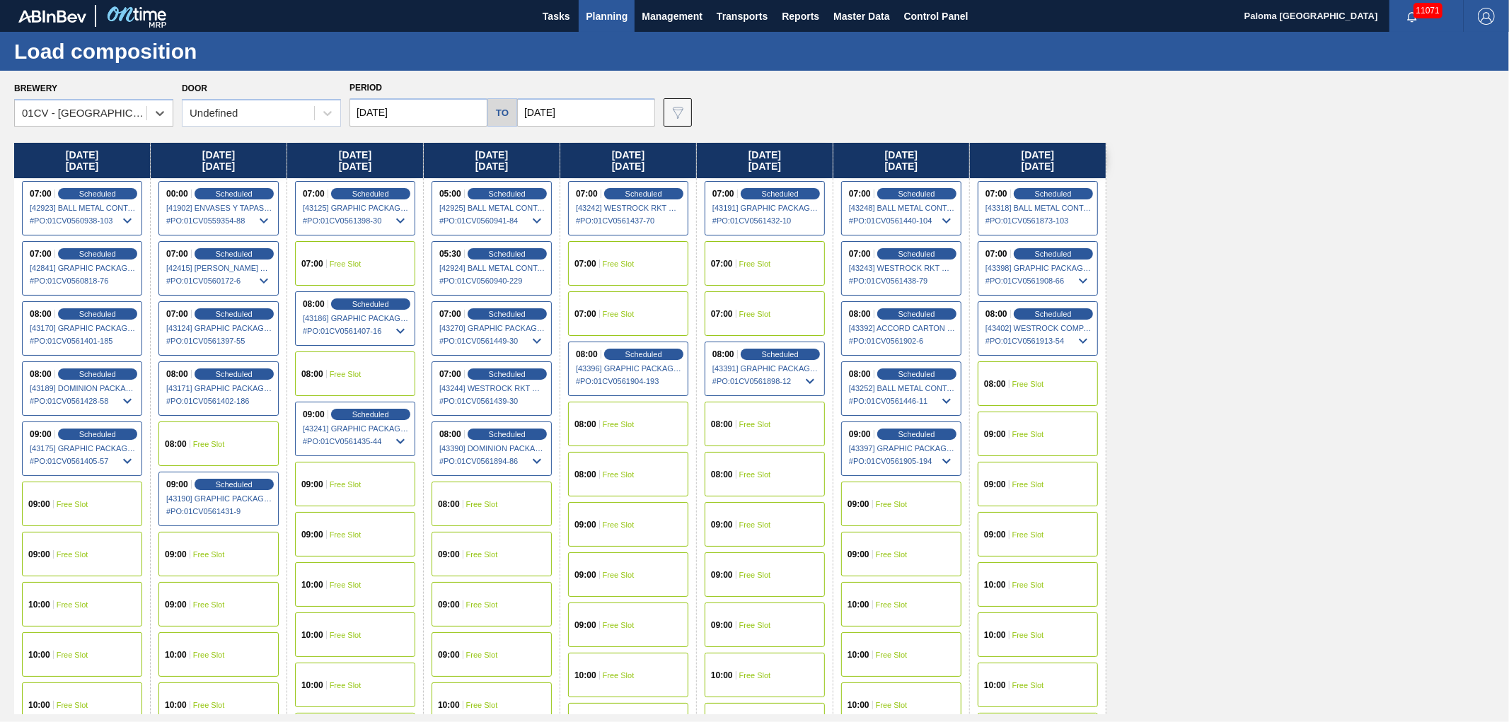
click at [915, 218] on span "# PO : 01CV0561440-104" at bounding box center [902, 220] width 106 height 17
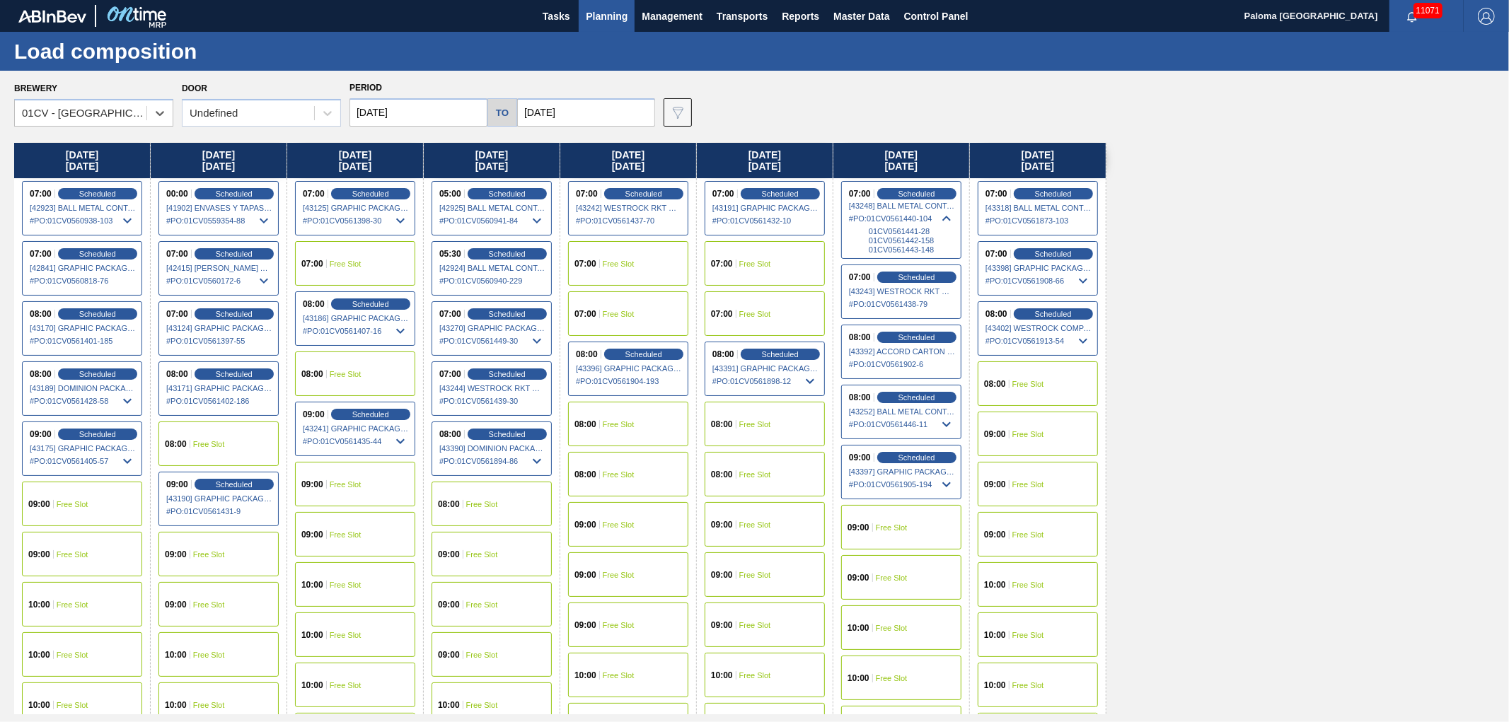
click at [915, 218] on span "# PO : 01CV0561440-104" at bounding box center [902, 218] width 106 height 17
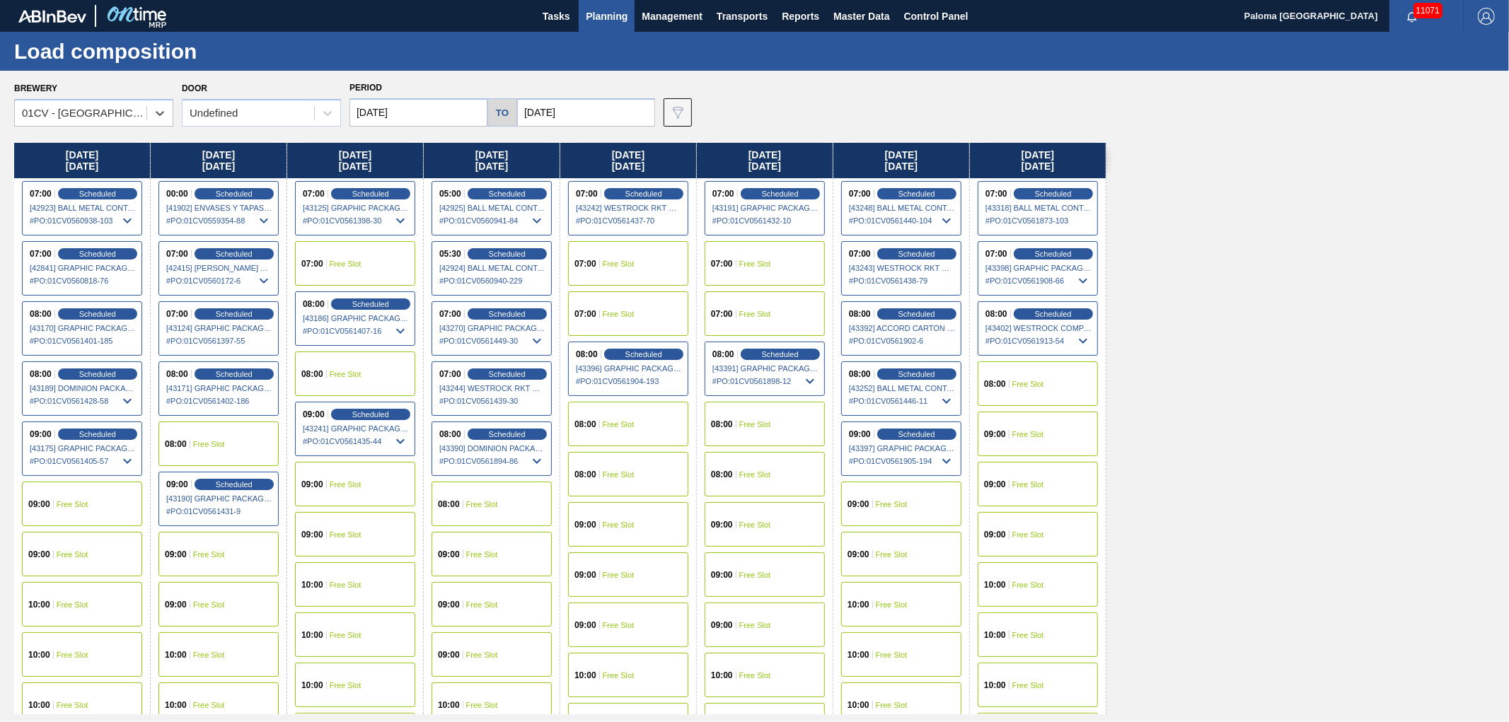
click at [897, 274] on span "# PO : 01CV0561438-79" at bounding box center [902, 280] width 106 height 17
click at [886, 455] on span "# PO : 01CV0561905-194" at bounding box center [902, 461] width 106 height 17
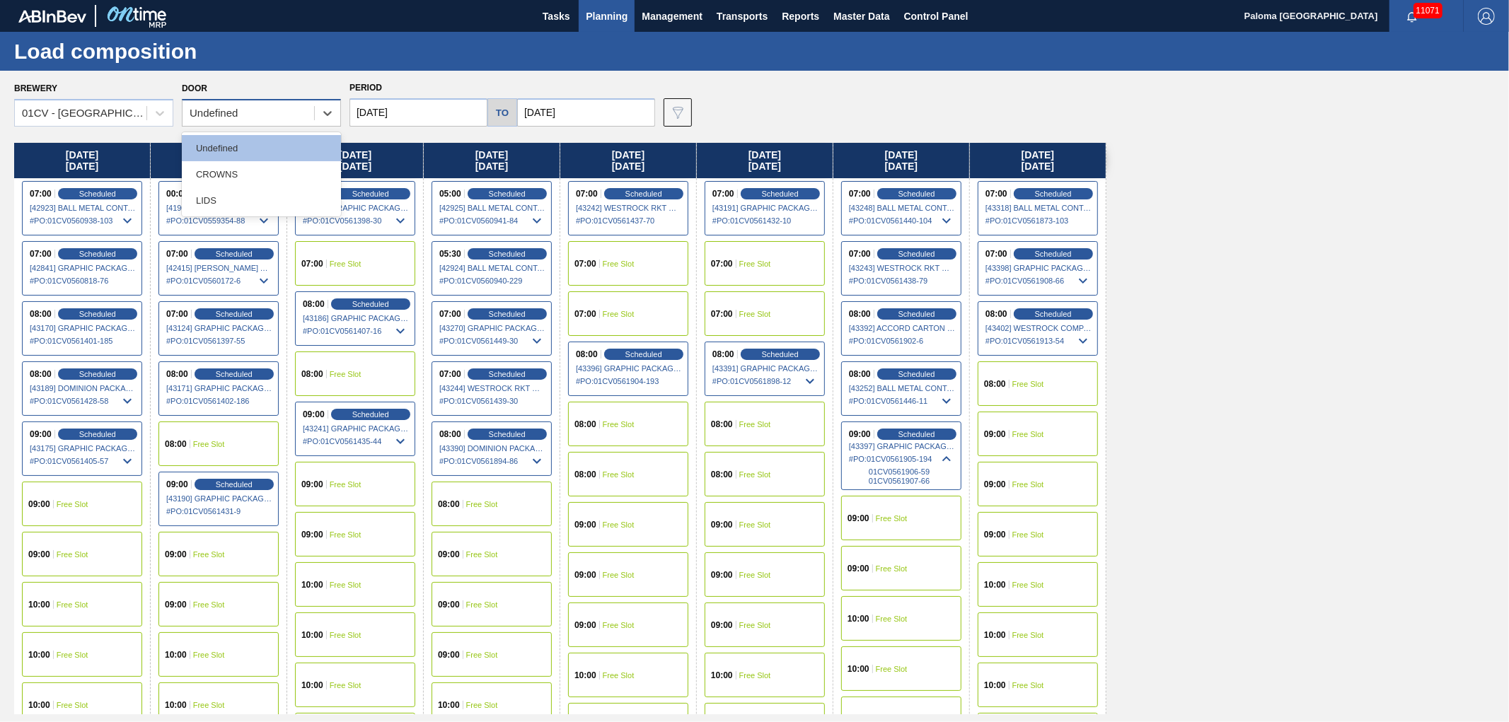
click at [246, 104] on div "Undefined" at bounding box center [249, 113] width 132 height 21
click at [238, 172] on div "CROWNS" at bounding box center [261, 174] width 159 height 26
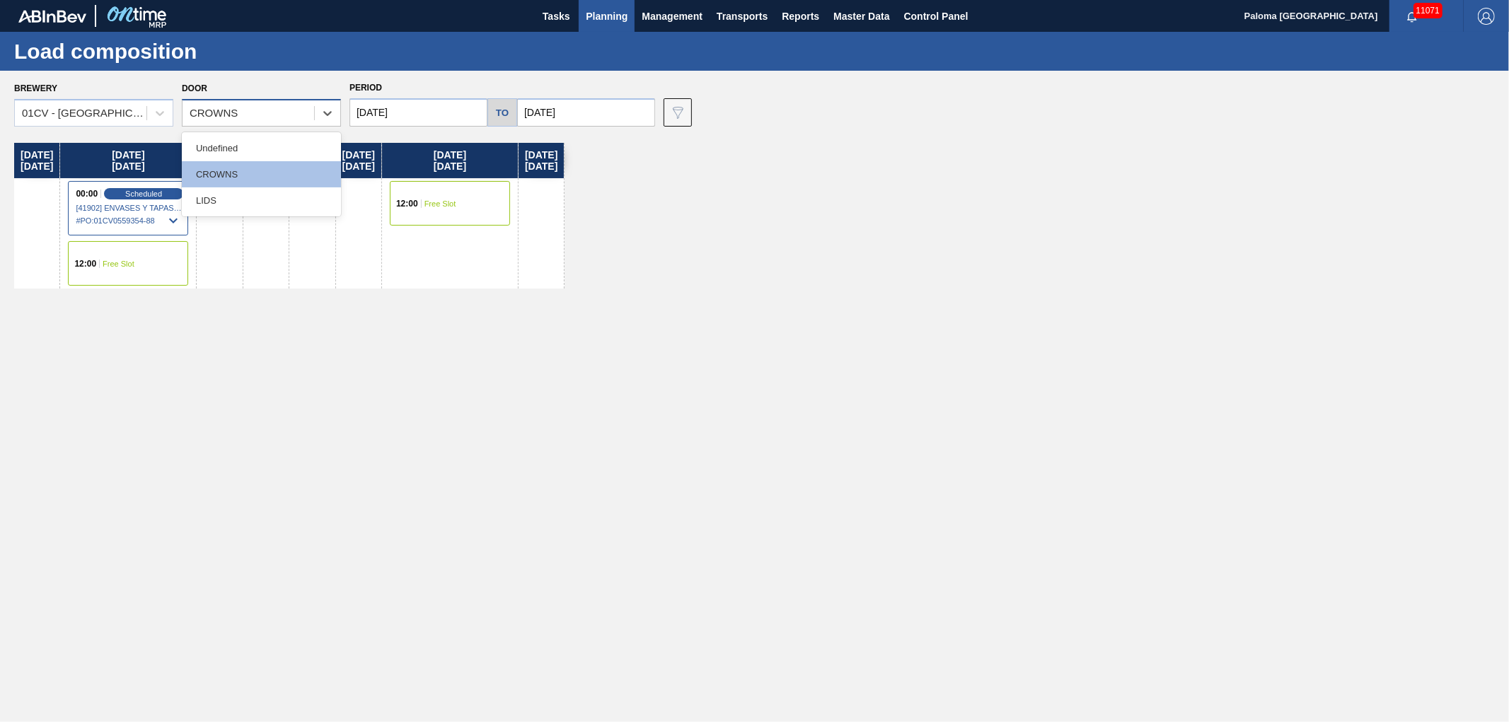
click at [228, 115] on div "CROWNS" at bounding box center [214, 114] width 48 height 12
click at [229, 192] on div "LIDS" at bounding box center [261, 201] width 159 height 26
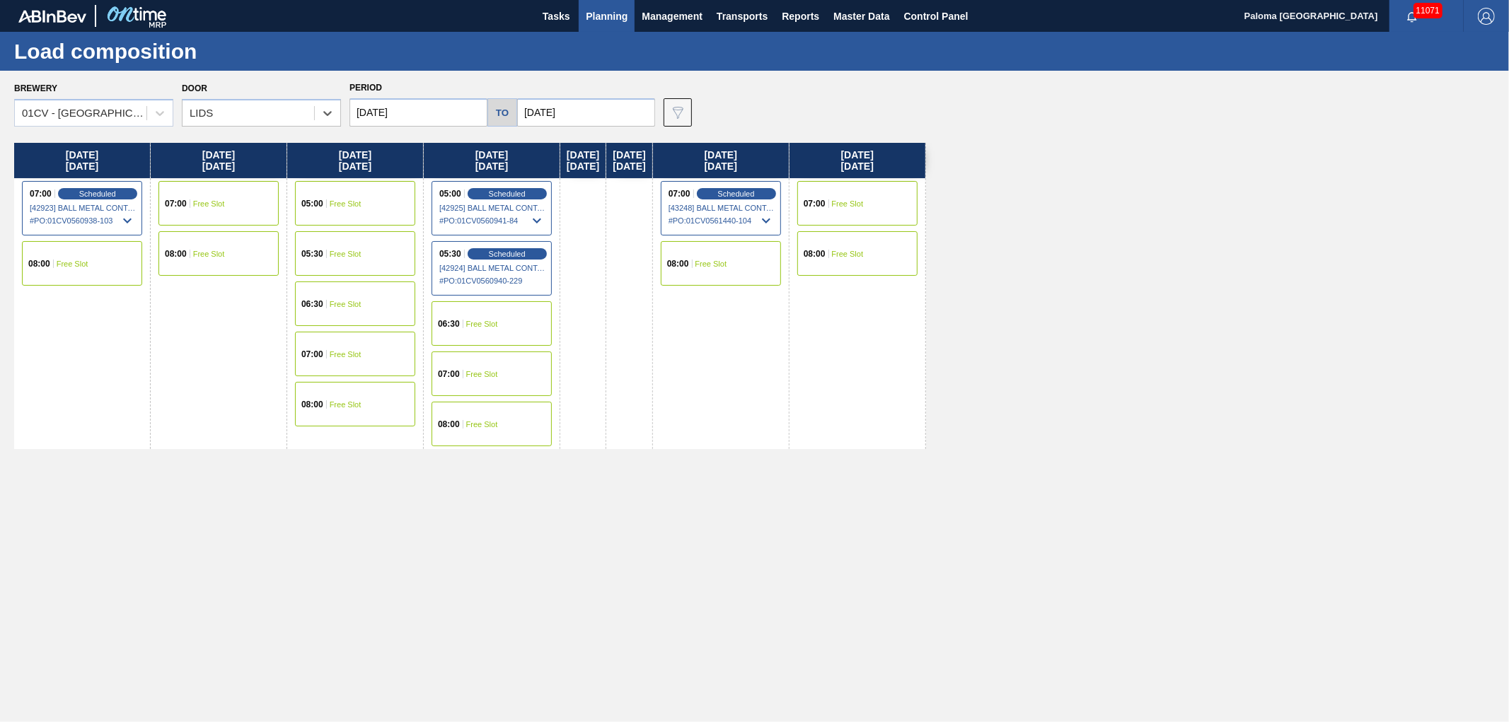
click at [280, 108] on div "LIDS" at bounding box center [249, 113] width 132 height 21
click at [263, 138] on div "Undefined" at bounding box center [261, 148] width 159 height 26
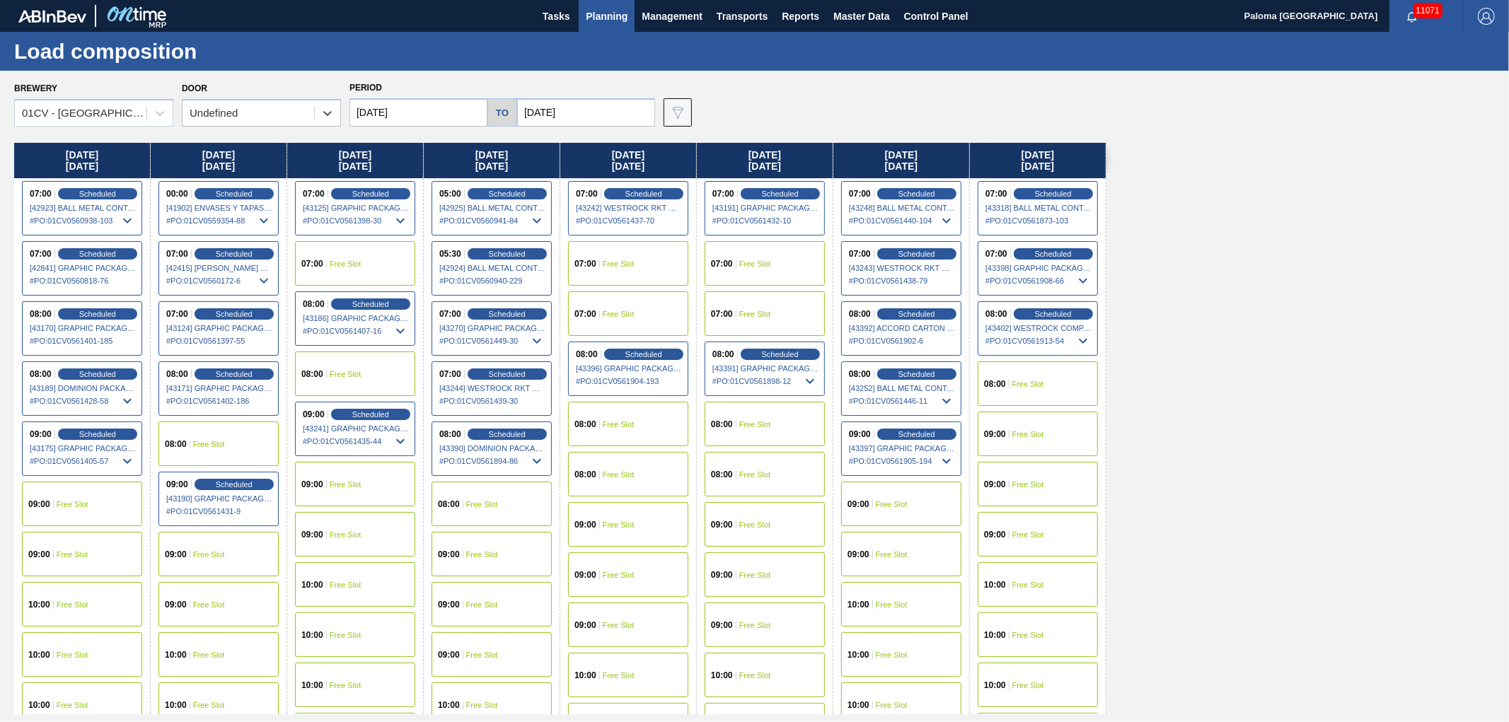
click at [911, 602] on div "10:00 Free Slot" at bounding box center [901, 604] width 120 height 45
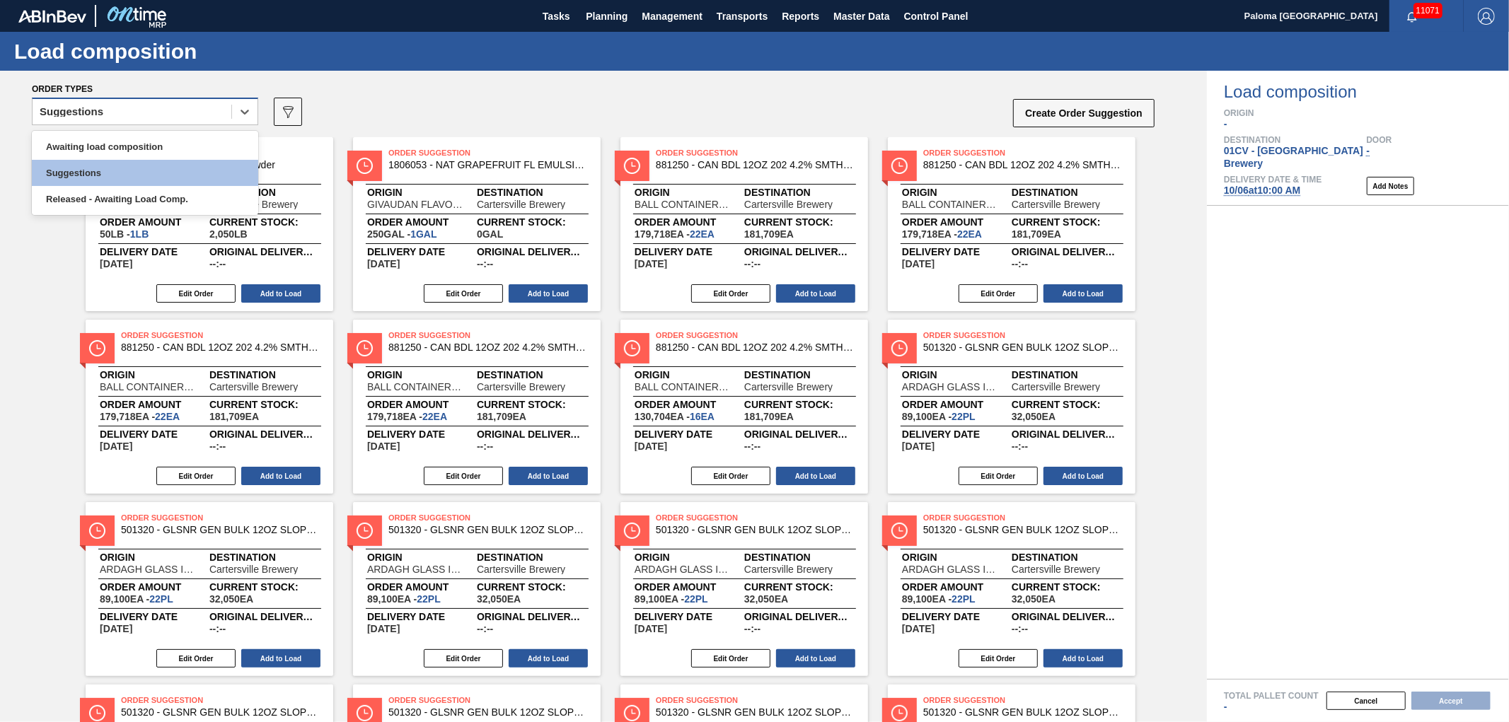
click at [103, 113] on div "Suggestions" at bounding box center [72, 112] width 64 height 10
click at [120, 151] on div "Awaiting load composition" at bounding box center [145, 147] width 226 height 26
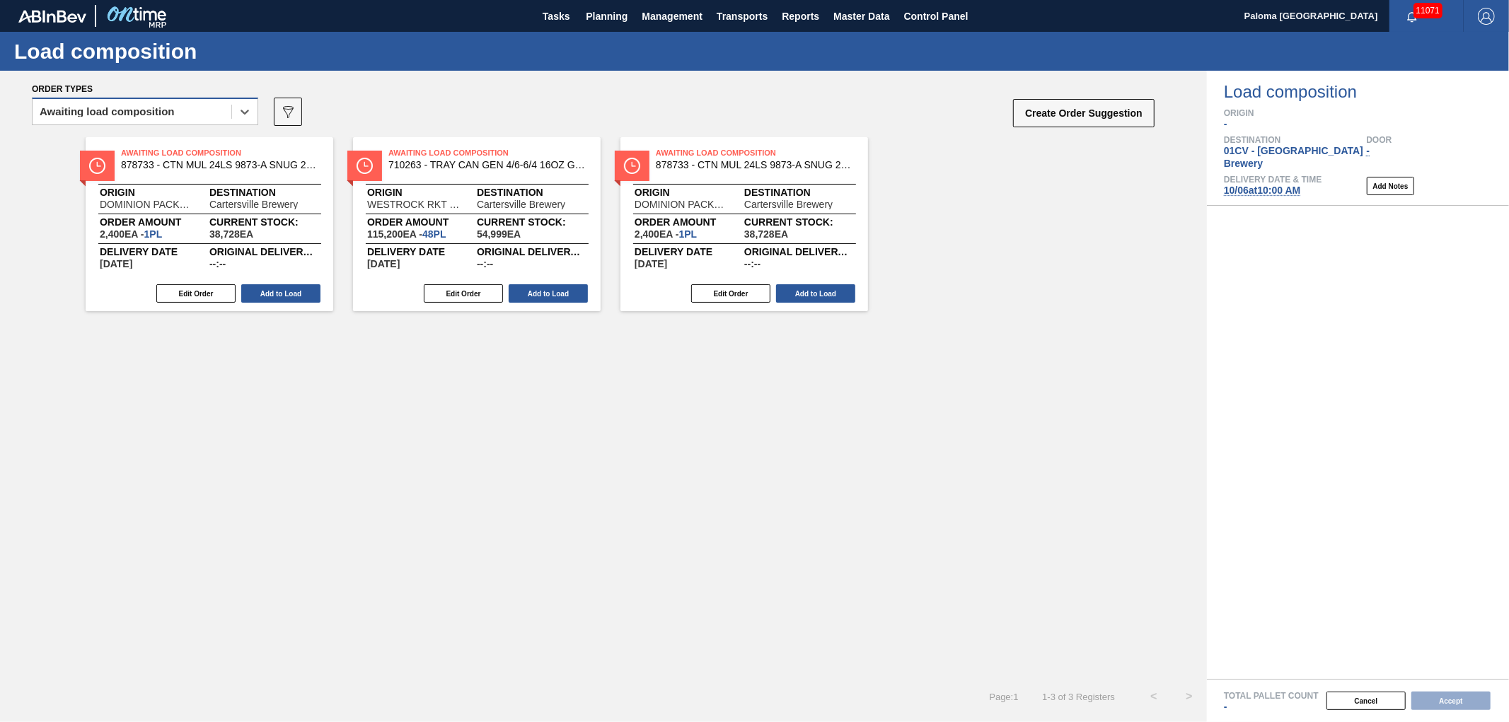
click at [173, 111] on div "Awaiting load composition" at bounding box center [107, 112] width 135 height 10
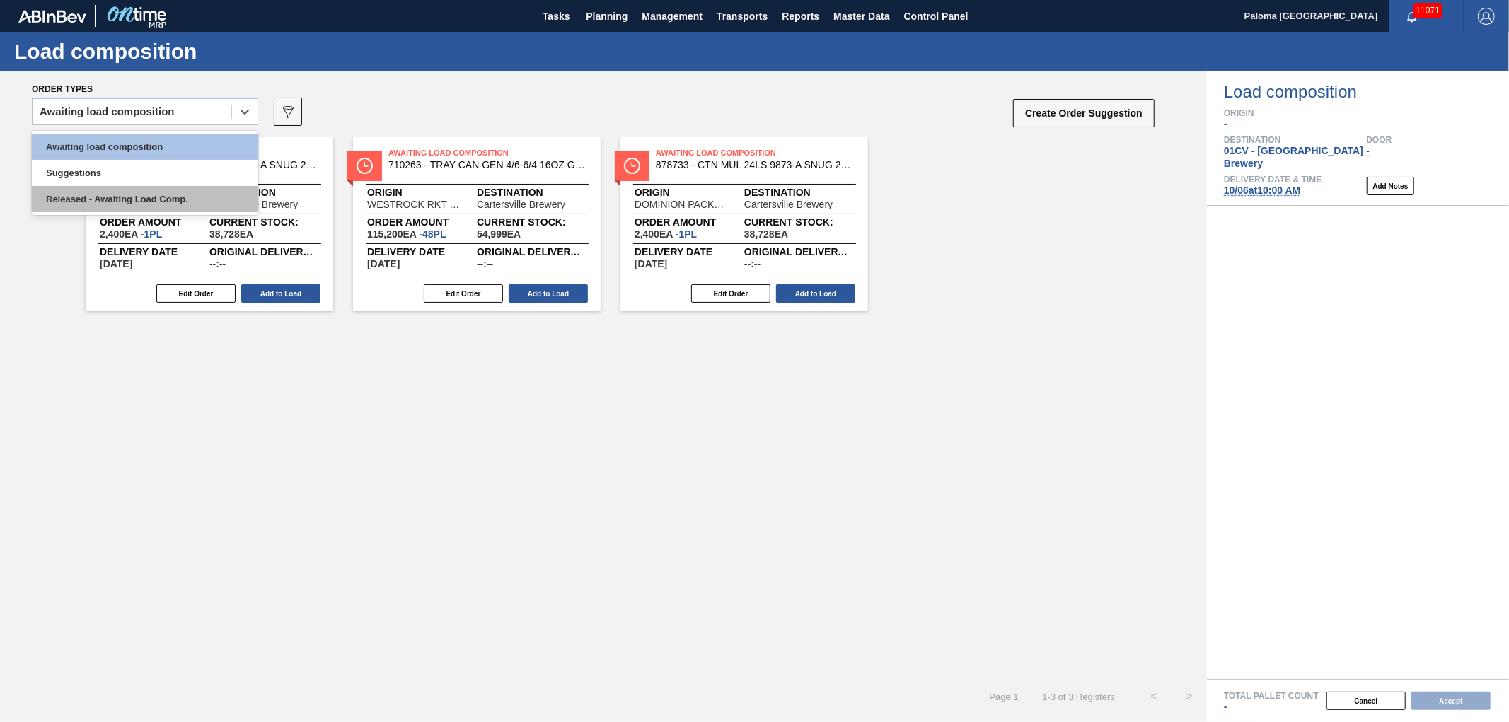
click at [178, 197] on div "Released - Awaiting Load Comp." at bounding box center [145, 199] width 226 height 26
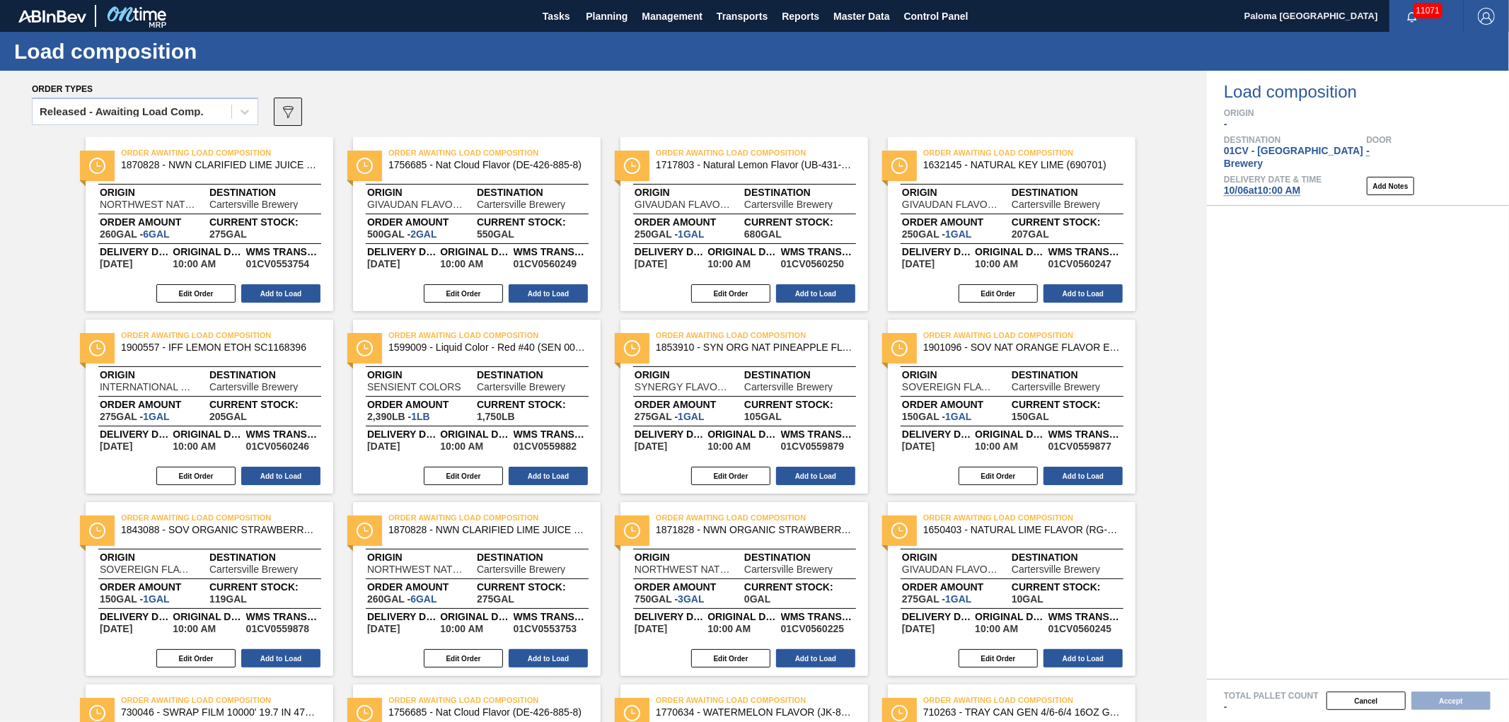
click at [289, 120] on button "089F7B8B-B2A5-4AFE-B5C0-19BA573D28AC" at bounding box center [288, 112] width 28 height 28
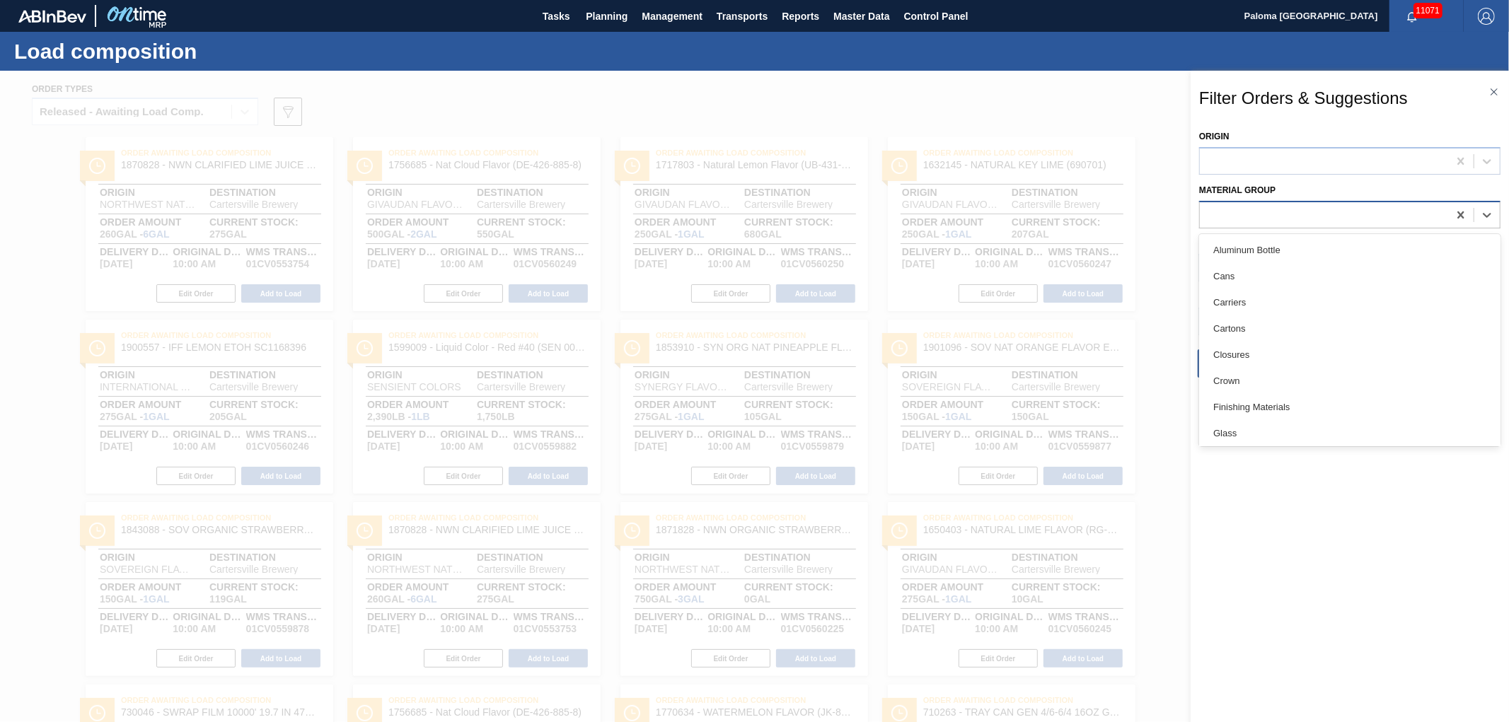
click at [1218, 213] on div at bounding box center [1324, 215] width 248 height 21
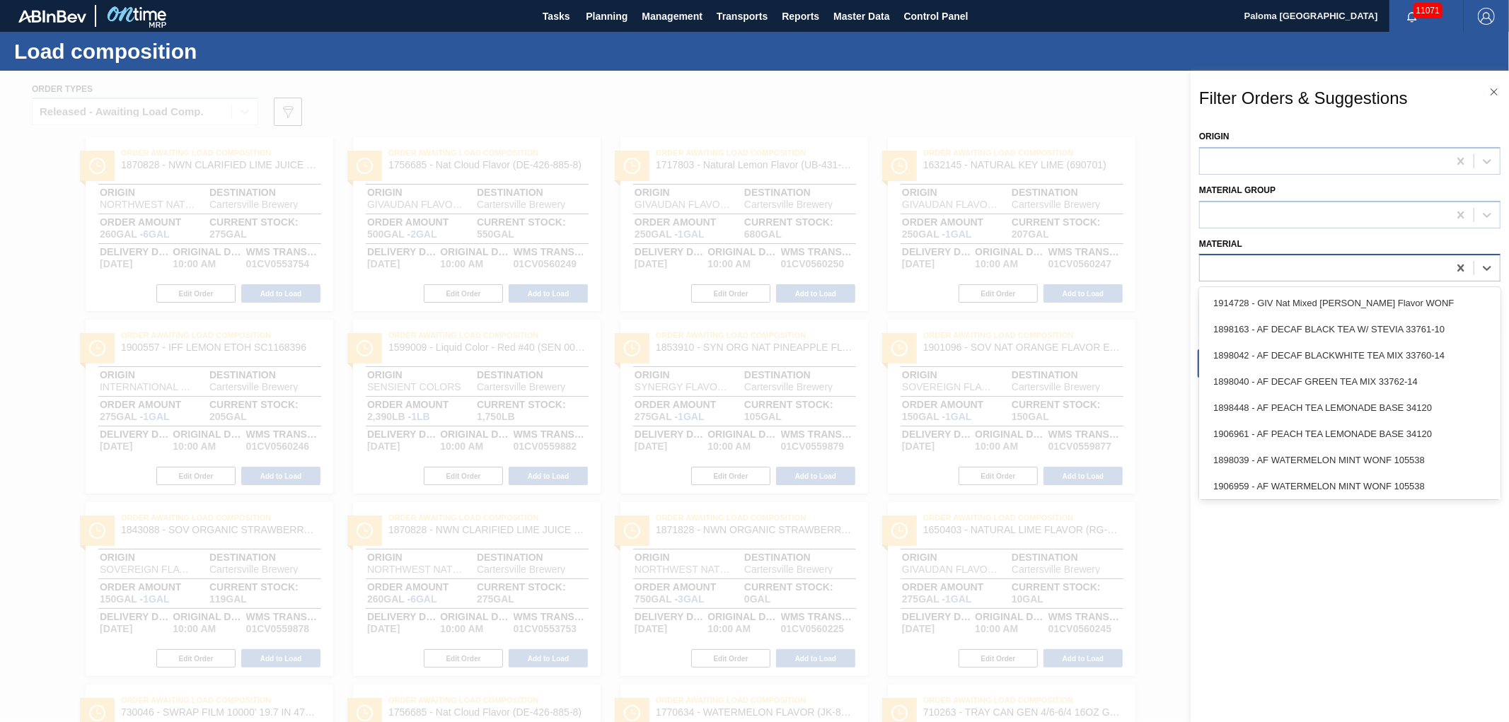
click at [1345, 264] on div at bounding box center [1324, 268] width 248 height 21
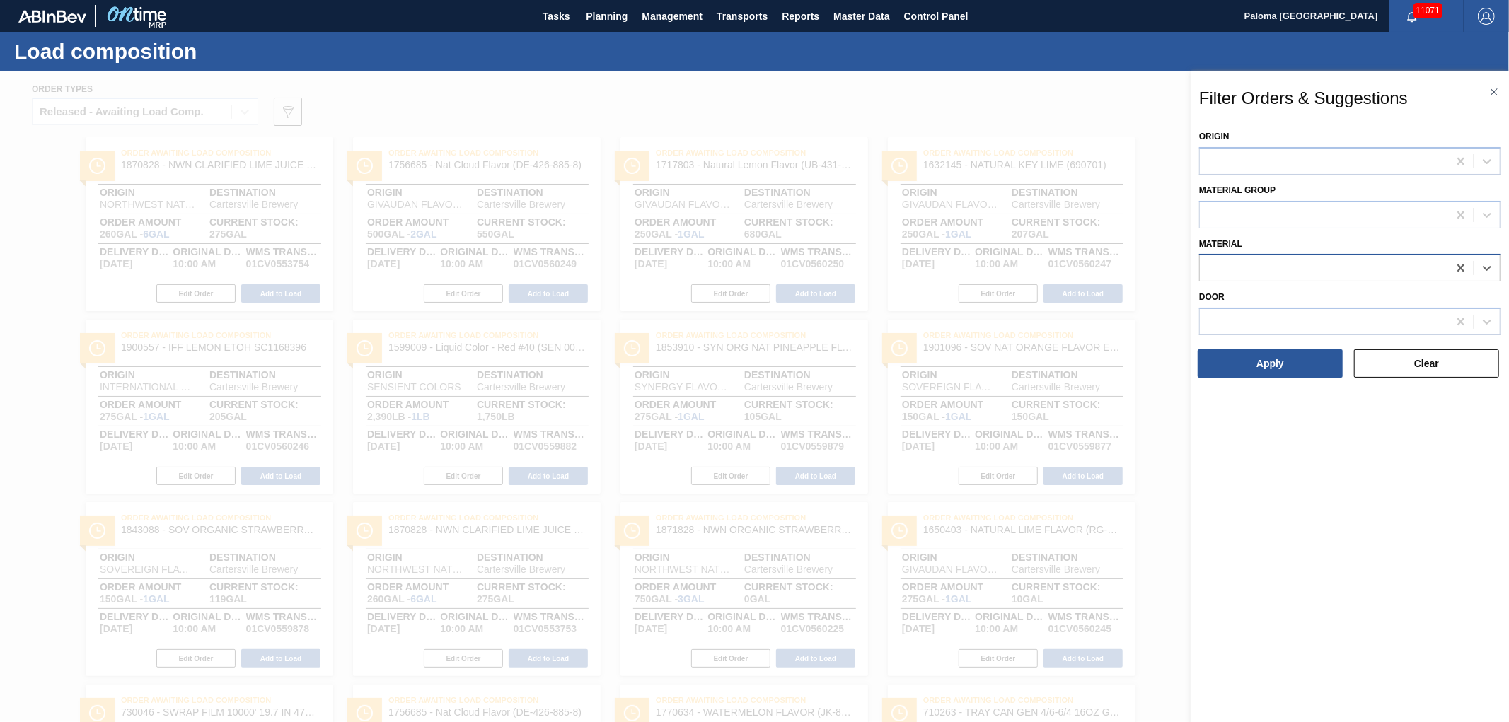
paste input "676844"
type input "676844"
click at [1248, 294] on div "676844 - CARR CAN MUL 12OZ BARCODE CAN PK 12/12 S" at bounding box center [1349, 303] width 301 height 26
click at [1244, 367] on button "Apply" at bounding box center [1270, 364] width 145 height 28
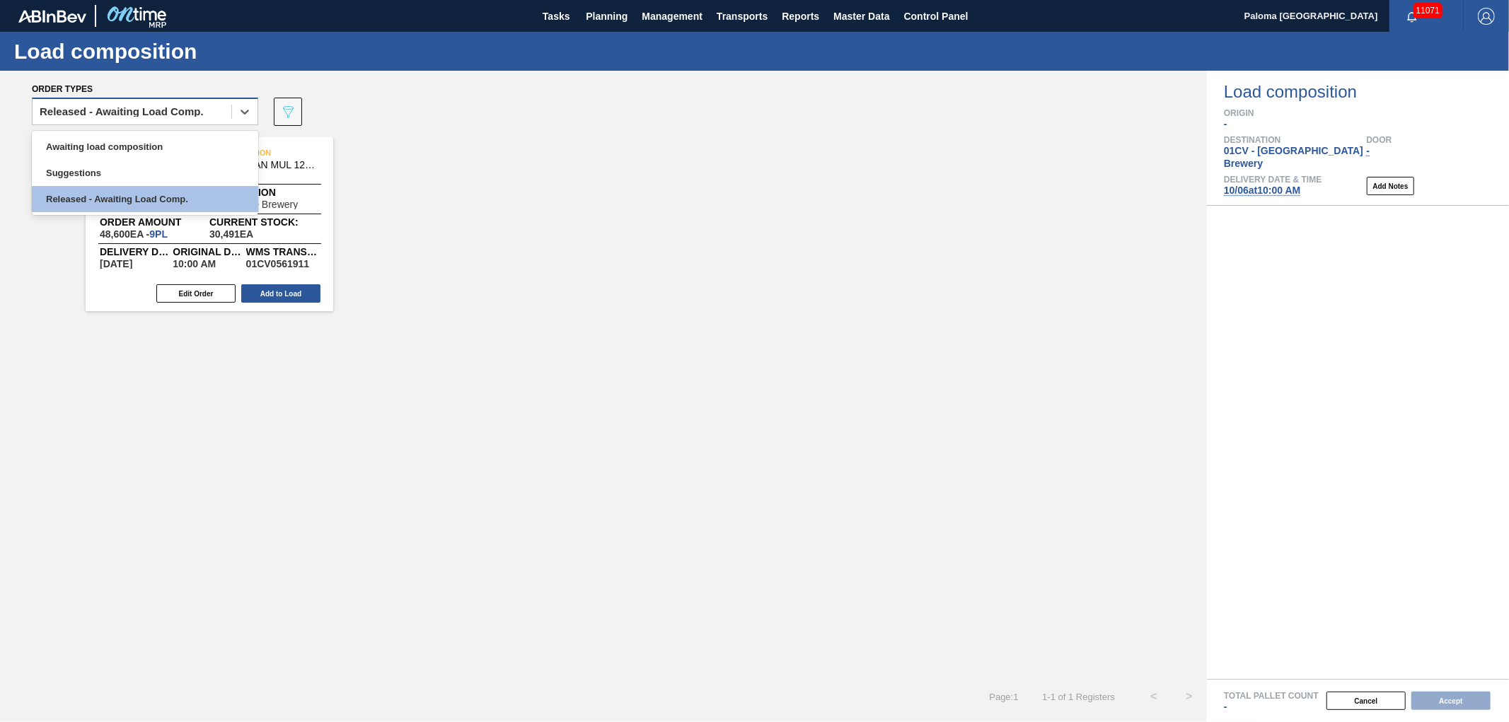
click at [215, 111] on div "Released - Awaiting Load Comp." at bounding box center [132, 112] width 199 height 21
click at [96, 168] on div "Suggestions" at bounding box center [145, 173] width 226 height 26
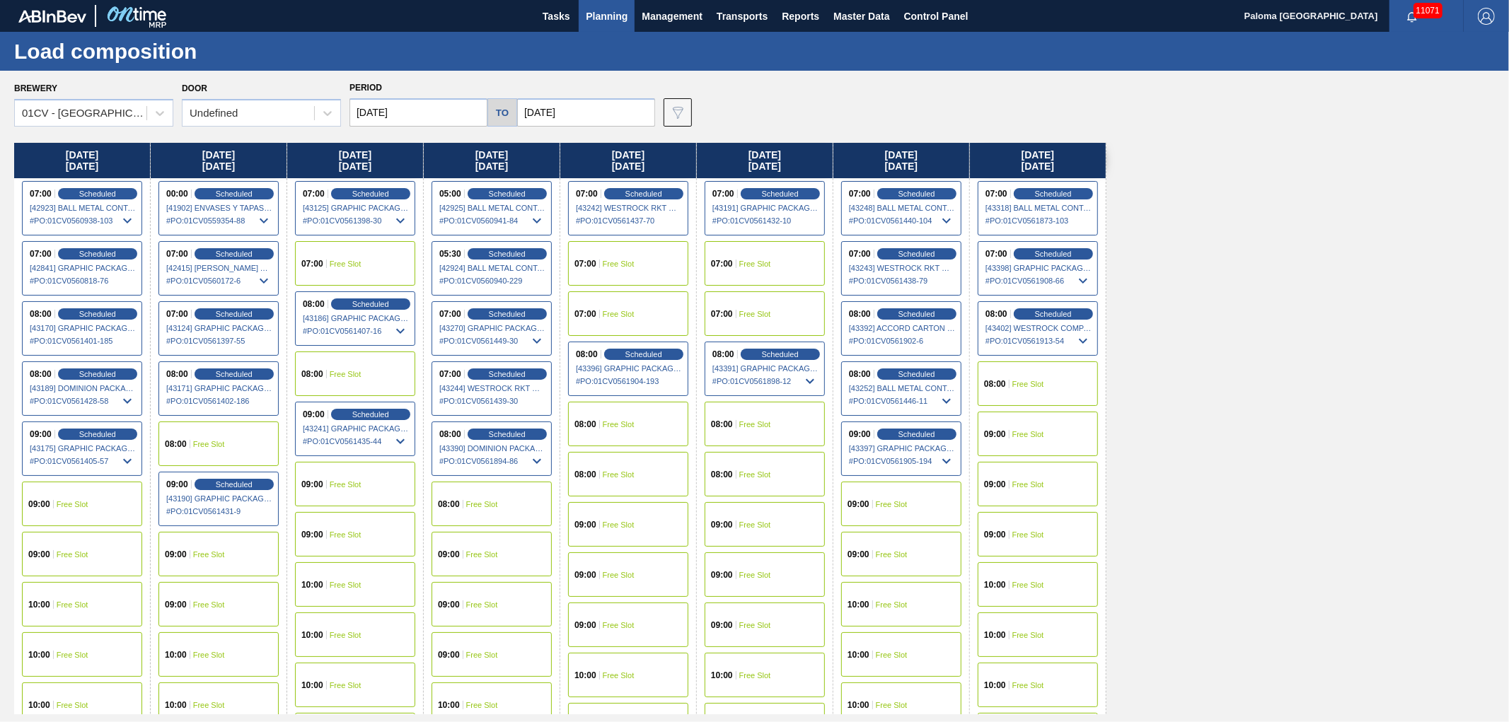
click at [893, 603] on span "Free Slot" at bounding box center [892, 605] width 32 height 8
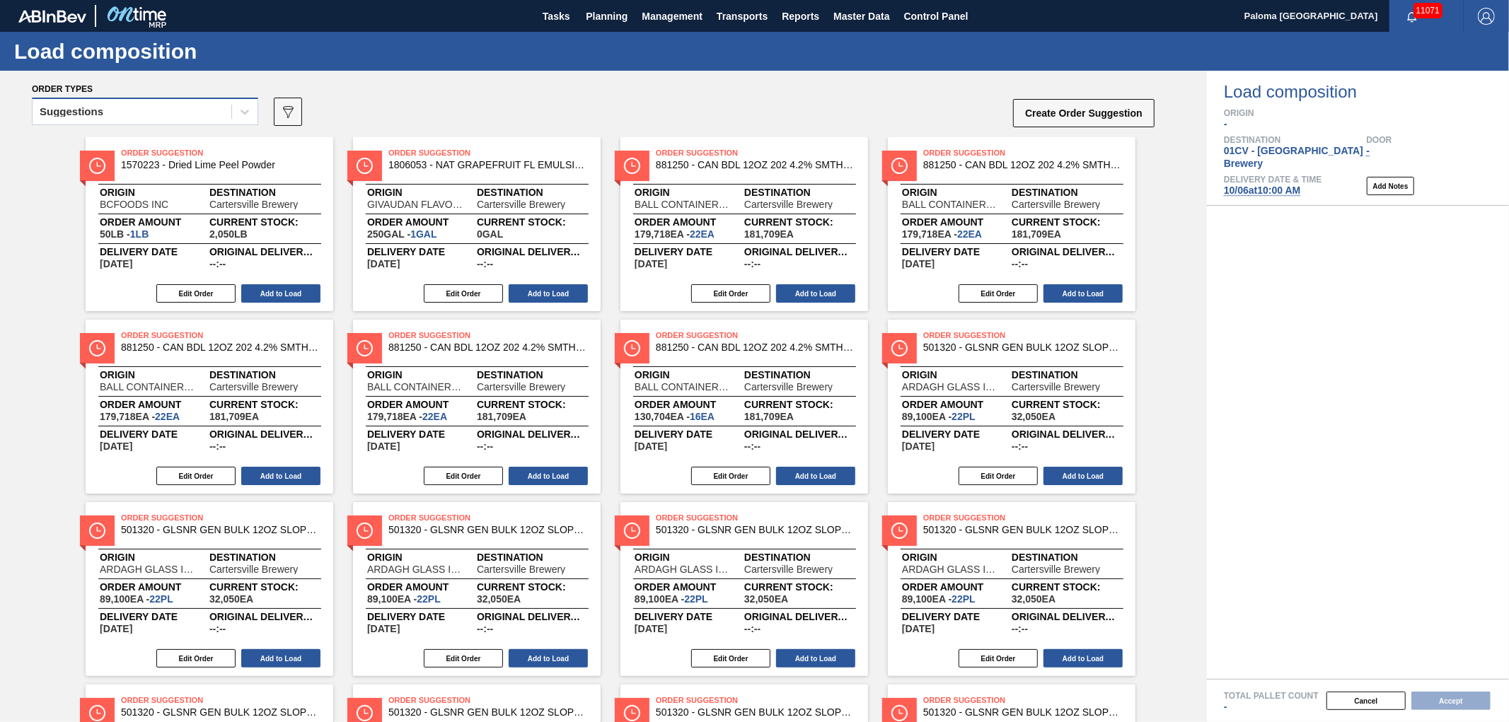
click at [163, 113] on div "Suggestions" at bounding box center [132, 112] width 199 height 21
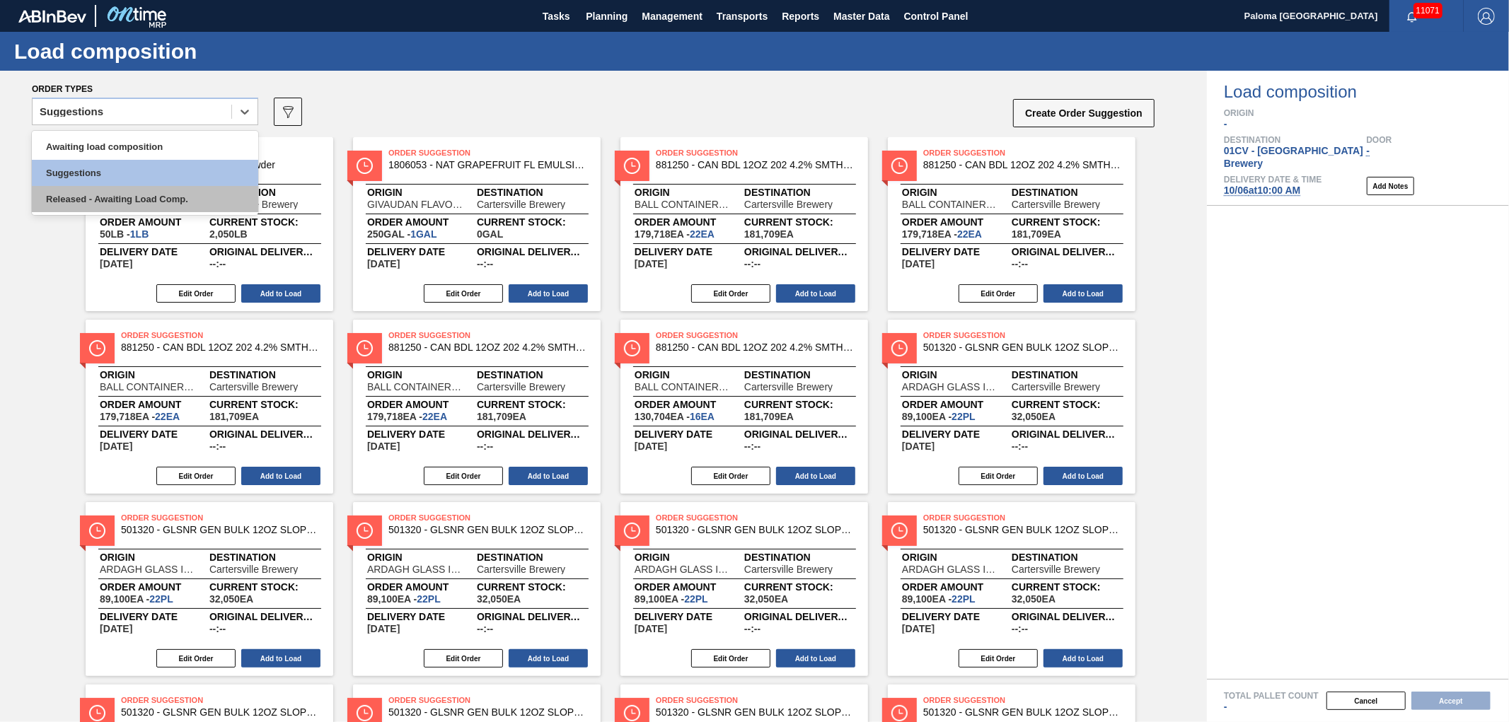
click at [73, 203] on div "Released - Awaiting Load Comp." at bounding box center [145, 199] width 226 height 26
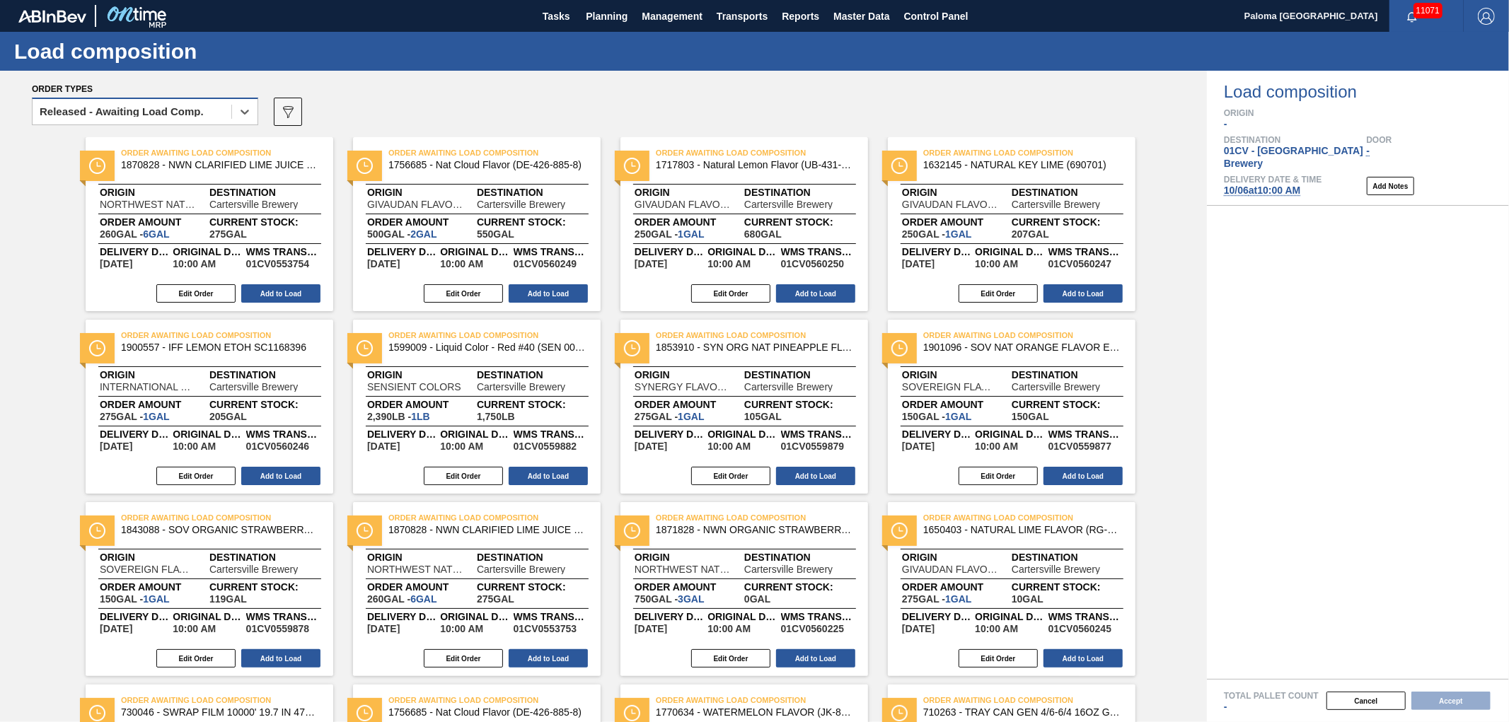
click at [166, 110] on div "Released - Awaiting Load Comp." at bounding box center [122, 112] width 164 height 10
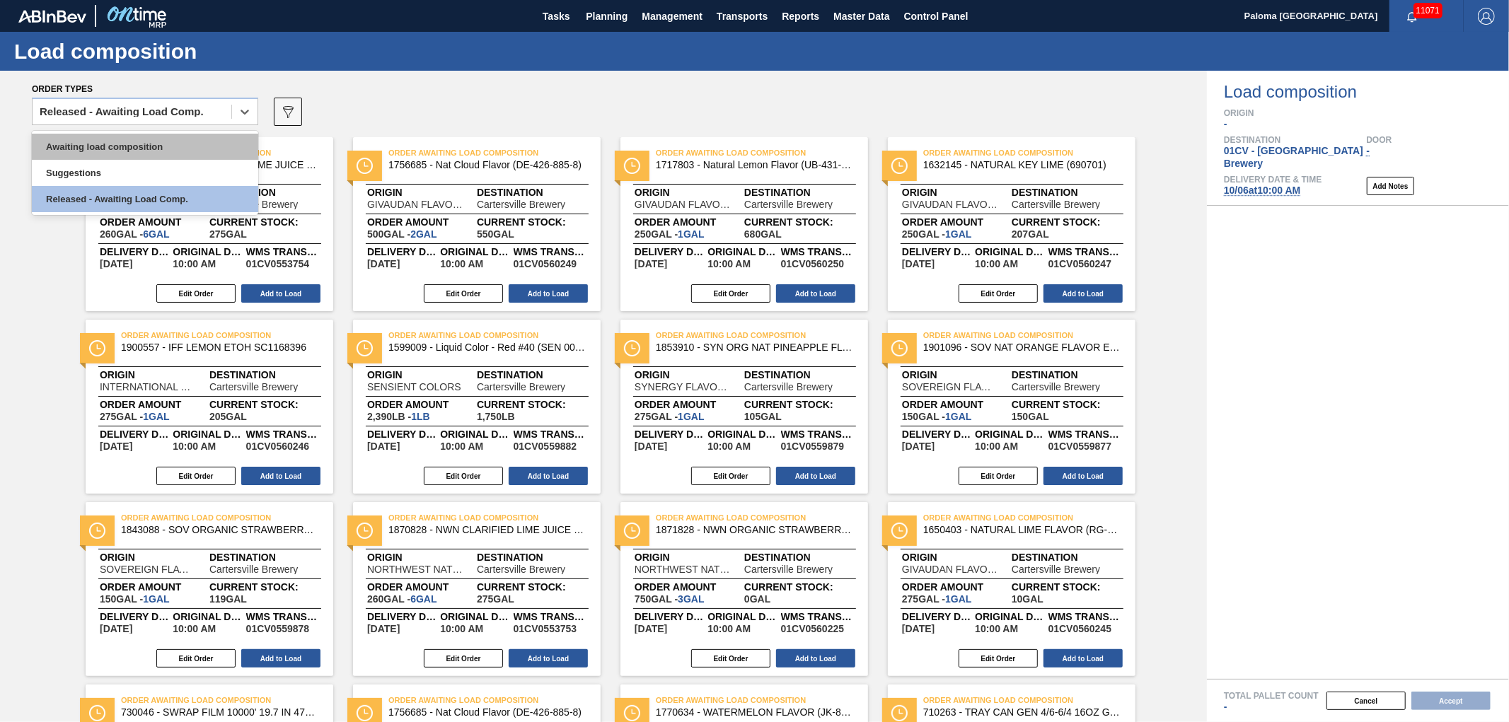
click at [97, 149] on div "Awaiting load composition" at bounding box center [145, 147] width 226 height 26
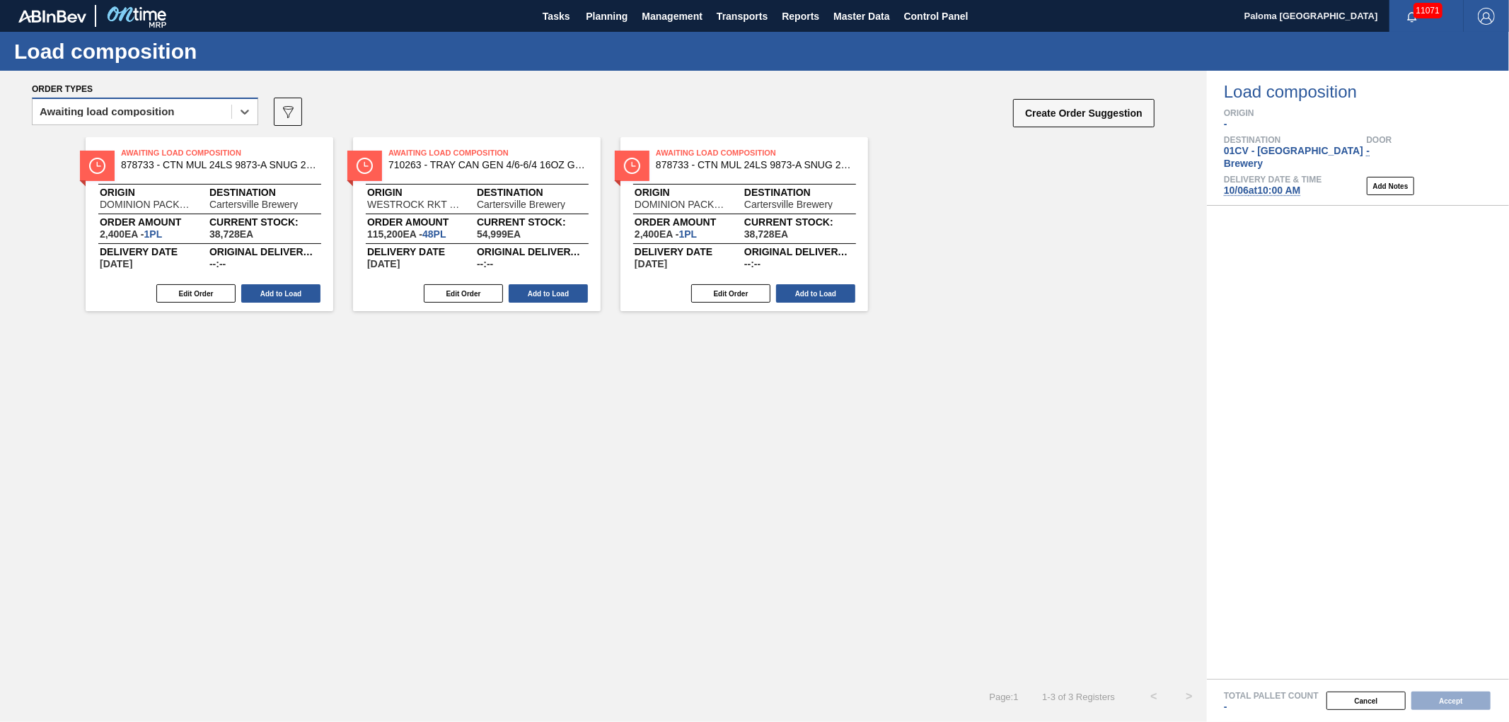
click at [188, 105] on div "Awaiting load composition" at bounding box center [132, 112] width 199 height 21
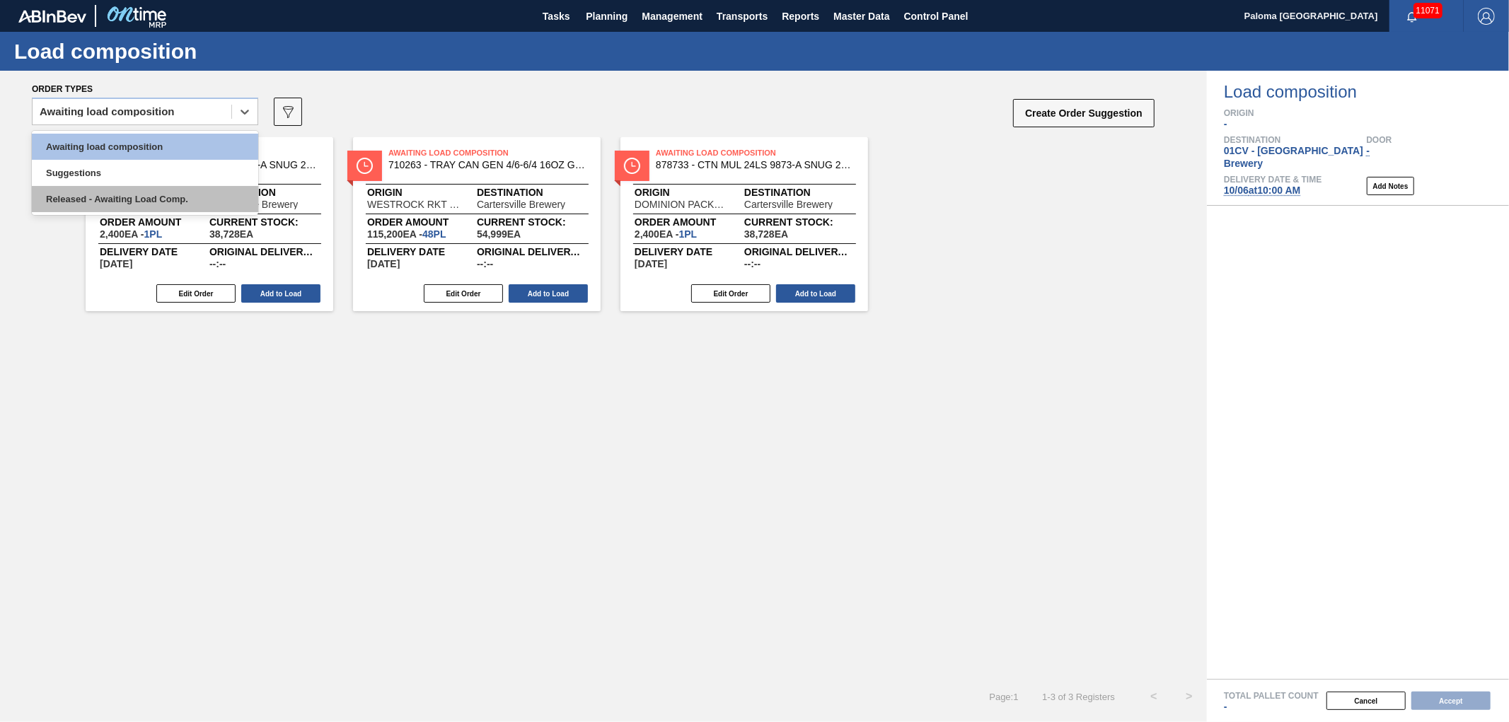
click at [129, 200] on div "Released - Awaiting Load Comp." at bounding box center [145, 199] width 226 height 26
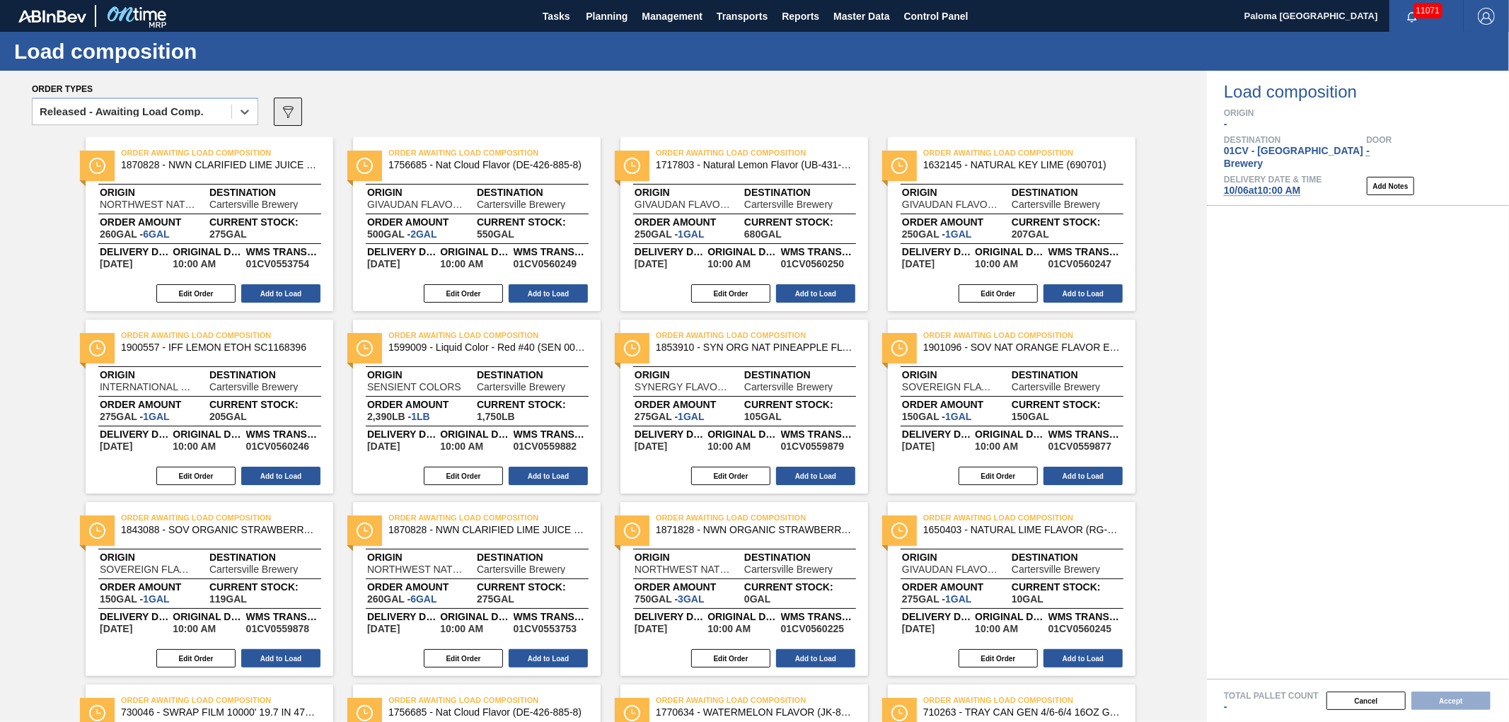
click at [289, 116] on icon at bounding box center [288, 112] width 11 height 12
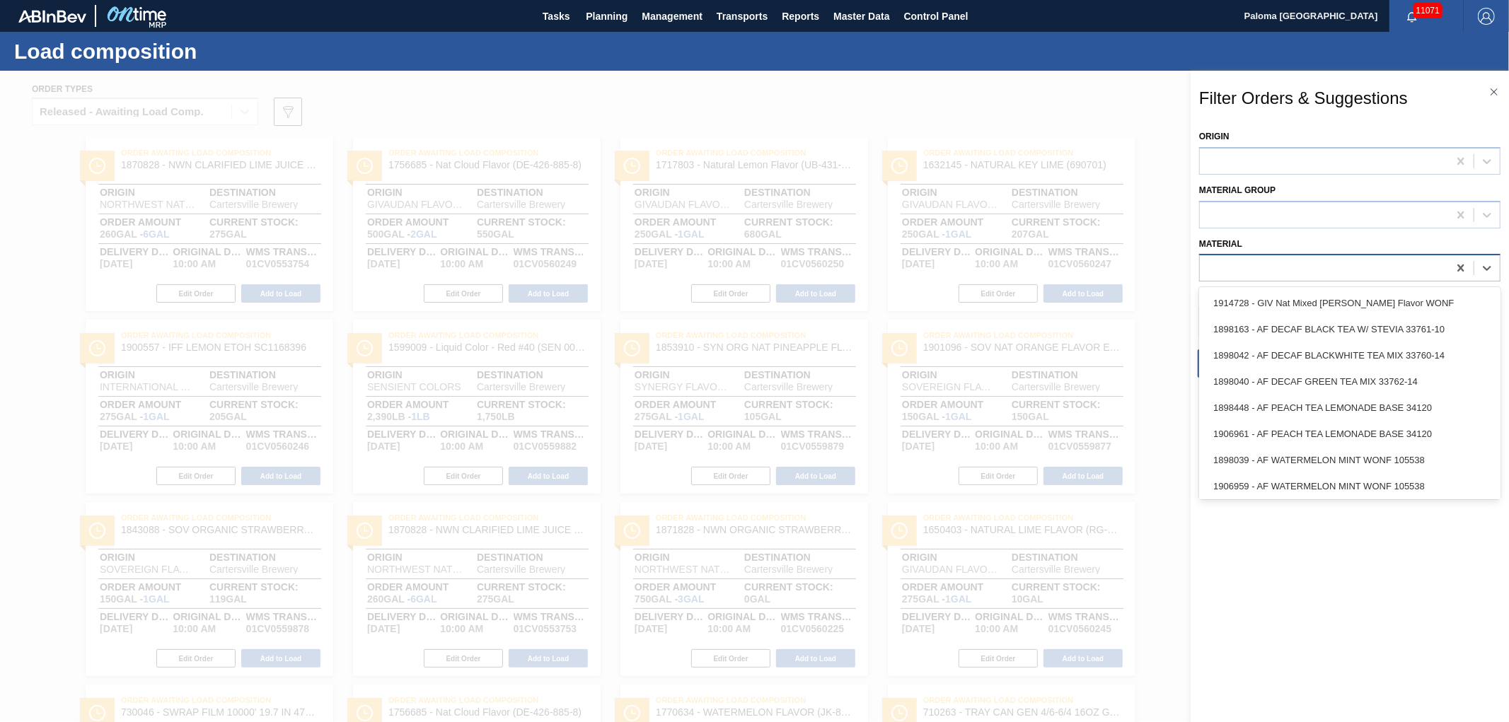
click at [1246, 264] on div at bounding box center [1324, 268] width 248 height 21
paste input "676844"
type input "676844"
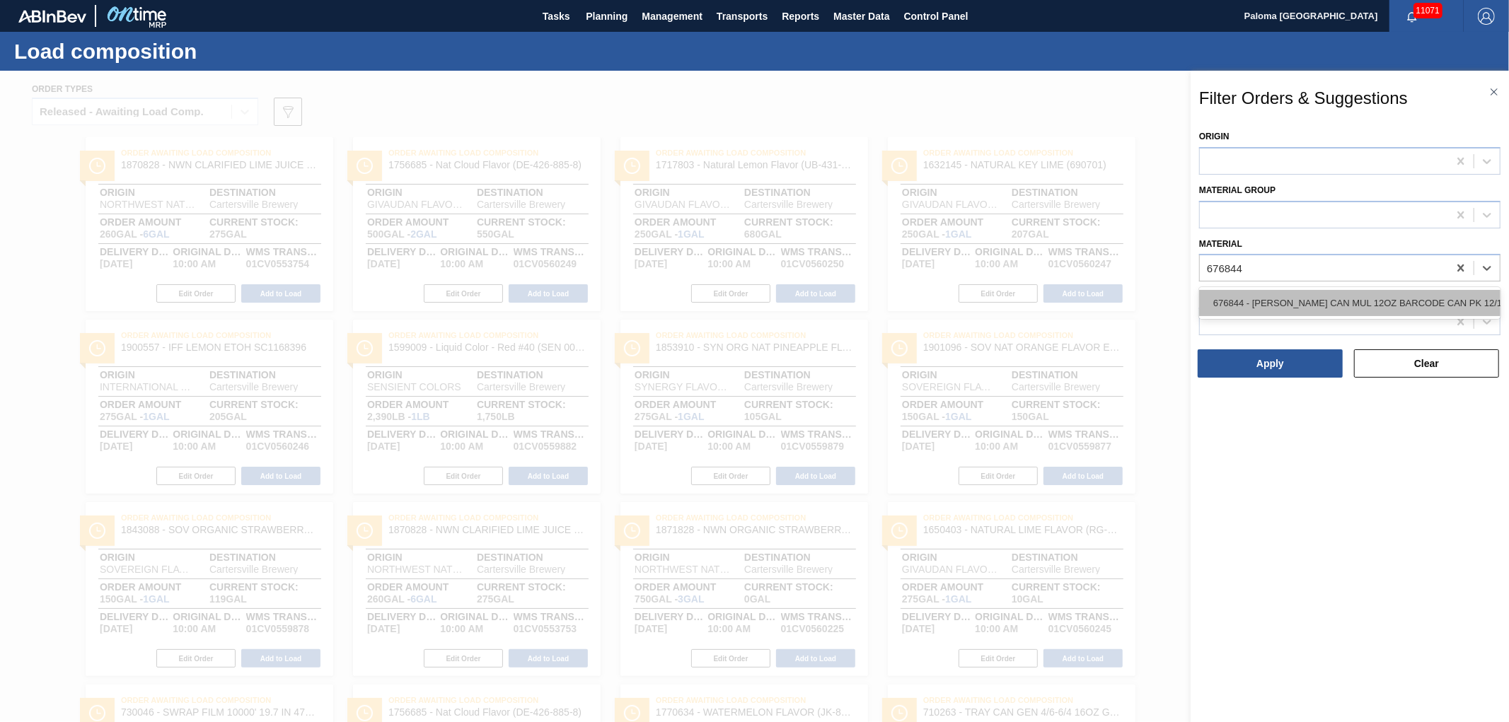
click at [1270, 300] on div "676844 - CARR CAN MUL 12OZ BARCODE CAN PK 12/12 S" at bounding box center [1349, 303] width 301 height 26
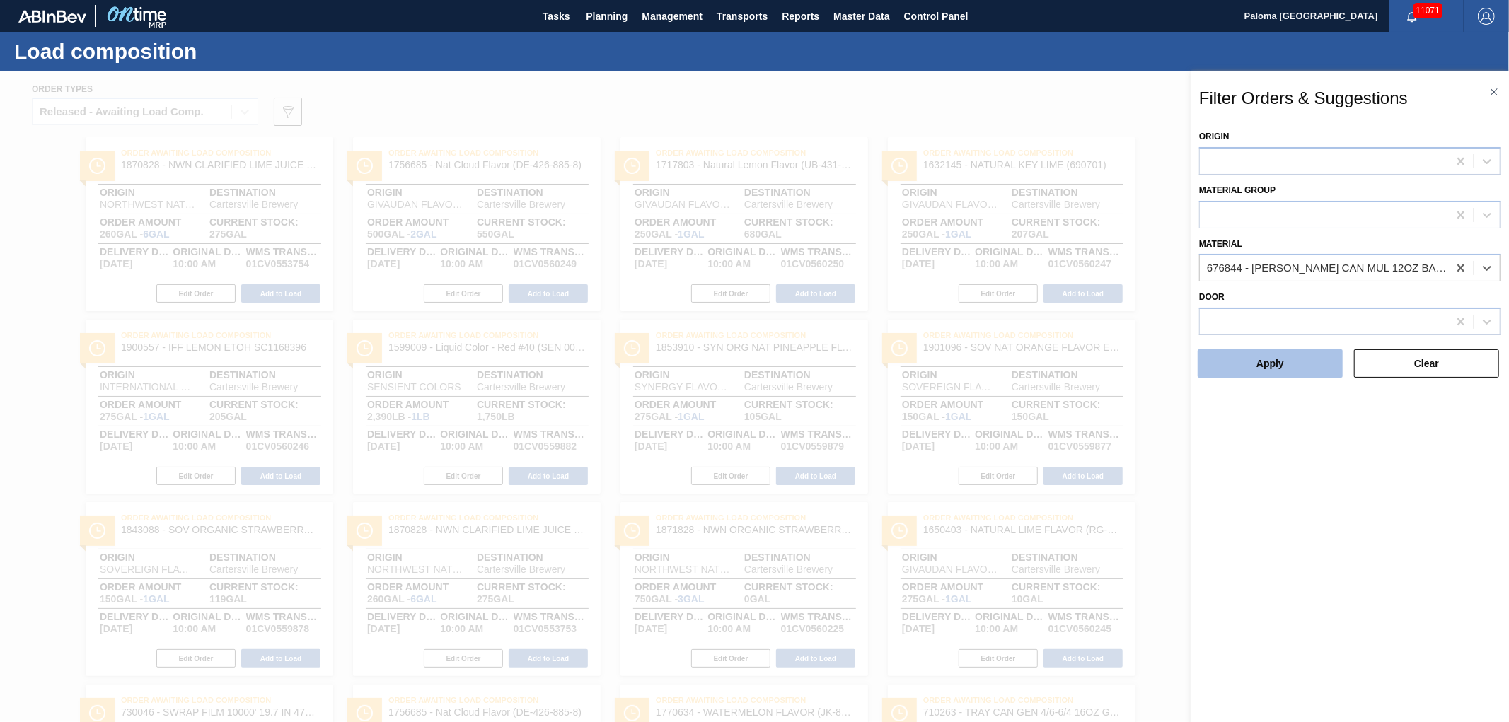
click at [1263, 361] on button "Apply" at bounding box center [1270, 364] width 145 height 28
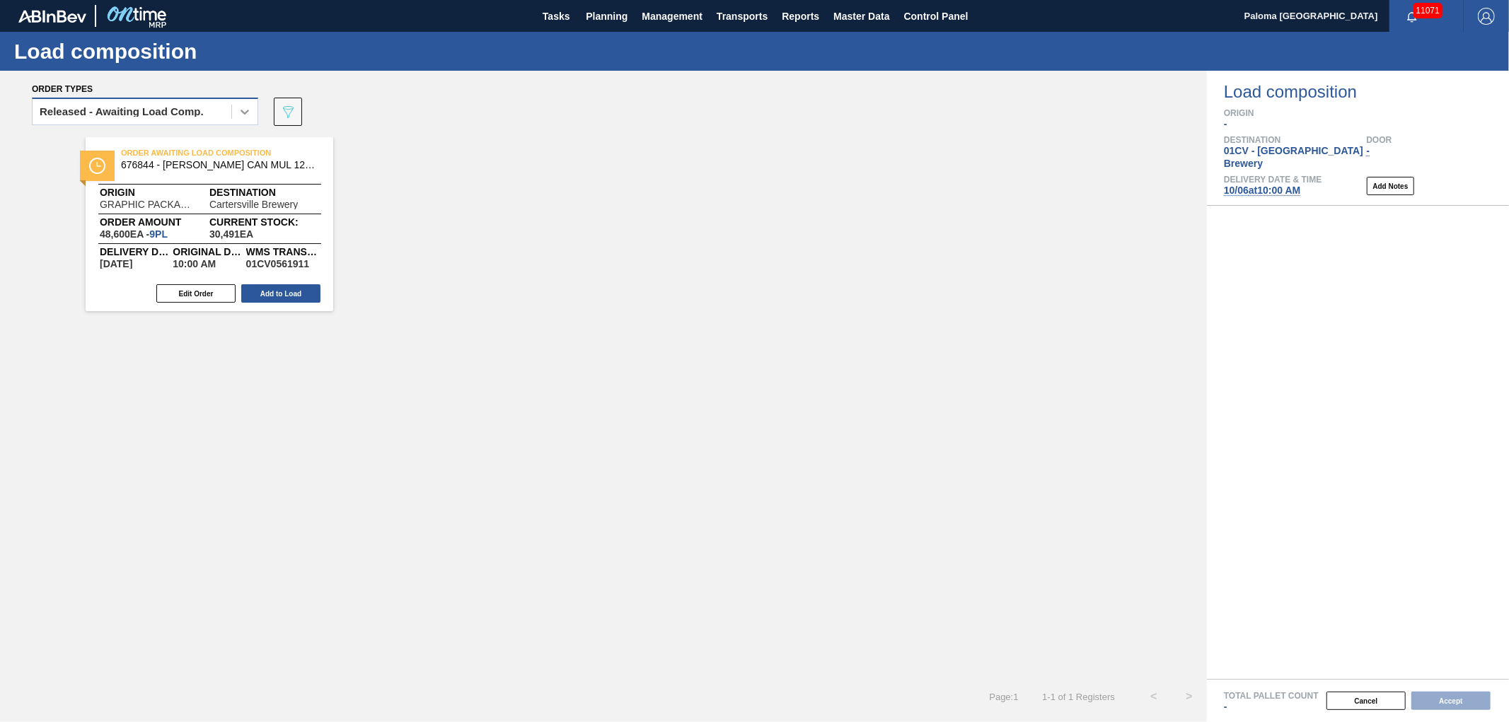
click at [246, 110] on icon at bounding box center [245, 112] width 8 height 5
click at [101, 200] on div "Released - Awaiting Load Comp." at bounding box center [145, 199] width 226 height 26
drag, startPoint x: 294, startPoint y: 108, endPoint x: 350, endPoint y: 122, distance: 57.7
click at [294, 108] on icon "089F7B8B-B2A5-4AFE-B5C0-19BA573D28AC" at bounding box center [288, 111] width 17 height 17
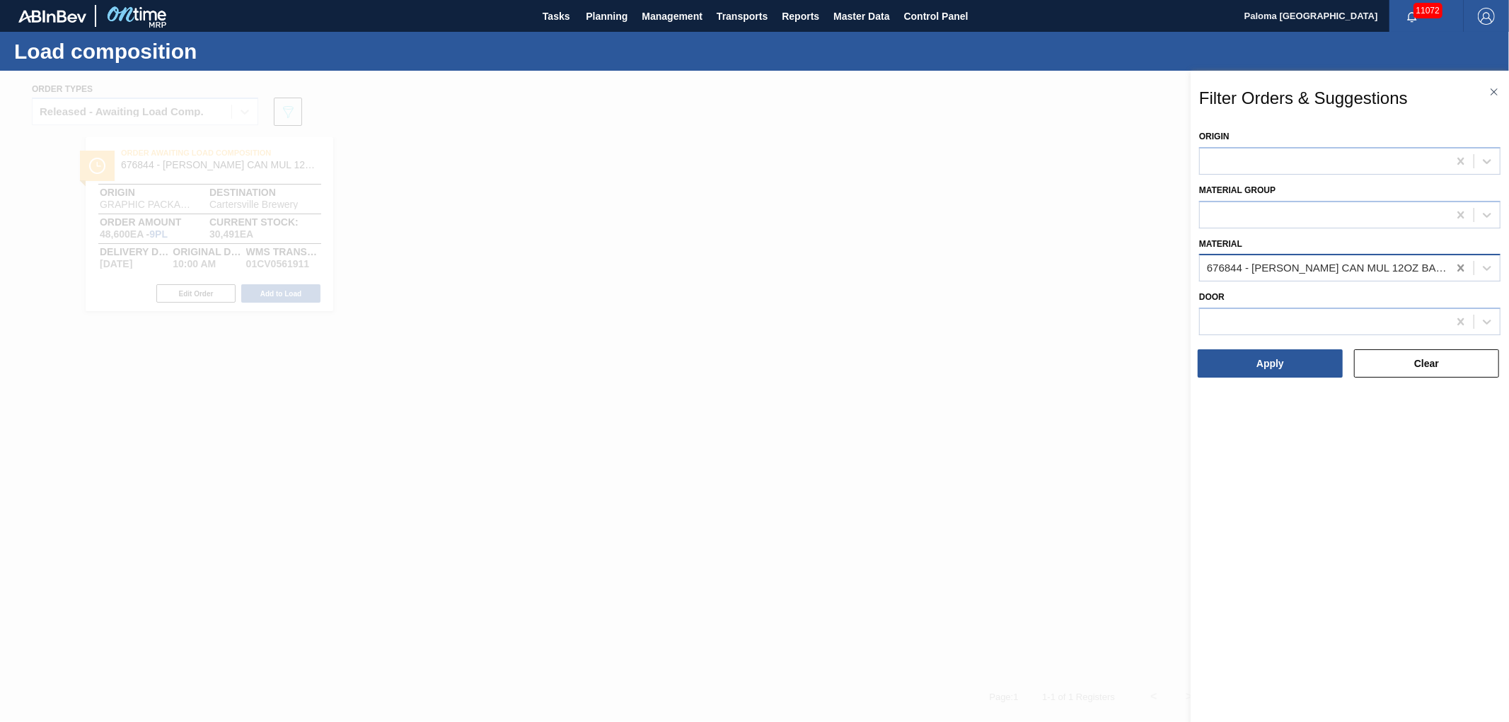
click at [1467, 266] on icon at bounding box center [1461, 268] width 14 height 14
click at [1086, 419] on div at bounding box center [754, 432] width 1509 height 722
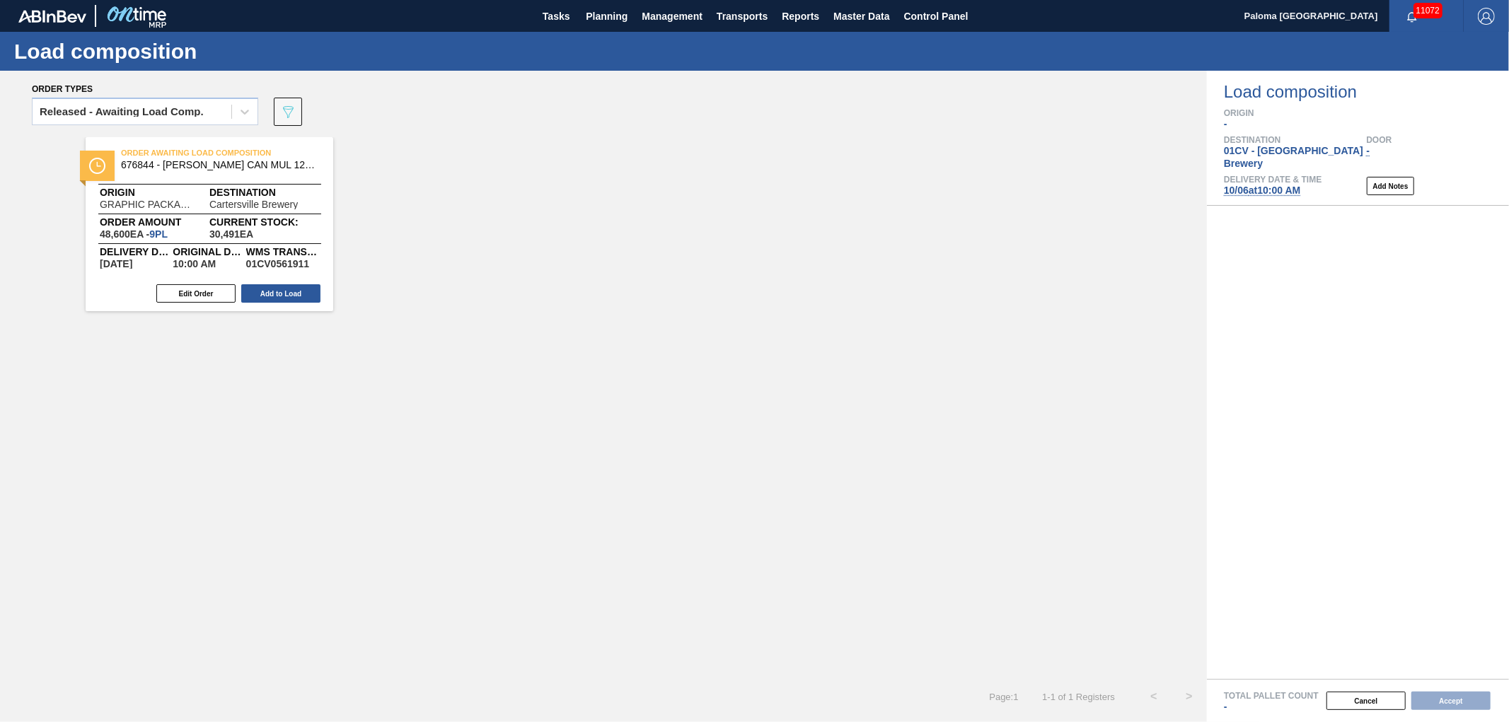
click at [744, 311] on div "Order Awaiting Load Composition 676844 - CARR CAN MUL 12OZ BARCODE CAN PK 12/12…" at bounding box center [603, 408] width 1207 height 542
click at [284, 109] on icon at bounding box center [288, 112] width 11 height 12
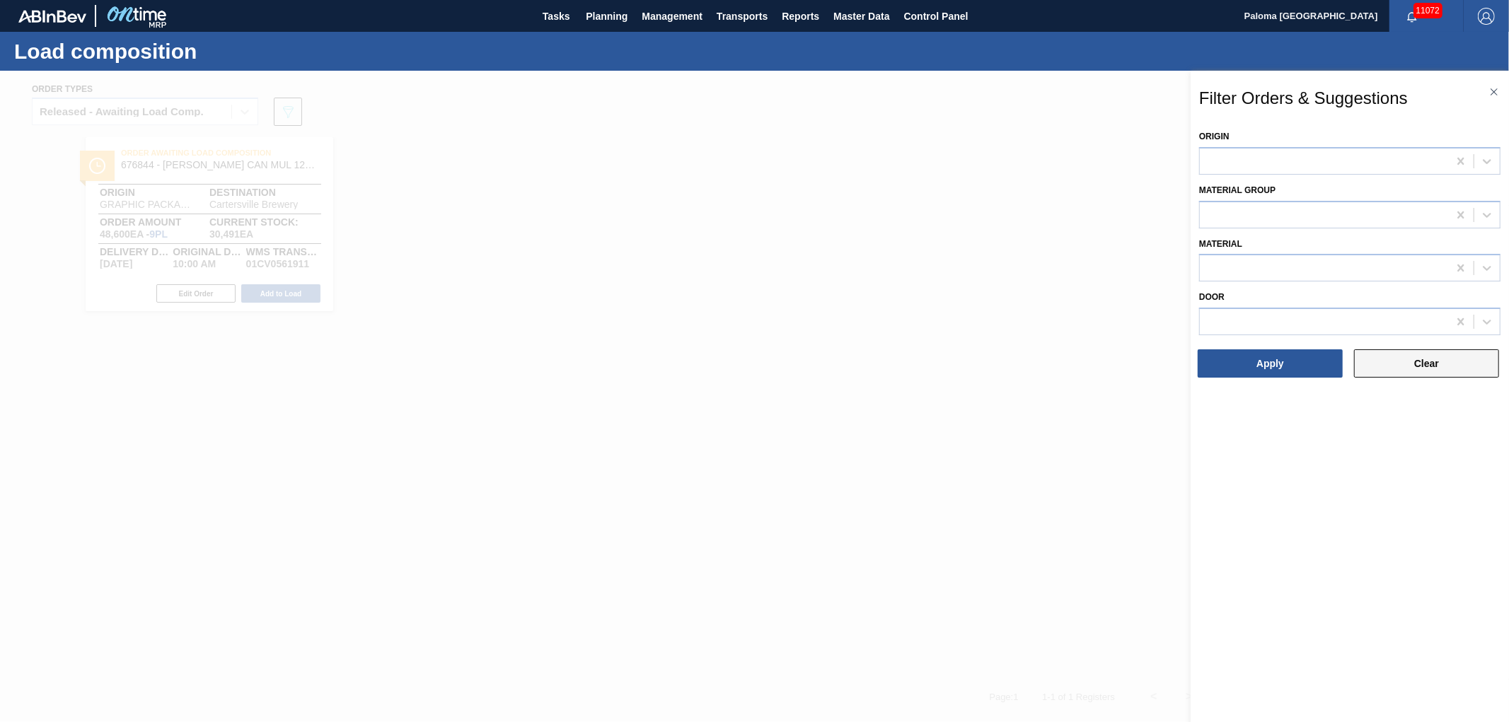
click at [1381, 364] on button "Clear" at bounding box center [1426, 364] width 145 height 28
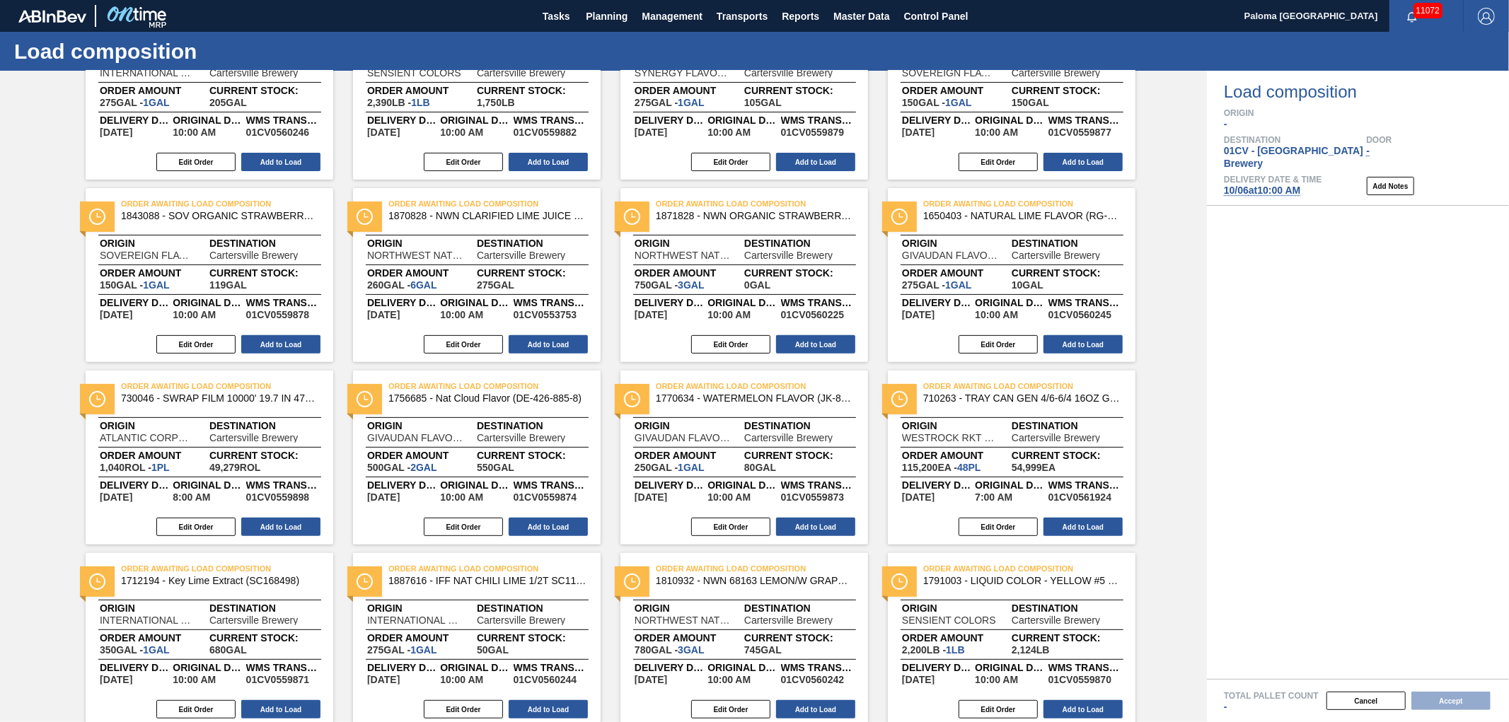
scroll to position [362, 0]
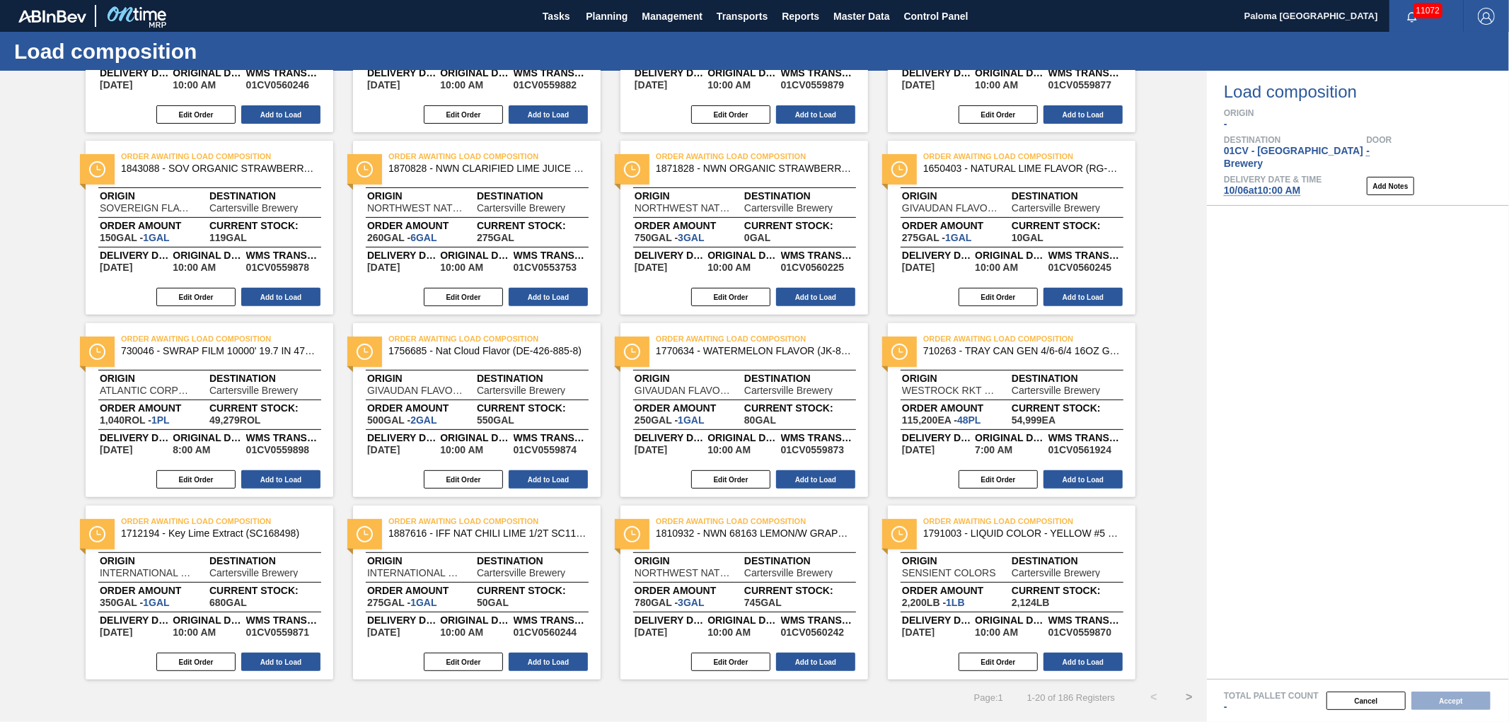
click at [974, 518] on span "Order Awaiting Load Composition" at bounding box center [1022, 521] width 198 height 14
click at [725, 520] on span "Order Awaiting Load Composition" at bounding box center [755, 521] width 198 height 14
click at [729, 572] on span "NORTHWEST NATURALS" at bounding box center [683, 573] width 96 height 10
drag, startPoint x: 1116, startPoint y: 696, endPoint x: 1058, endPoint y: 698, distance: 58.0
click at [1058, 698] on div "Page : 1 1 - 20 of 186 Registers < >" at bounding box center [603, 697] width 1207 height 35
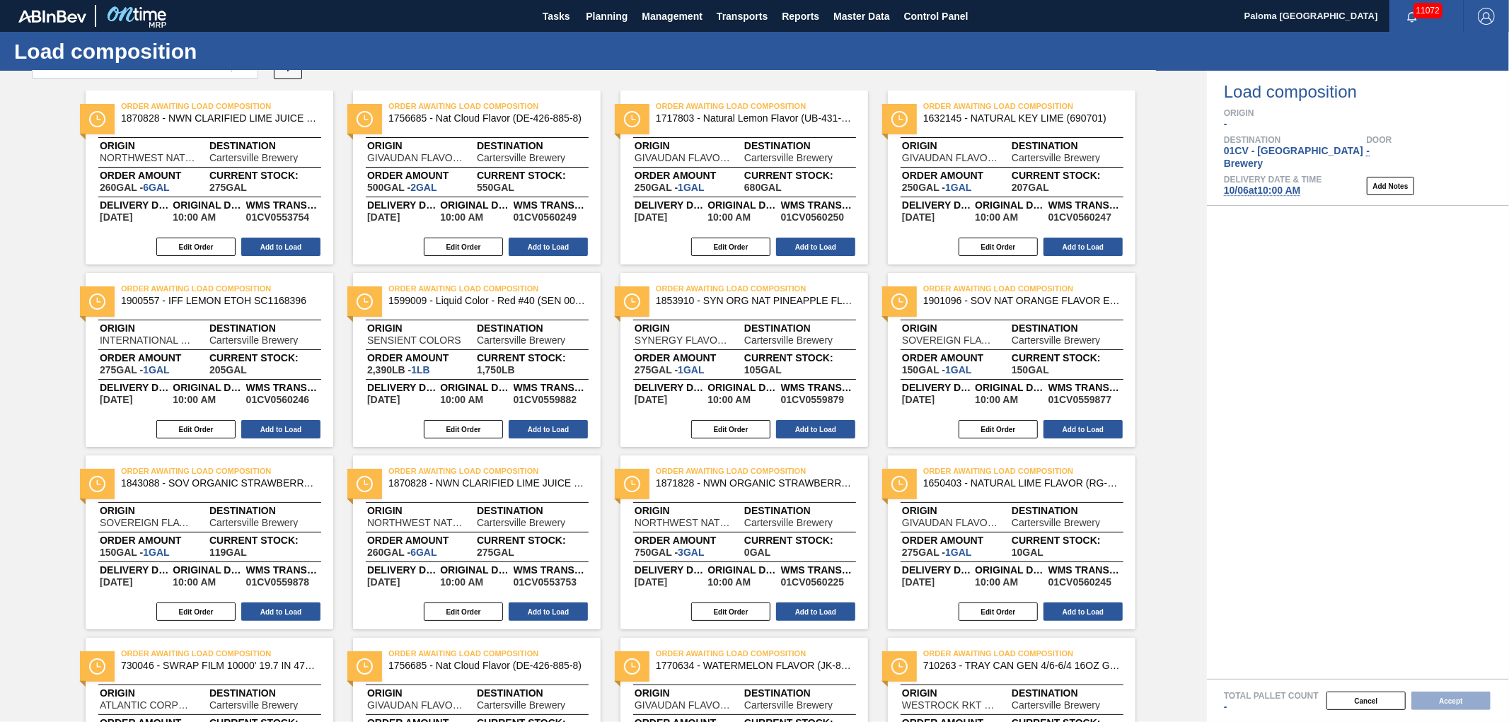
scroll to position [0, 0]
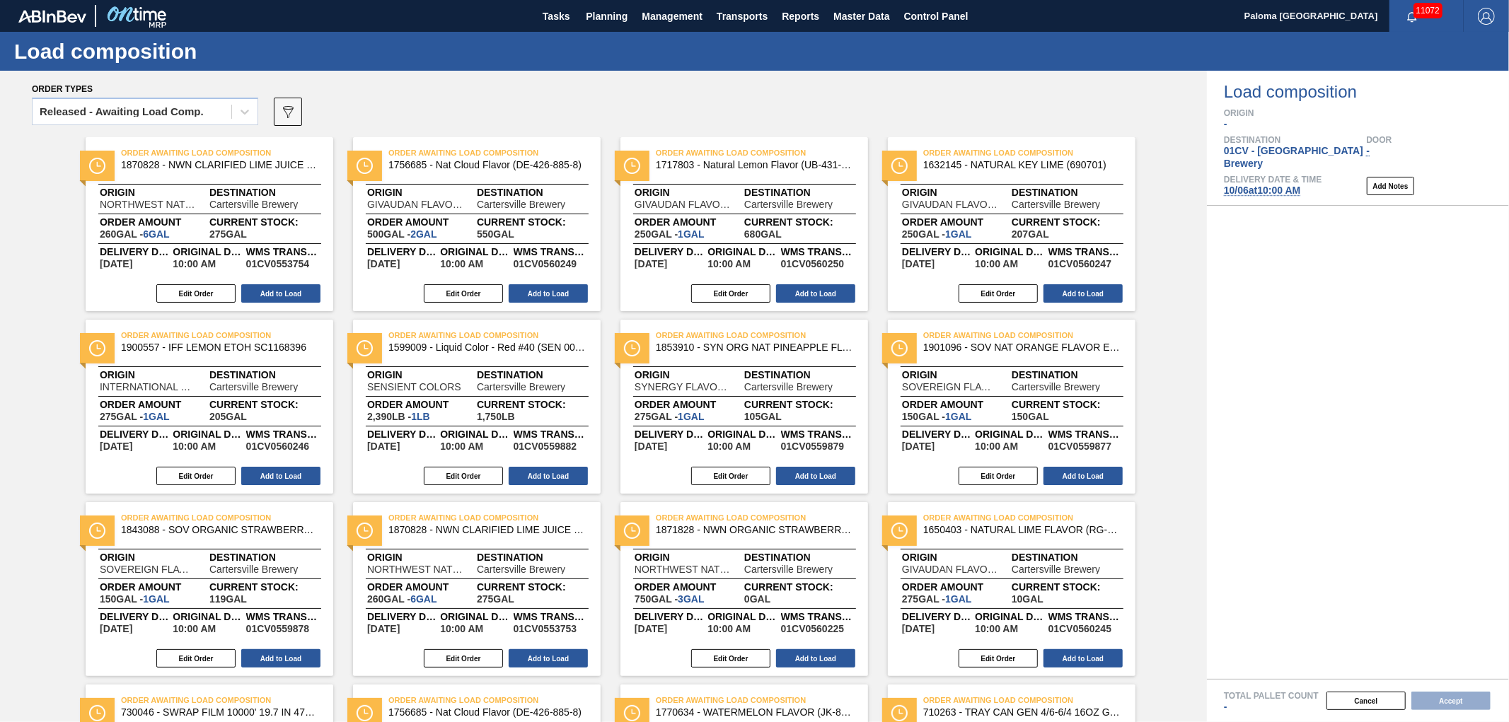
click at [779, 334] on span "Order Awaiting Load Composition" at bounding box center [755, 335] width 198 height 14
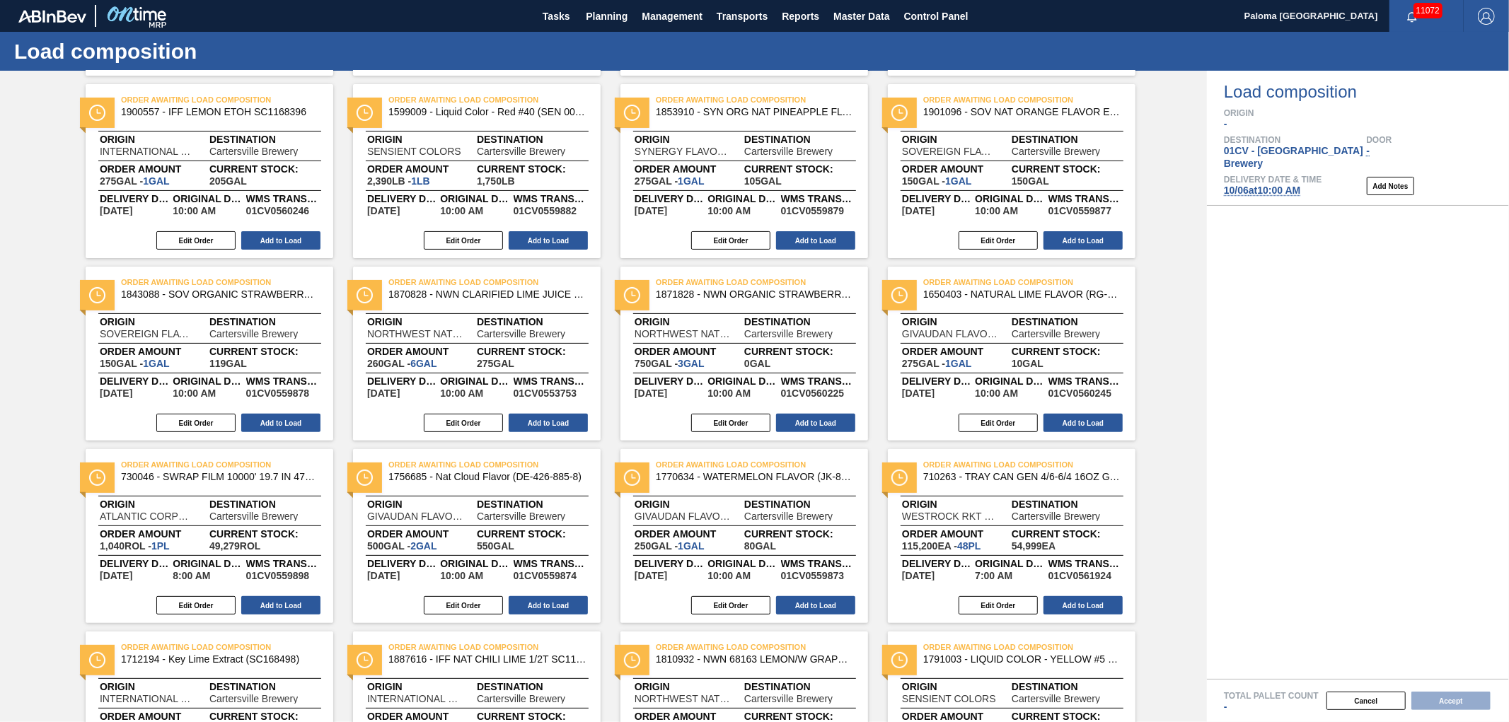
scroll to position [362, 0]
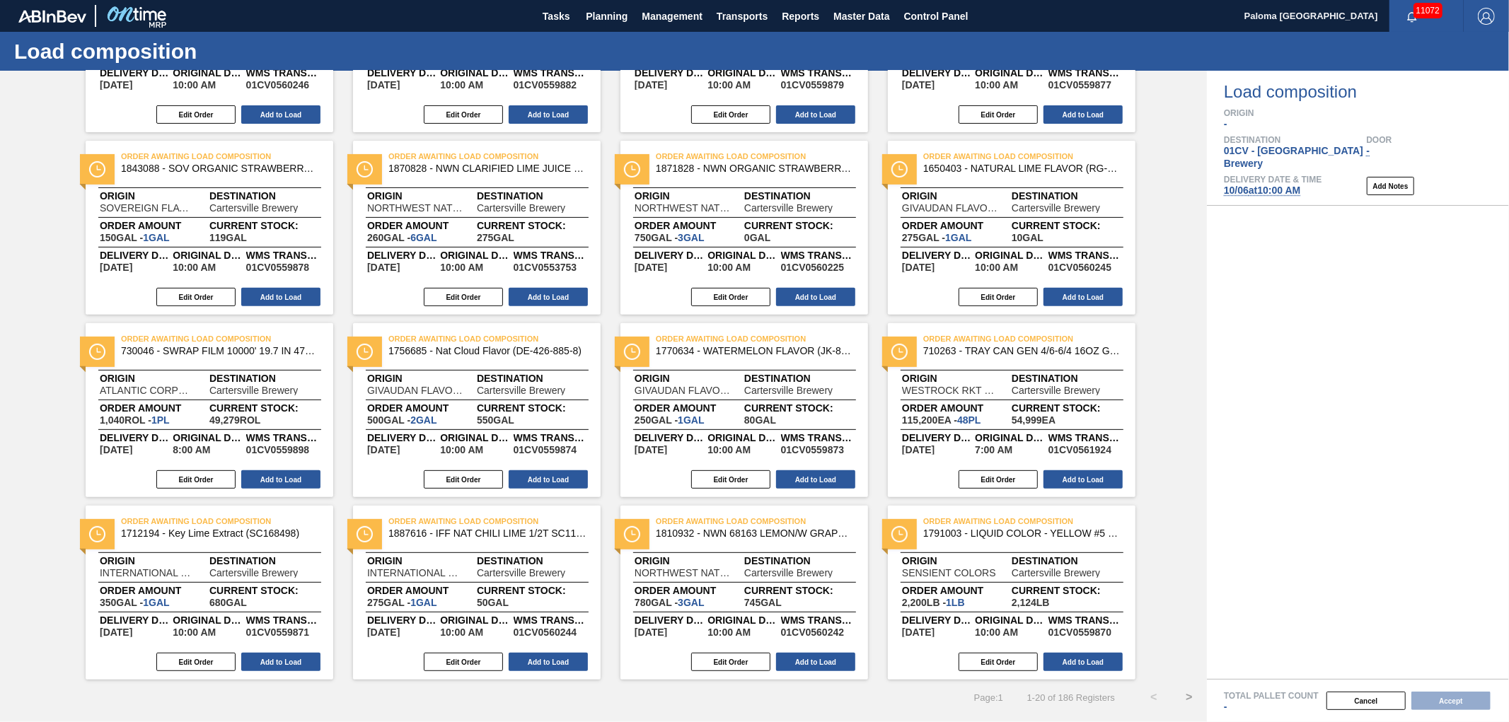
click at [957, 576] on span "SENSIENT COLORS" at bounding box center [949, 573] width 94 height 10
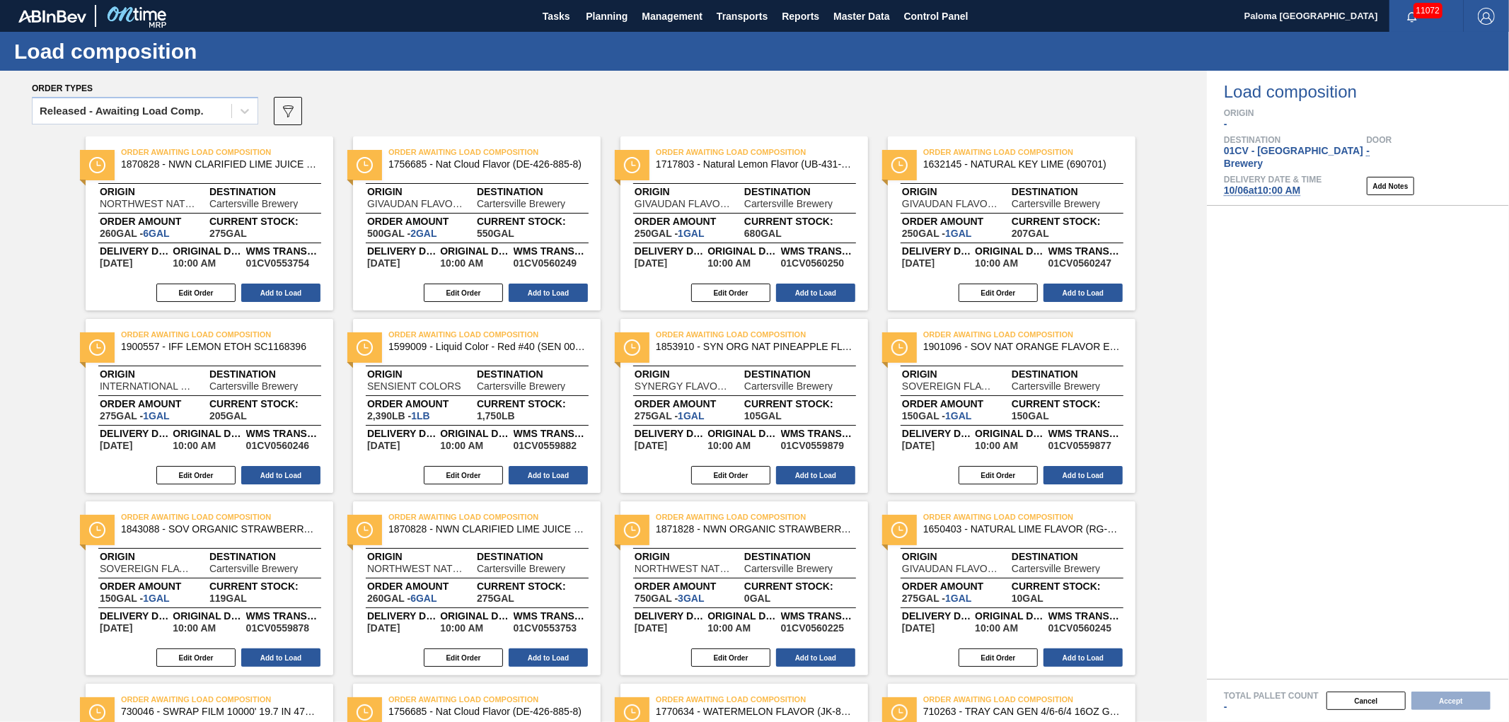
scroll to position [0, 0]
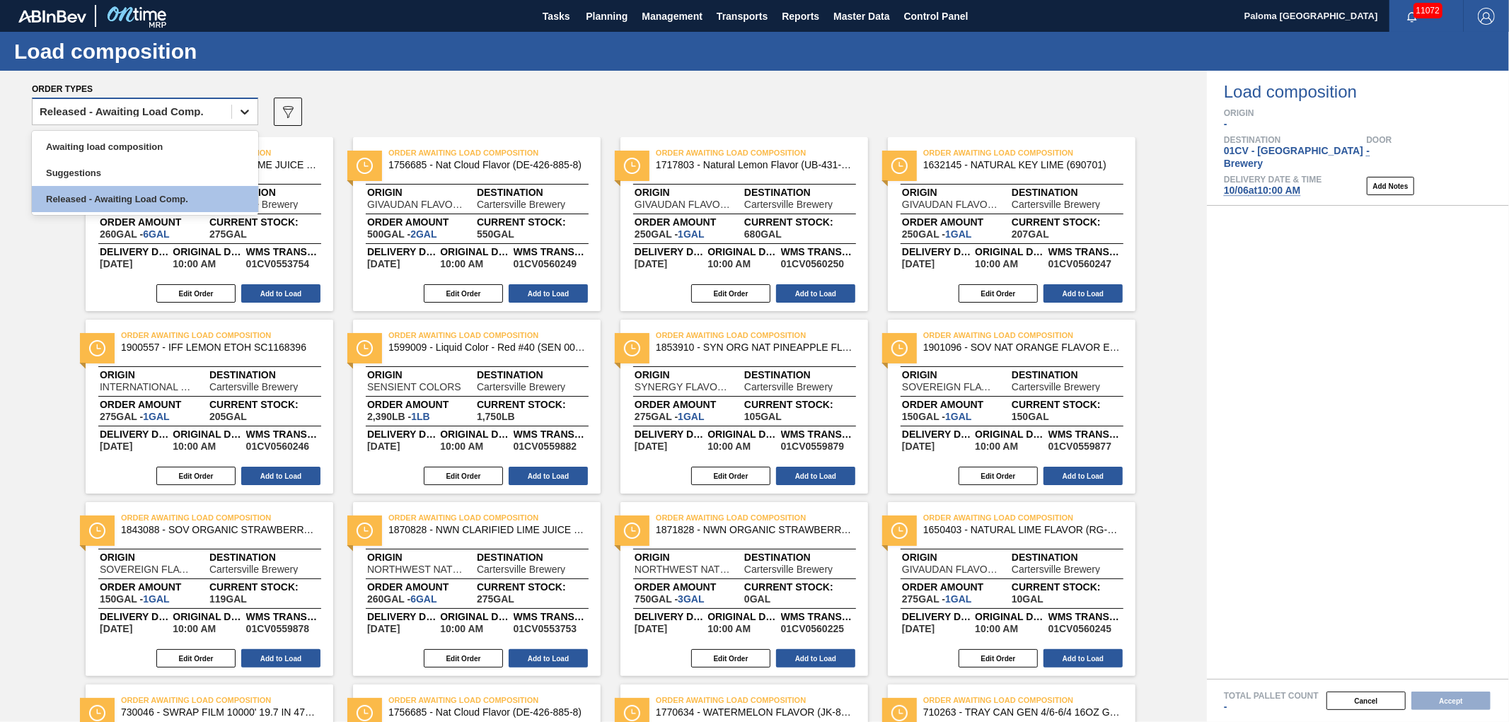
click at [242, 115] on icon at bounding box center [245, 112] width 14 height 14
click at [163, 156] on div "Awaiting load composition" at bounding box center [145, 147] width 226 height 26
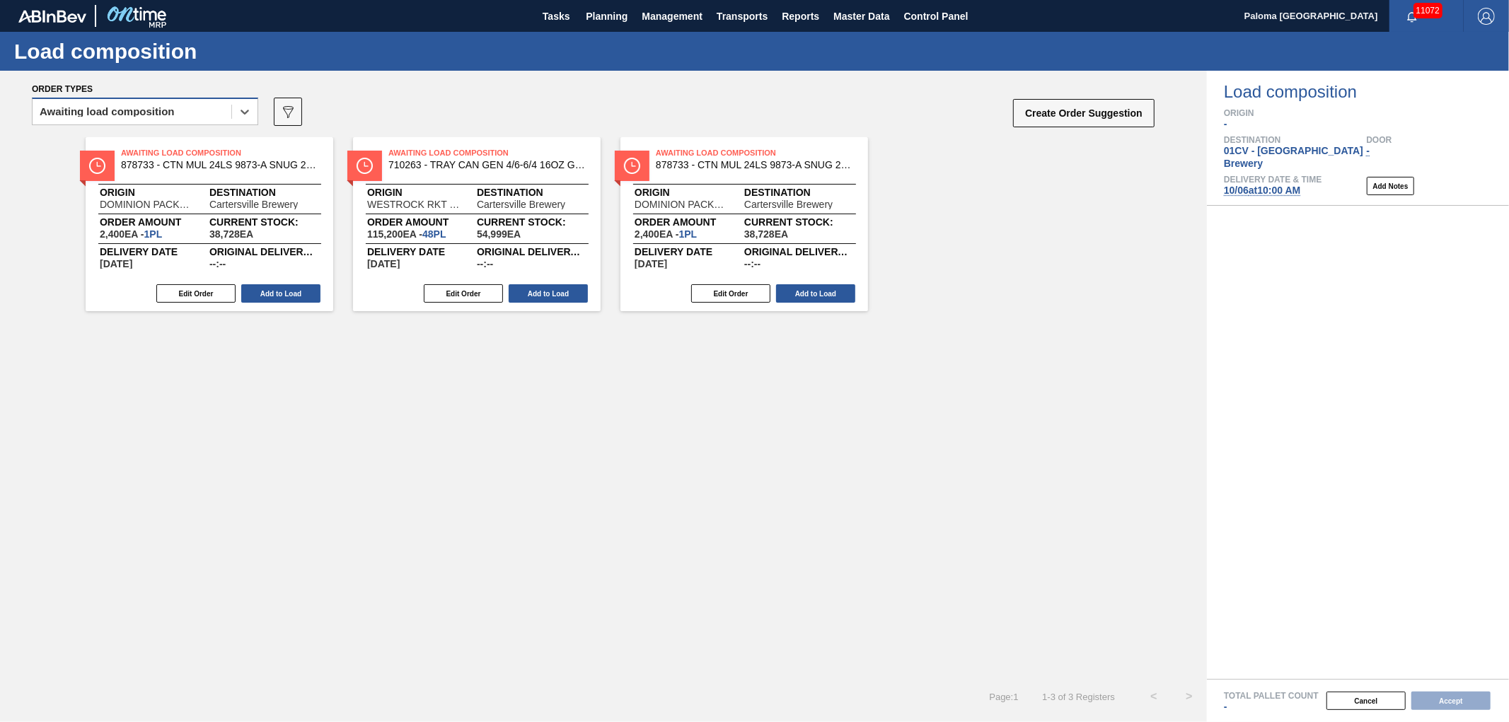
click at [168, 115] on div "Awaiting load composition" at bounding box center [107, 112] width 135 height 10
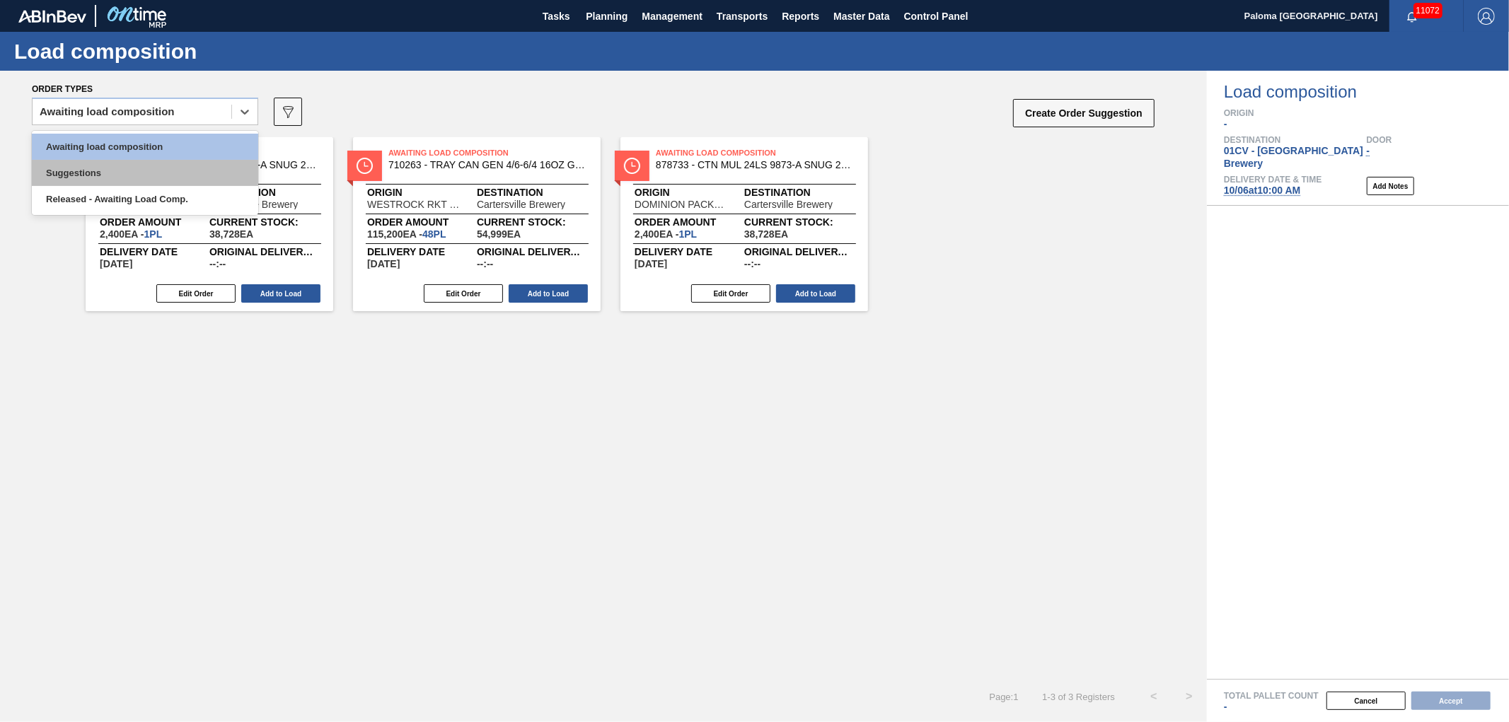
click at [160, 166] on div "Suggestions" at bounding box center [145, 173] width 226 height 26
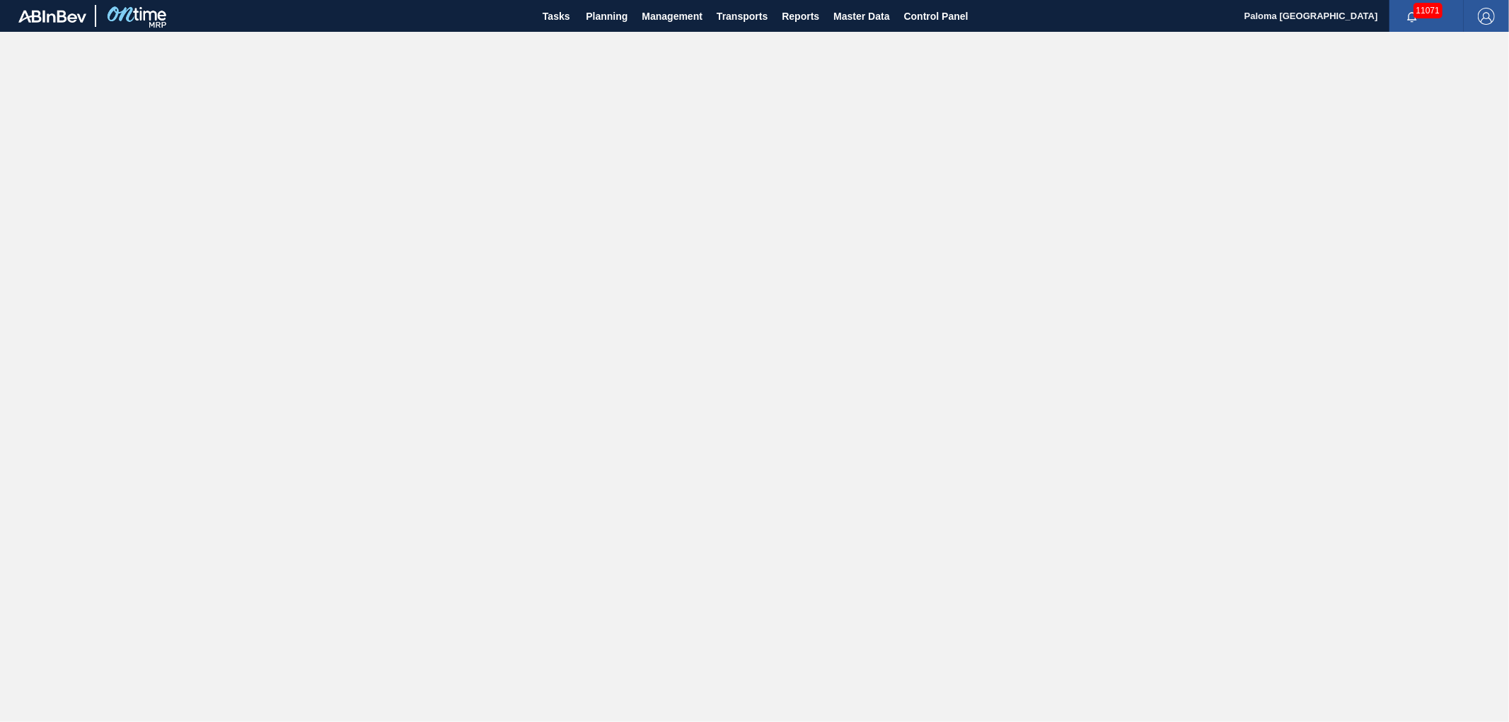
click at [1487, 14] on img "button" at bounding box center [1486, 16] width 17 height 17
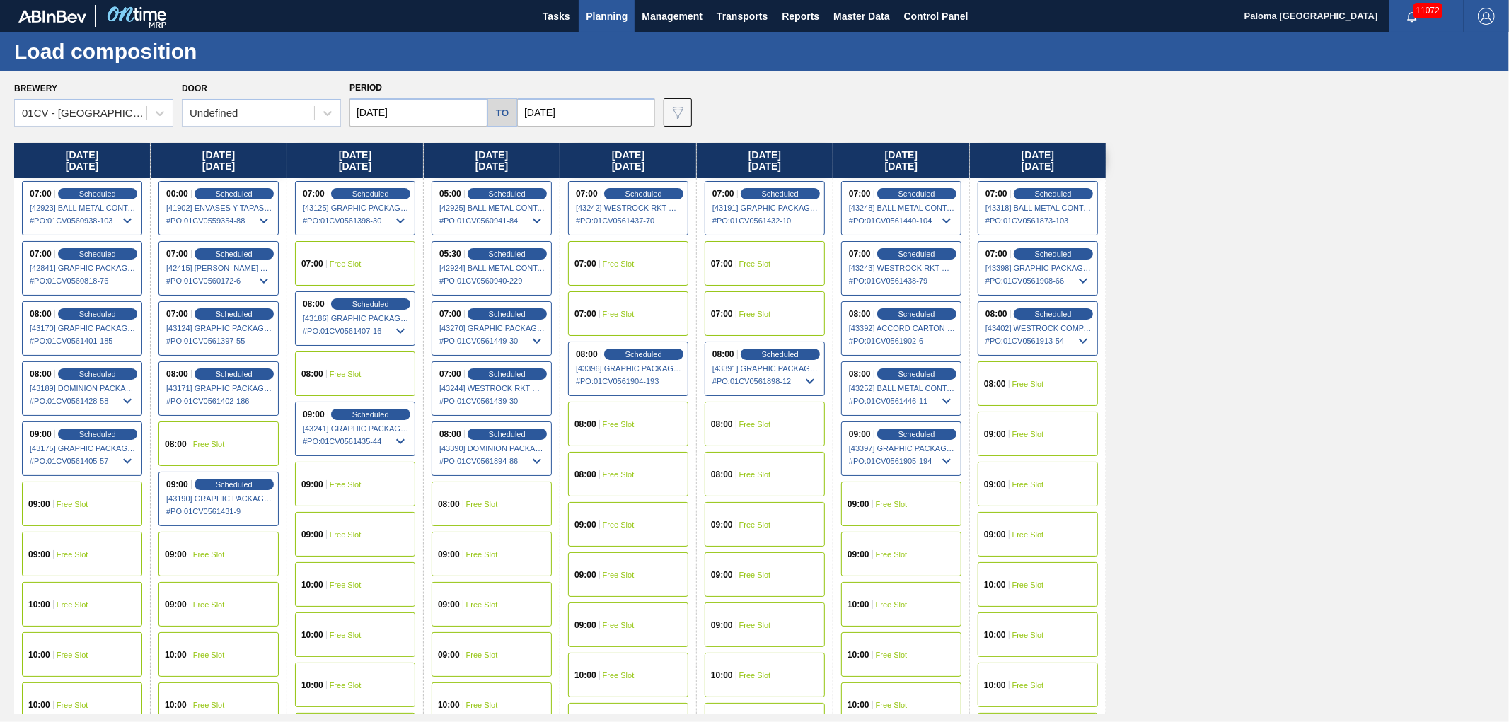
click at [887, 603] on span "Free Slot" at bounding box center [892, 605] width 32 height 8
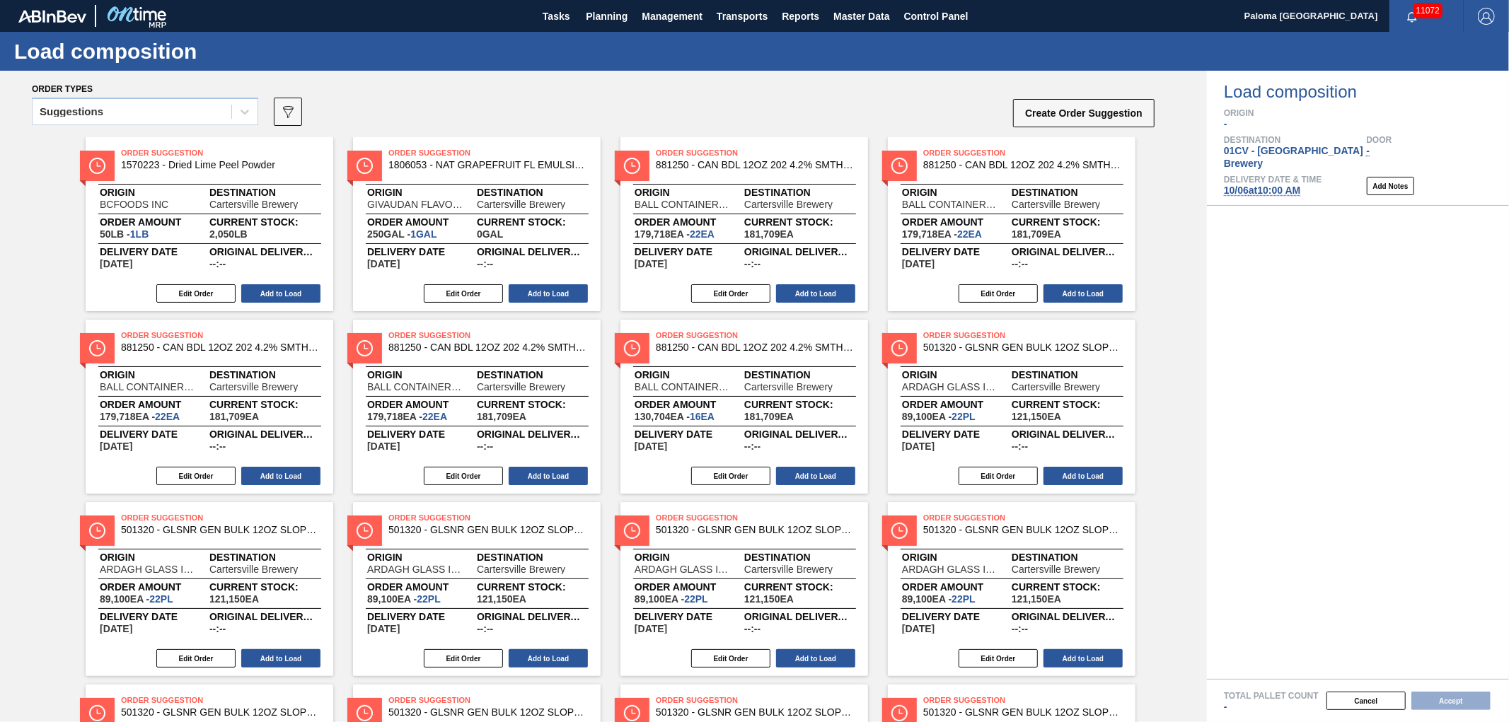
click at [180, 115] on div "Suggestions" at bounding box center [132, 112] width 199 height 21
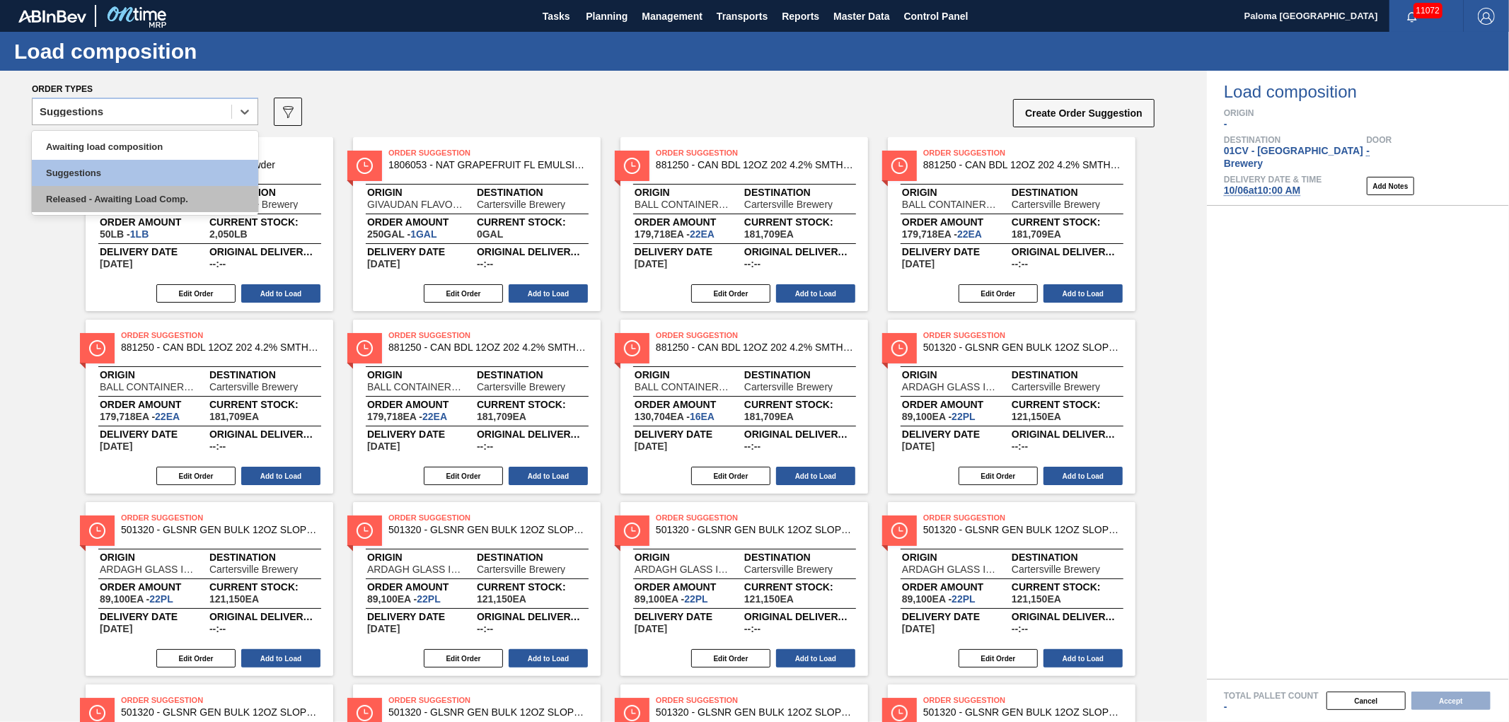
click at [145, 195] on div "Released - Awaiting Load Comp." at bounding box center [145, 199] width 226 height 26
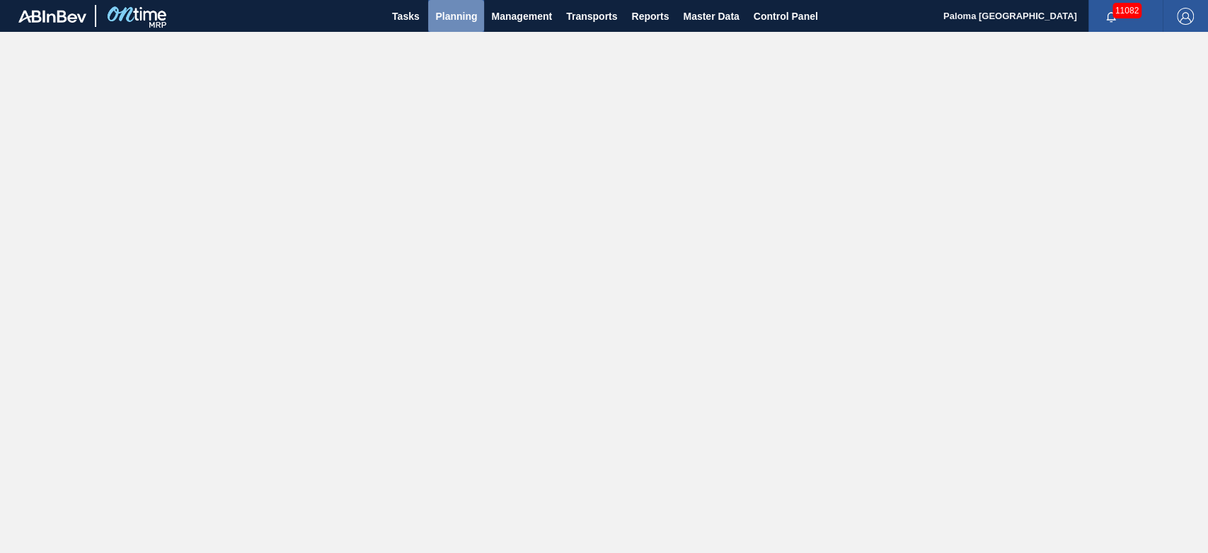
click at [442, 26] on button "Planning" at bounding box center [456, 16] width 56 height 32
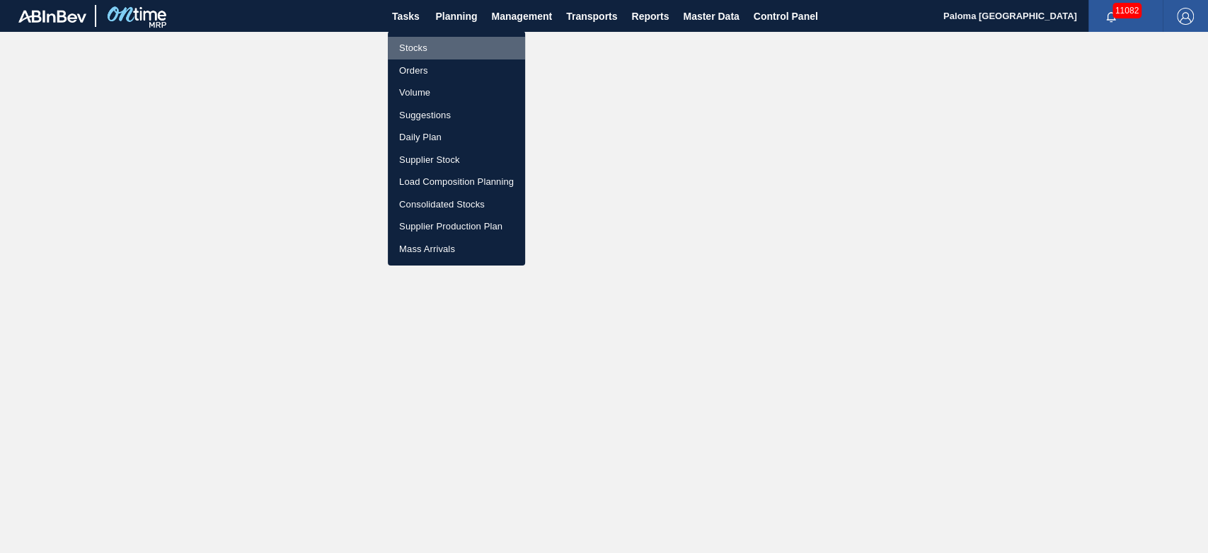
click at [421, 51] on li "Stocks" at bounding box center [456, 48] width 137 height 23
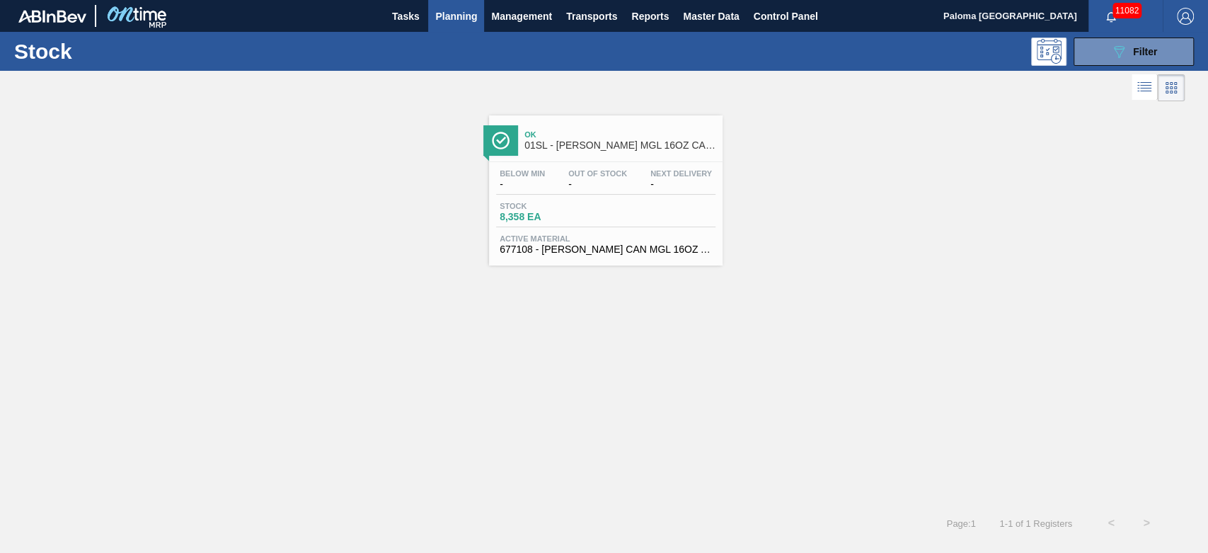
click at [583, 149] on span "01SL - [PERSON_NAME] MGL 16OZ CAN AL BOT 15/16 AB" at bounding box center [619, 145] width 191 height 11
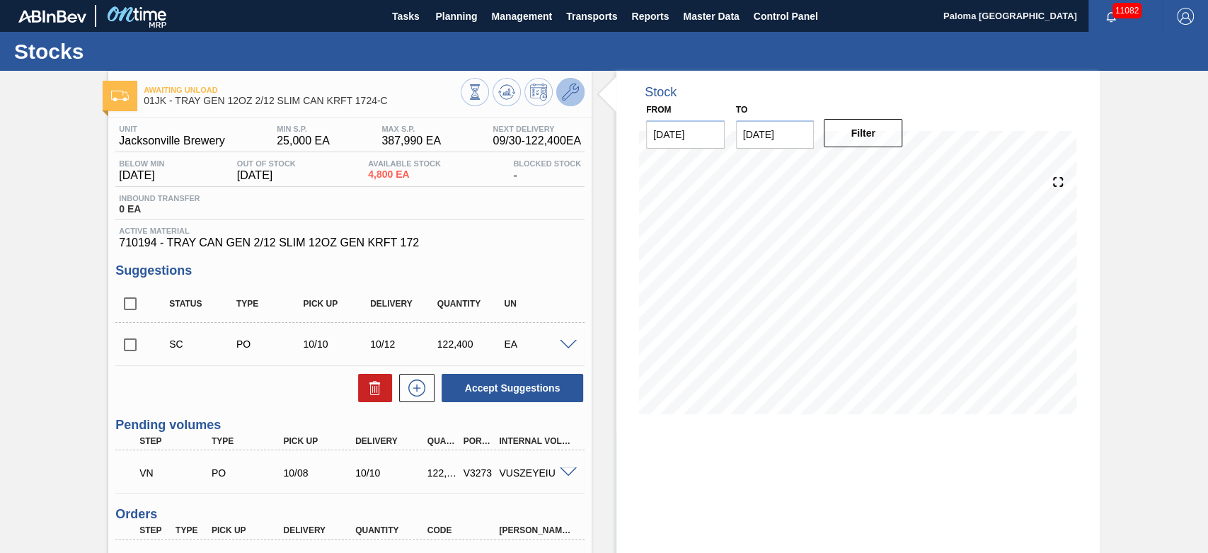
click at [563, 100] on button at bounding box center [570, 92] width 28 height 28
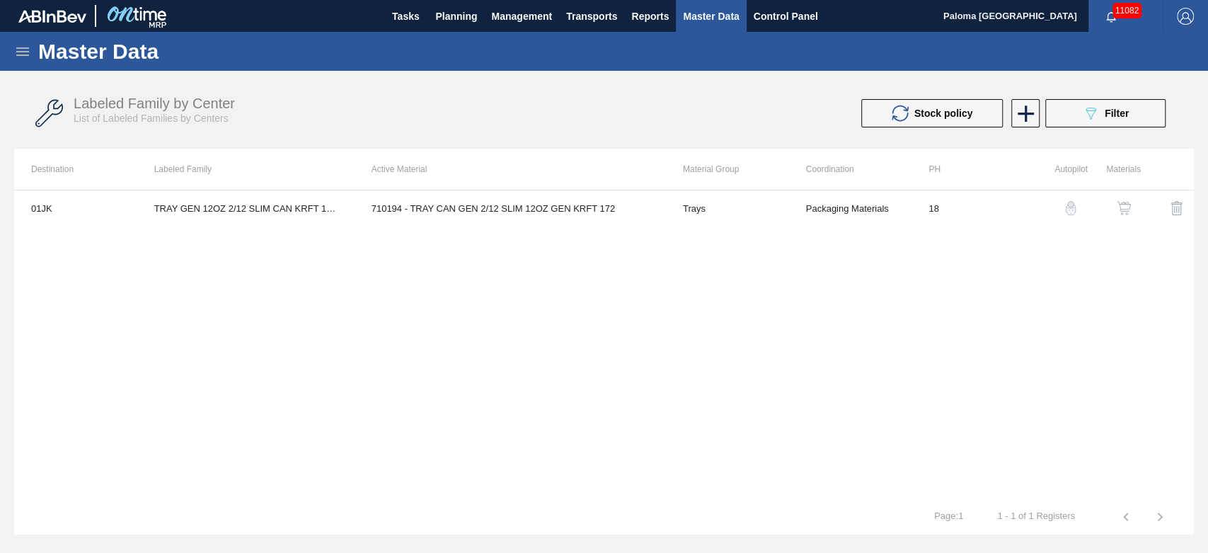
click at [1127, 217] on button "button" at bounding box center [1124, 208] width 34 height 34
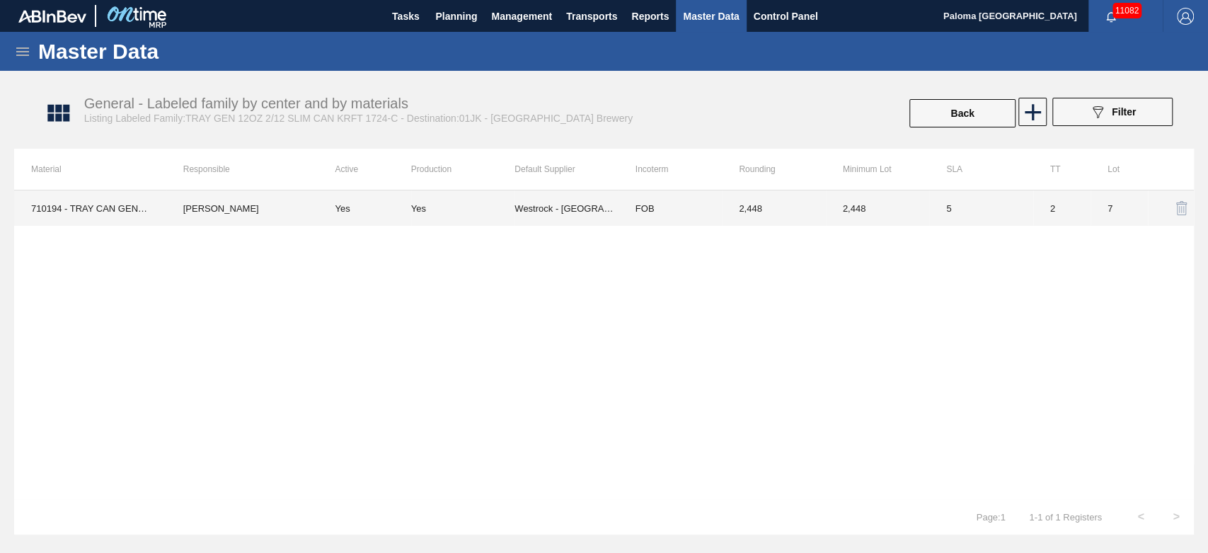
click at [596, 212] on td "Westrock - [GEOGRAPHIC_DATA]" at bounding box center [565, 207] width 103 height 35
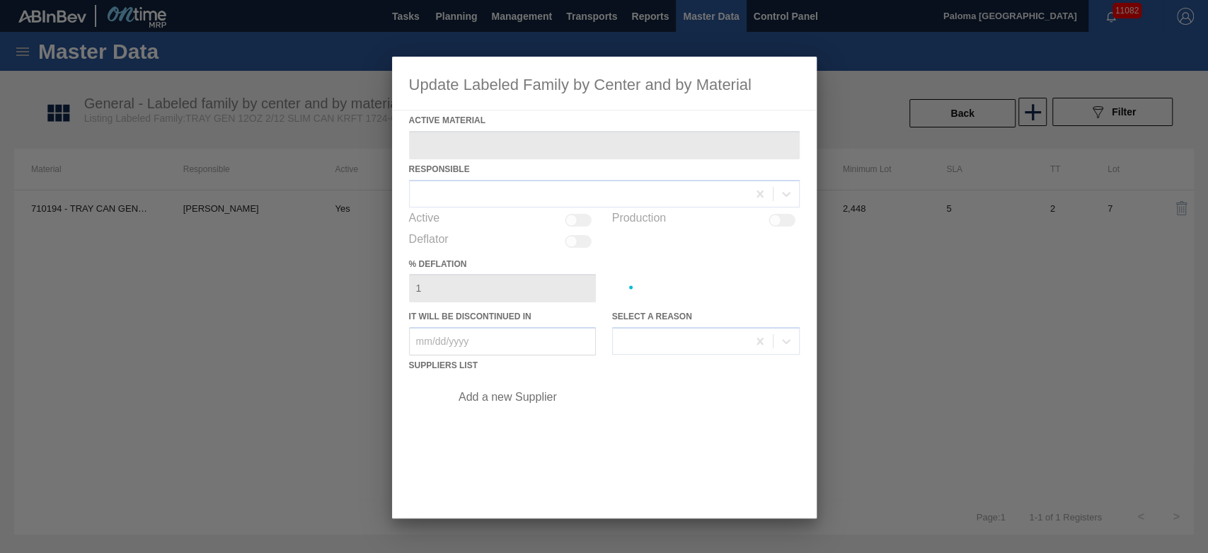
type Material "710194 - TRAY CAN GEN 2/12 SLIM 12OZ GEN KRFT 172"
checkbox input "true"
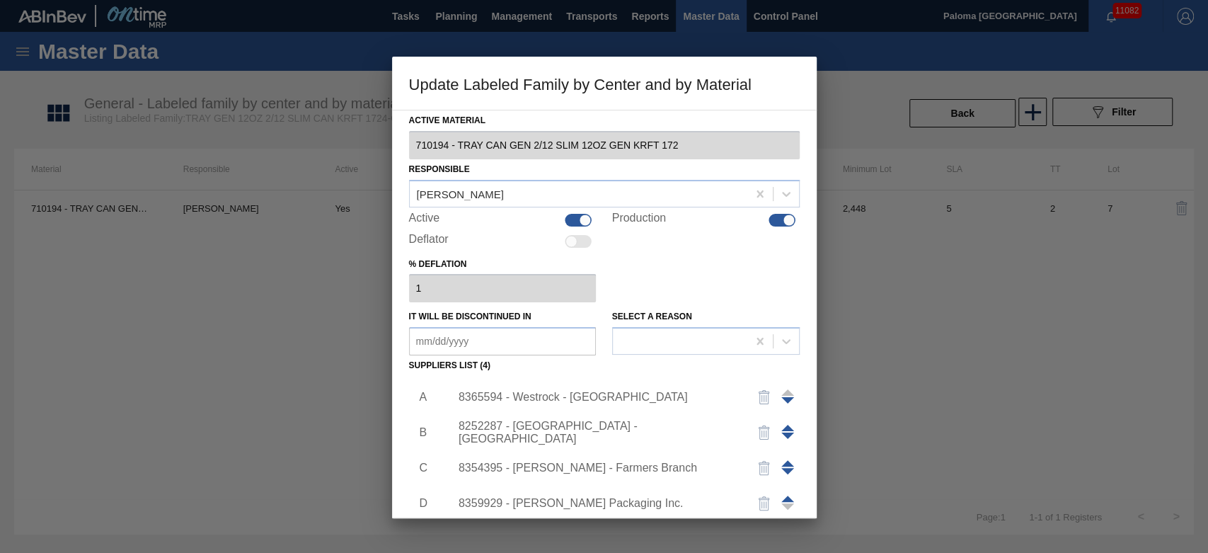
click at [605, 401] on div "8365594 - Westrock - [GEOGRAPHIC_DATA]" at bounding box center [597, 397] width 277 height 13
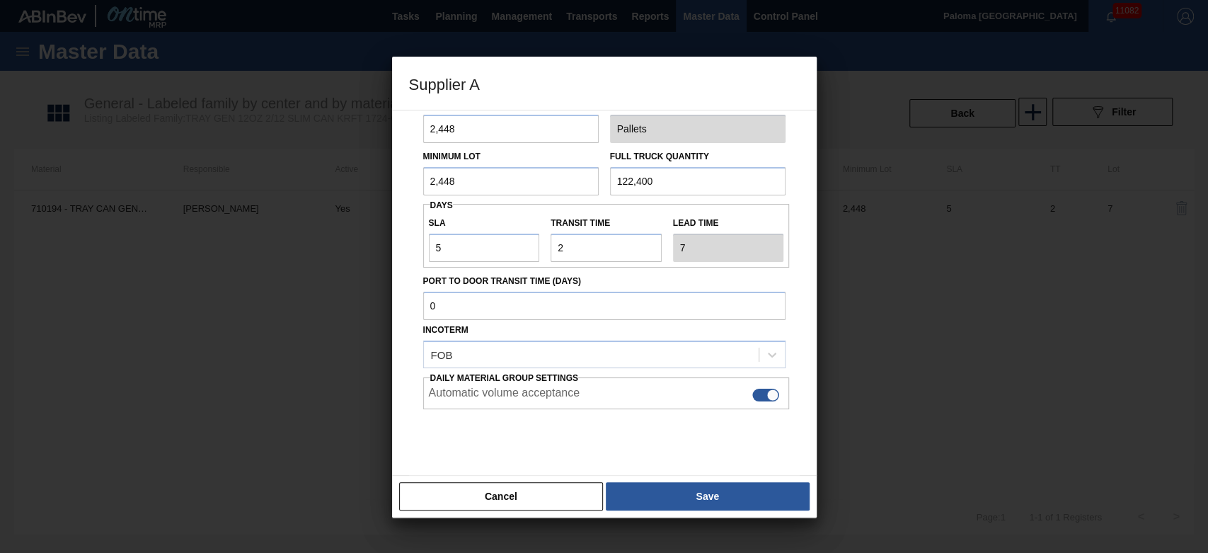
scroll to position [100, 0]
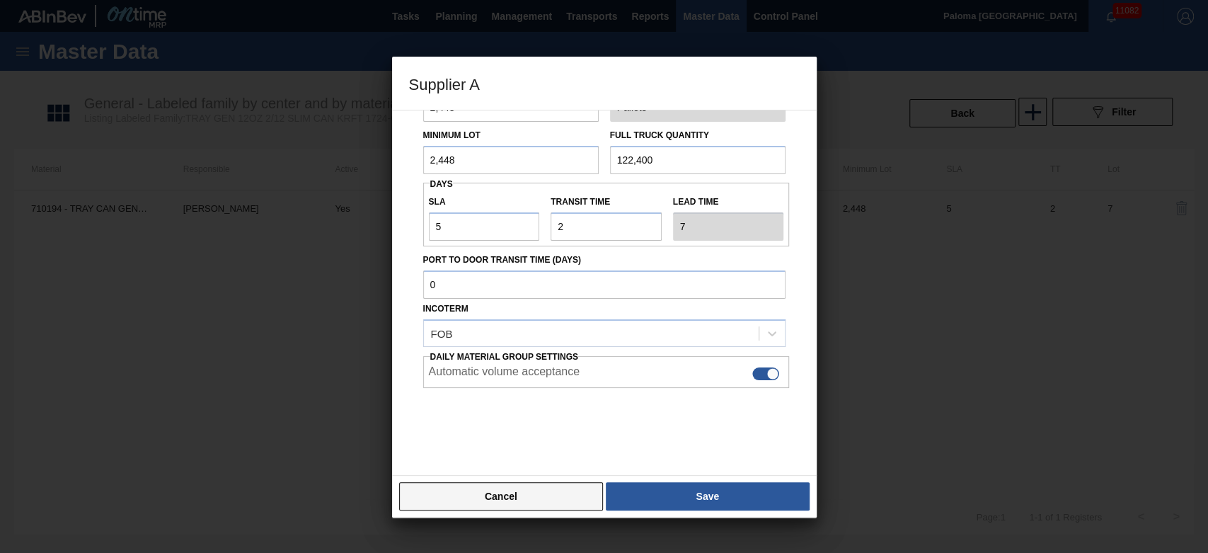
click at [548, 505] on button "Cancel" at bounding box center [501, 496] width 205 height 28
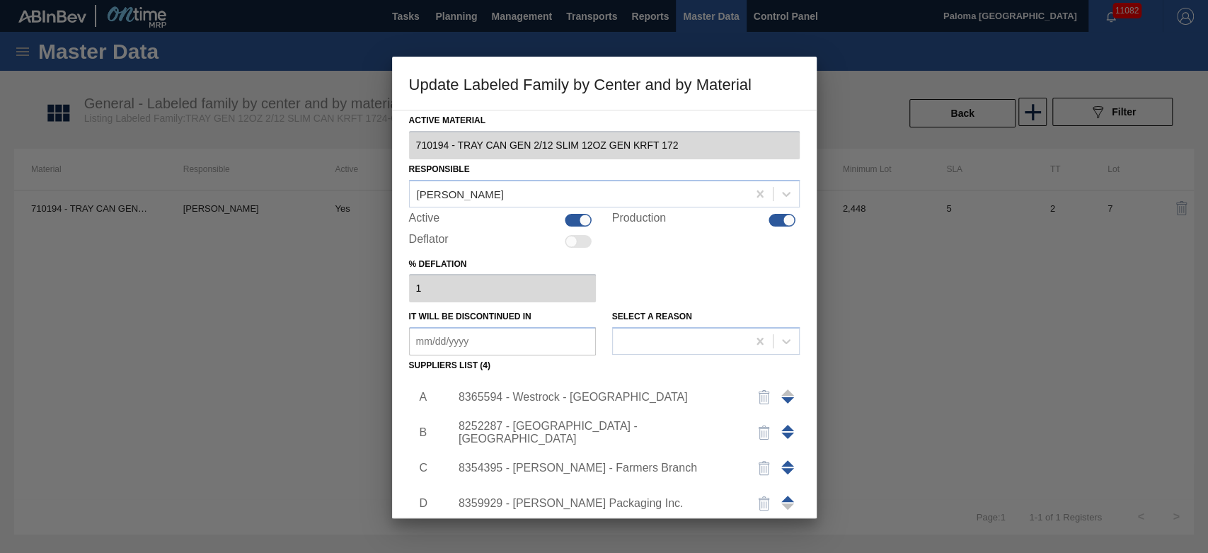
click at [583, 431] on div "8252287 - [GEOGRAPHIC_DATA] - [GEOGRAPHIC_DATA]" at bounding box center [597, 432] width 277 height 25
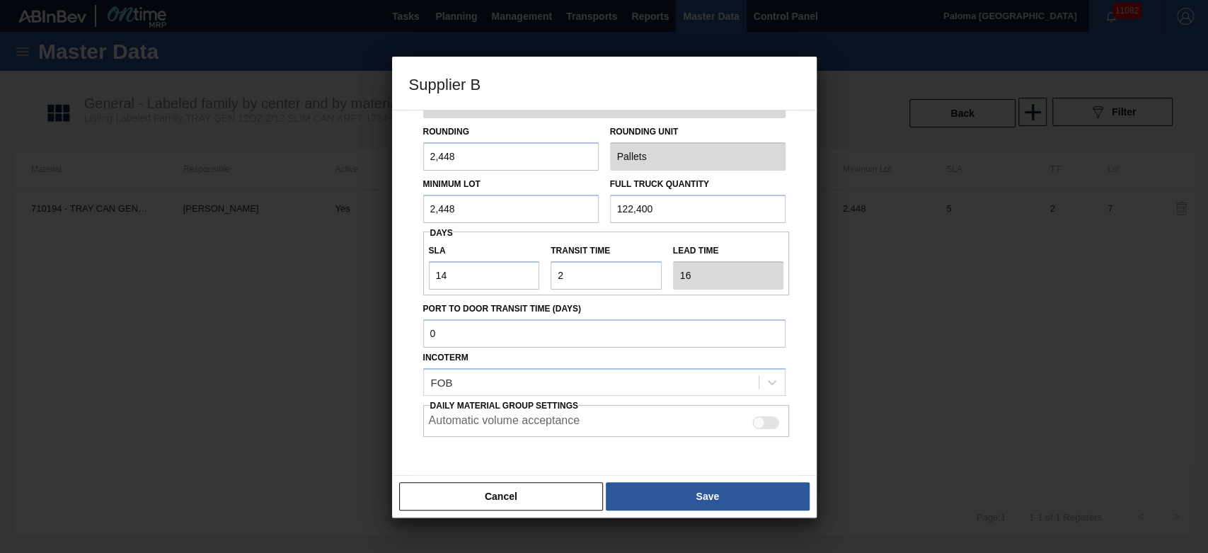
scroll to position [79, 0]
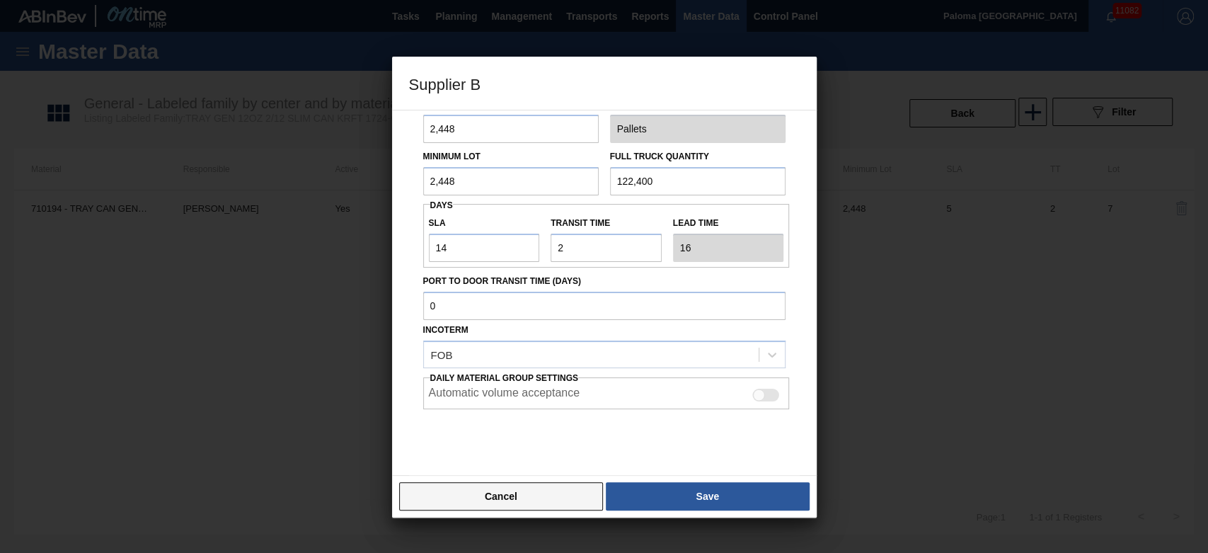
click at [580, 498] on button "Cancel" at bounding box center [501, 496] width 205 height 28
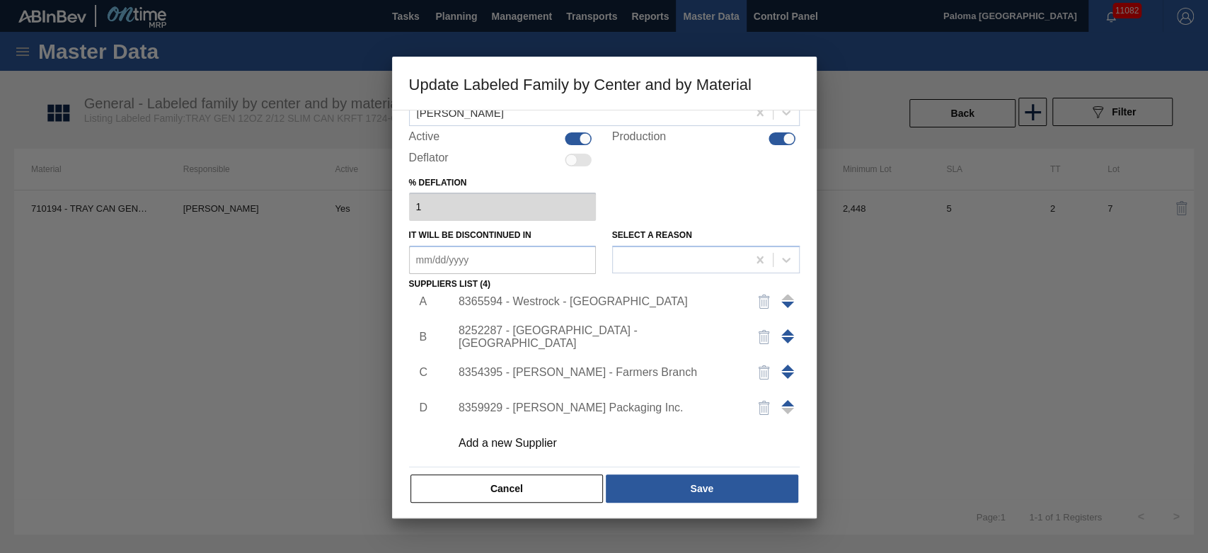
scroll to position [84, 0]
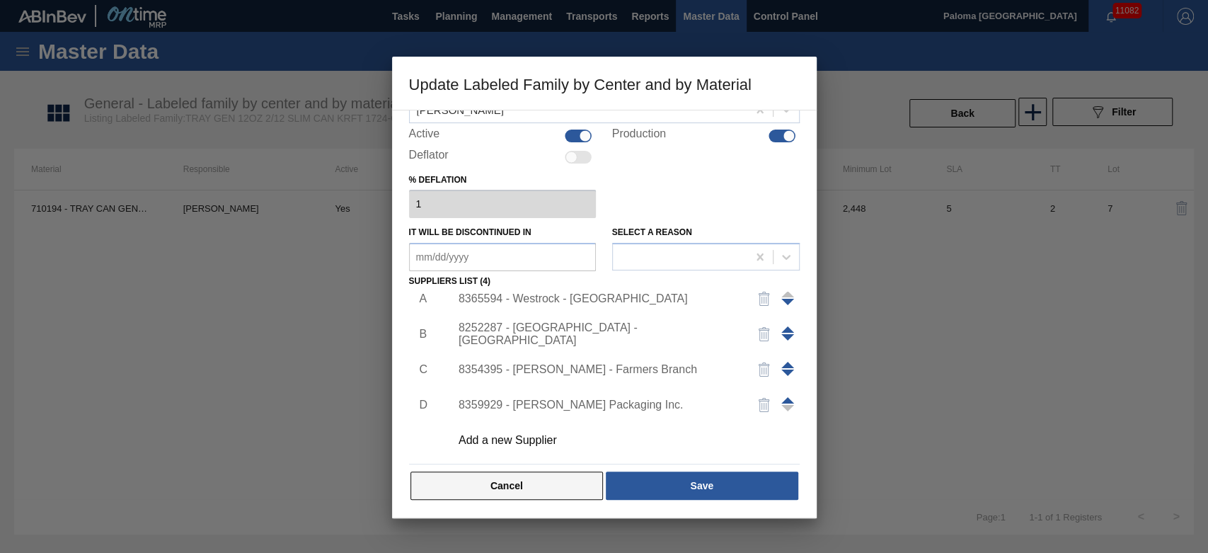
click at [551, 481] on button "Cancel" at bounding box center [506, 485] width 193 height 28
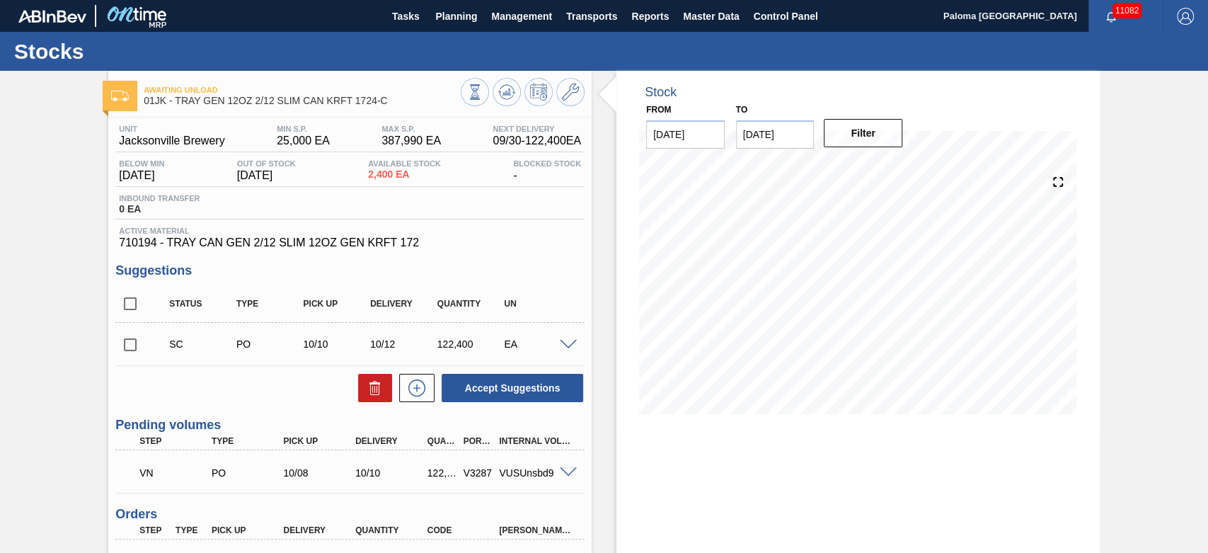
click at [568, 347] on span at bounding box center [568, 345] width 17 height 11
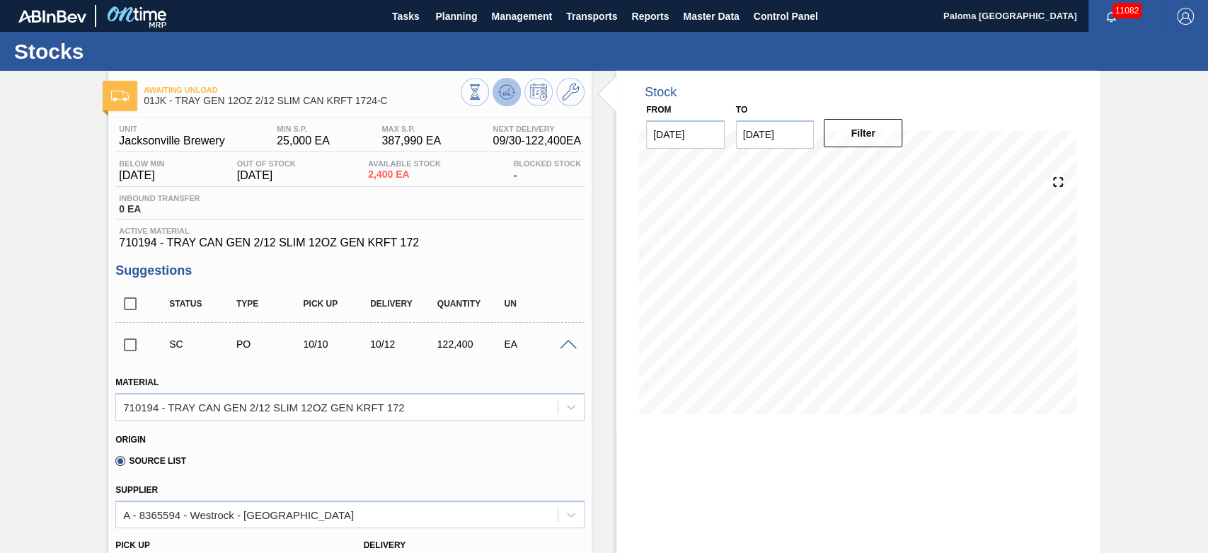
click at [509, 84] on icon at bounding box center [506, 92] width 17 height 17
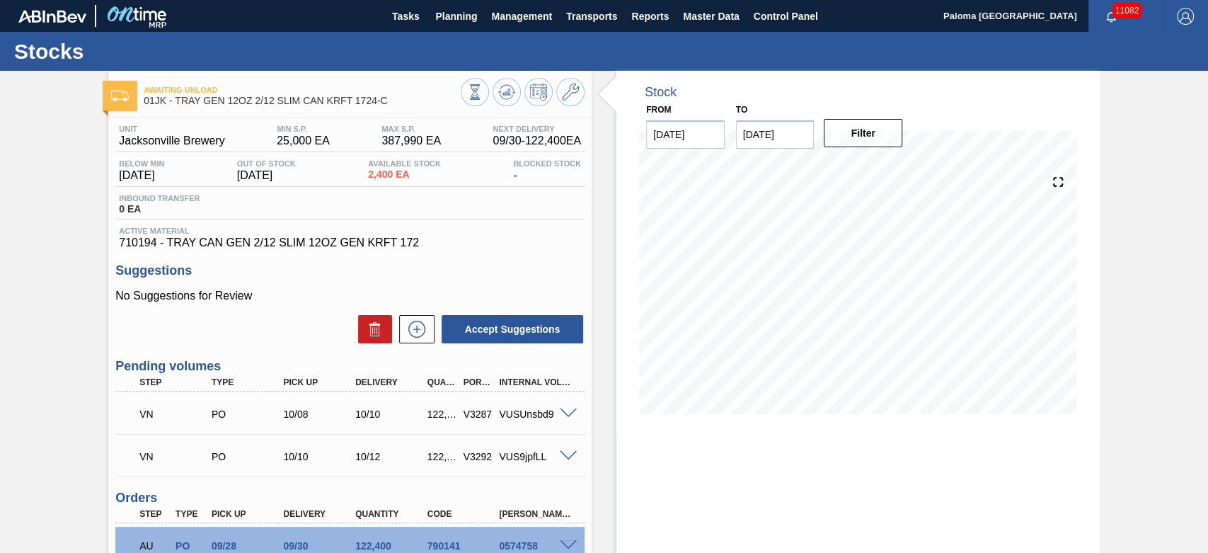
scroll to position [79, 0]
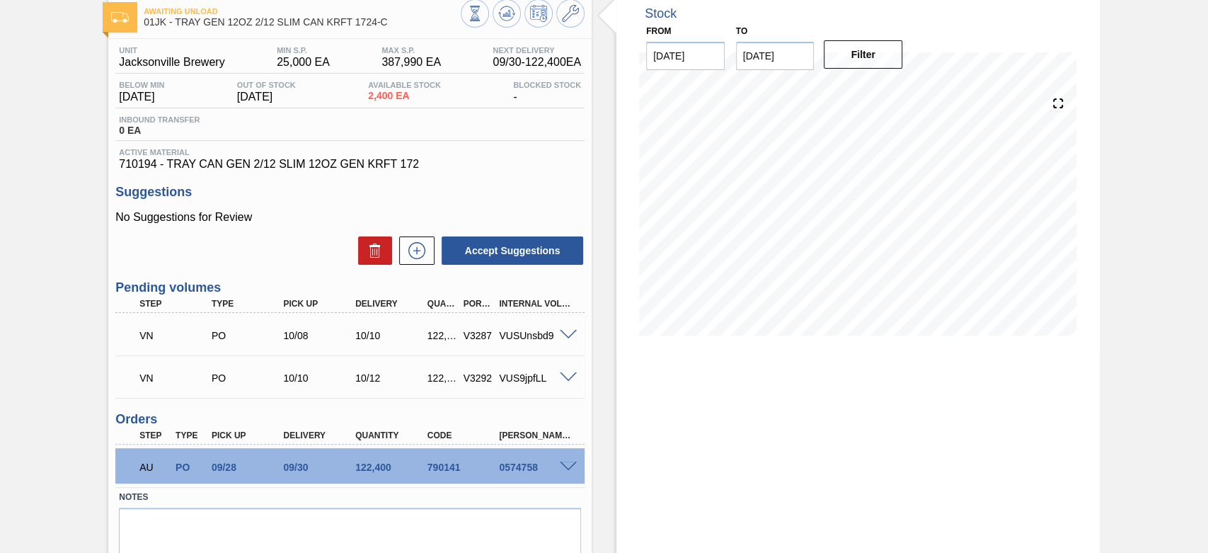
click at [572, 337] on span at bounding box center [568, 335] width 17 height 11
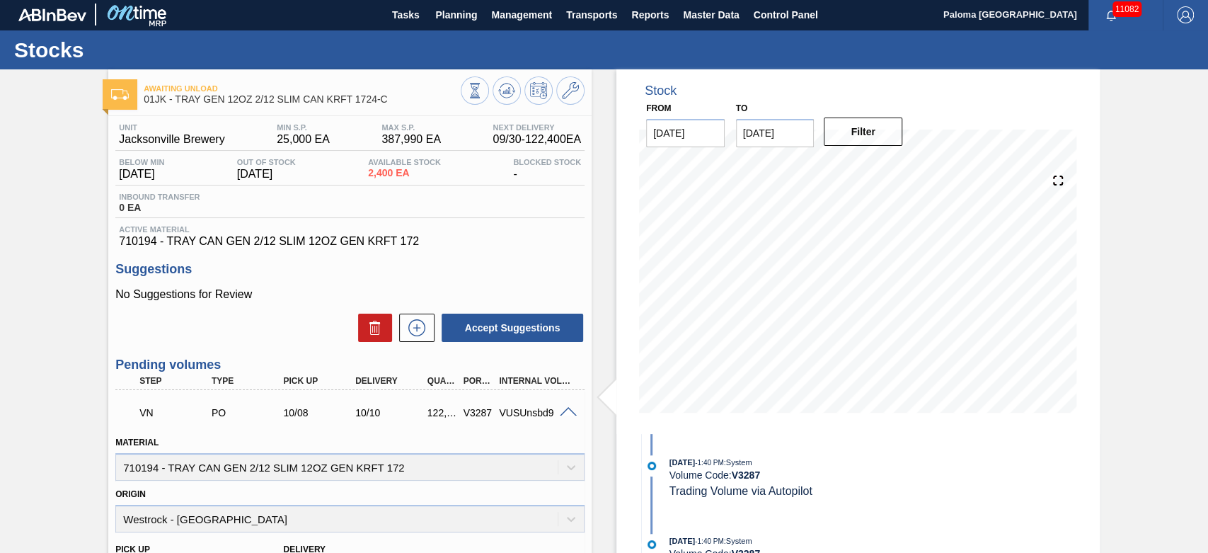
scroll to position [0, 0]
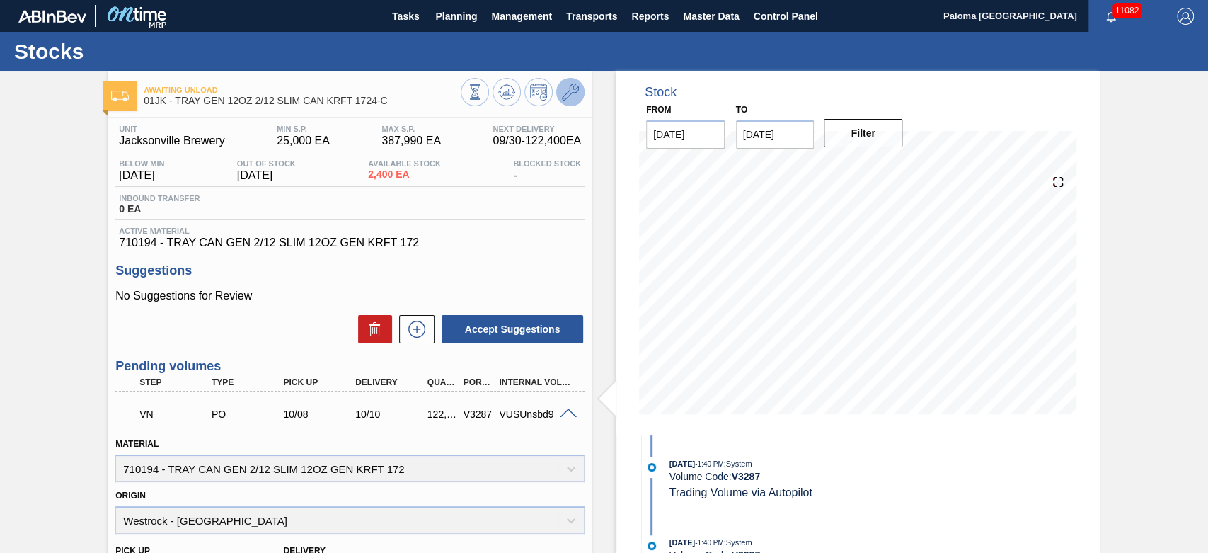
click at [567, 101] on button at bounding box center [570, 92] width 28 height 28
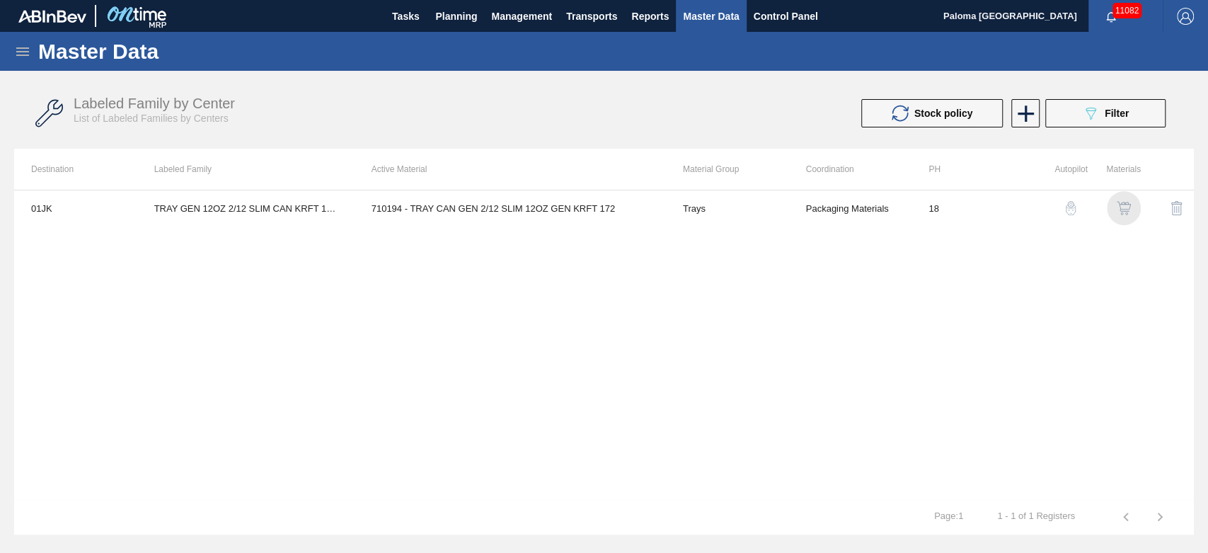
click at [1129, 209] on img "button" at bounding box center [1124, 208] width 14 height 14
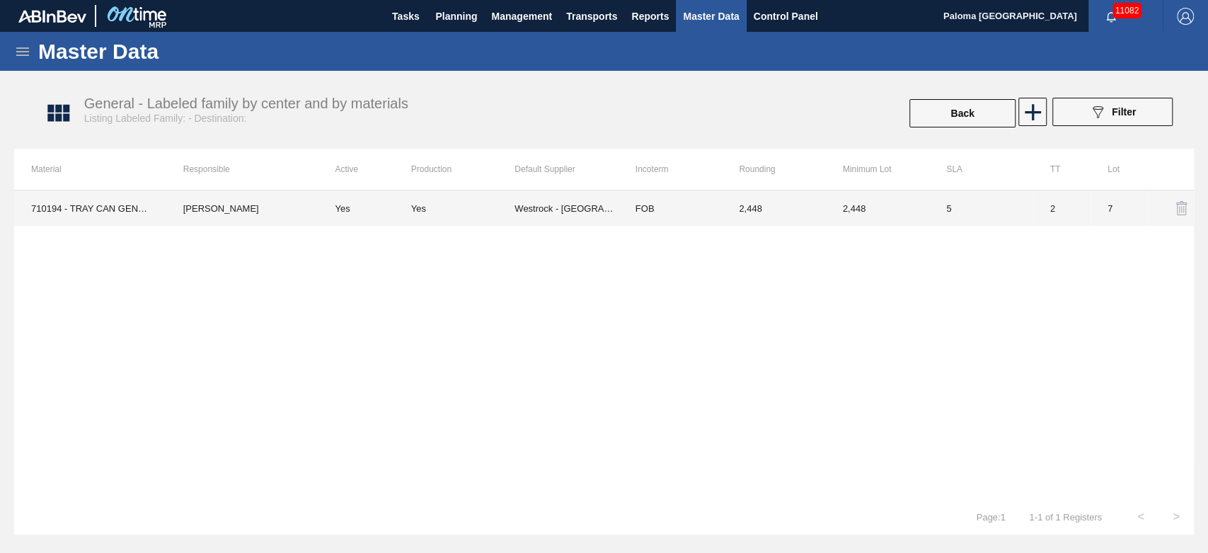
click at [614, 214] on td "Westrock - [GEOGRAPHIC_DATA]" at bounding box center [565, 207] width 103 height 35
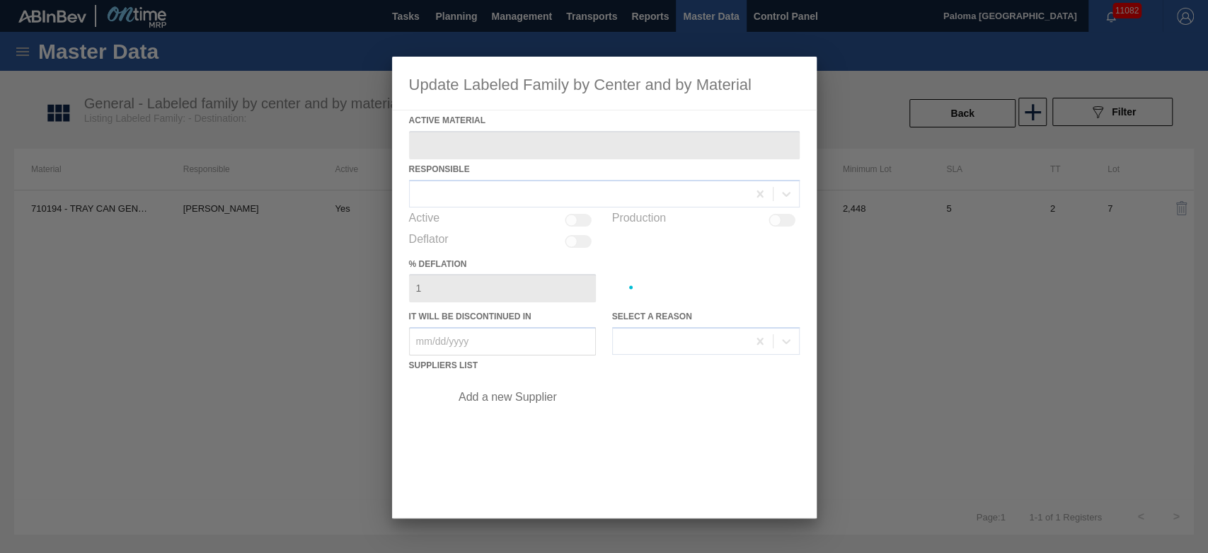
type Material "710194 - TRAY CAN GEN 2/12 SLIM 12OZ GEN KRFT 172"
checkbox input "true"
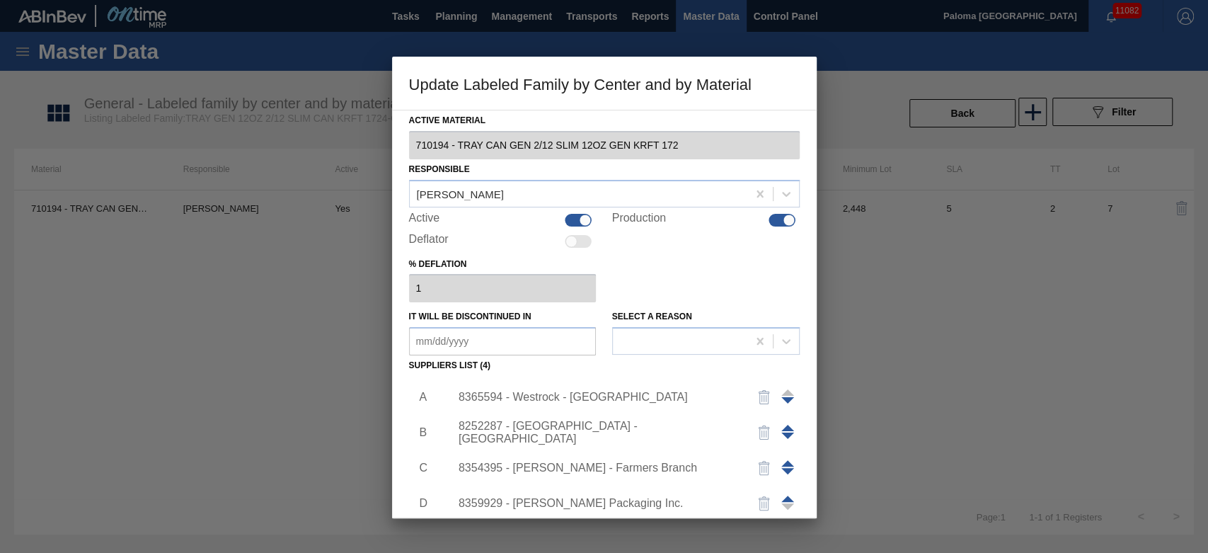
click at [616, 398] on div "8365594 - Westrock - [GEOGRAPHIC_DATA]" at bounding box center [597, 397] width 277 height 13
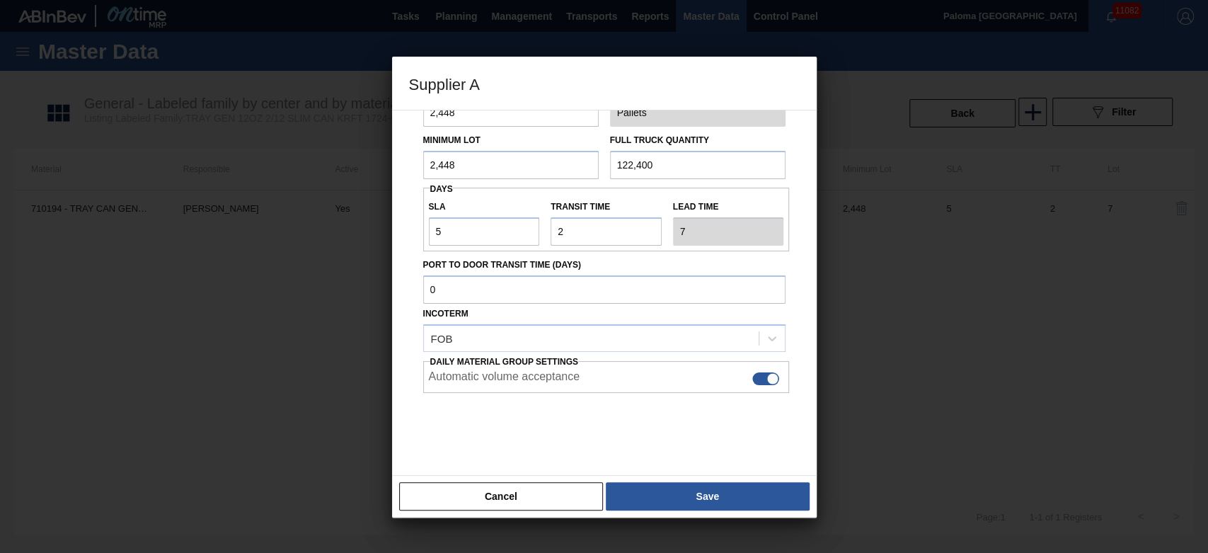
scroll to position [100, 0]
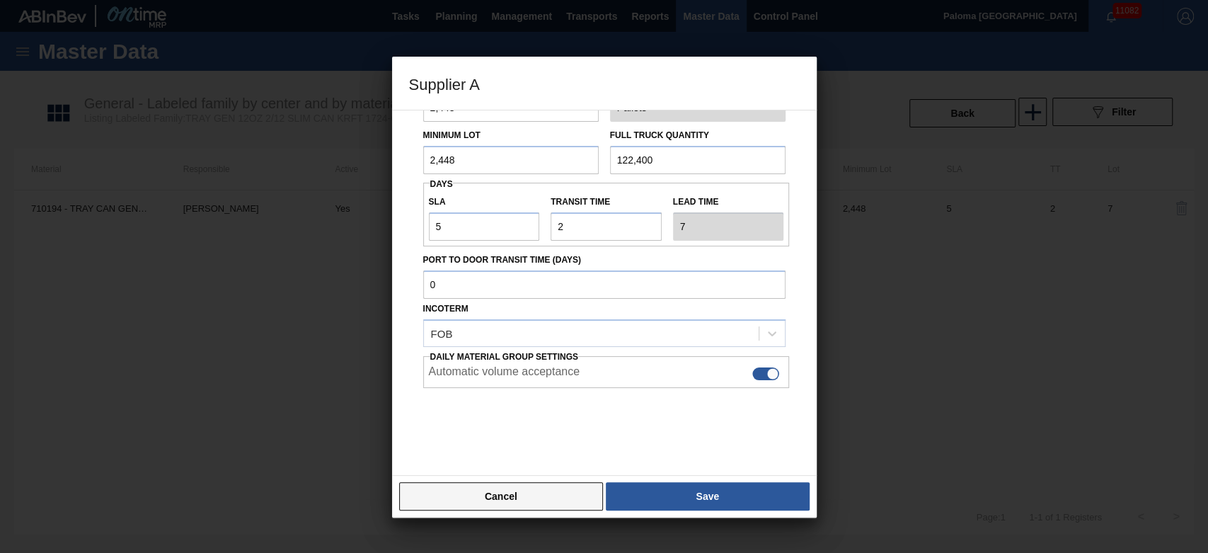
click at [578, 507] on button "Cancel" at bounding box center [501, 496] width 205 height 28
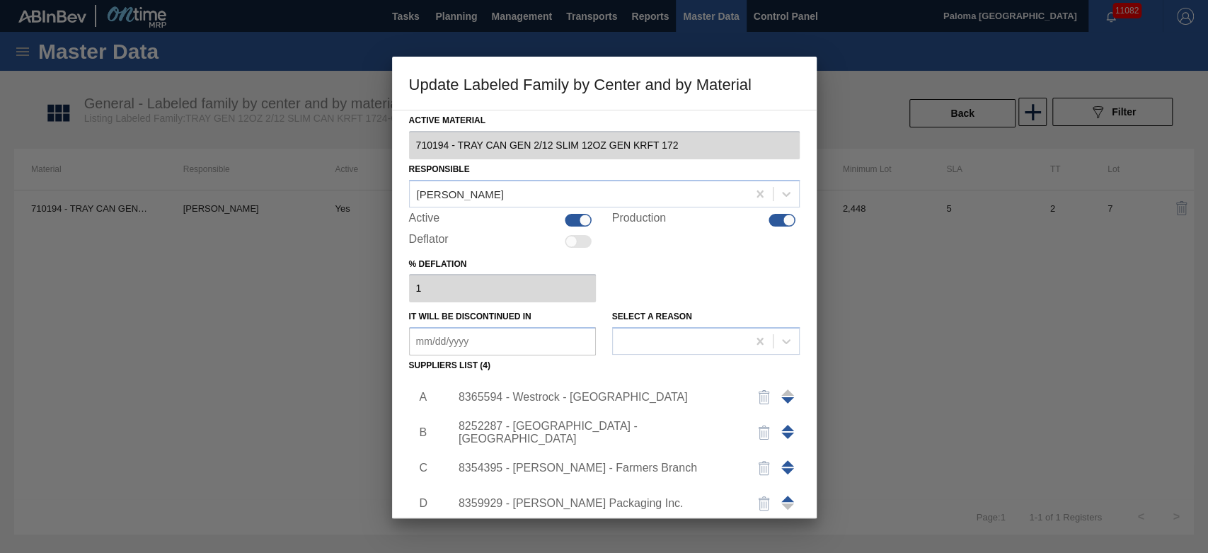
click at [598, 431] on div "8252287 - [GEOGRAPHIC_DATA] - [GEOGRAPHIC_DATA]" at bounding box center [597, 432] width 277 height 25
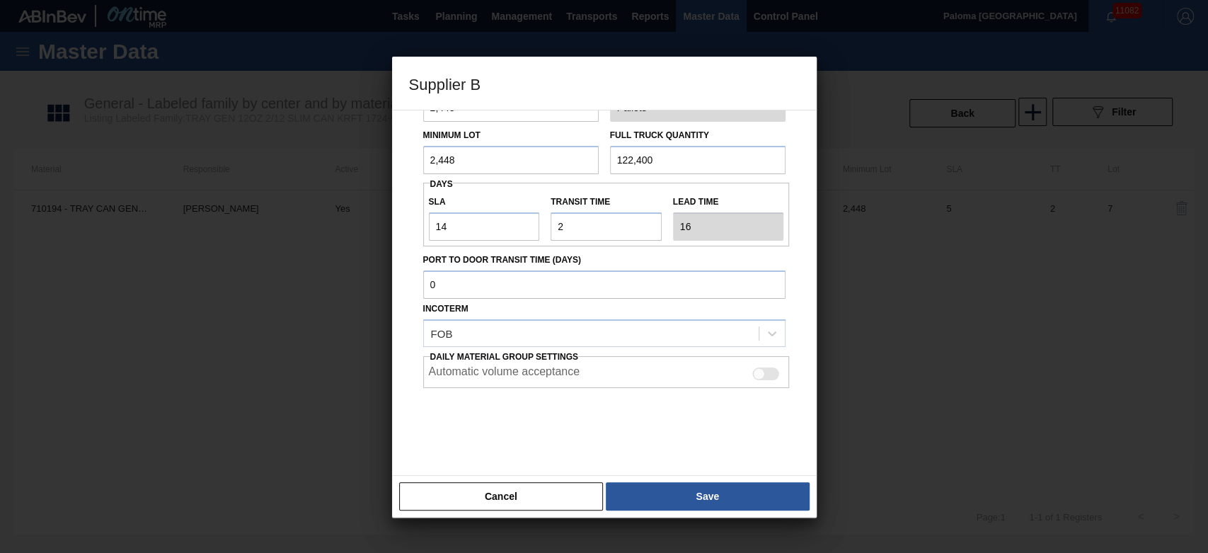
click at [580, 480] on div "Cancel Save" at bounding box center [604, 496] width 425 height 42
click at [572, 496] on button "Cancel" at bounding box center [501, 496] width 205 height 28
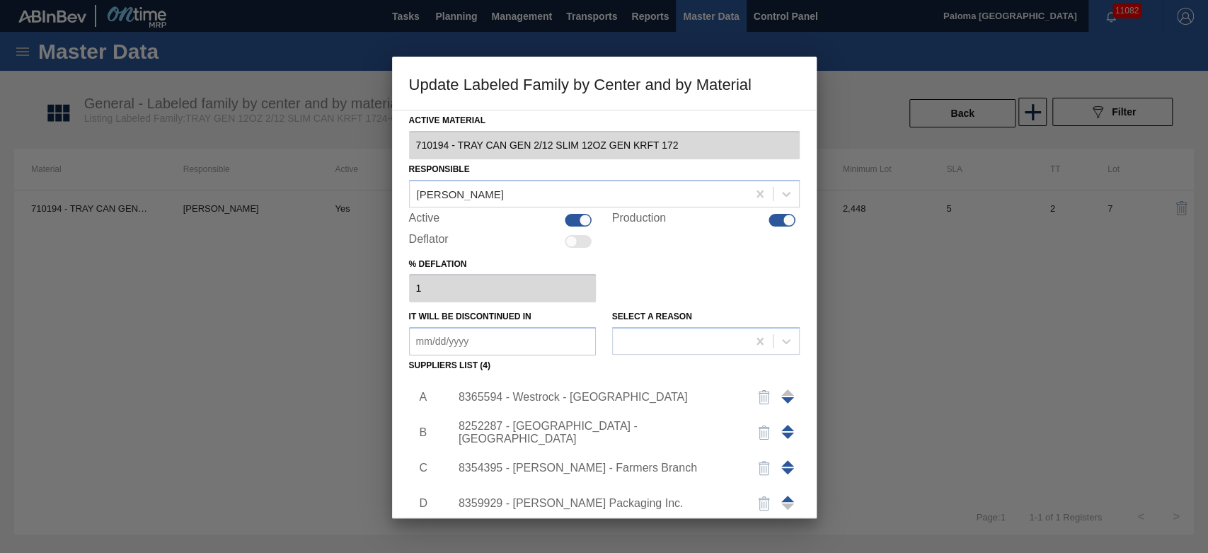
scroll to position [14, 0]
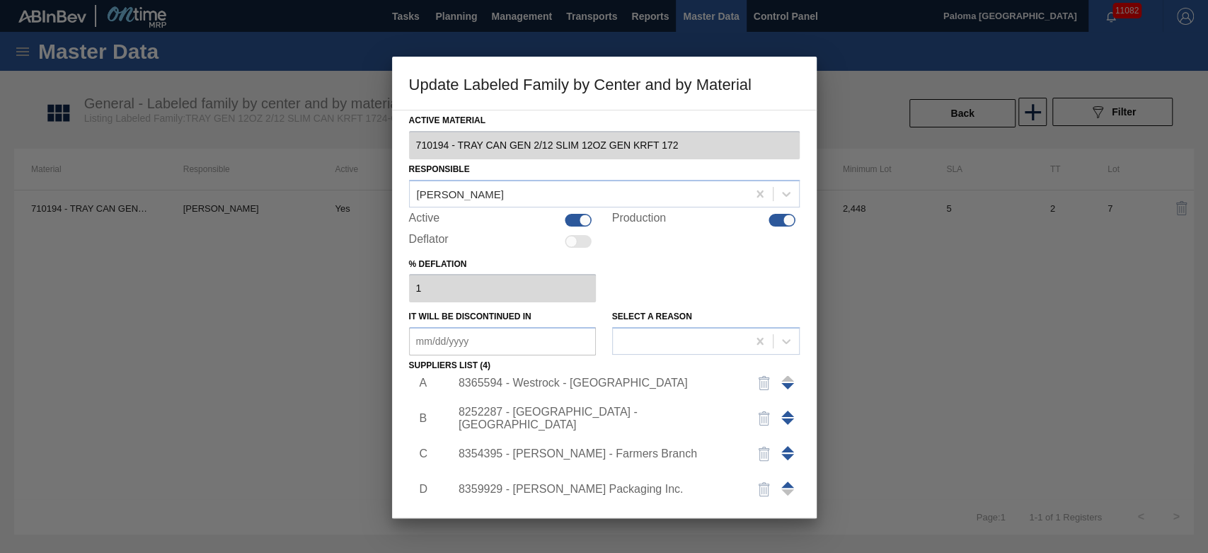
click at [584, 454] on div "8354395 - [PERSON_NAME] - Farmers Branch" at bounding box center [597, 453] width 277 height 13
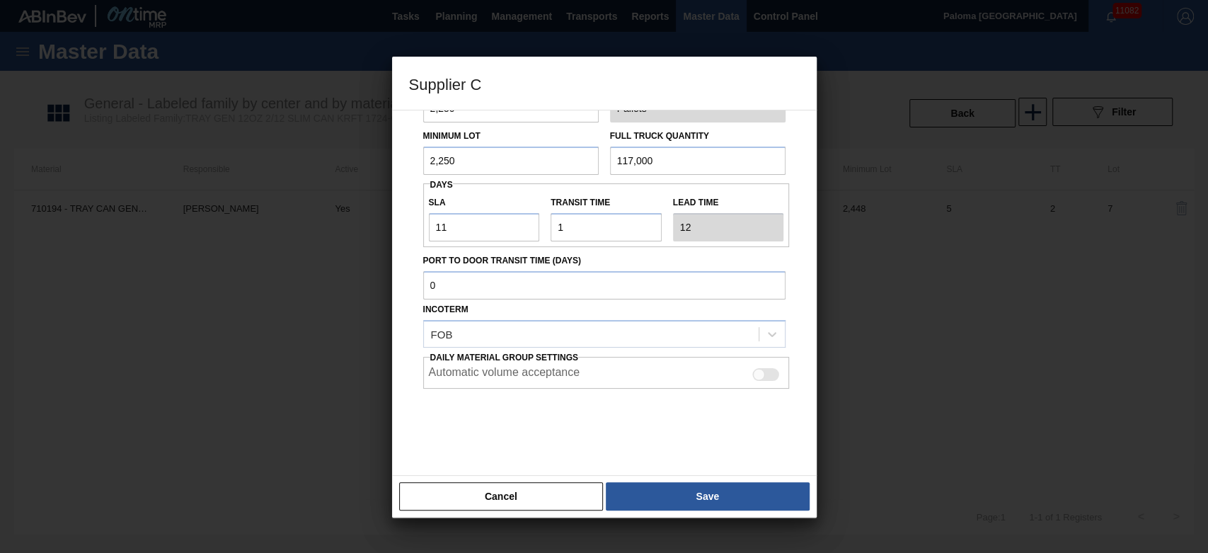
scroll to position [100, 0]
drag, startPoint x: 573, startPoint y: 500, endPoint x: 583, endPoint y: 461, distance: 40.2
click at [572, 500] on button "Cancel" at bounding box center [501, 496] width 205 height 28
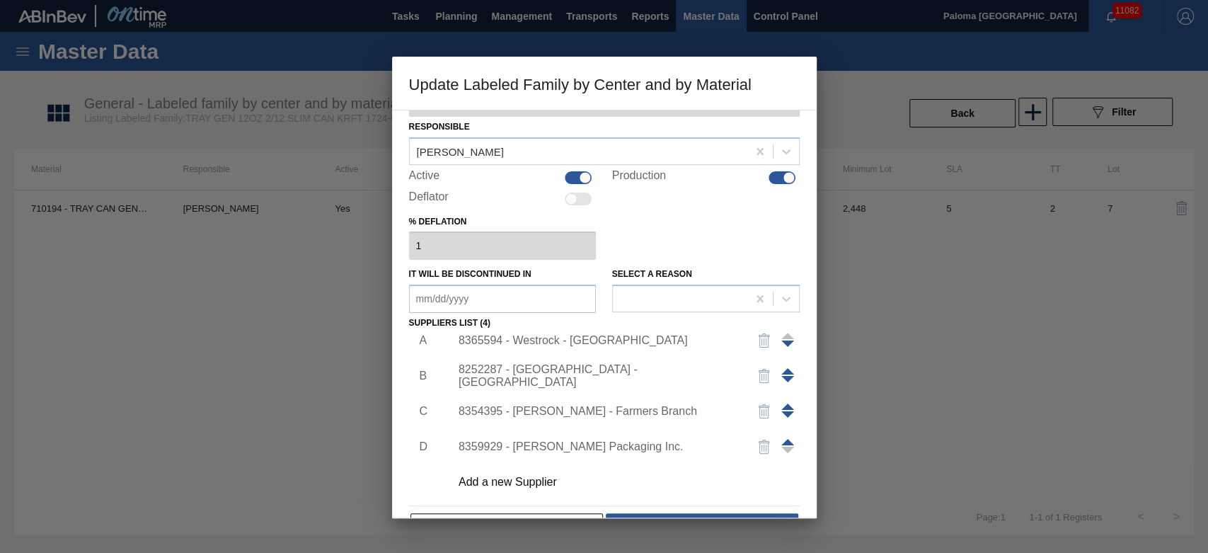
scroll to position [79, 0]
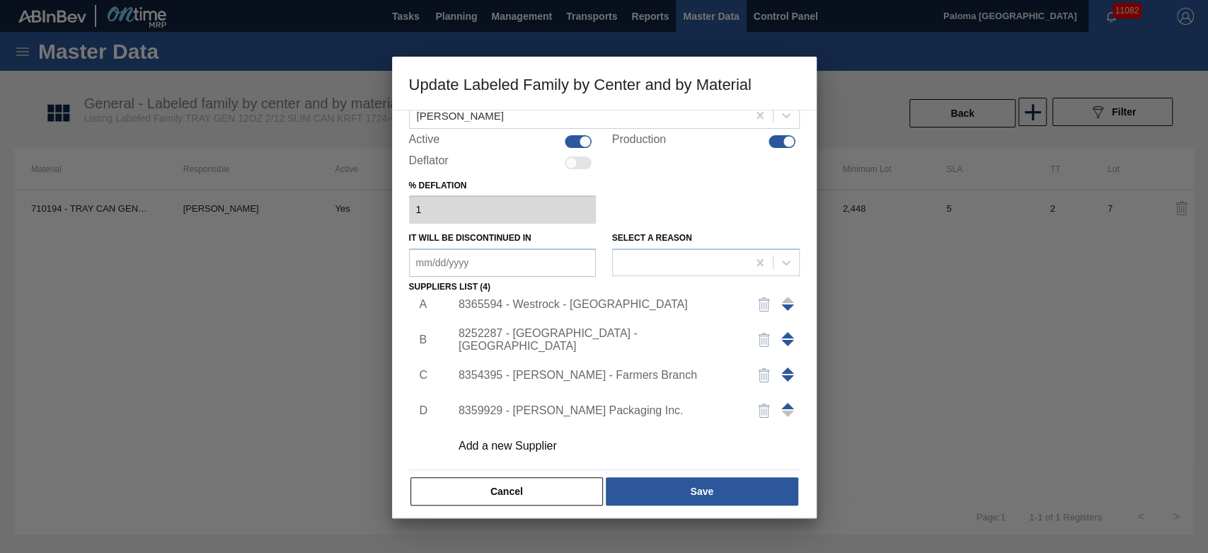
click at [600, 414] on div "8359929 - [PERSON_NAME] Packaging Inc." at bounding box center [597, 410] width 277 height 13
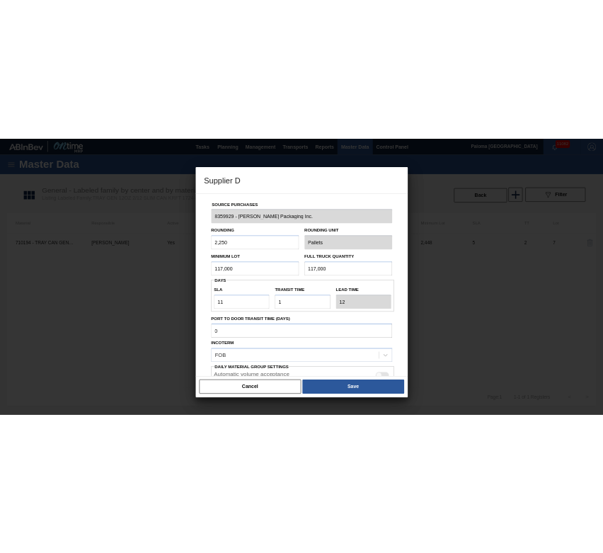
scroll to position [100, 0]
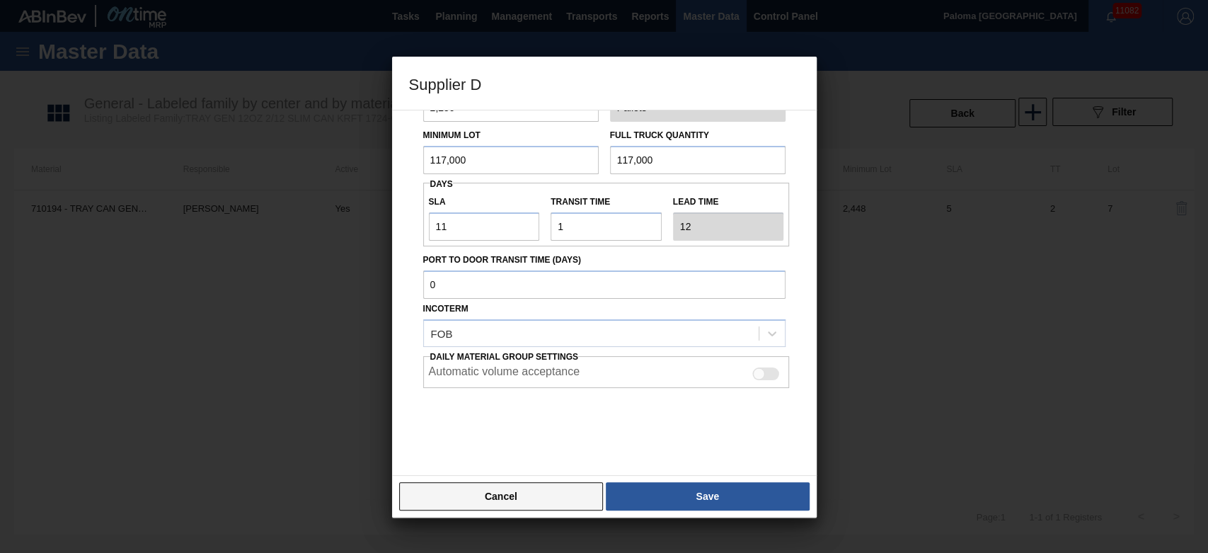
click at [566, 495] on button "Cancel" at bounding box center [501, 496] width 205 height 28
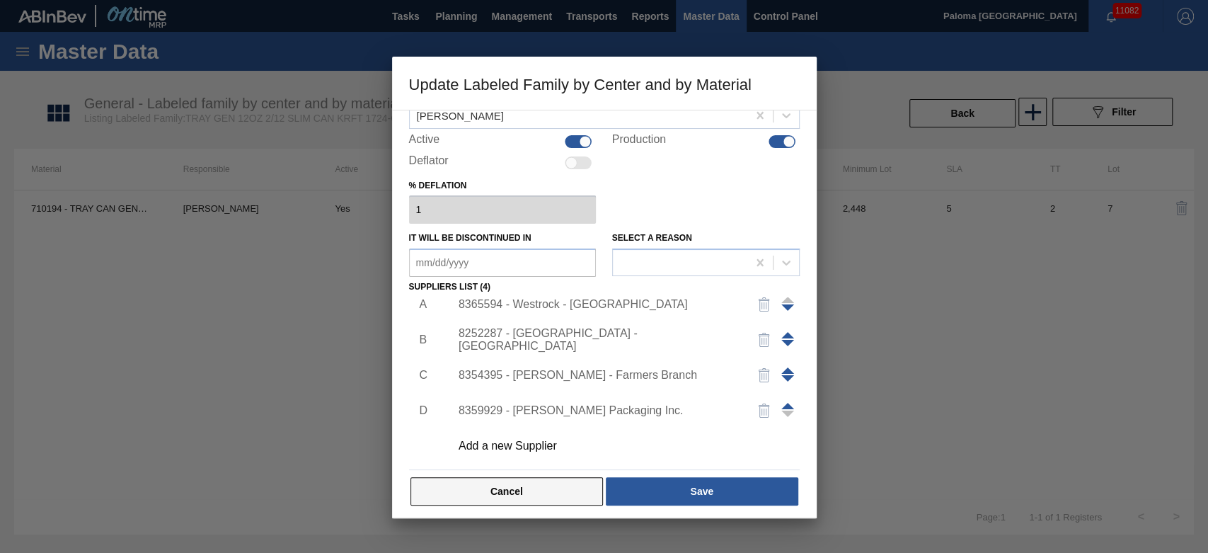
click at [570, 490] on button "Cancel" at bounding box center [506, 491] width 193 height 28
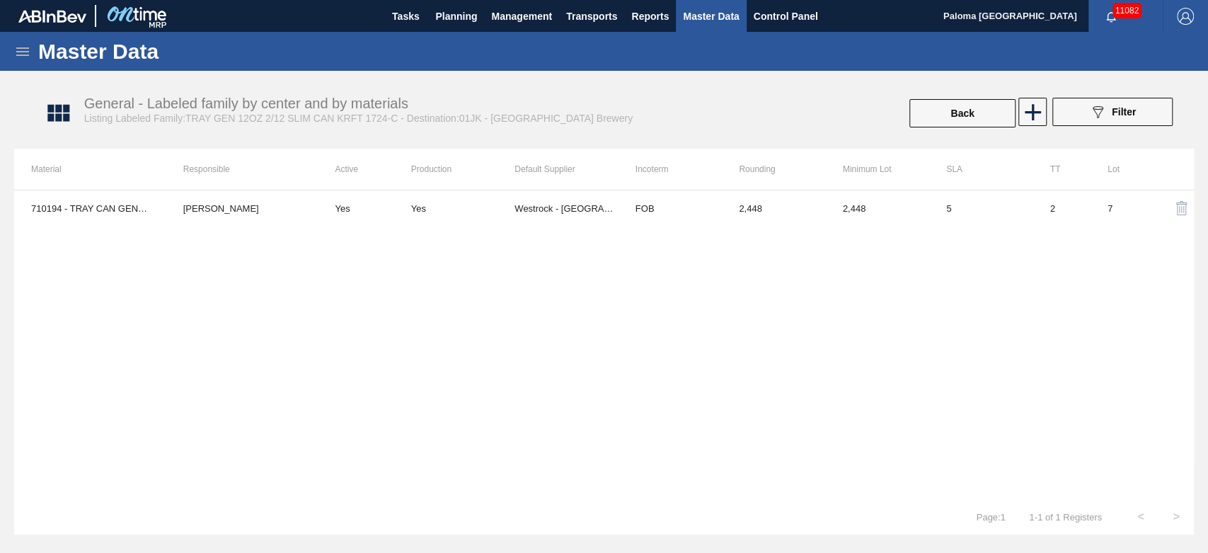
click at [18, 50] on icon at bounding box center [22, 51] width 13 height 8
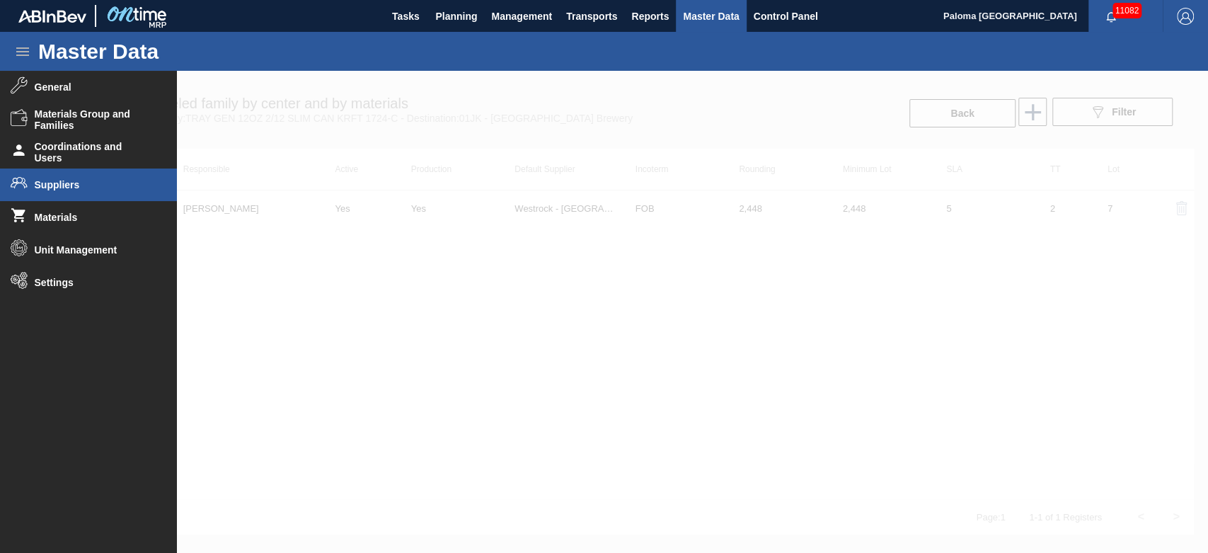
click at [90, 183] on span "Suppliers" at bounding box center [93, 184] width 117 height 11
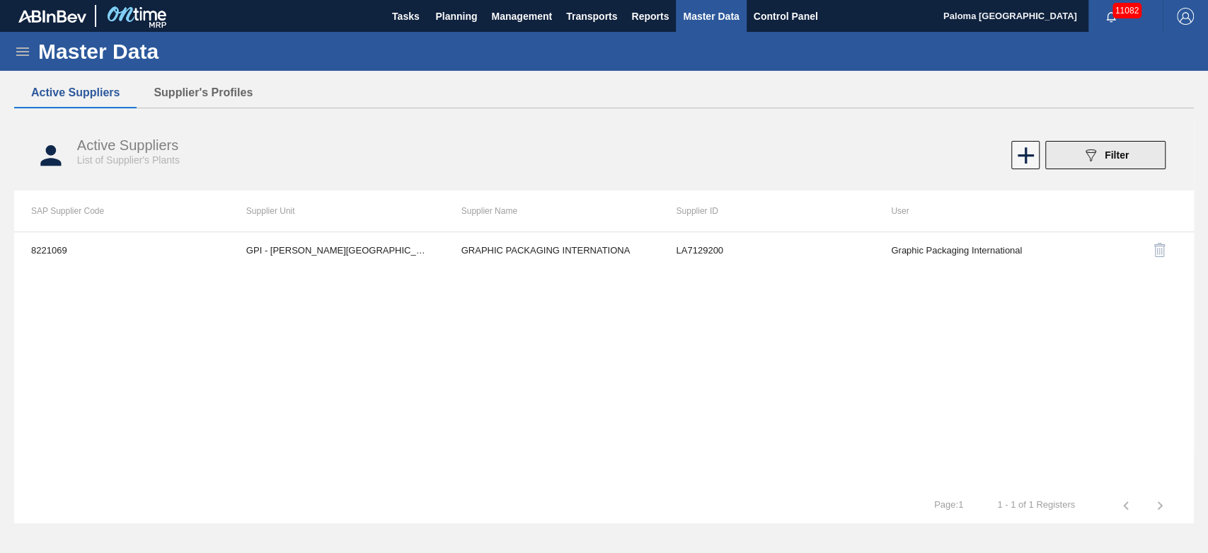
click at [1092, 146] on icon "089F7B8B-B2A5-4AFE-B5C0-19BA573D28AC" at bounding box center [1090, 154] width 17 height 17
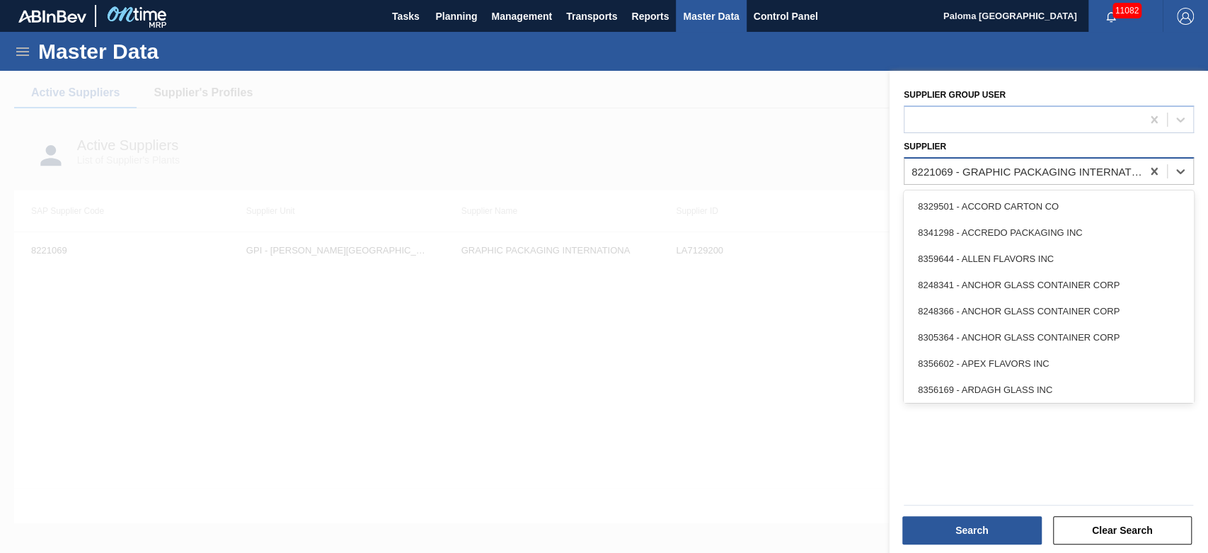
click at [1003, 166] on div "8221069 - GRAPHIC PACKAGING INTERNATIONA" at bounding box center [1026, 171] width 231 height 12
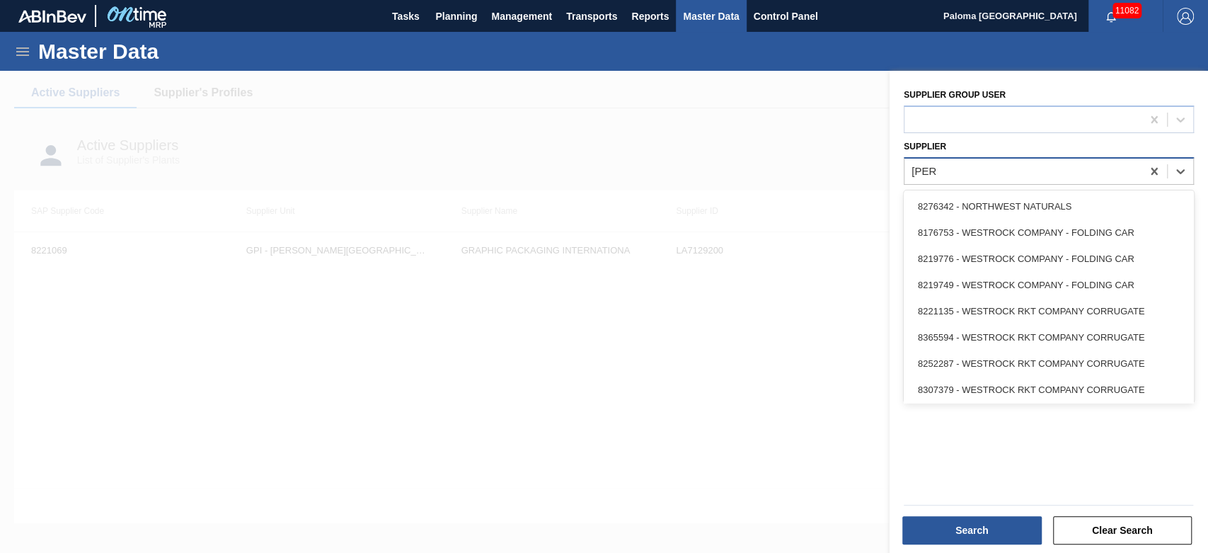
type input "WEST"
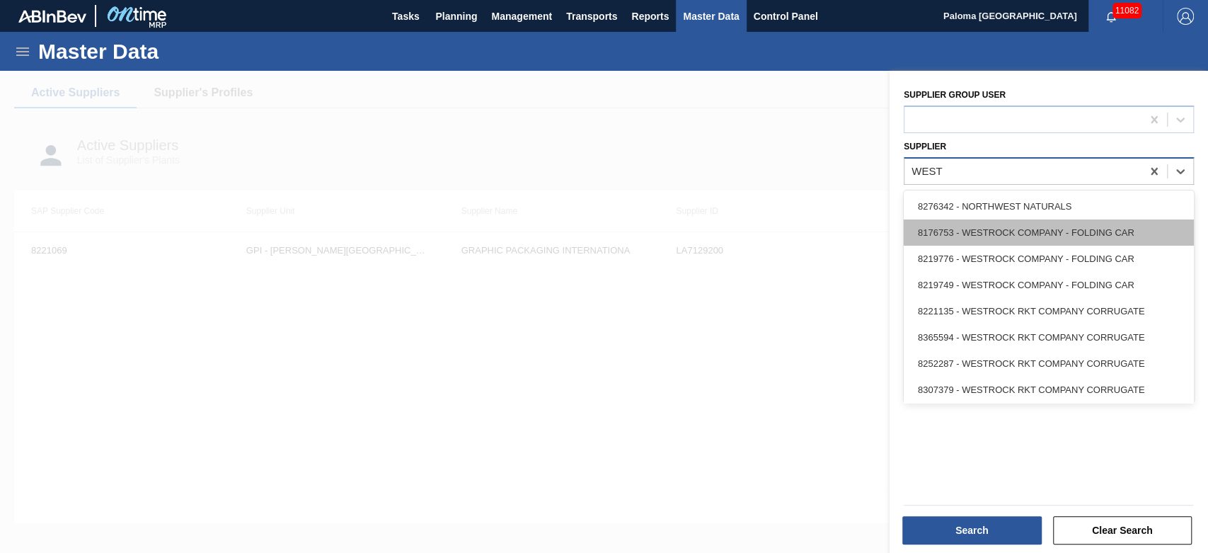
click at [1031, 236] on div "8176753 - WESTROCK COMPANY - FOLDING CAR" at bounding box center [1049, 232] width 290 height 26
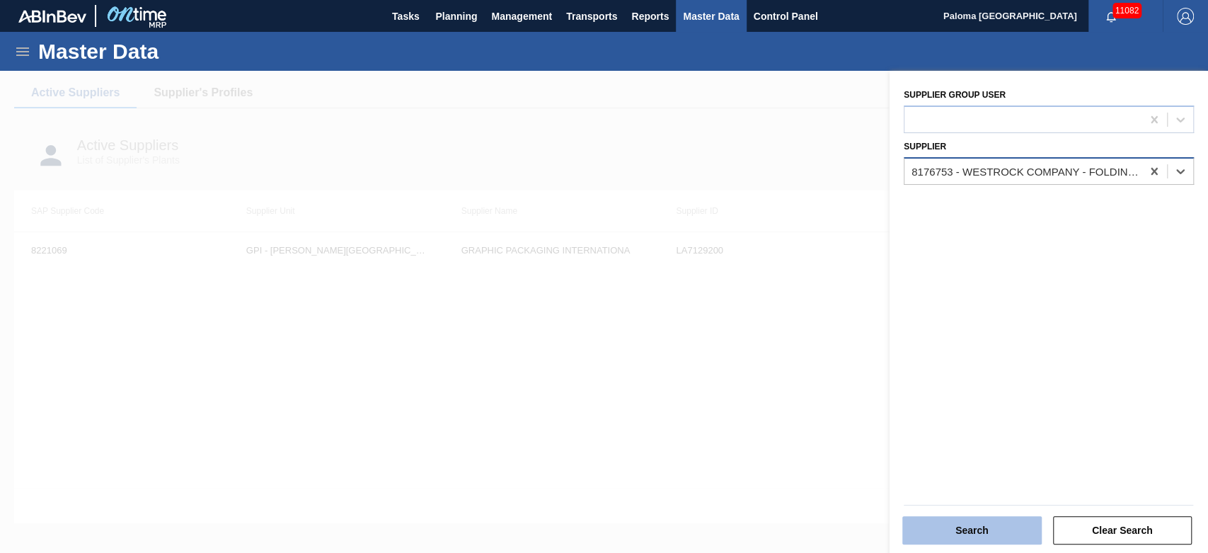
click at [956, 536] on button "Search" at bounding box center [971, 530] width 139 height 28
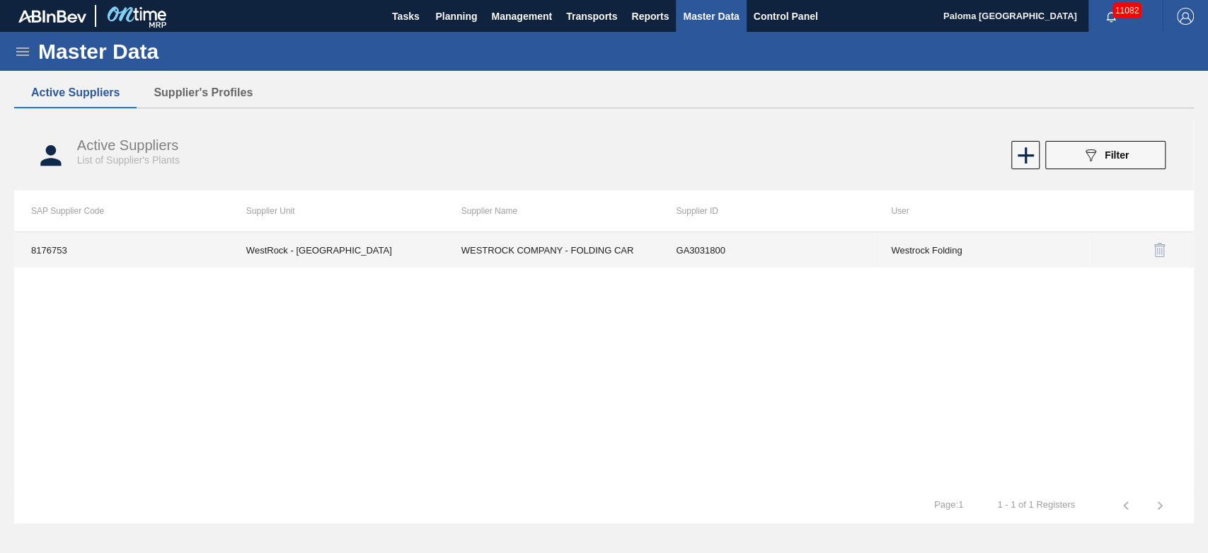
click at [595, 253] on td "WESTROCK COMPANY - FOLDING CAR" at bounding box center [551, 249] width 215 height 35
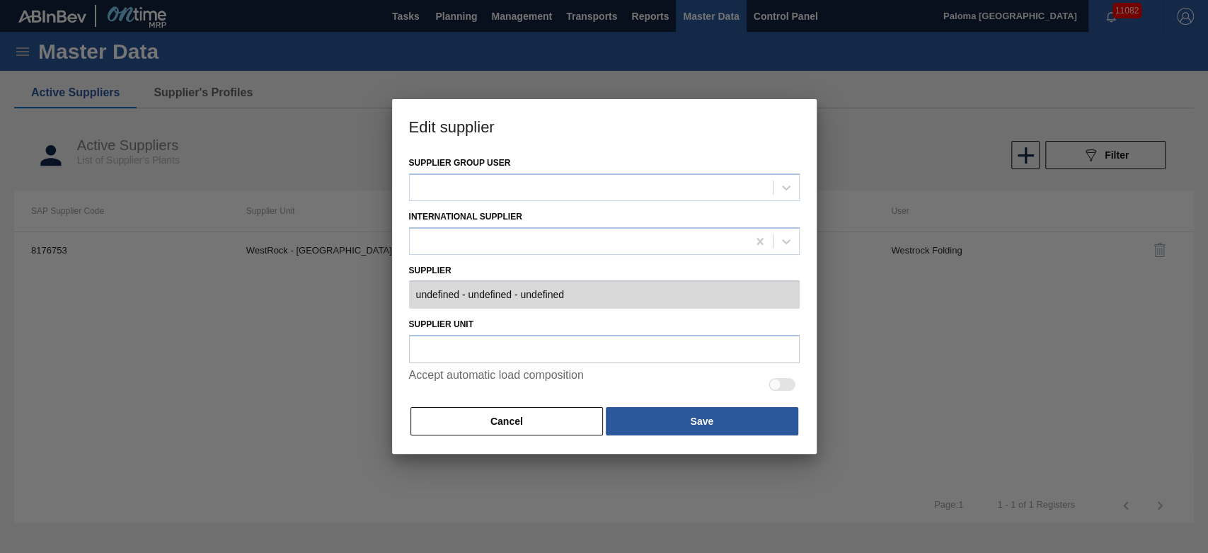
type input "0008176753 - WESTROCK COMPANY - FOLDING CAR - GA3031800"
type input "WestRock - [GEOGRAPHIC_DATA]"
checkbox input "true"
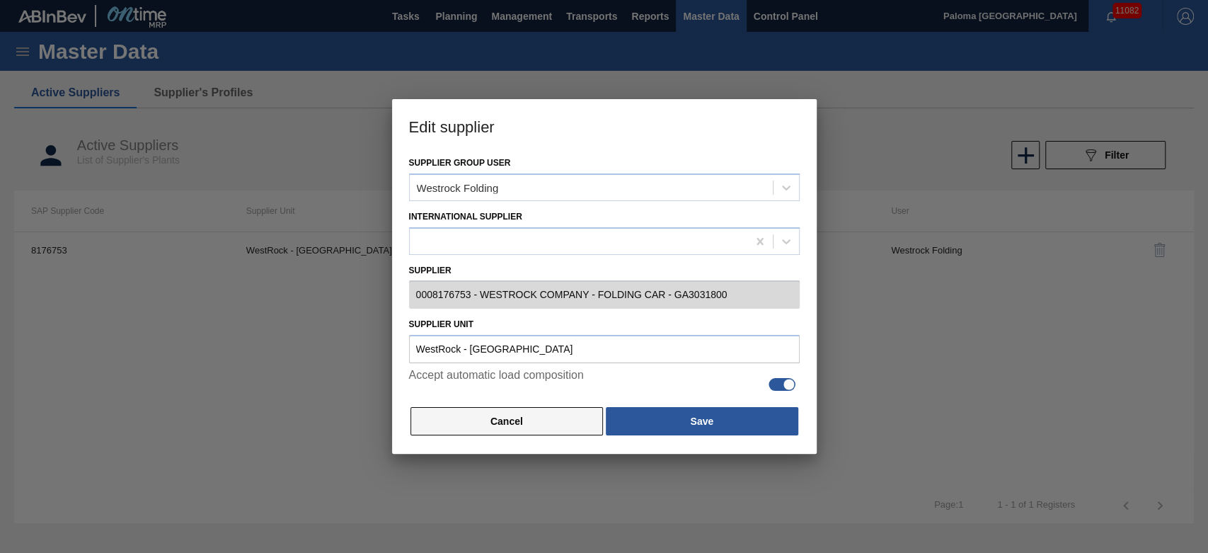
click at [563, 420] on button "Cancel" at bounding box center [506, 421] width 193 height 28
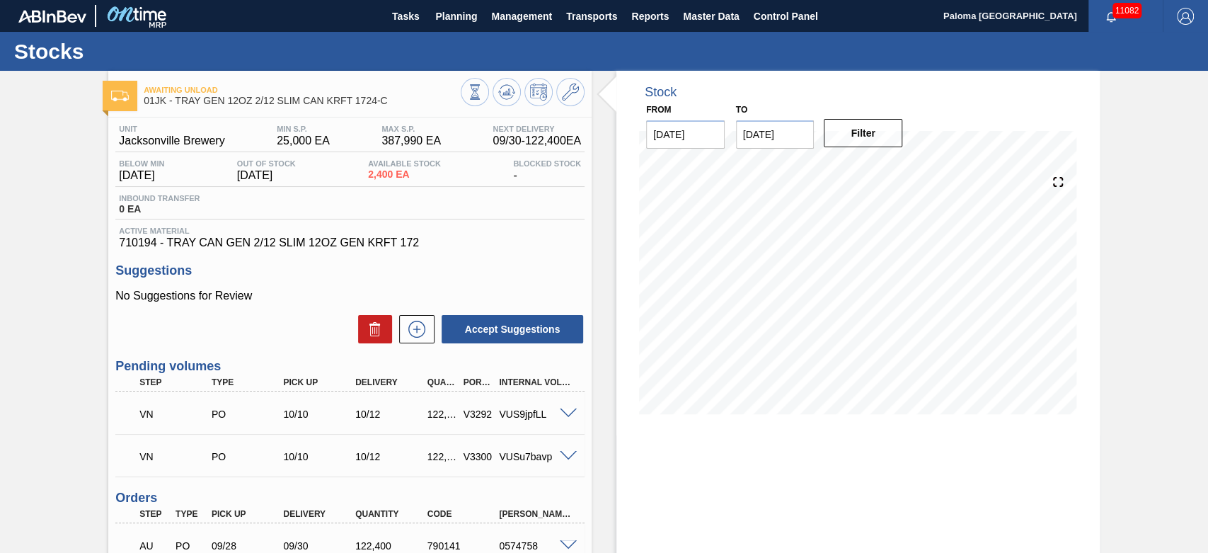
click at [1111, 269] on div "Awaiting Unload 01JK - TRAY GEN 12OZ 2/12 SLIM CAN KRFT 1724-C Unit Jacksonvill…" at bounding box center [604, 376] width 1208 height 611
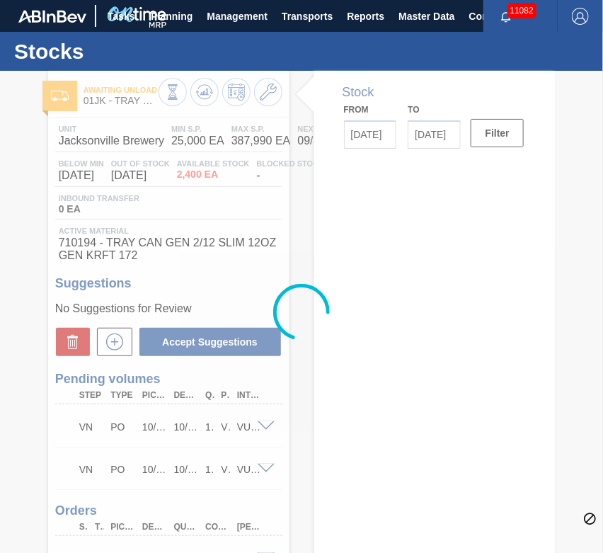
type input "[DATE]"
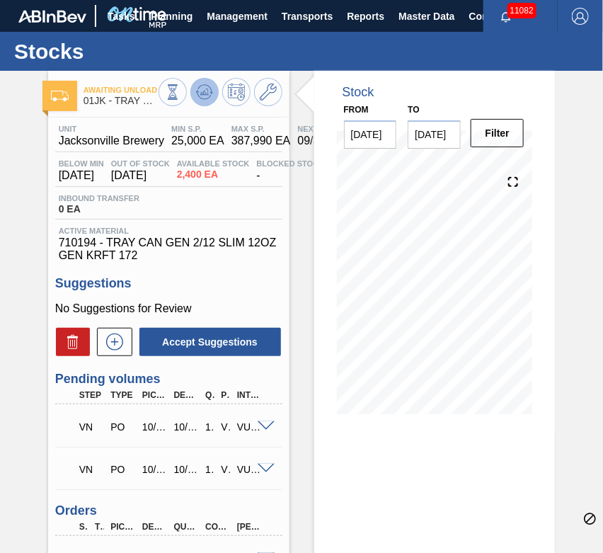
click at [207, 96] on icon at bounding box center [204, 92] width 17 height 17
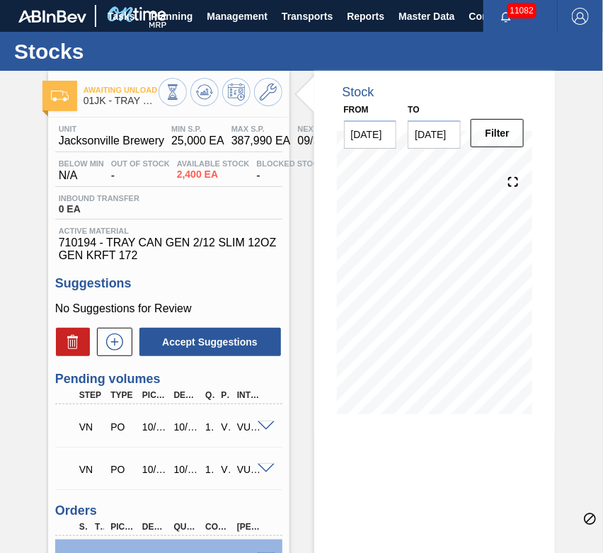
drag, startPoint x: 566, startPoint y: 117, endPoint x: 573, endPoint y: 393, distance: 275.4
click at [577, 393] on div "Awaiting Unload 01JK - TRAY GEN 12OZ 2/12 SLIM CAN KRFT 1724-C Unit Jacksonvill…" at bounding box center [301, 382] width 603 height 623
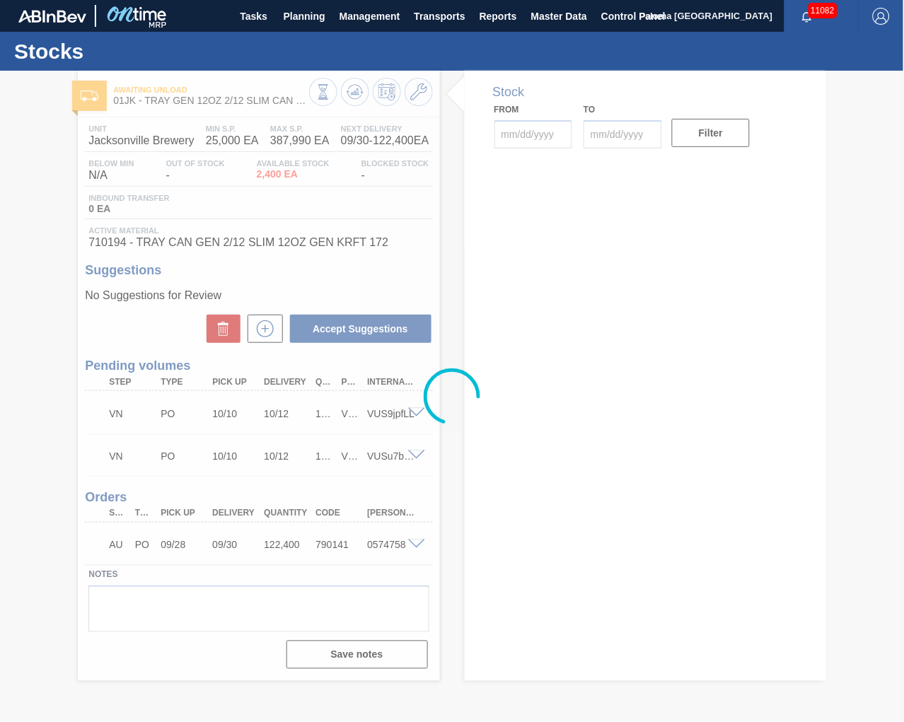
type input "[DATE]"
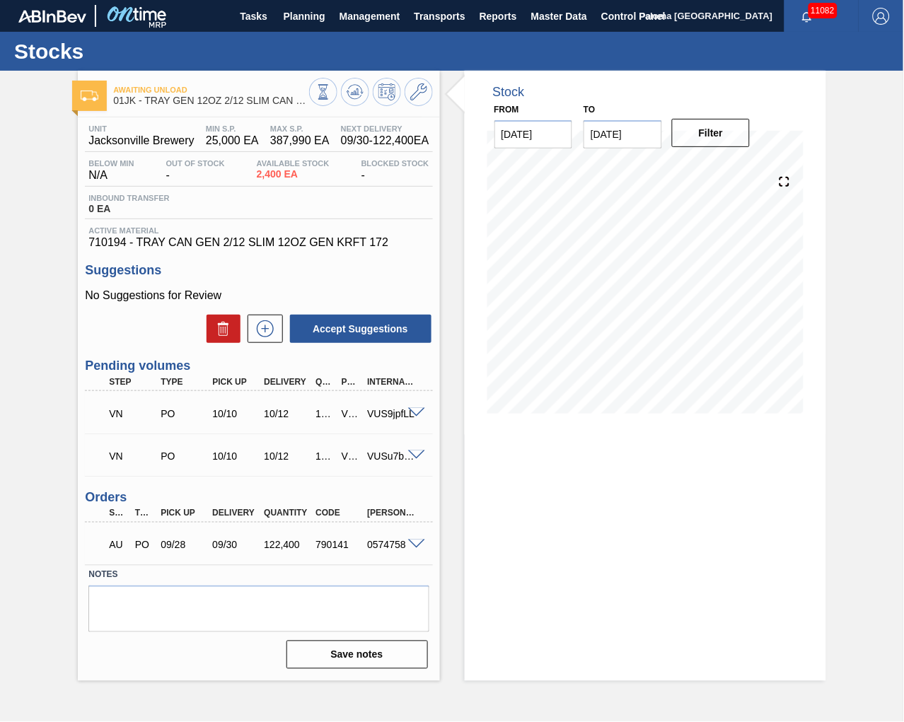
click at [413, 409] on span at bounding box center [416, 413] width 17 height 11
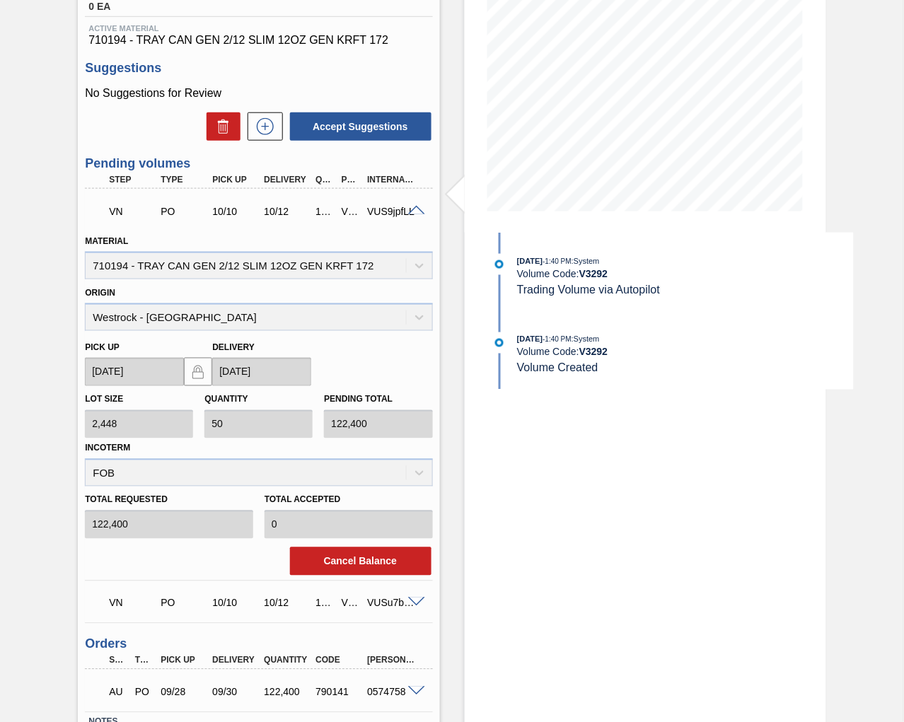
scroll to position [236, 0]
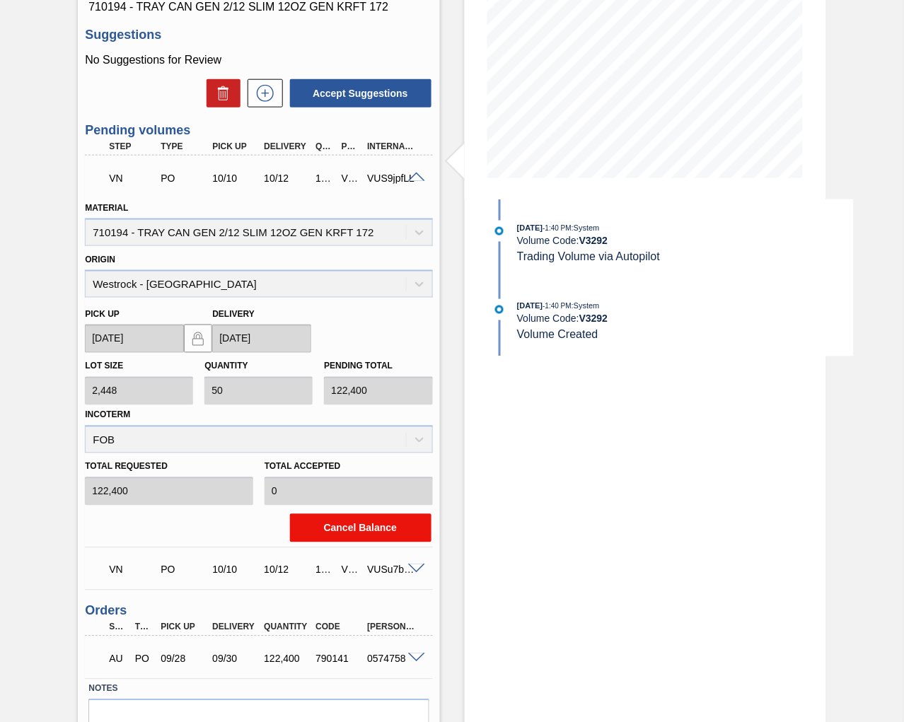
click at [352, 526] on button "Cancel Balance" at bounding box center [361, 528] width 142 height 28
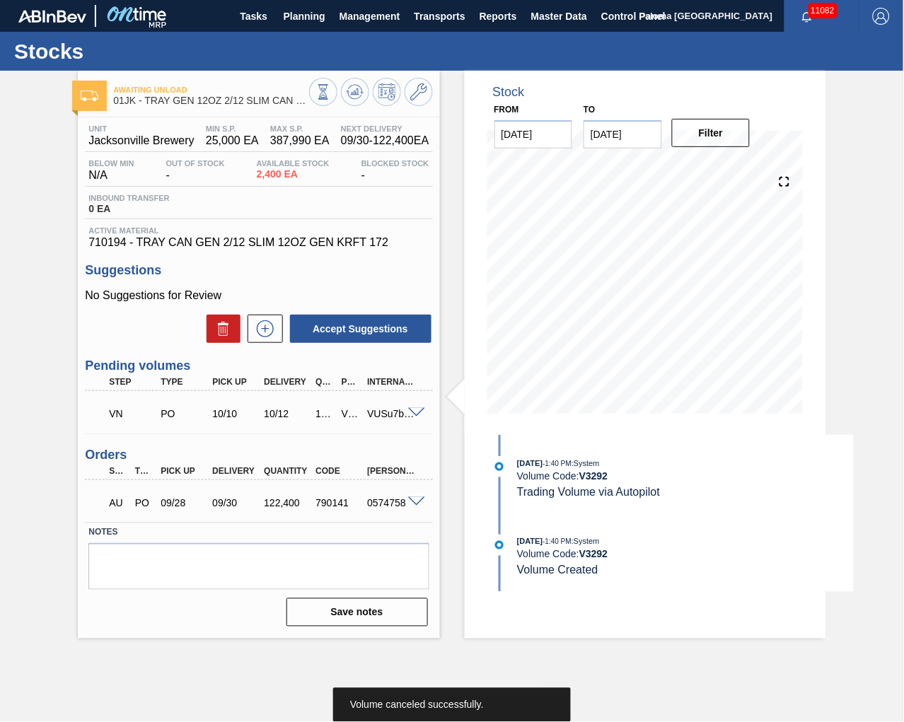
scroll to position [0, 0]
click at [355, 94] on icon at bounding box center [354, 91] width 9 height 6
